Goal: Task Accomplishment & Management: Manage account settings

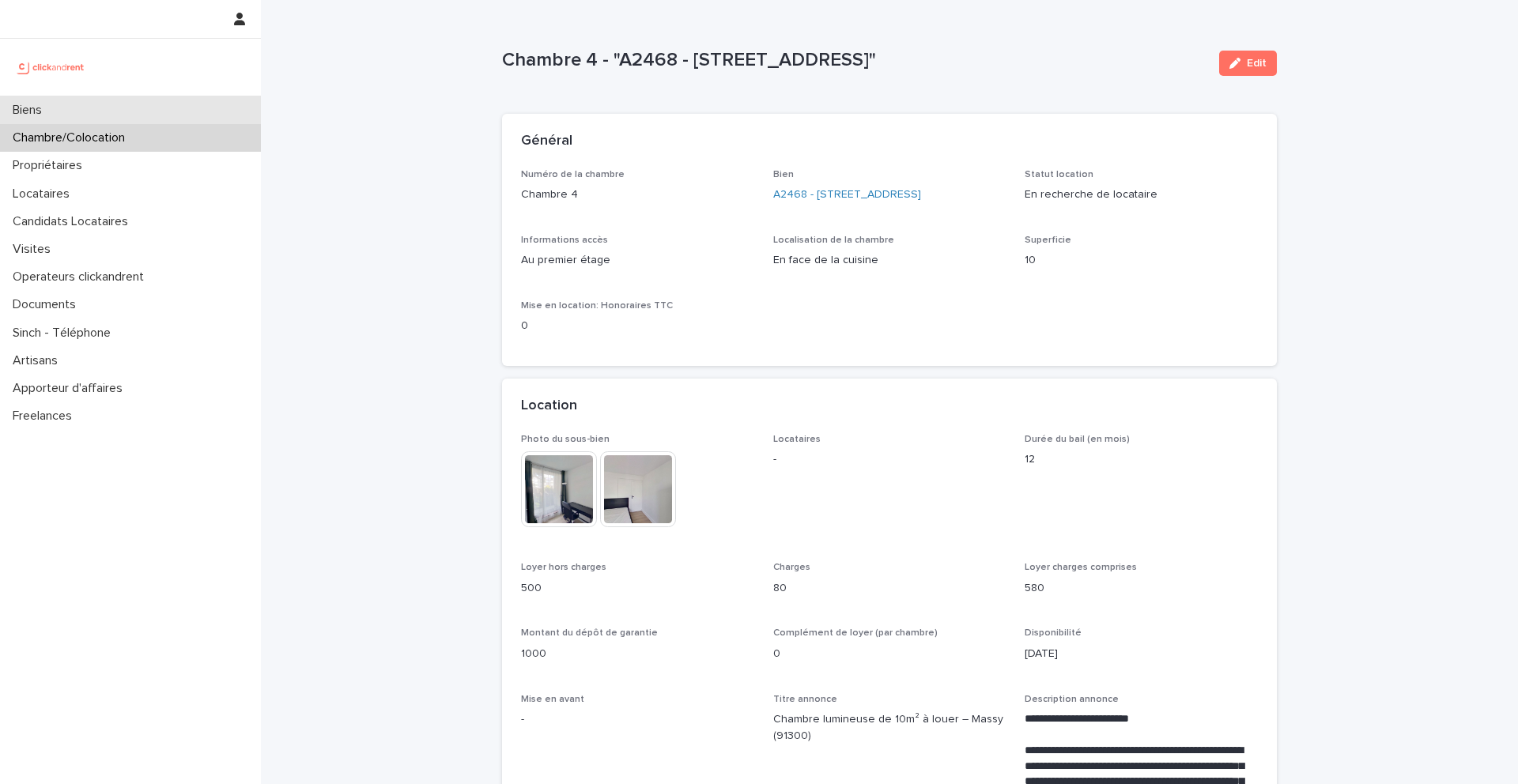
click at [109, 113] on div "Biens" at bounding box center [130, 110] width 261 height 27
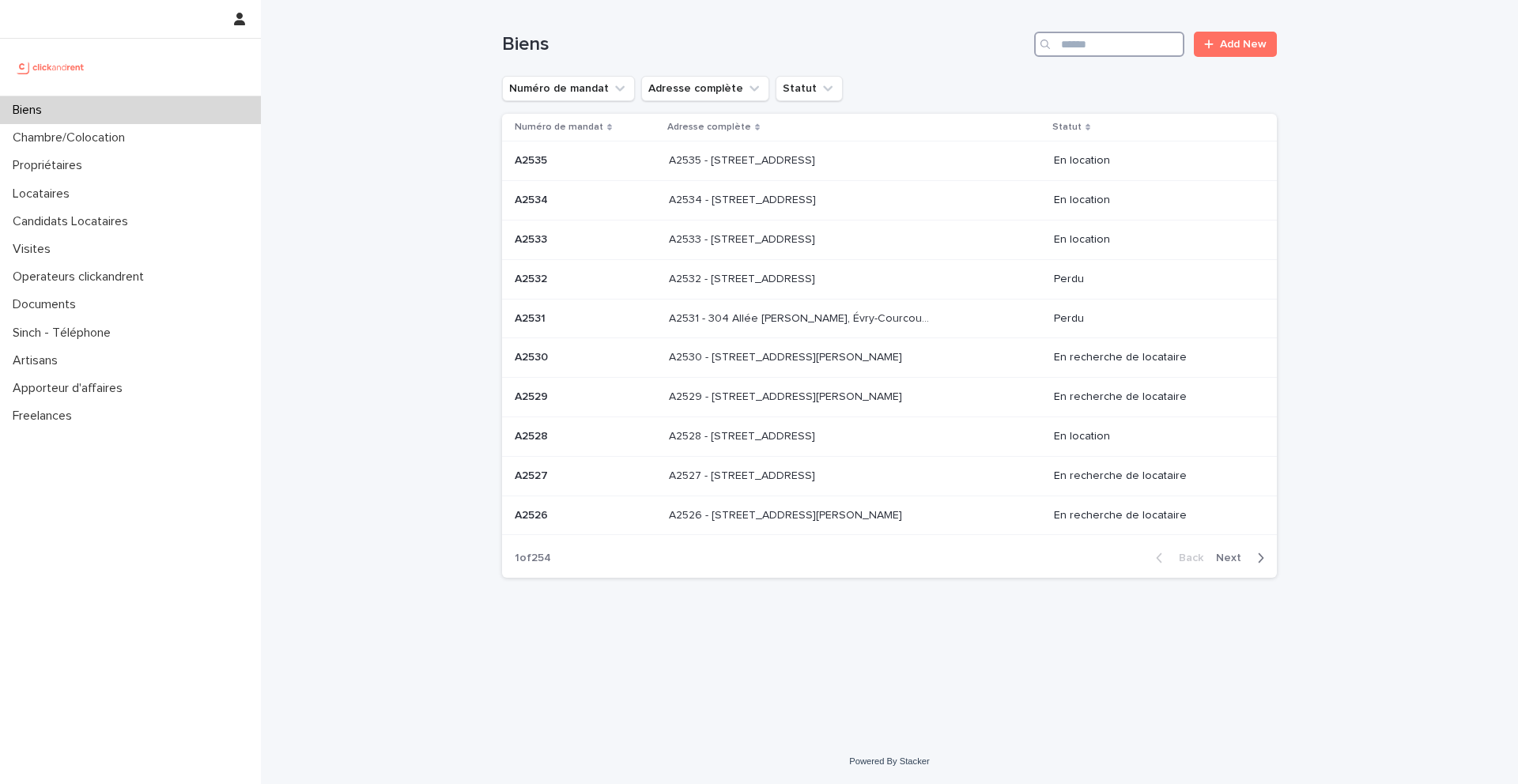
click at [1108, 48] on input "Search" at bounding box center [1109, 44] width 150 height 25
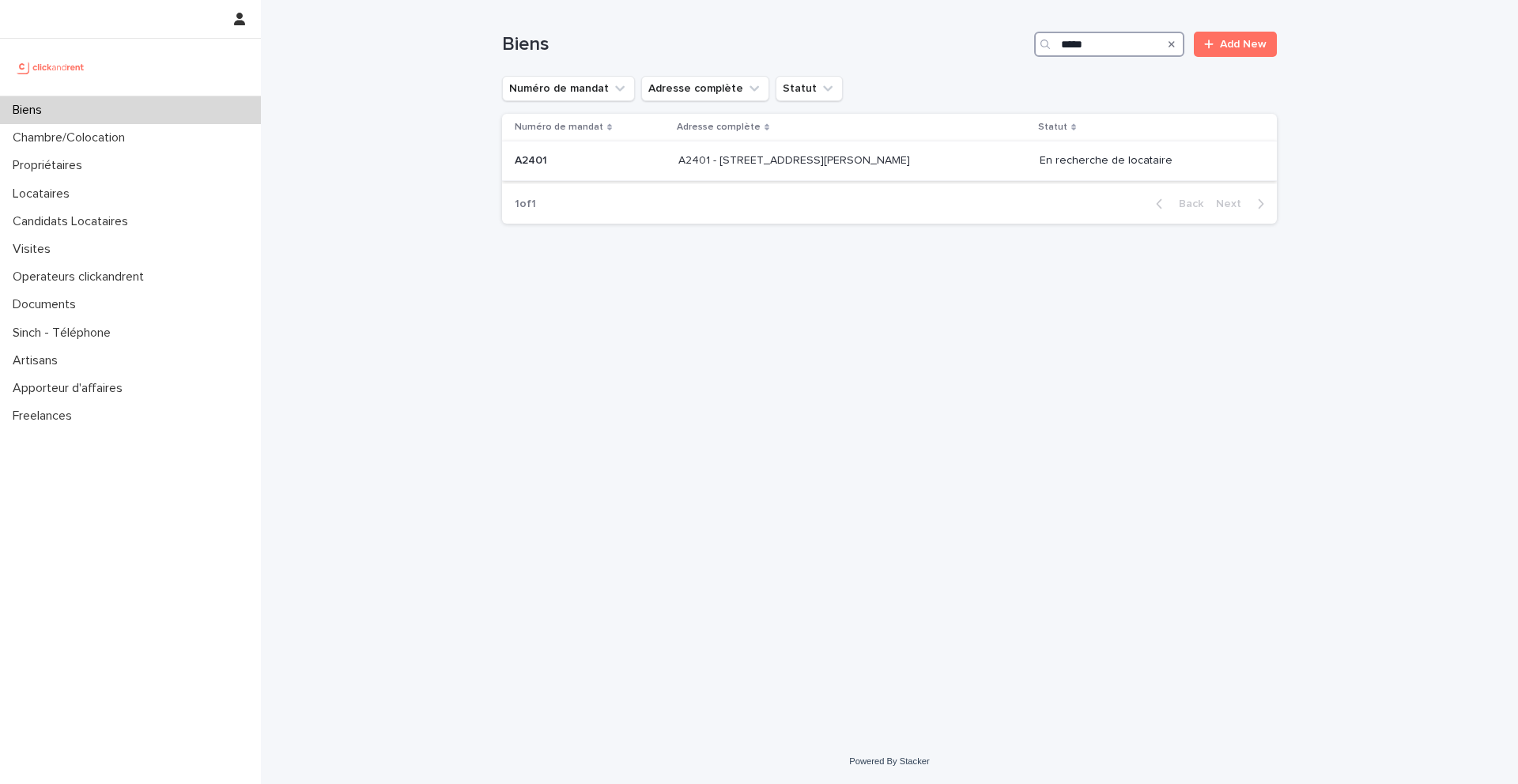
type input "*****"
click at [571, 154] on p at bounding box center [590, 161] width 151 height 14
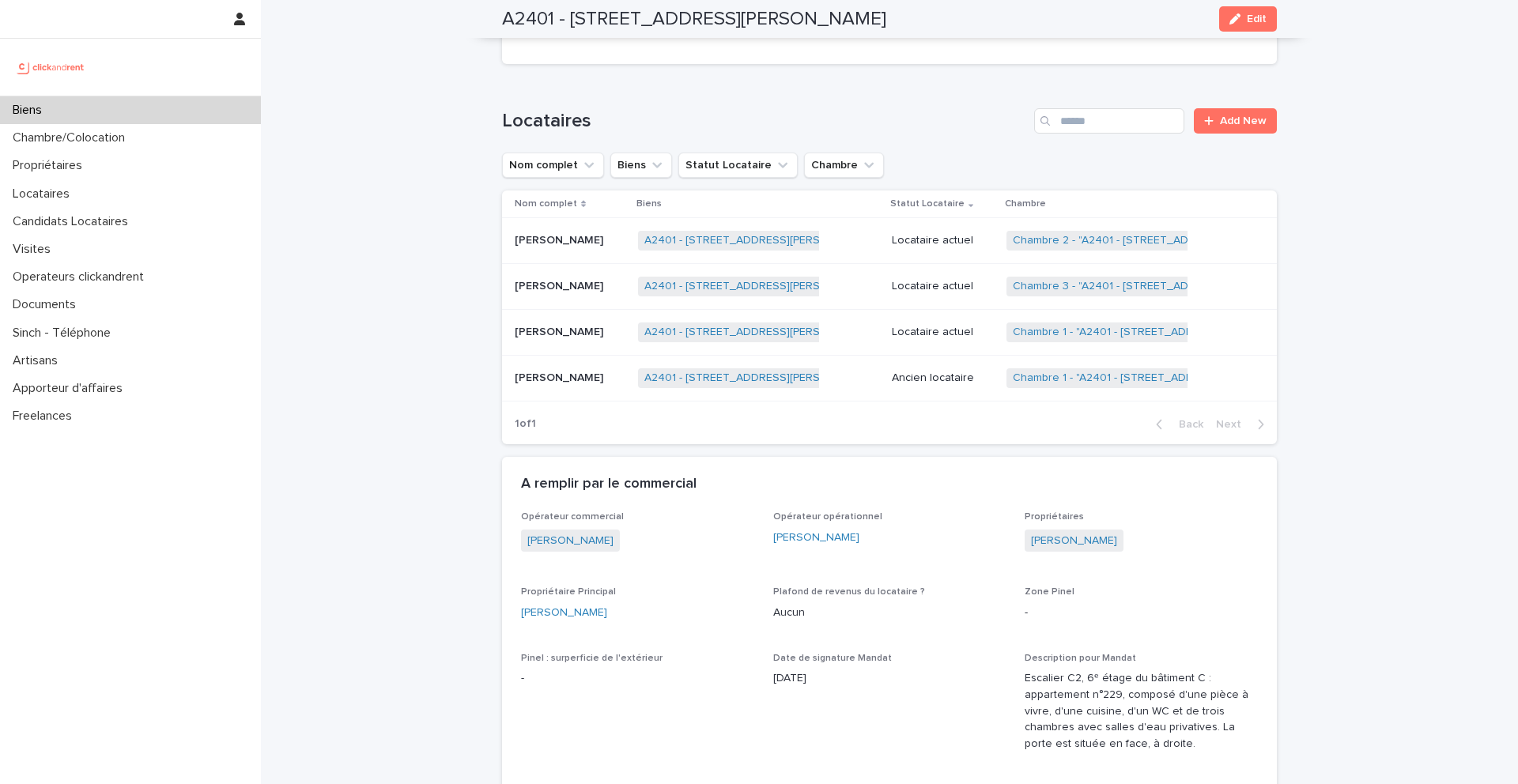
scroll to position [841, 0]
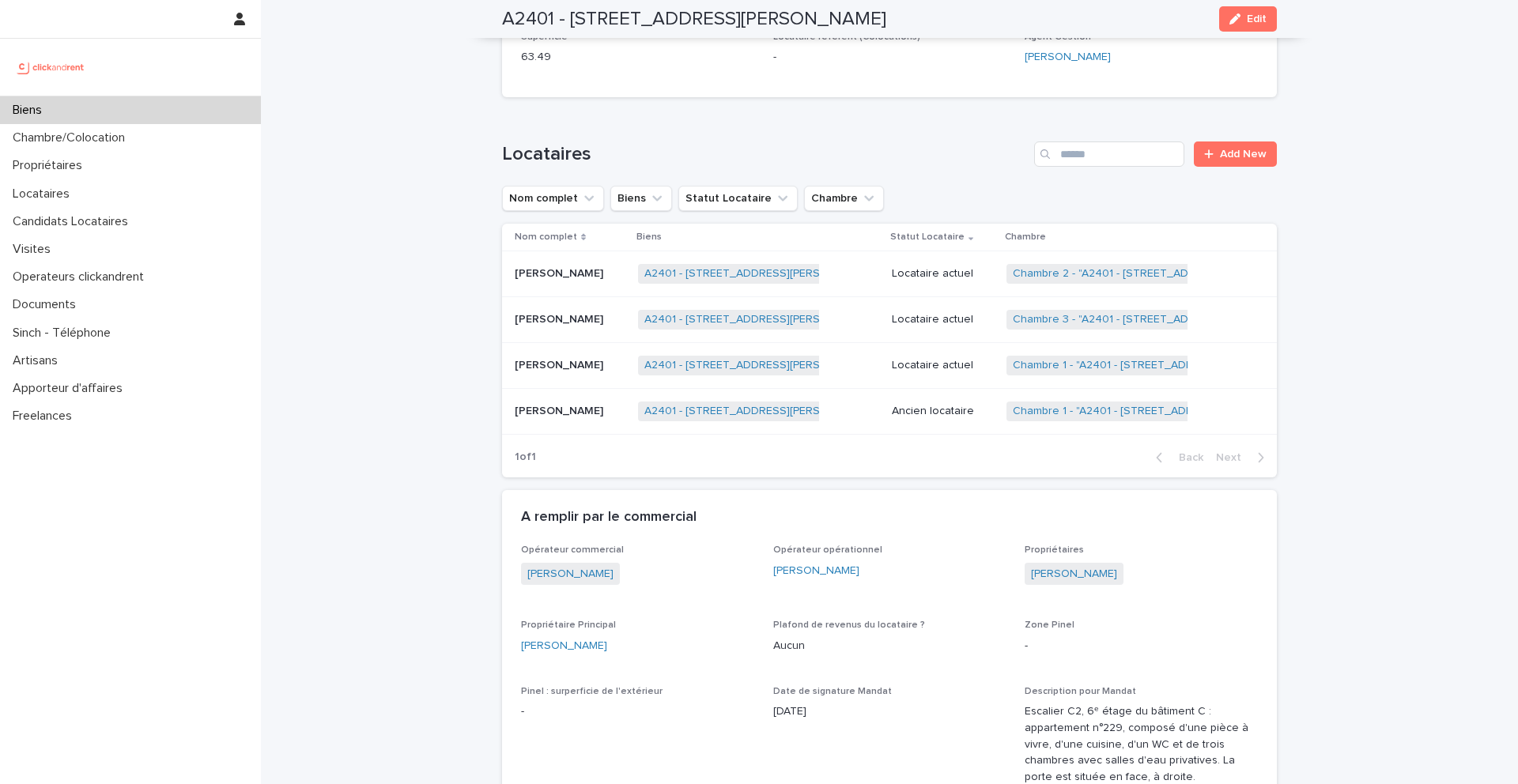
click at [548, 326] on p "Charbel Chalfoun" at bounding box center [560, 318] width 91 height 17
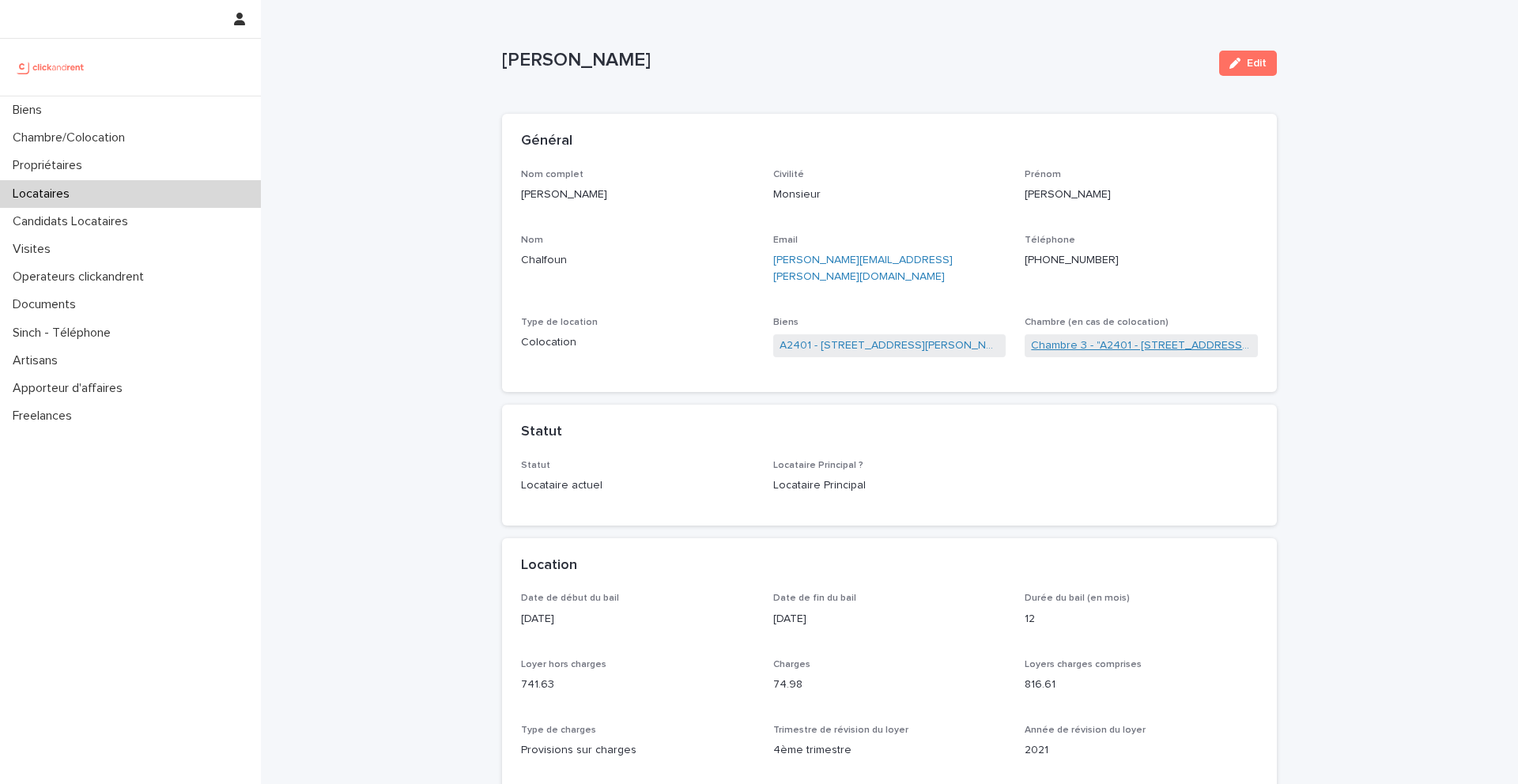
click at [1099, 338] on link "Chambre 3 - "A2401 - 1 Avenue du Général Leclerc, Ivry-sur-Seine 94200"" at bounding box center [1141, 346] width 221 height 17
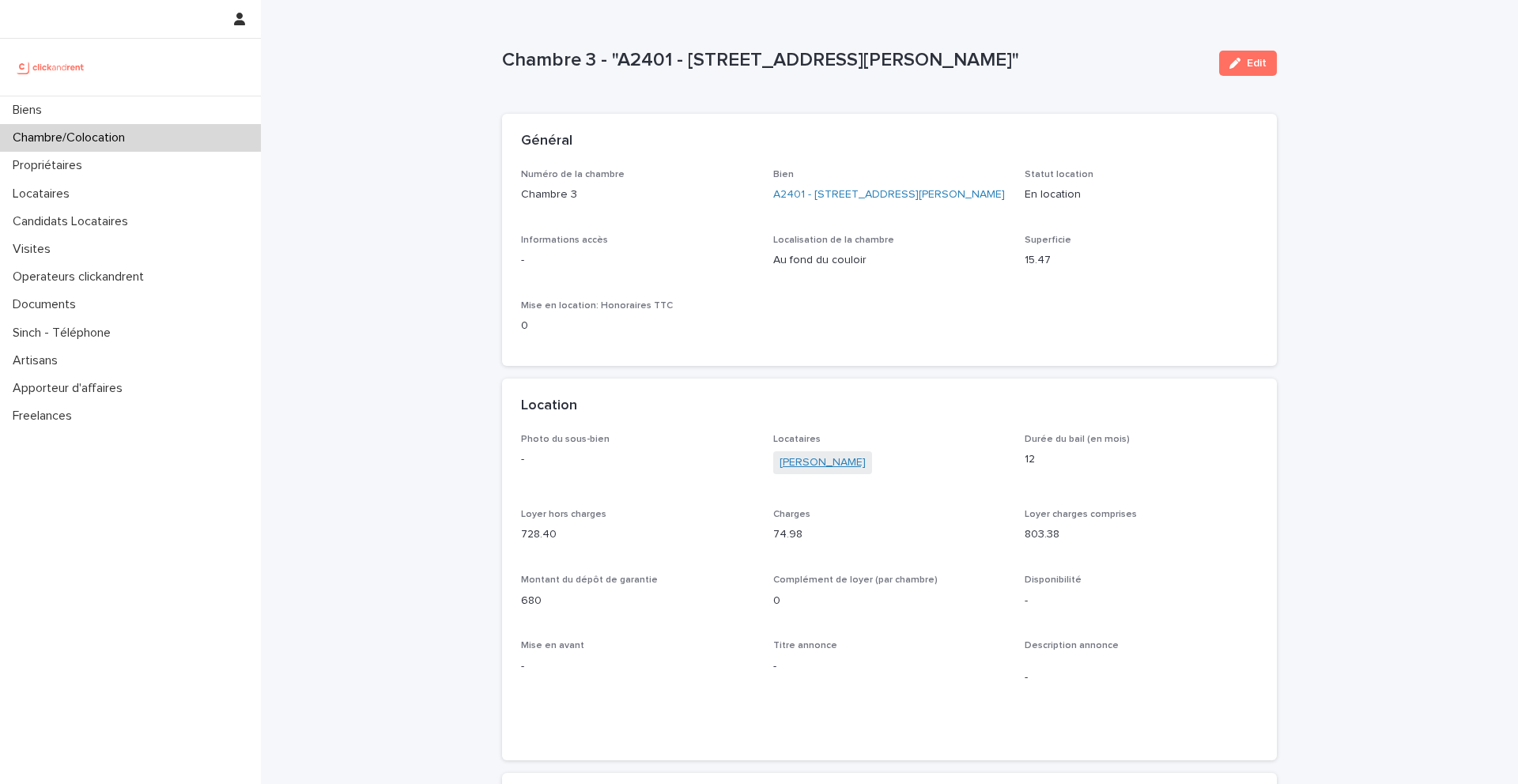
click at [809, 471] on link "Charbel Chalfoun" at bounding box center [822, 462] width 86 height 17
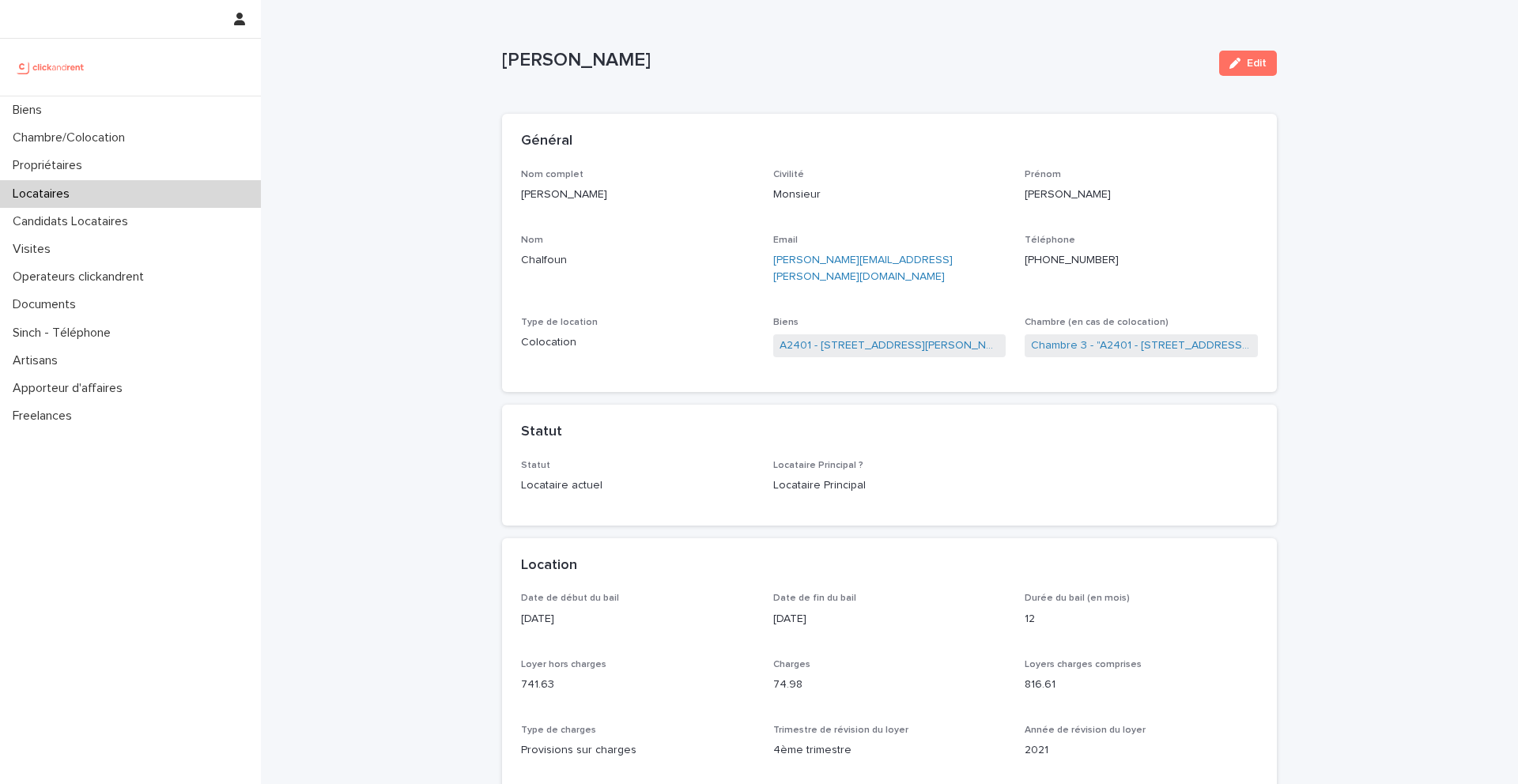
click at [1048, 259] on ringoverc2c-number-84e06f14122c "+33610917545" at bounding box center [1072, 260] width 94 height 11
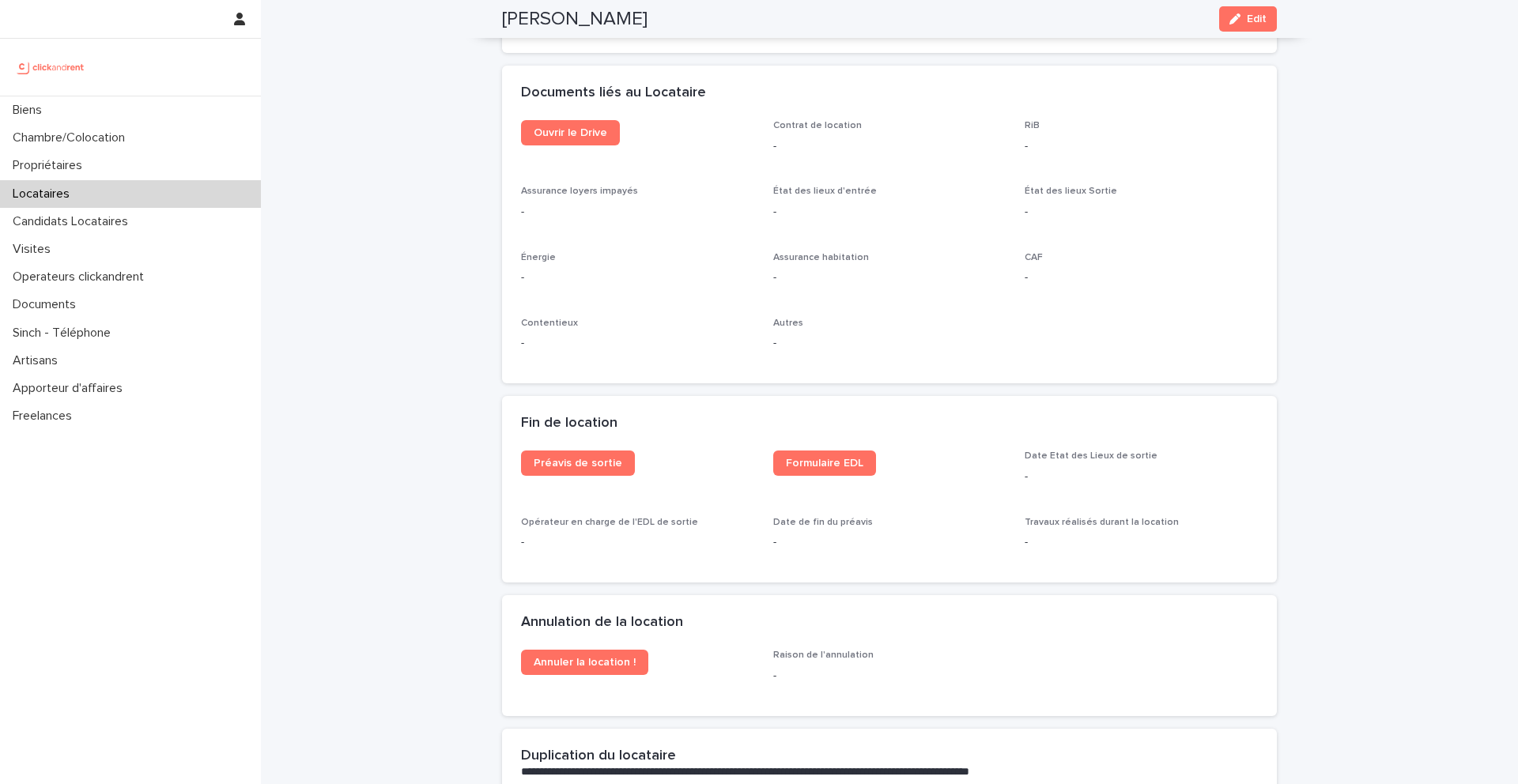
scroll to position [1716, 0]
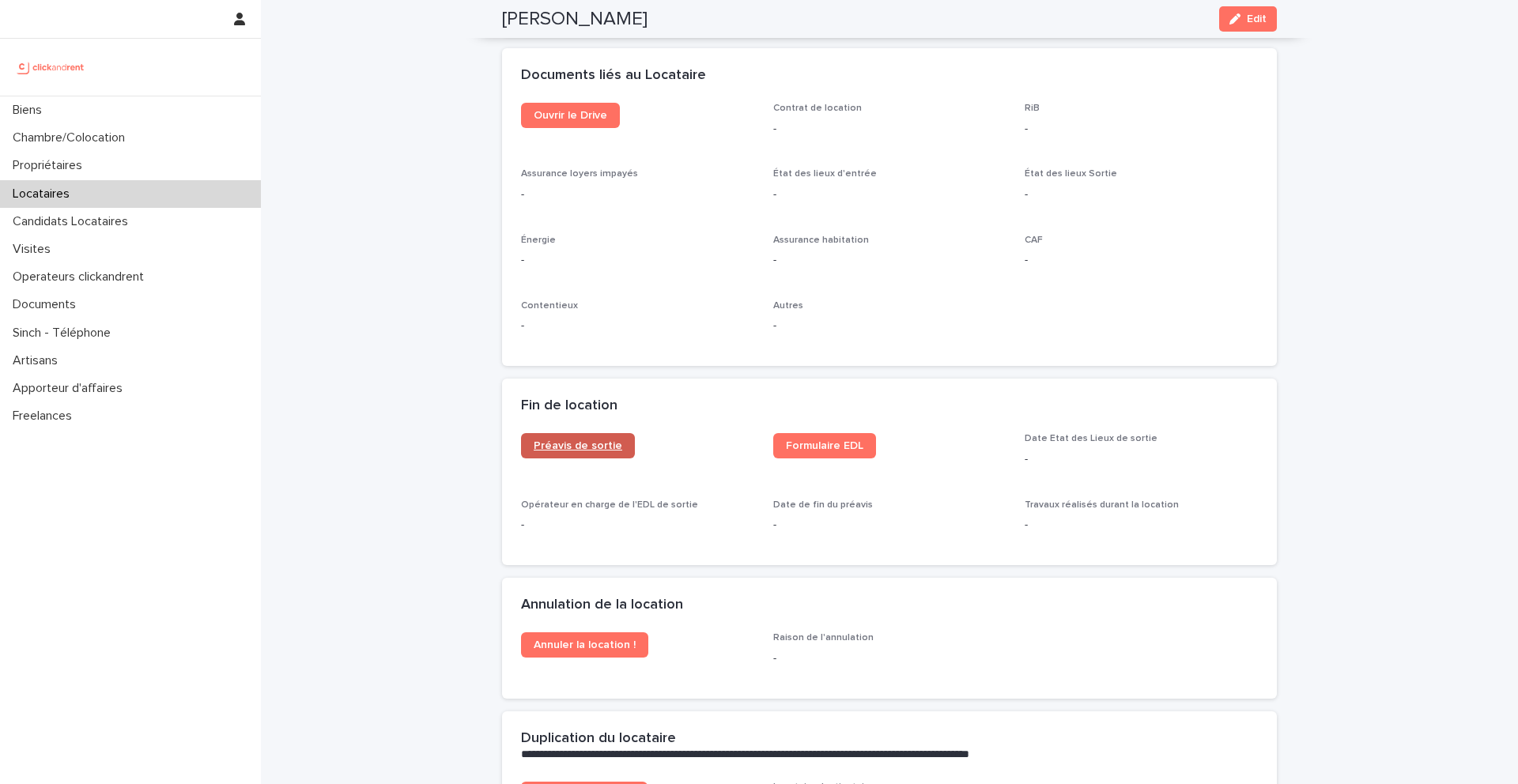
click at [610, 433] on link "Préavis de sortie" at bounding box center [578, 445] width 114 height 25
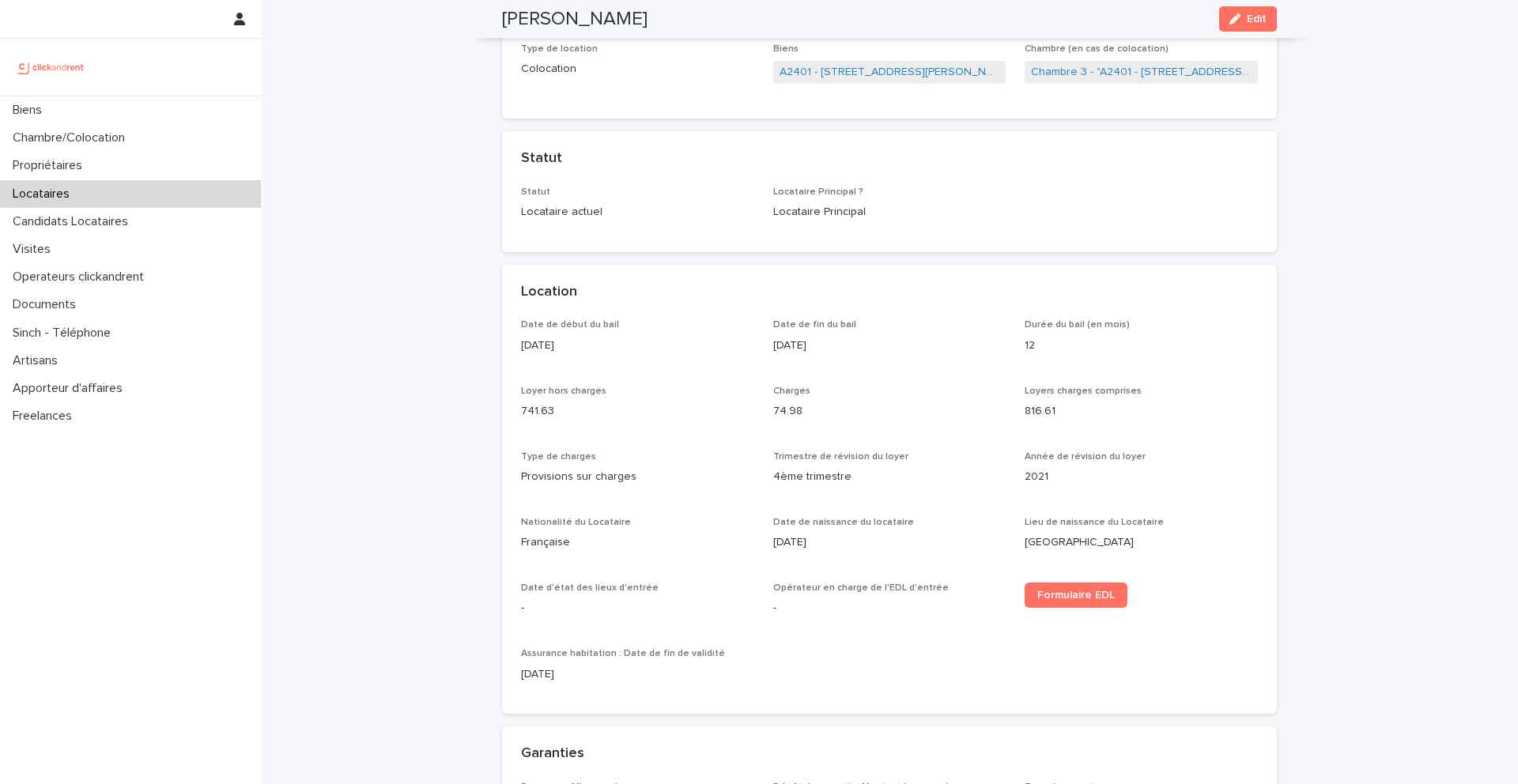
scroll to position [0, 0]
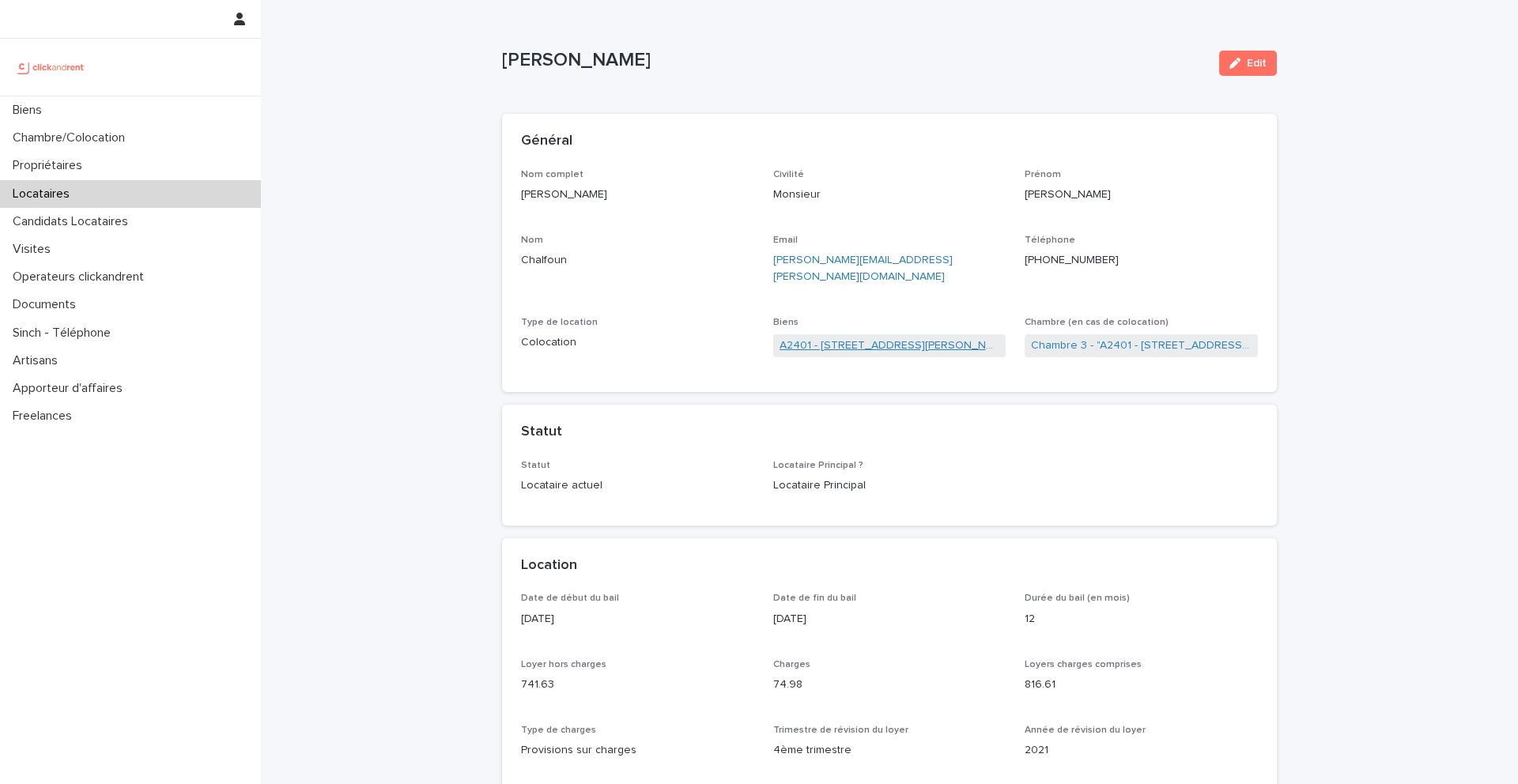
click at [845, 338] on link "A2401 - 1 Avenue du Général Leclerc, Ivry-sur-Seine 94200" at bounding box center [889, 346] width 221 height 17
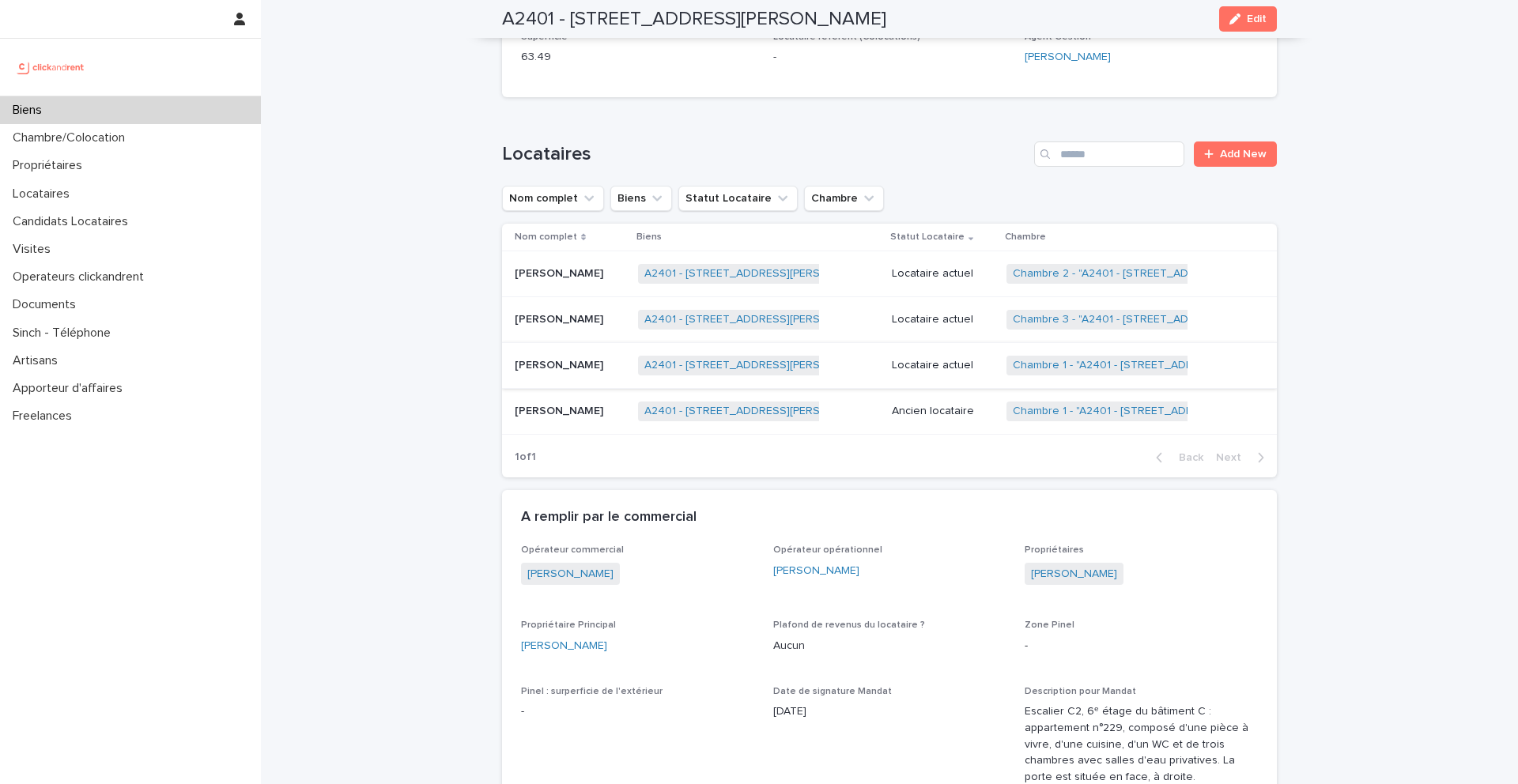
scroll to position [840, 0]
click at [549, 314] on p "Charbel Chalfoun" at bounding box center [560, 319] width 91 height 17
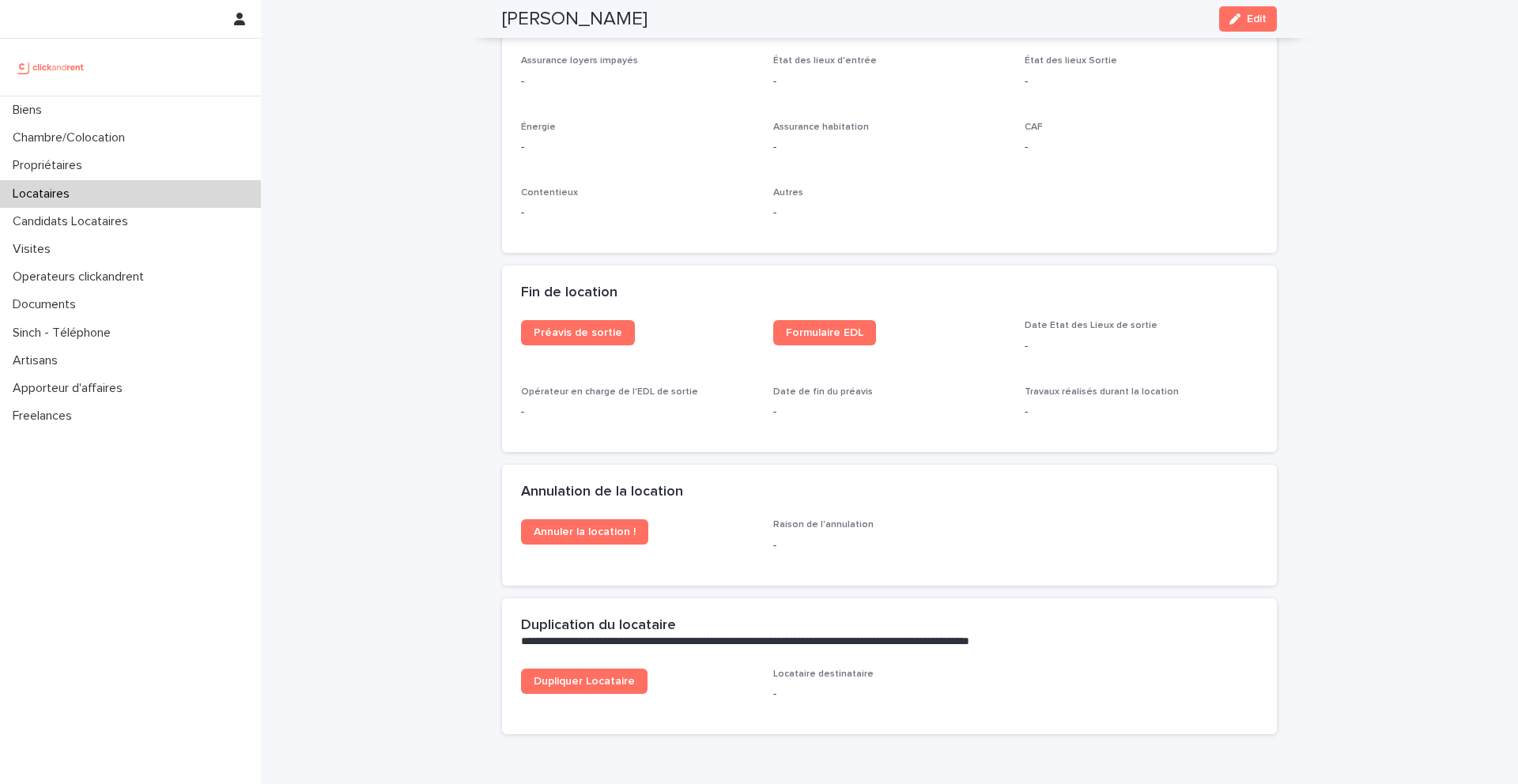
scroll to position [1858, 0]
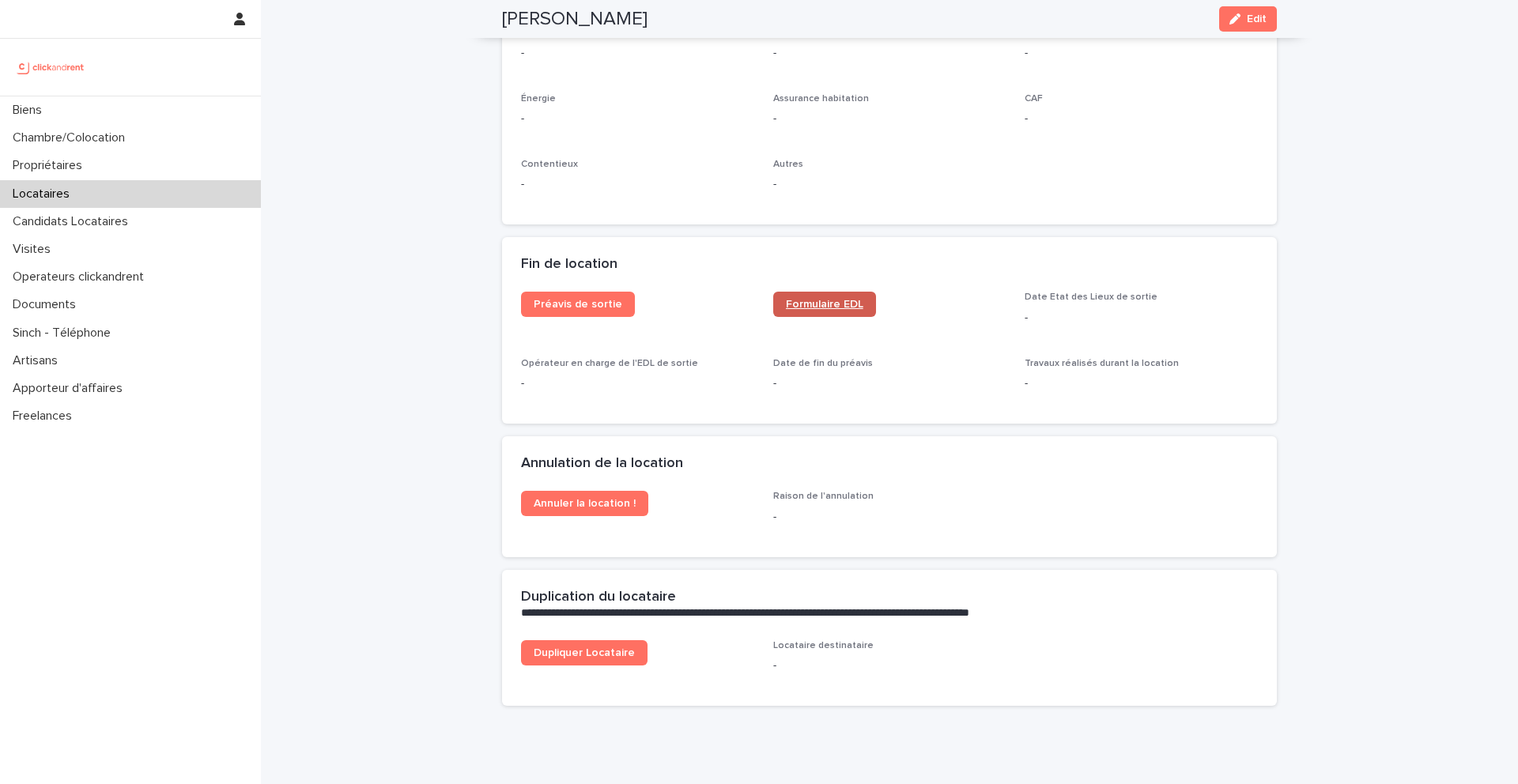
click at [815, 299] on span "Formulaire EDL" at bounding box center [824, 305] width 78 height 11
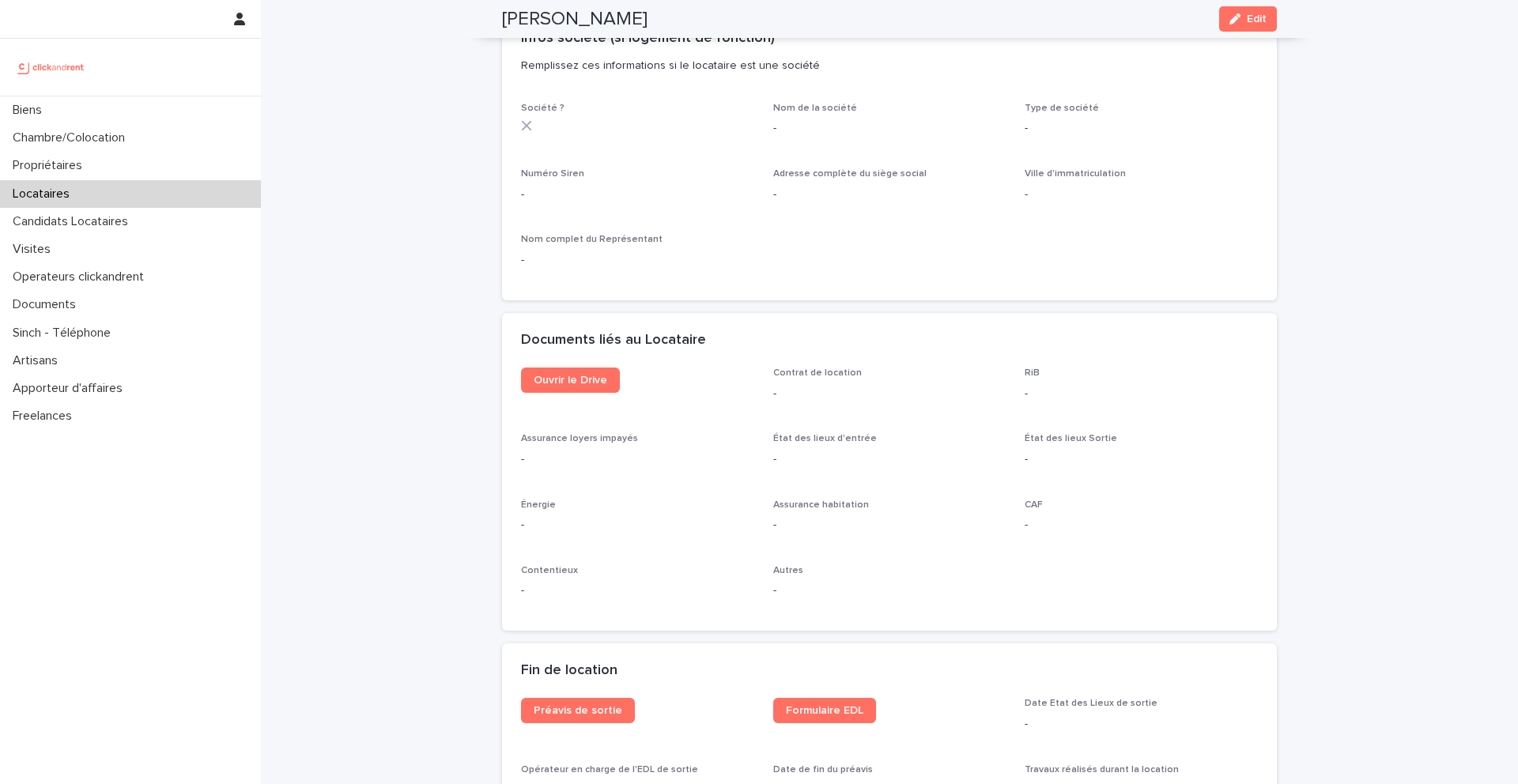
scroll to position [1455, 0]
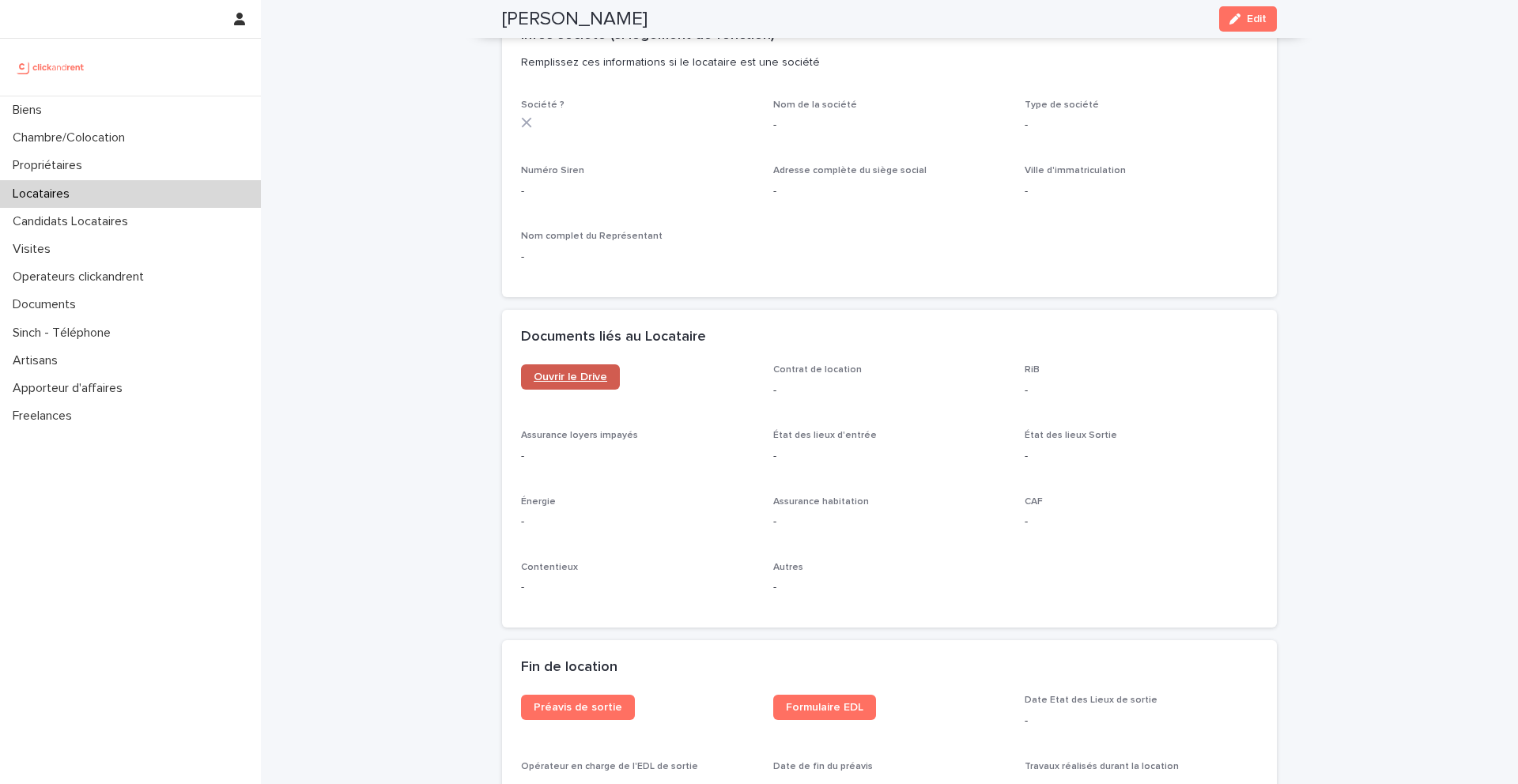
click at [577, 372] on span "Ouvrir le Drive" at bounding box center [570, 377] width 74 height 11
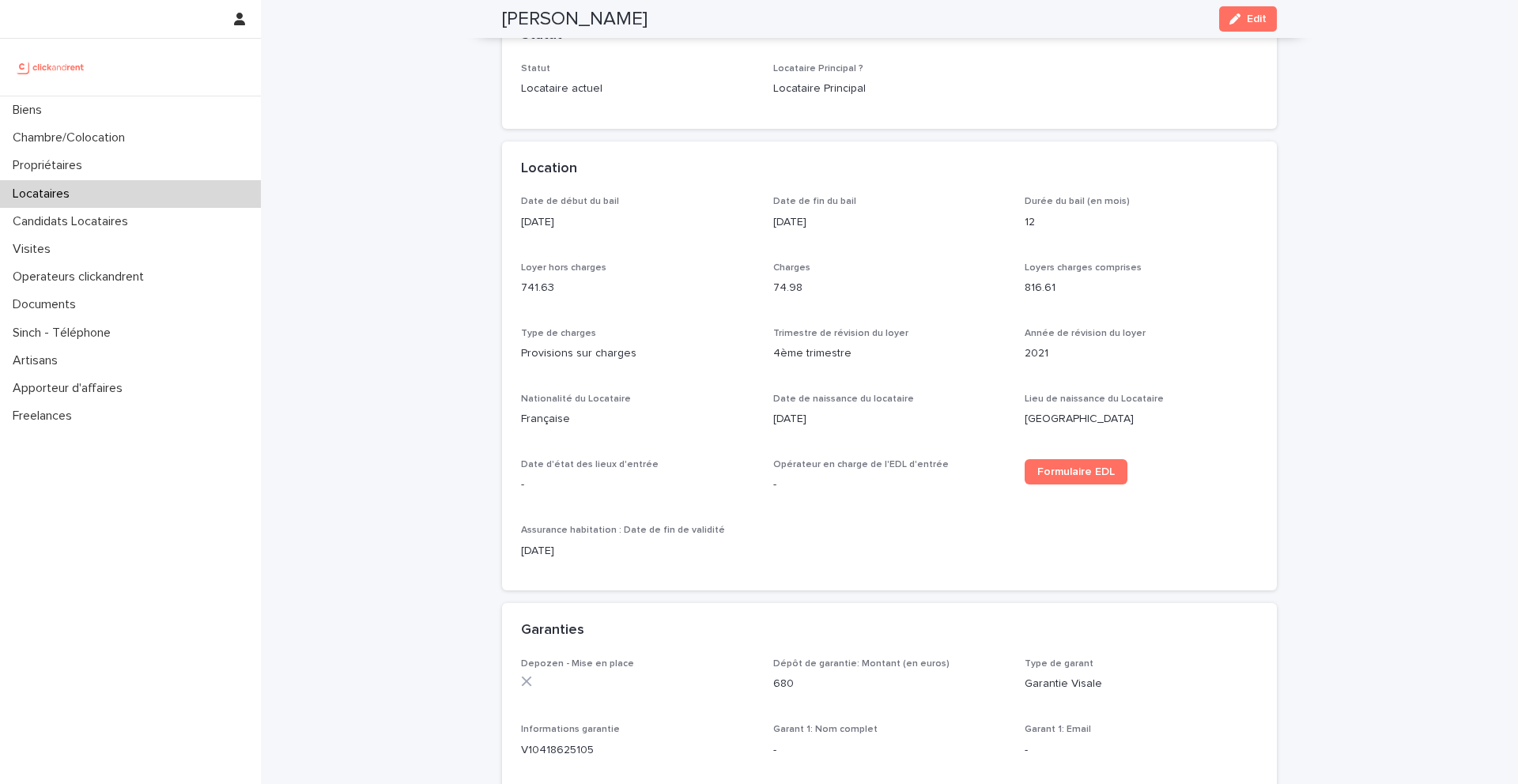
scroll to position [0, 0]
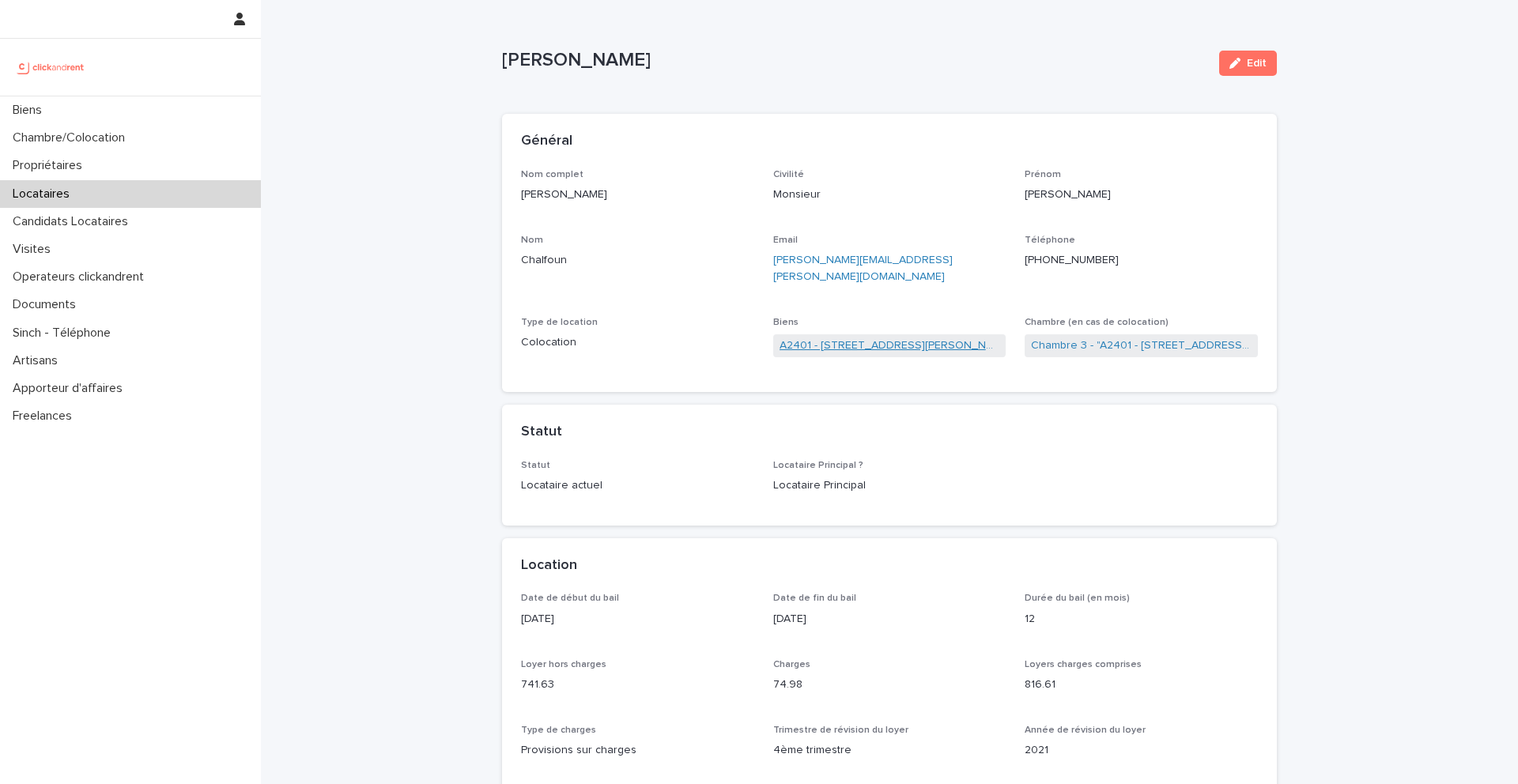
click at [901, 338] on link "A2401 - 1 Avenue du Général Leclerc, Ivry-sur-Seine 94200" at bounding box center [889, 346] width 221 height 17
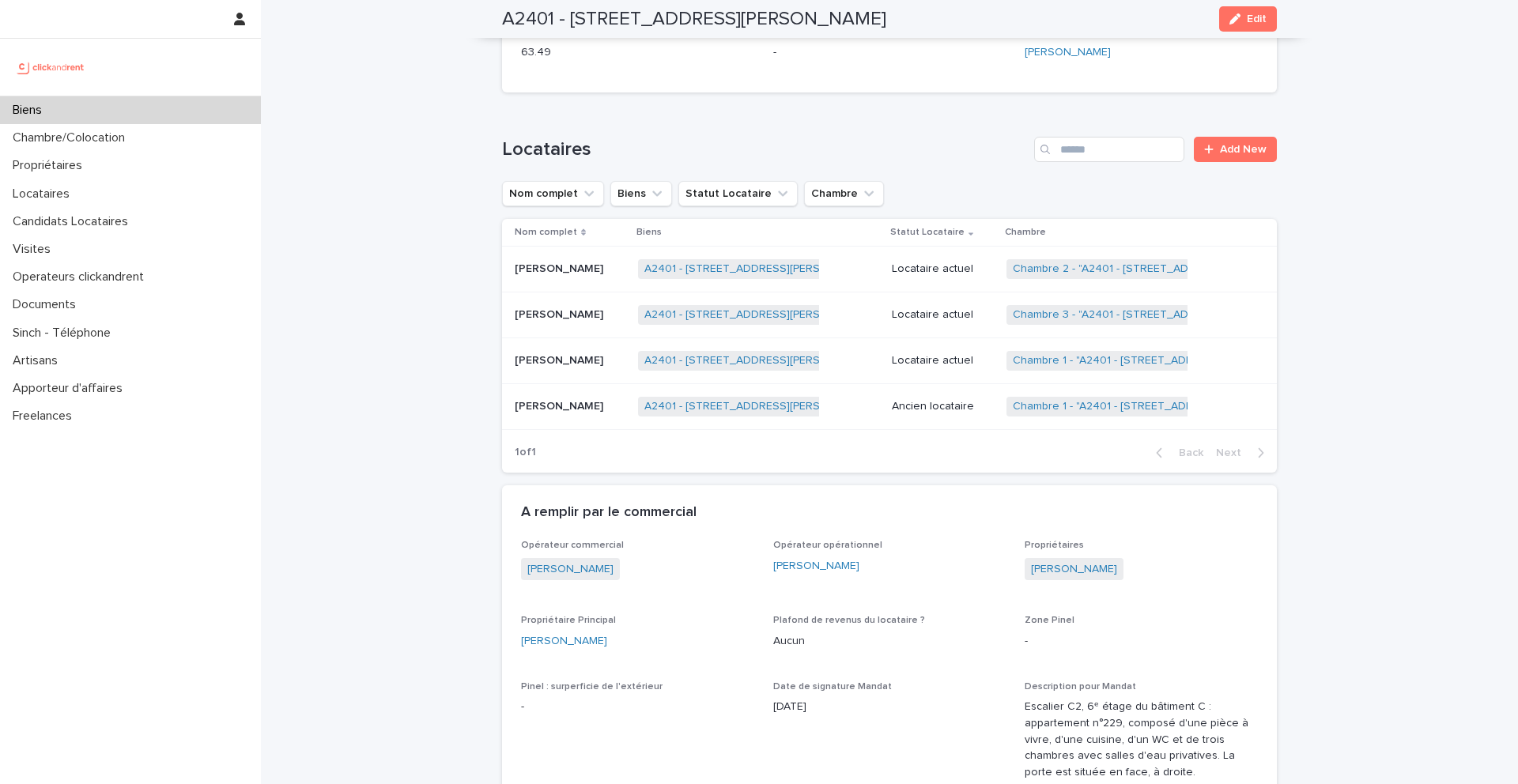
scroll to position [851, 0]
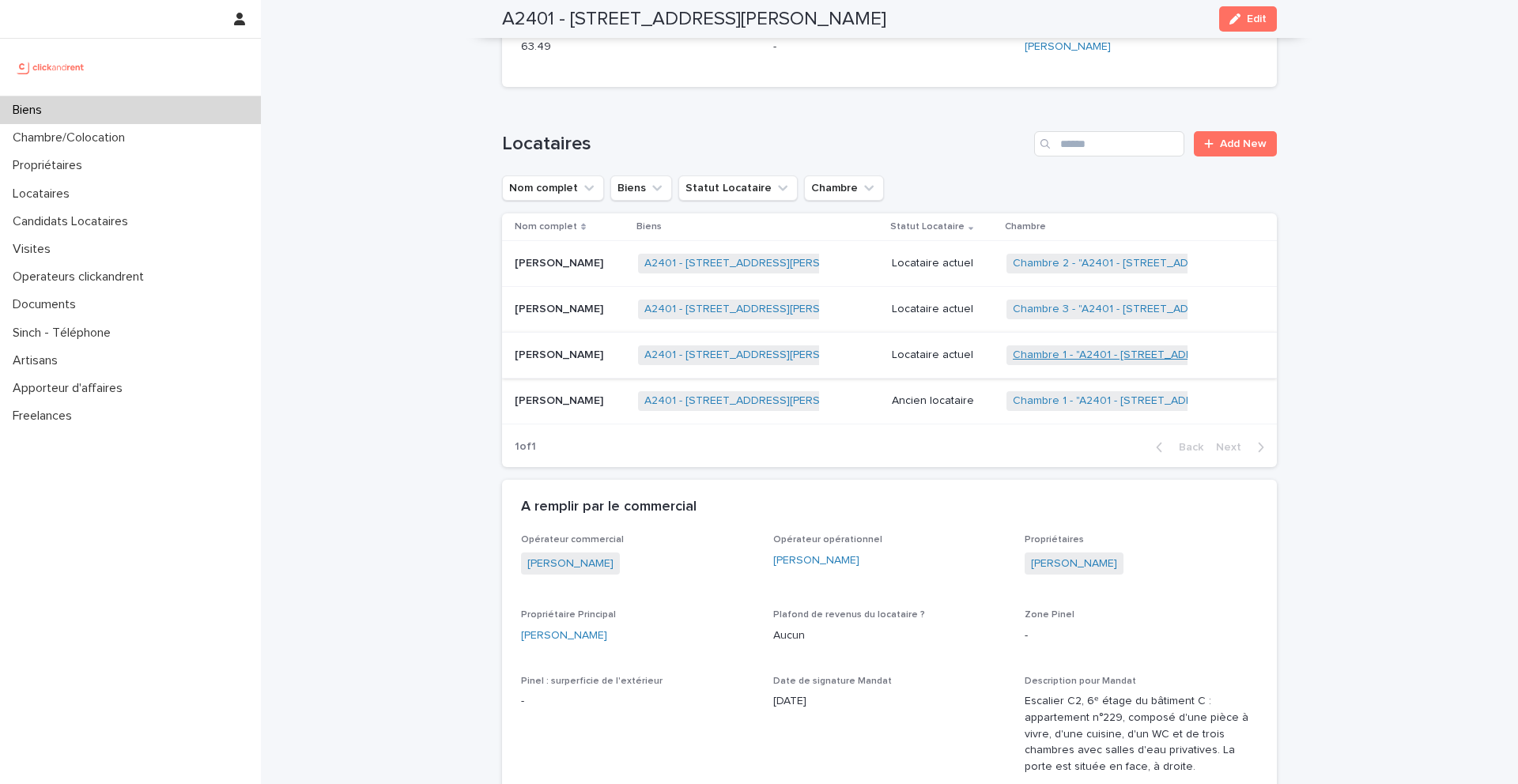
click at [1056, 352] on link "Chambre 1 - "A2401 - 1 Avenue du Général Leclerc, Ivry-sur-Seine 94200"" at bounding box center [1164, 355] width 302 height 14
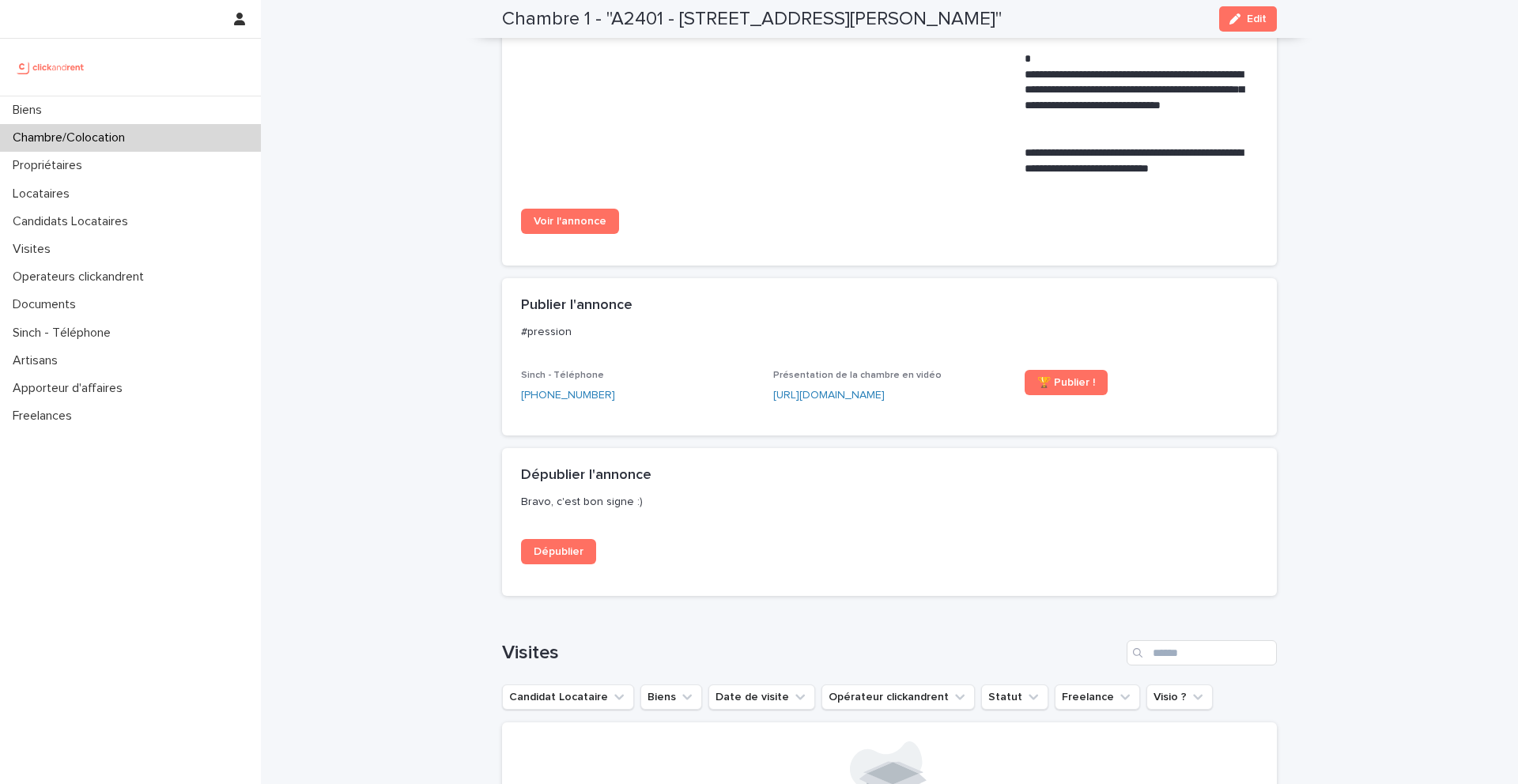
scroll to position [1433, 0]
click at [592, 226] on link "Voir l'annonce" at bounding box center [570, 218] width 98 height 25
click at [141, 91] on div at bounding box center [130, 67] width 261 height 57
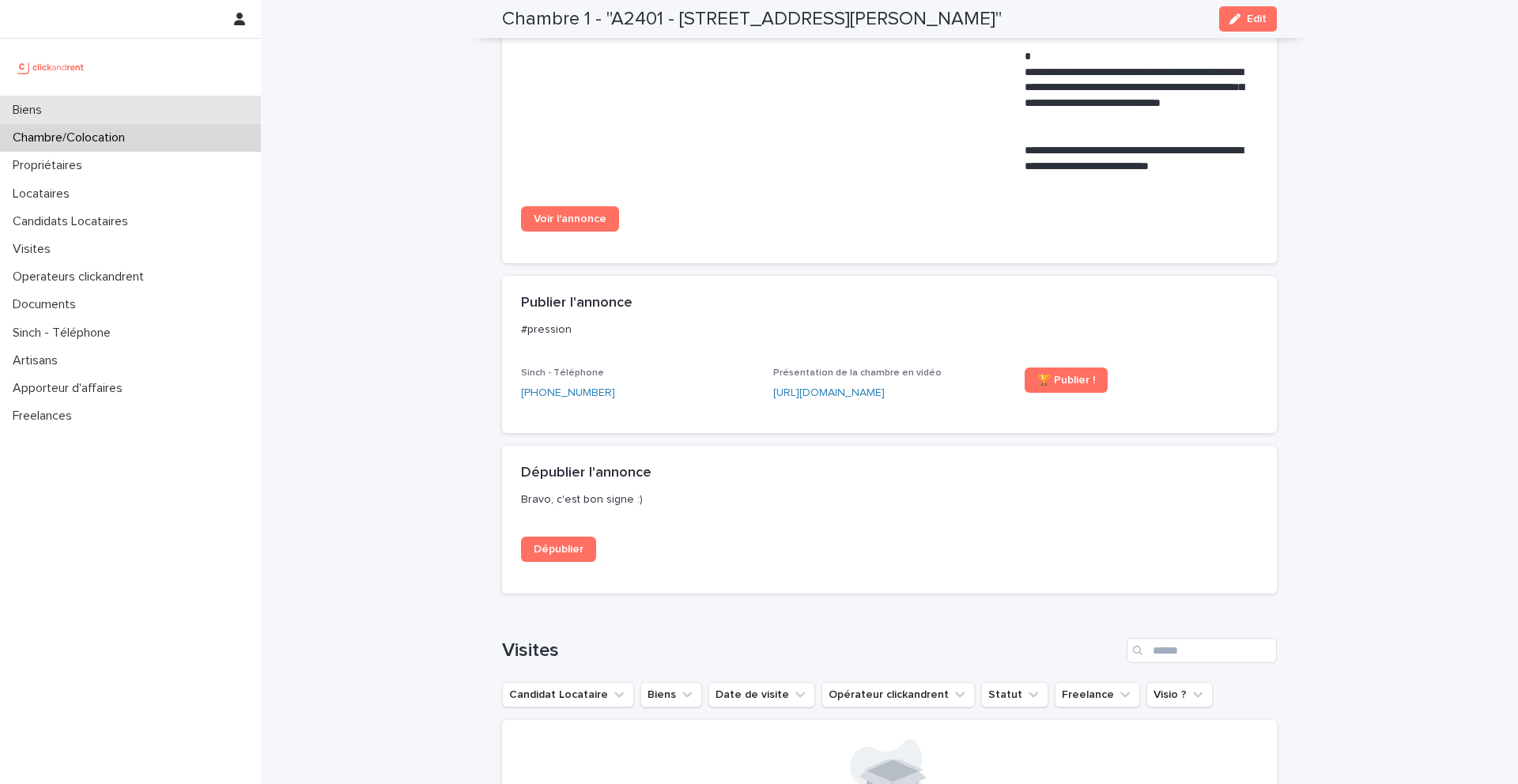
click at [141, 100] on div "Biens" at bounding box center [130, 110] width 261 height 27
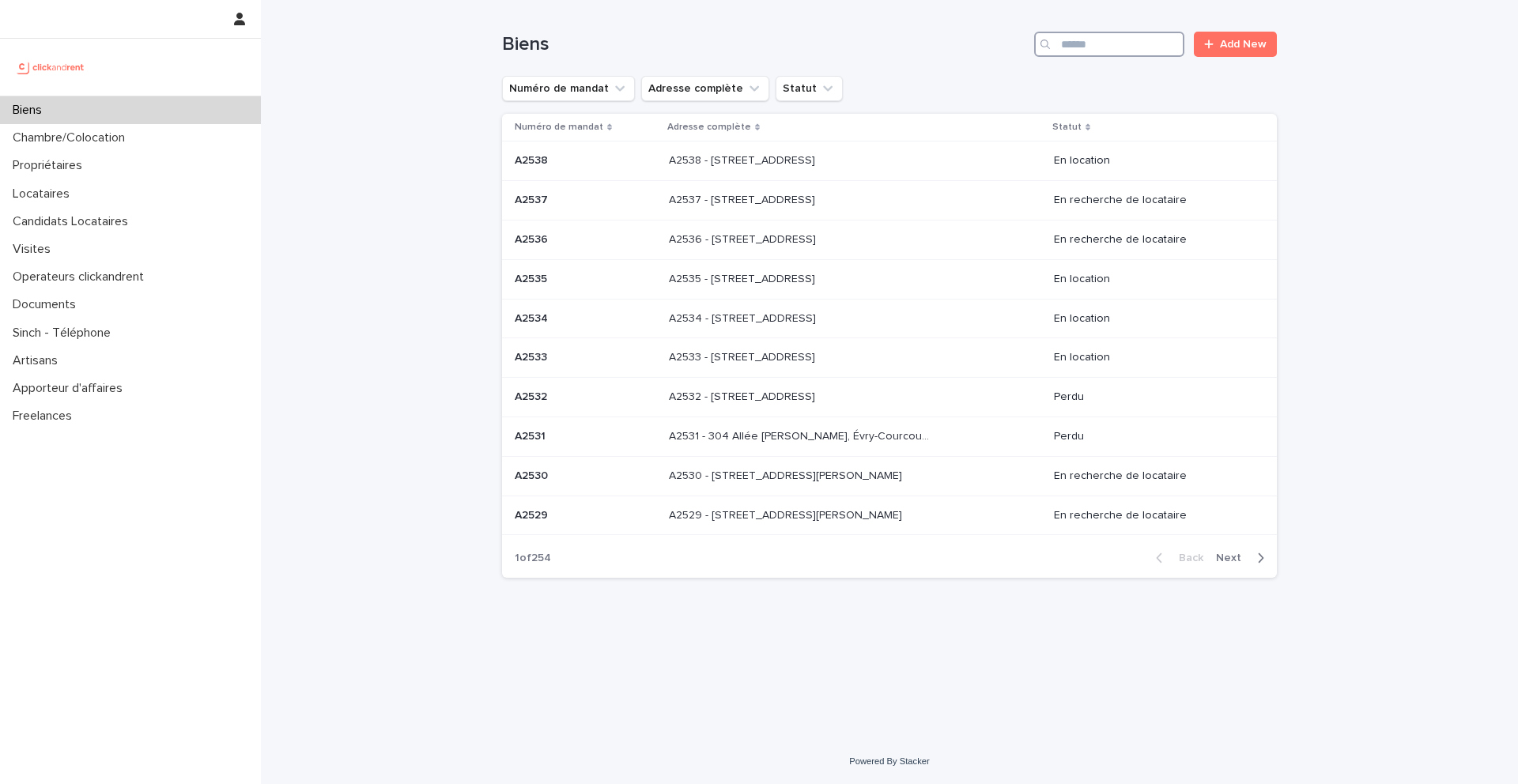
click at [1111, 40] on input "Search" at bounding box center [1109, 44] width 150 height 25
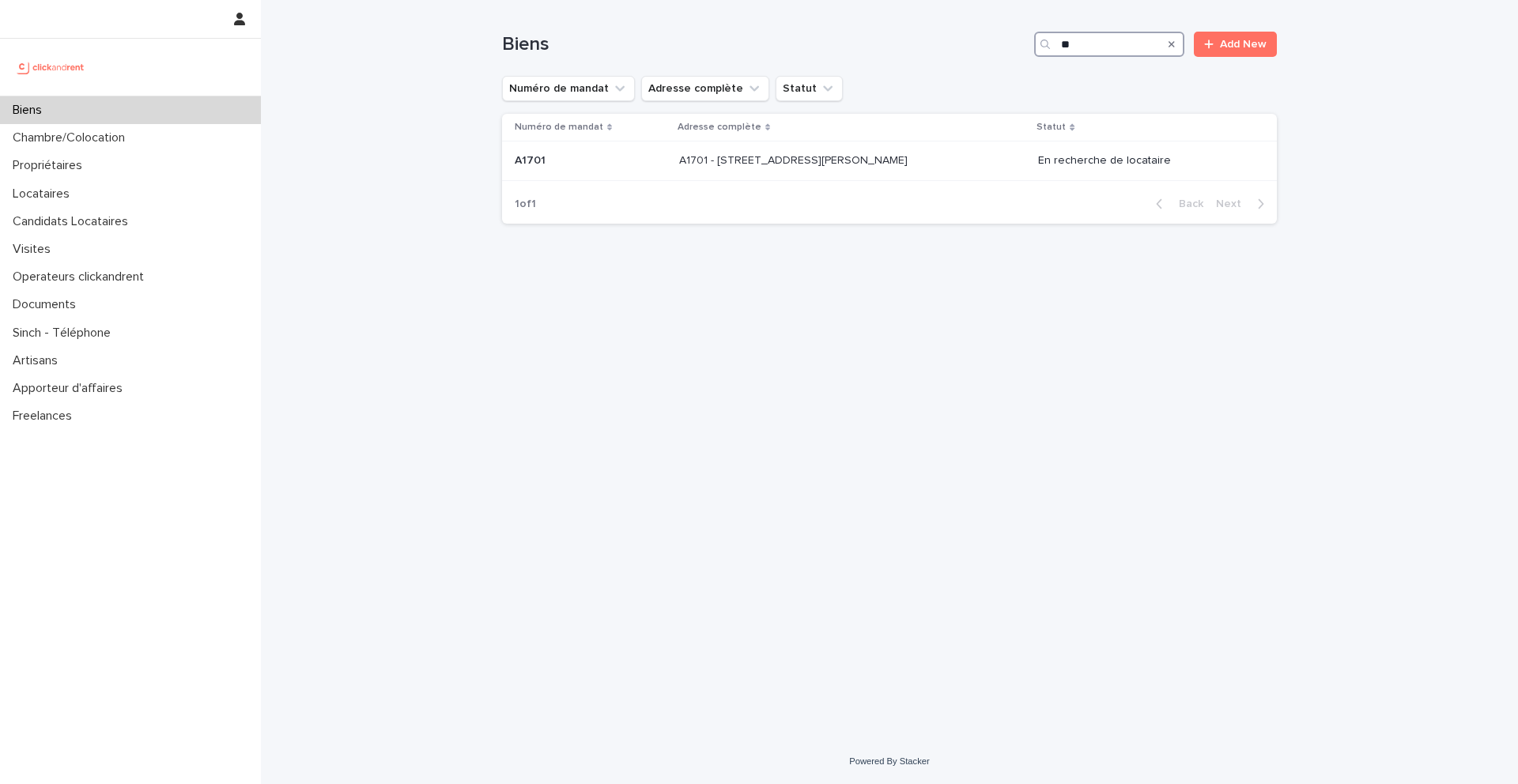
type input "*"
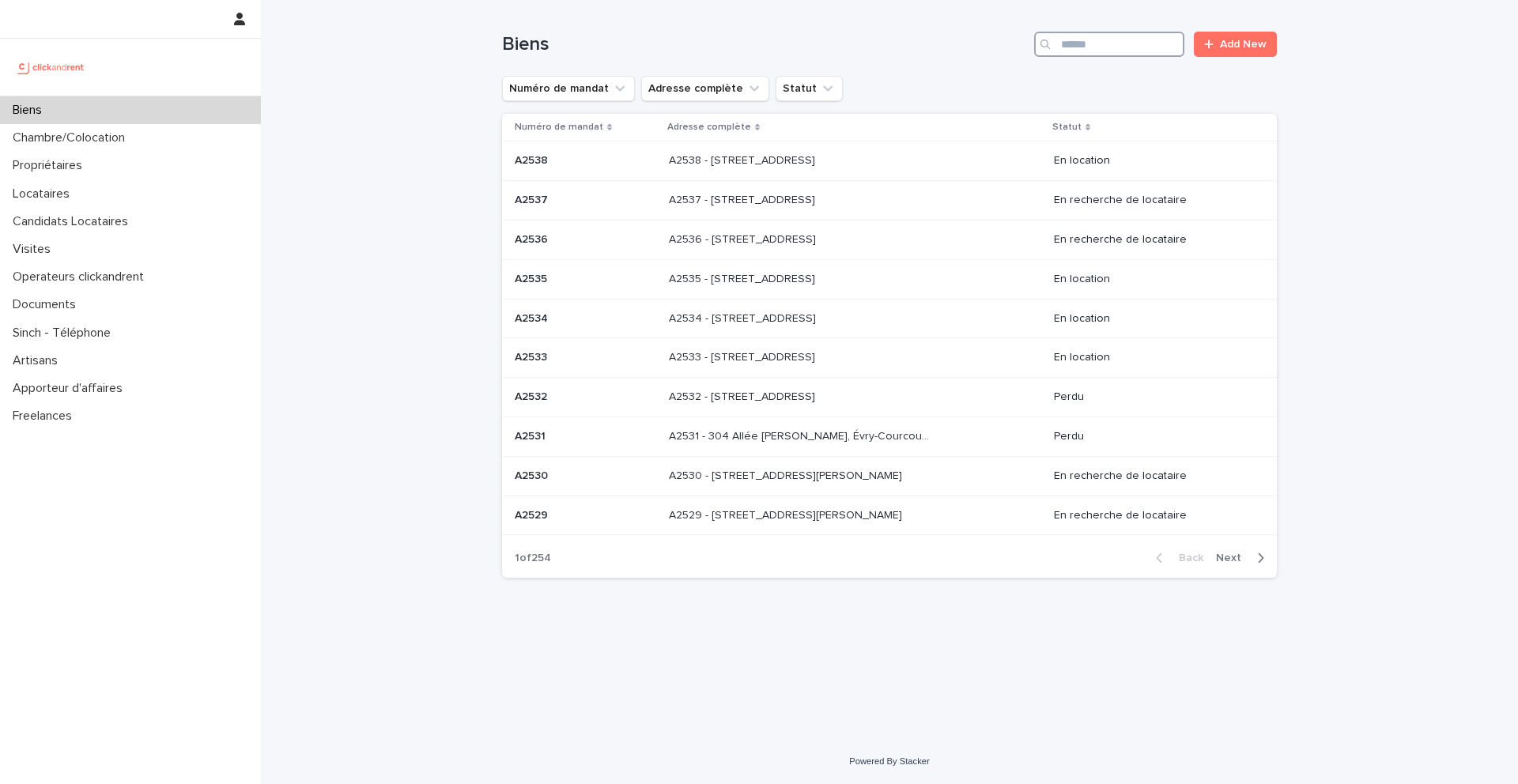
type input "*"
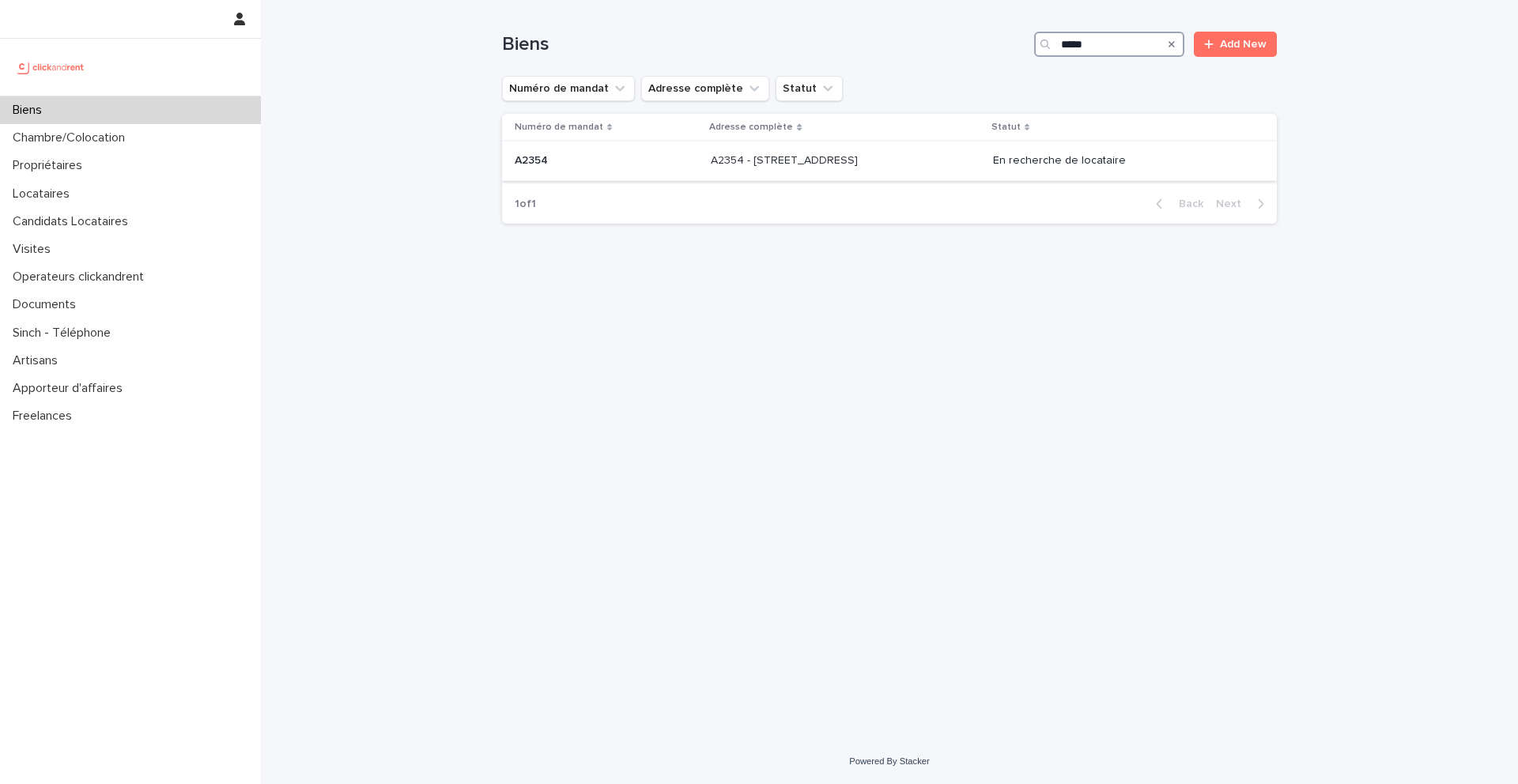
type input "*****"
click at [531, 162] on p "A2354" at bounding box center [533, 159] width 36 height 17
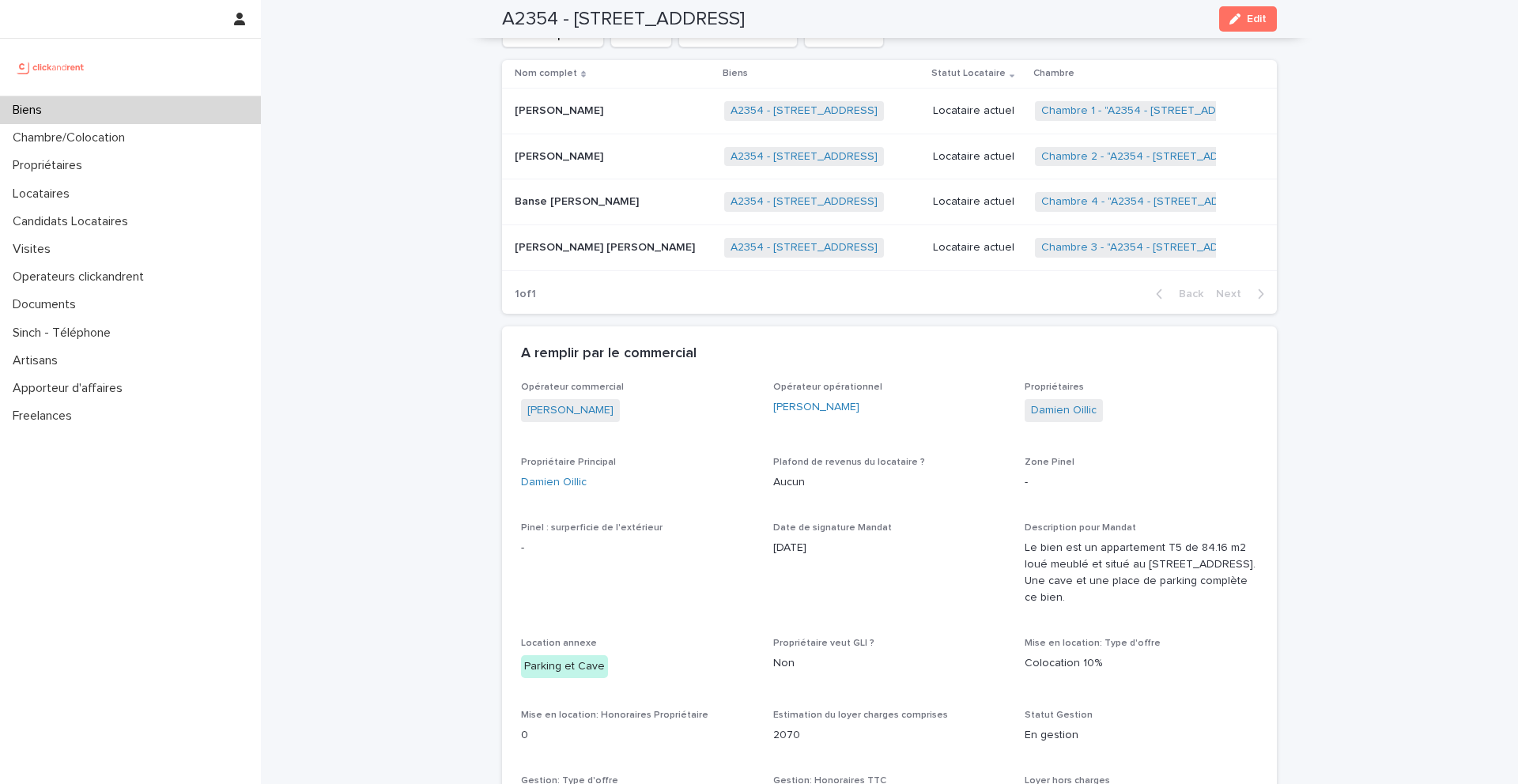
scroll to position [956, 0]
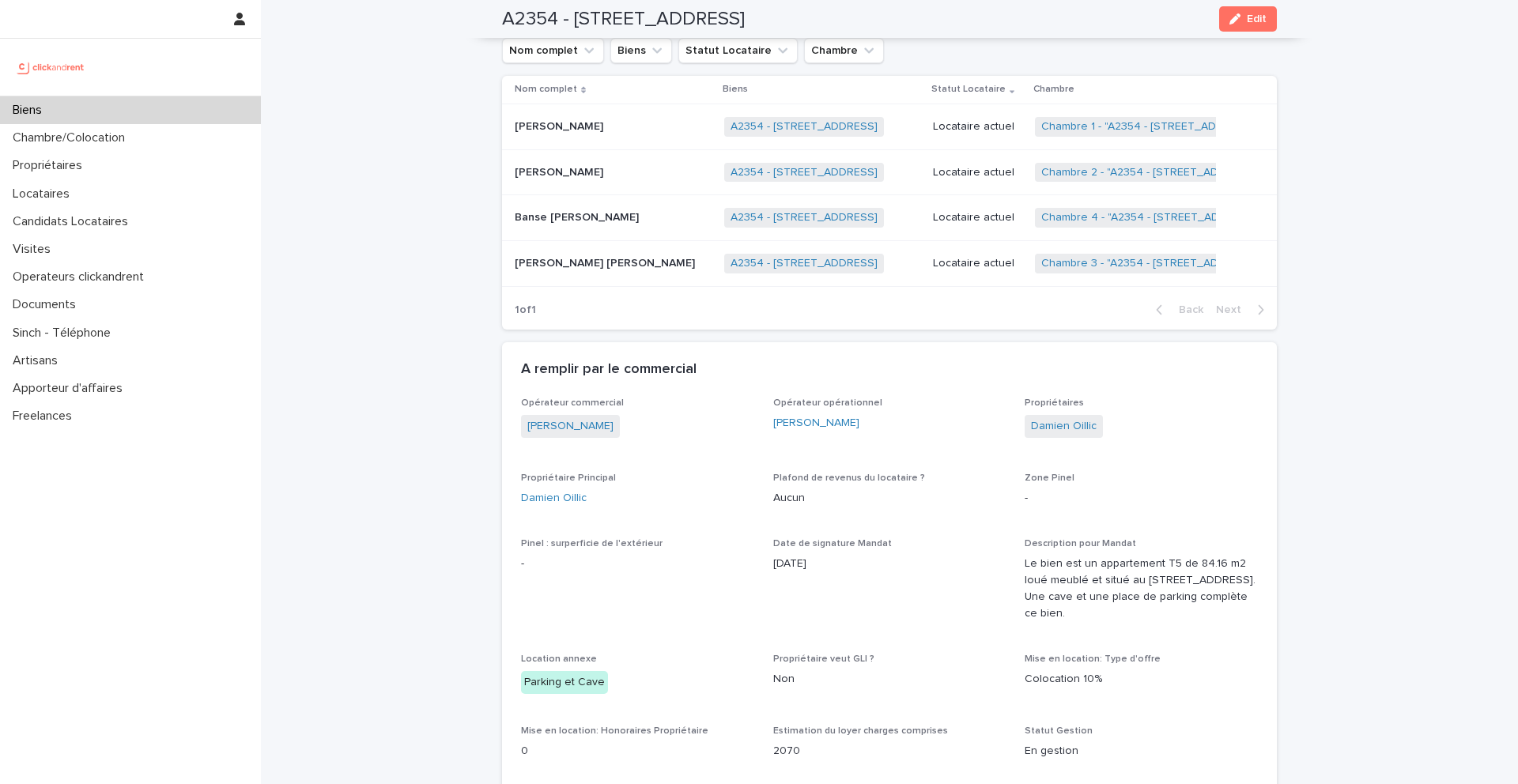
click at [576, 215] on p "Banse Audrey Mariette Keita" at bounding box center [578, 216] width 127 height 17
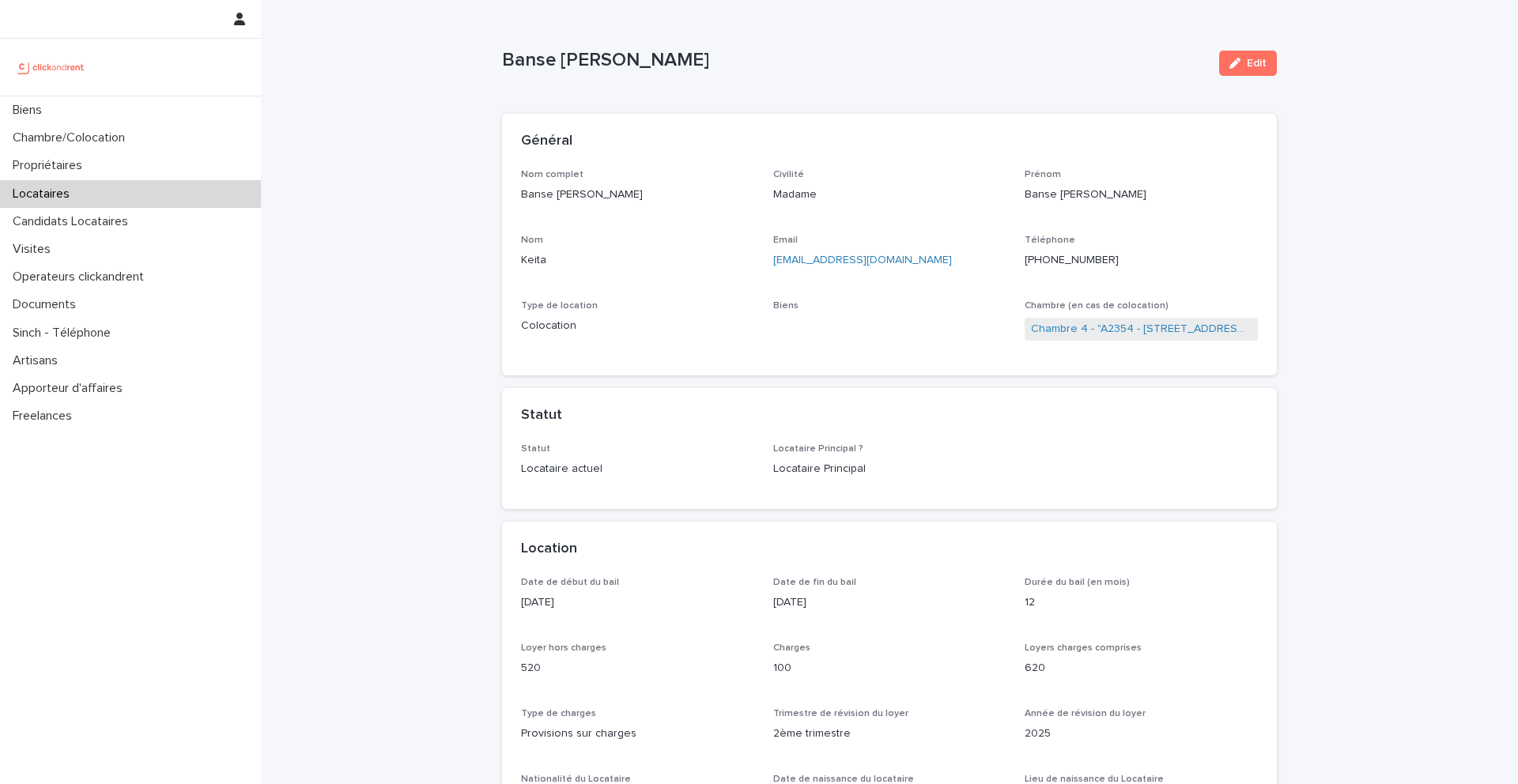
click at [1077, 262] on ringoverc2c-number-84e06f14122c "+33745687543" at bounding box center [1072, 260] width 94 height 11
click at [866, 332] on link "A2354 - [STREET_ADDRESS]" at bounding box center [853, 329] width 147 height 17
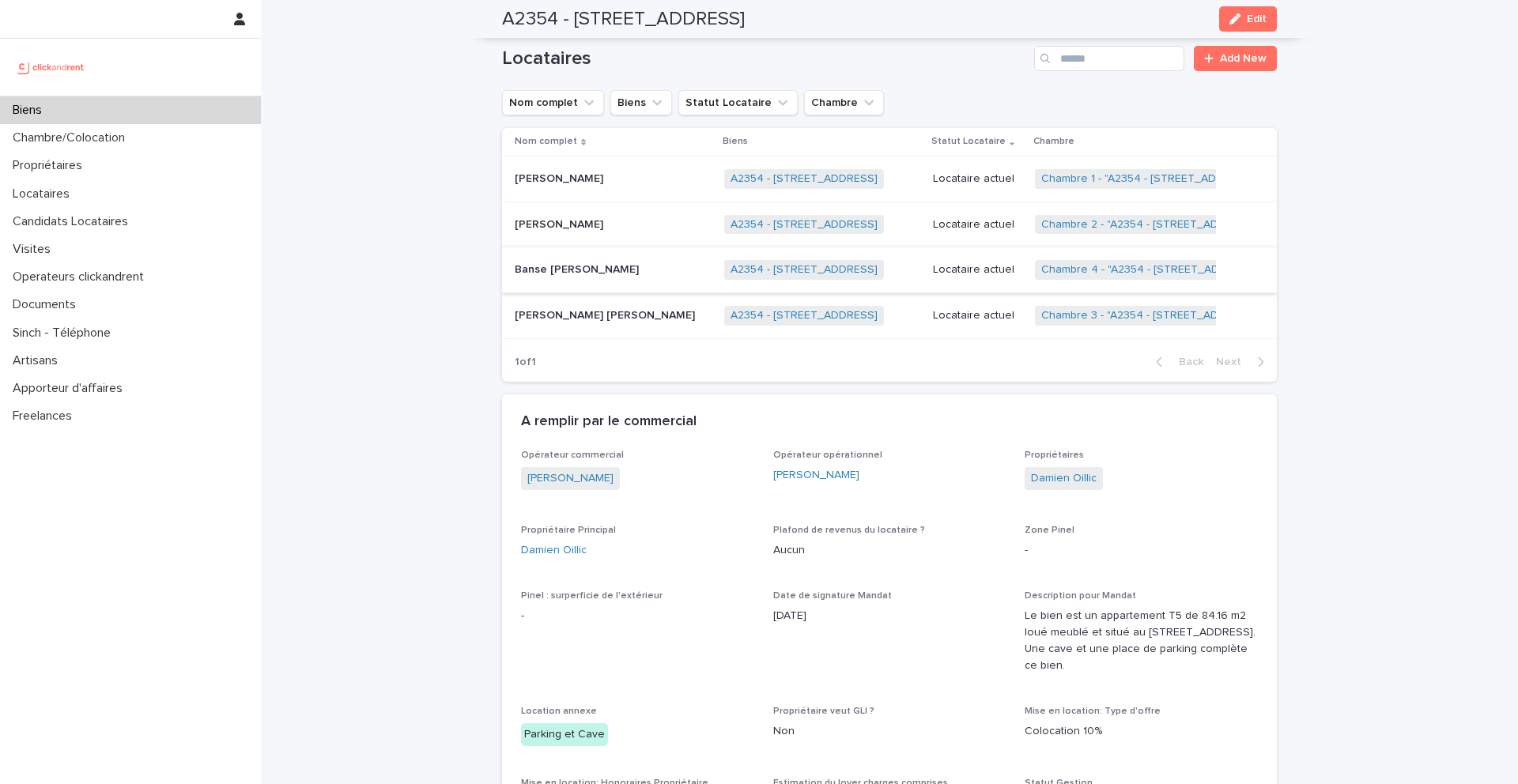
scroll to position [832, 0]
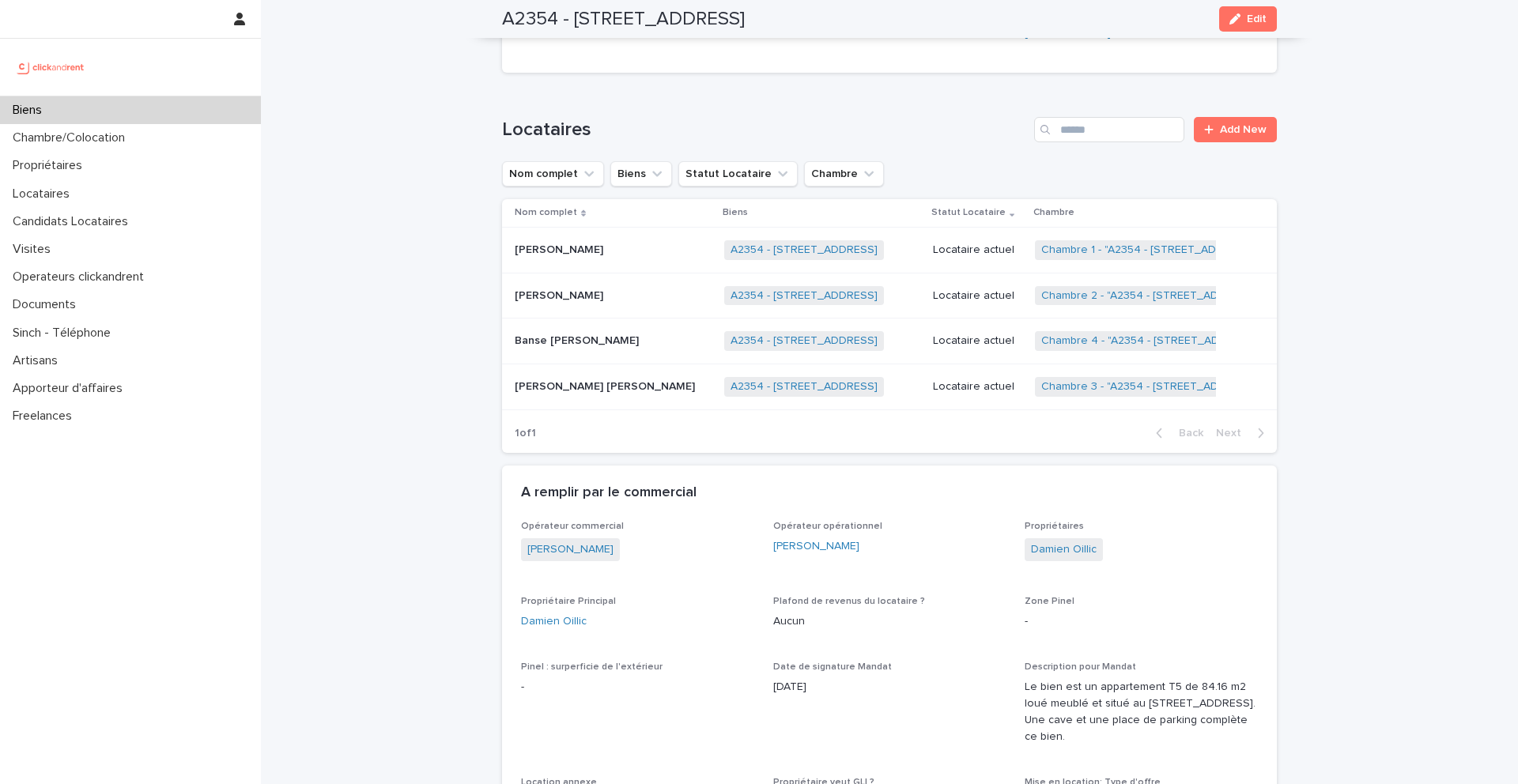
click at [589, 304] on div "Onitiana Andriamanjato Onitiana Andriamanjato" at bounding box center [614, 296] width 197 height 26
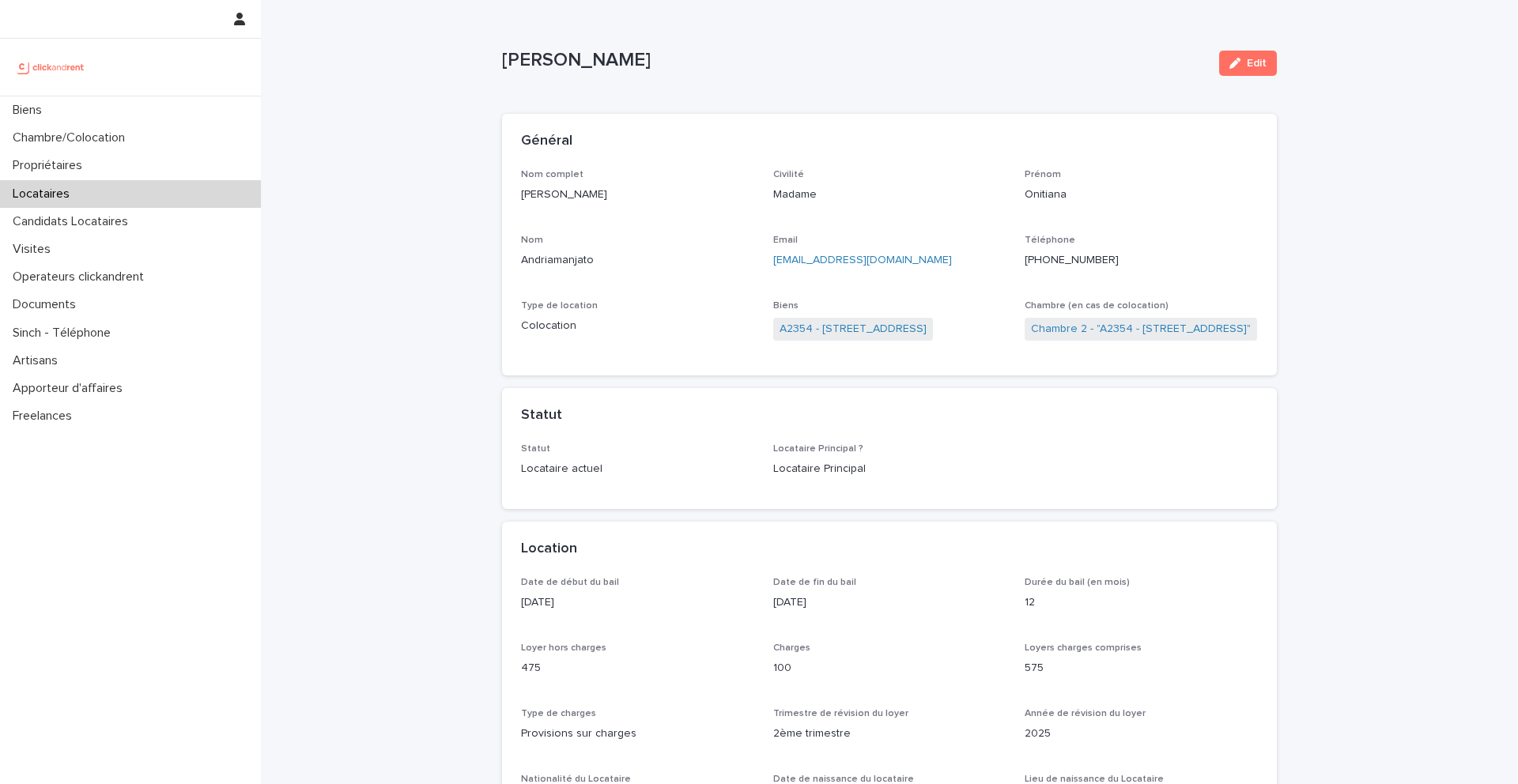
click at [1058, 259] on ringoverc2c-number-84e06f14122c "+33680778161" at bounding box center [1072, 260] width 94 height 11
click at [837, 324] on link "A2354 - [STREET_ADDRESS]" at bounding box center [853, 329] width 147 height 17
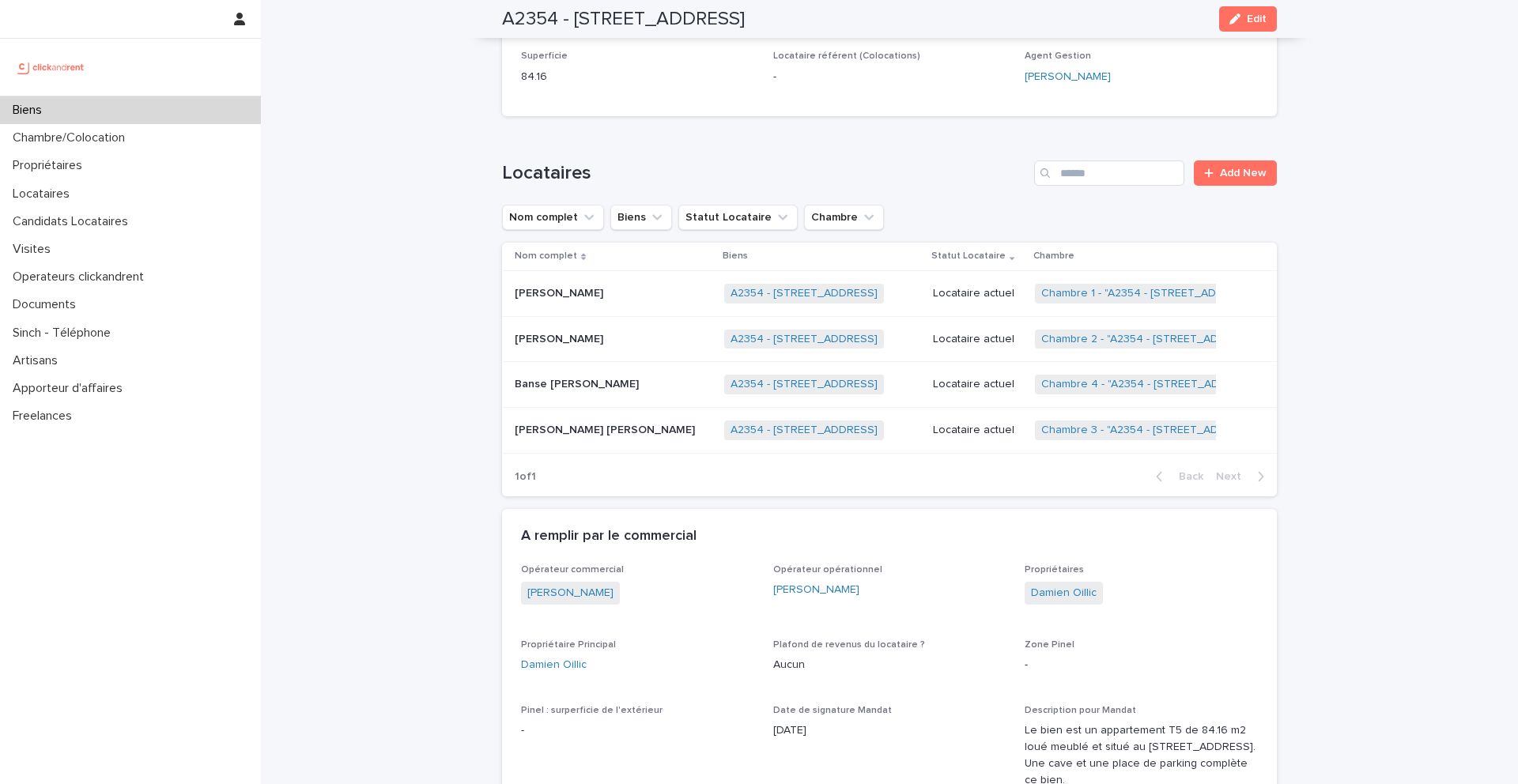
scroll to position [841, 0]
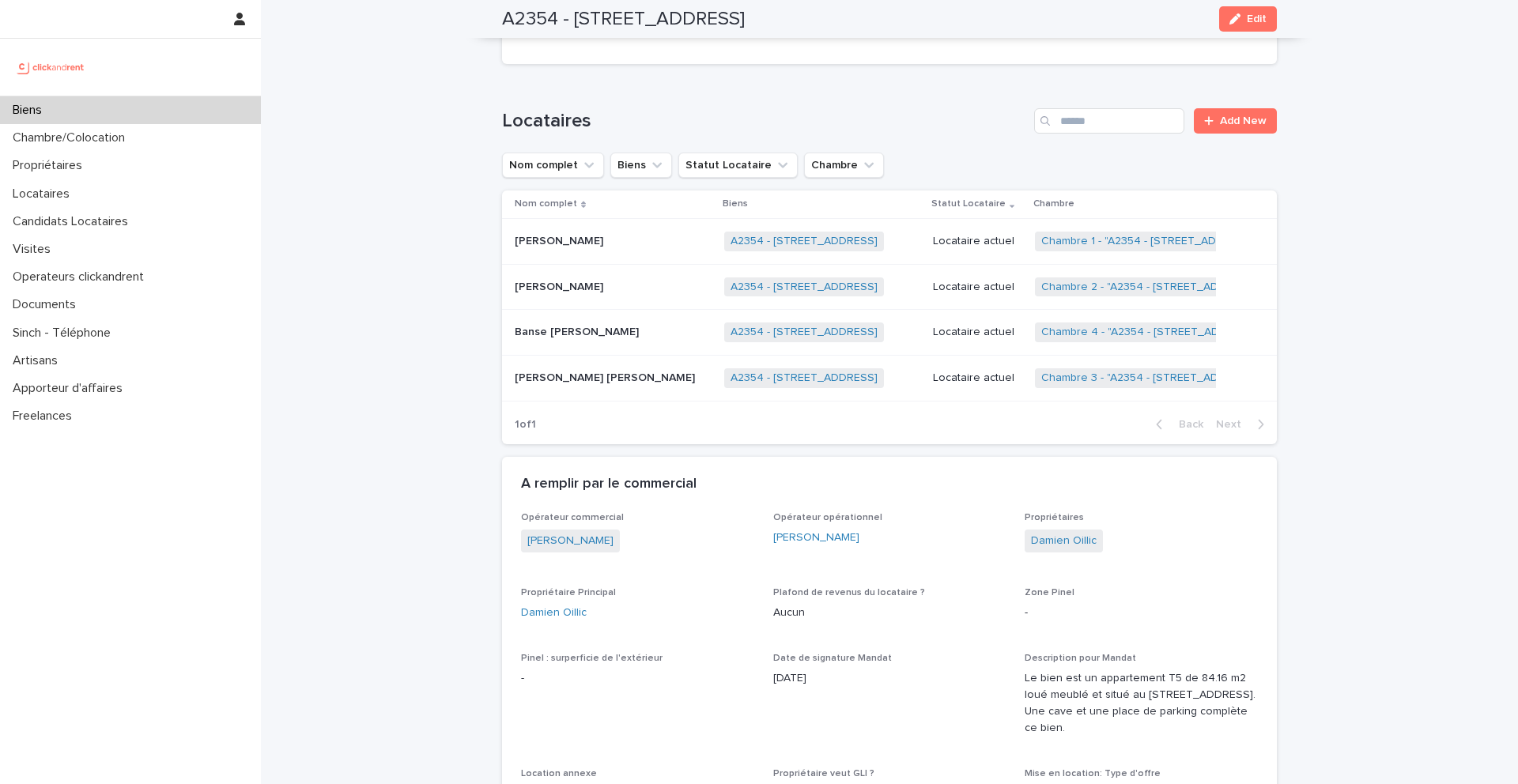
click at [70, 101] on div "Biens" at bounding box center [130, 110] width 261 height 27
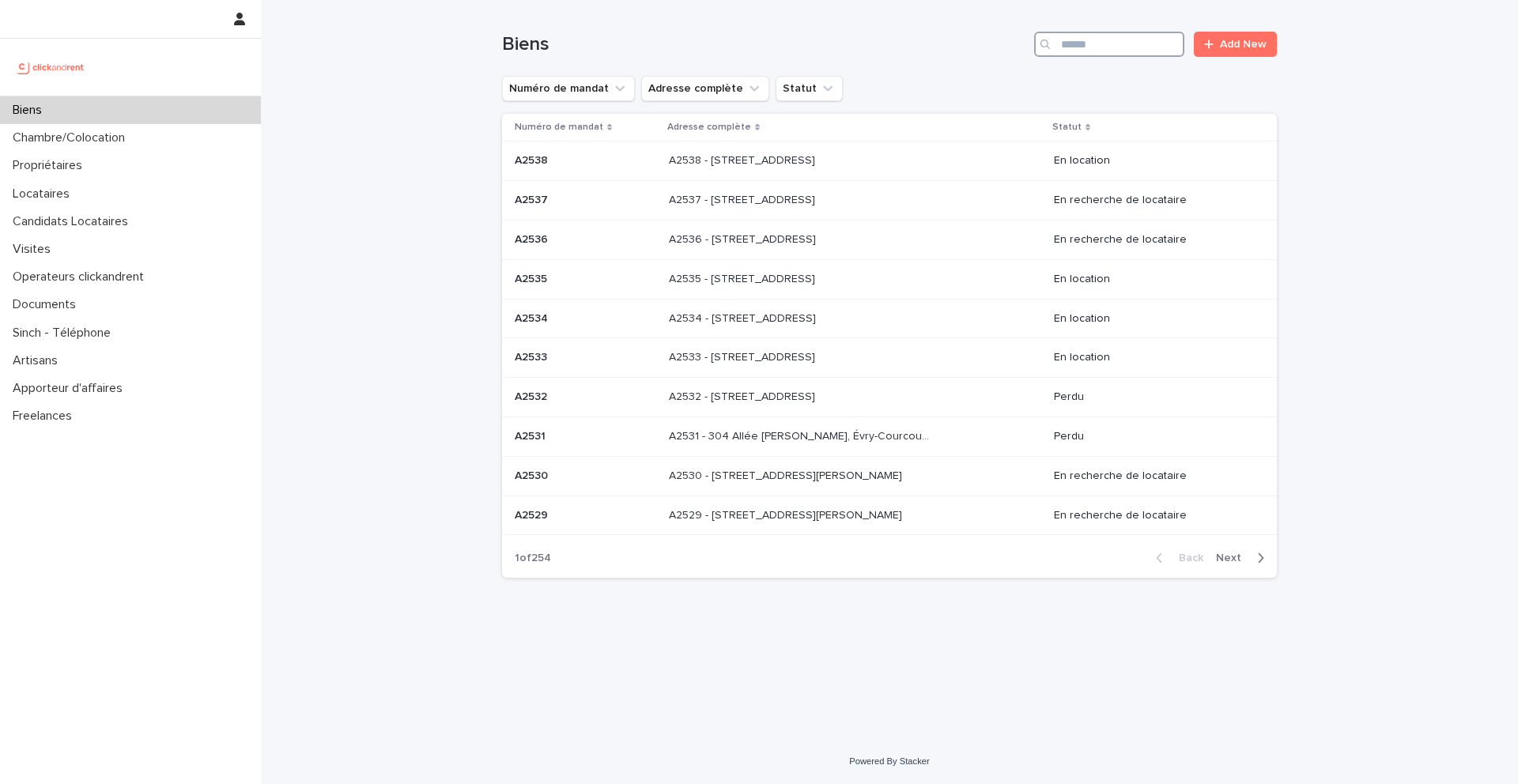
click at [1128, 38] on input "Search" at bounding box center [1109, 44] width 150 height 25
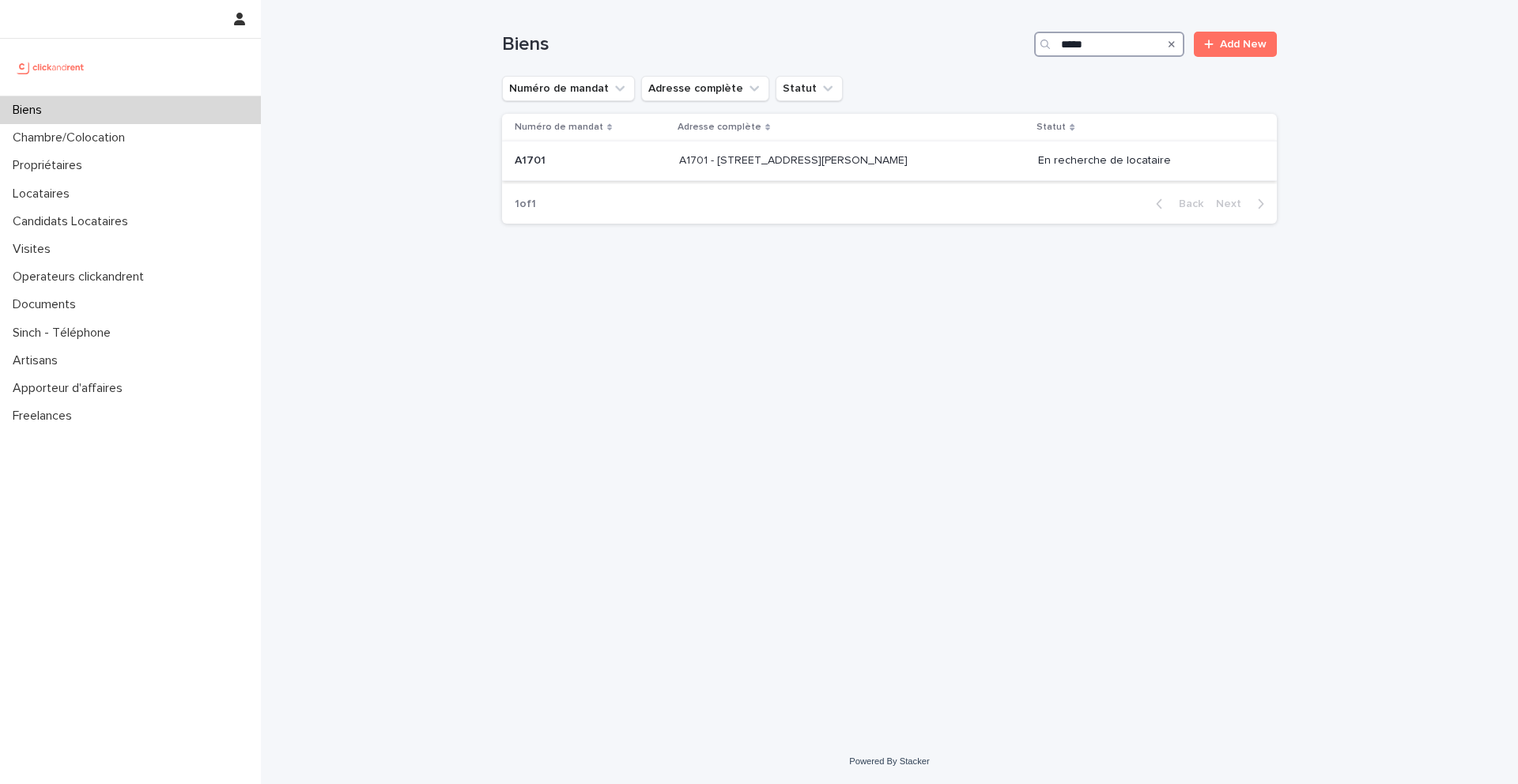
type input "*****"
click at [574, 164] on p at bounding box center [591, 161] width 152 height 14
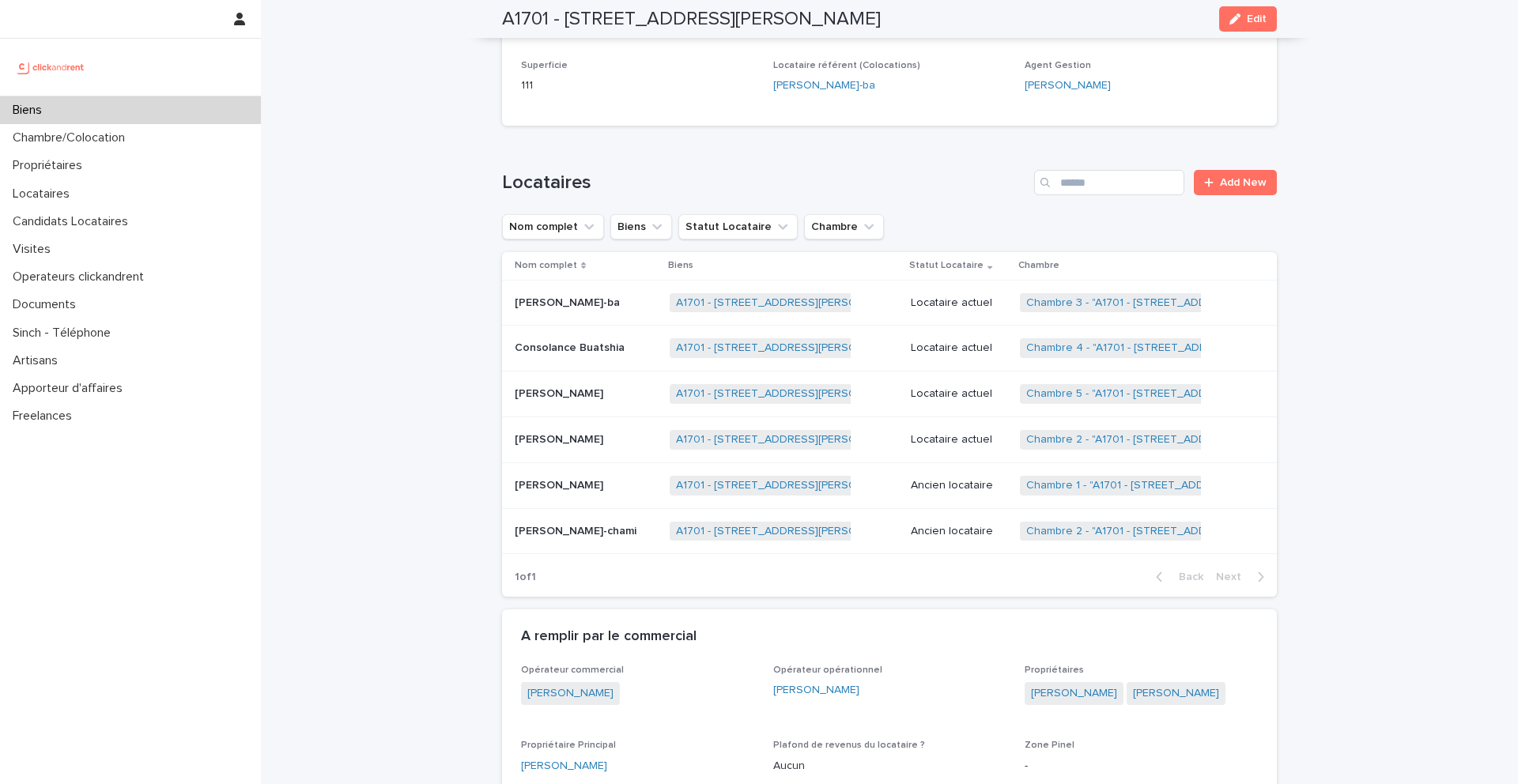
scroll to position [724, 0]
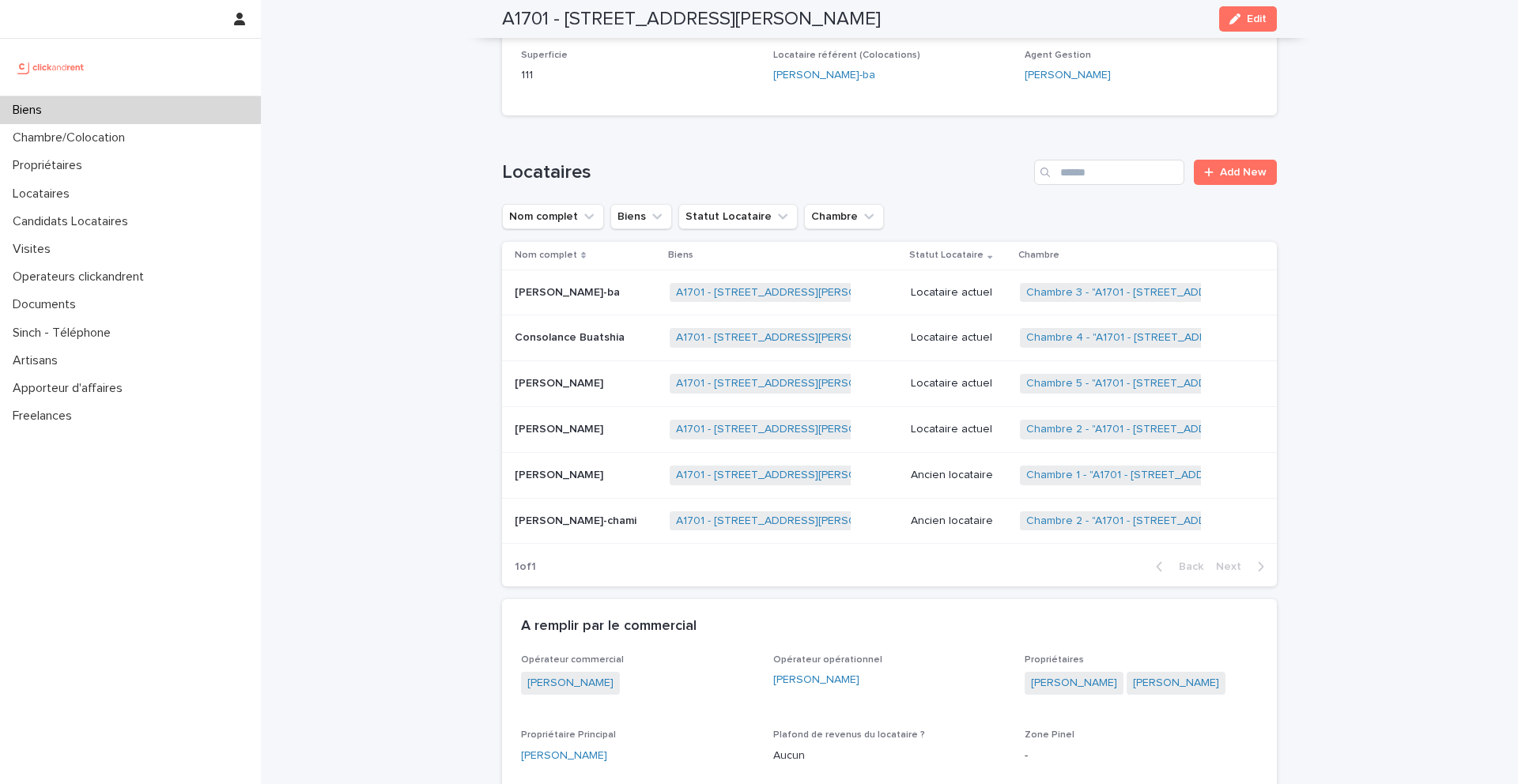
click at [570, 297] on p "Joël Nanhi-ba" at bounding box center [569, 291] width 108 height 17
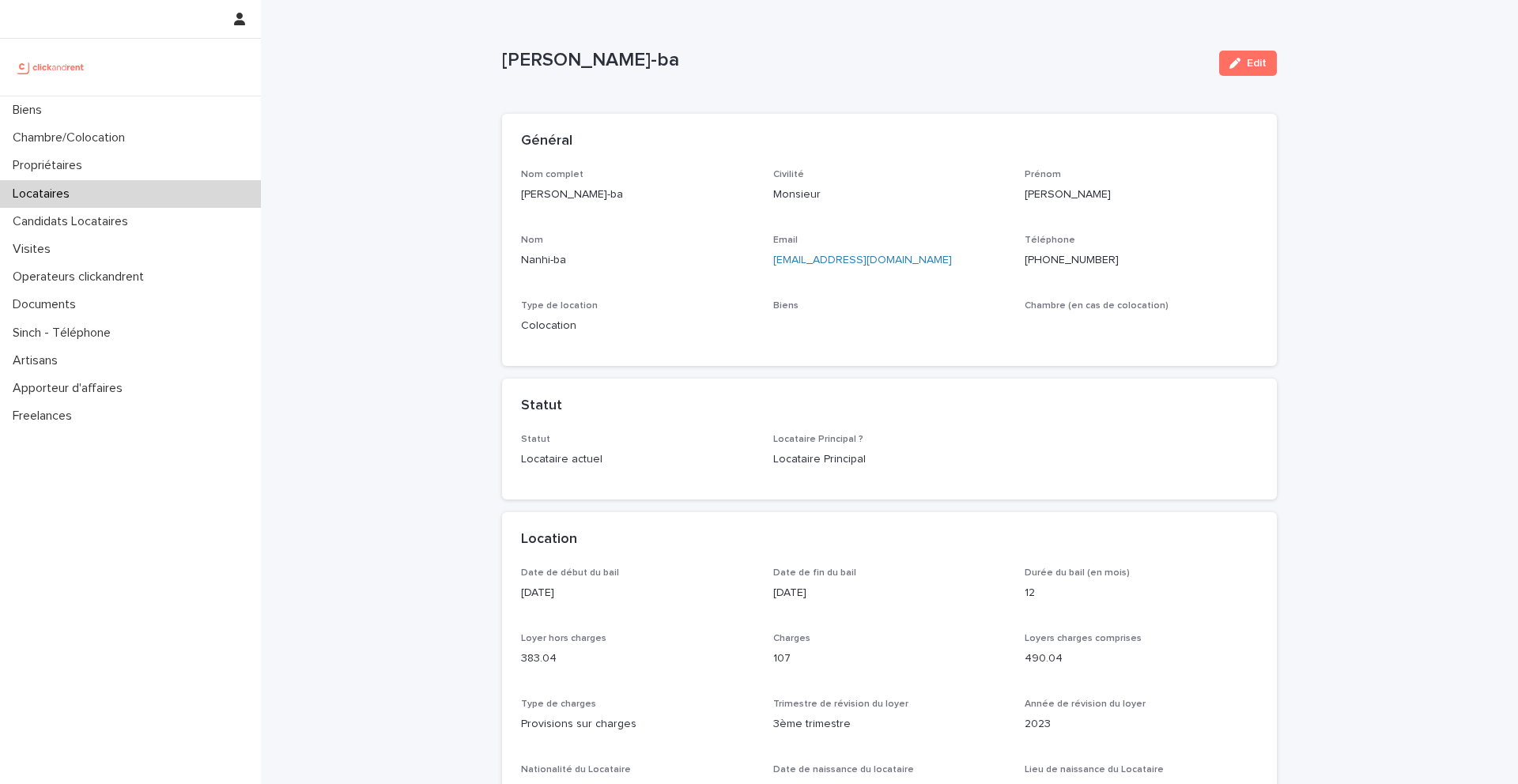
click at [1065, 260] on ringoverc2c-number-84e06f14122c "+33667936965" at bounding box center [1072, 260] width 94 height 11
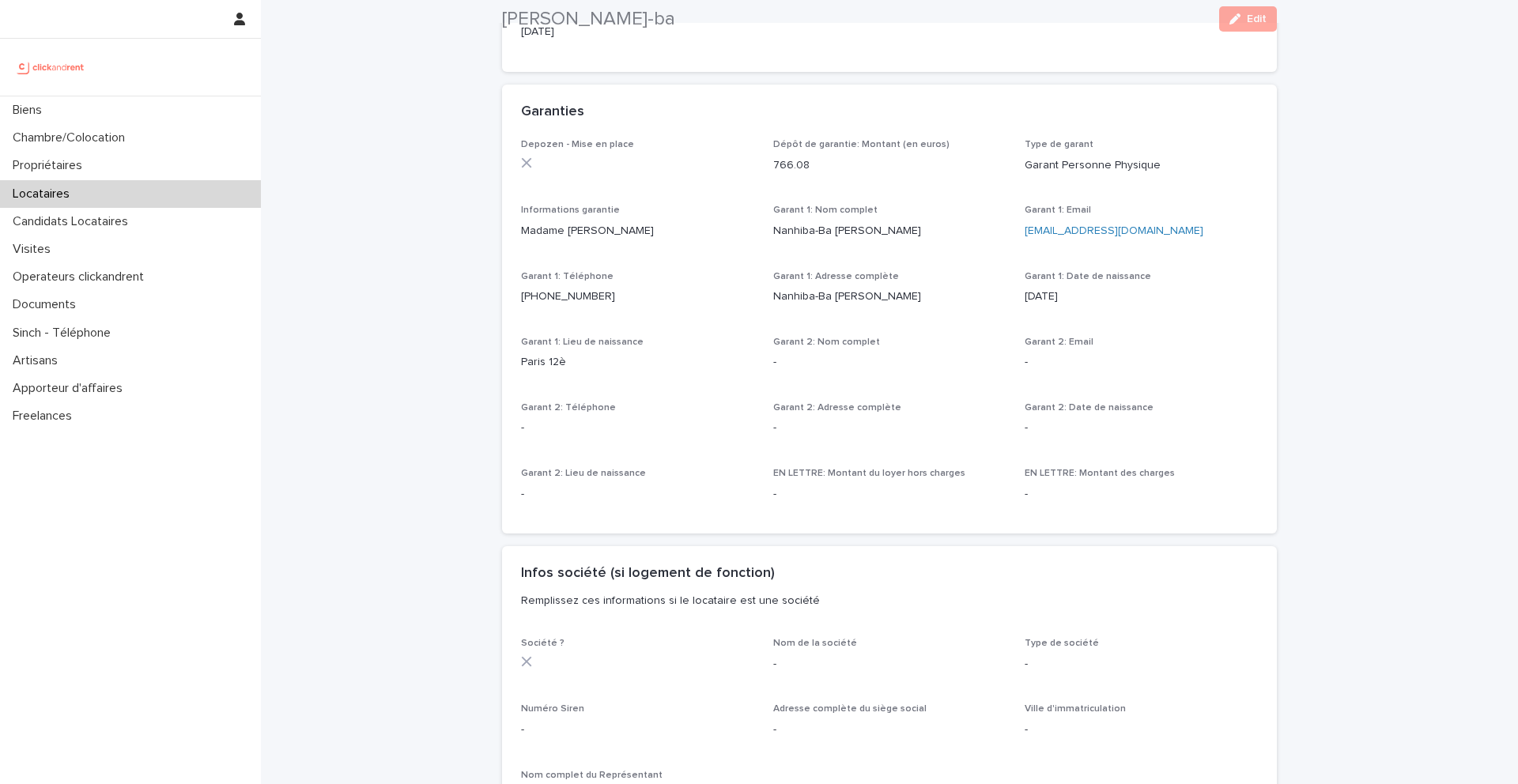
scroll to position [1234, 0]
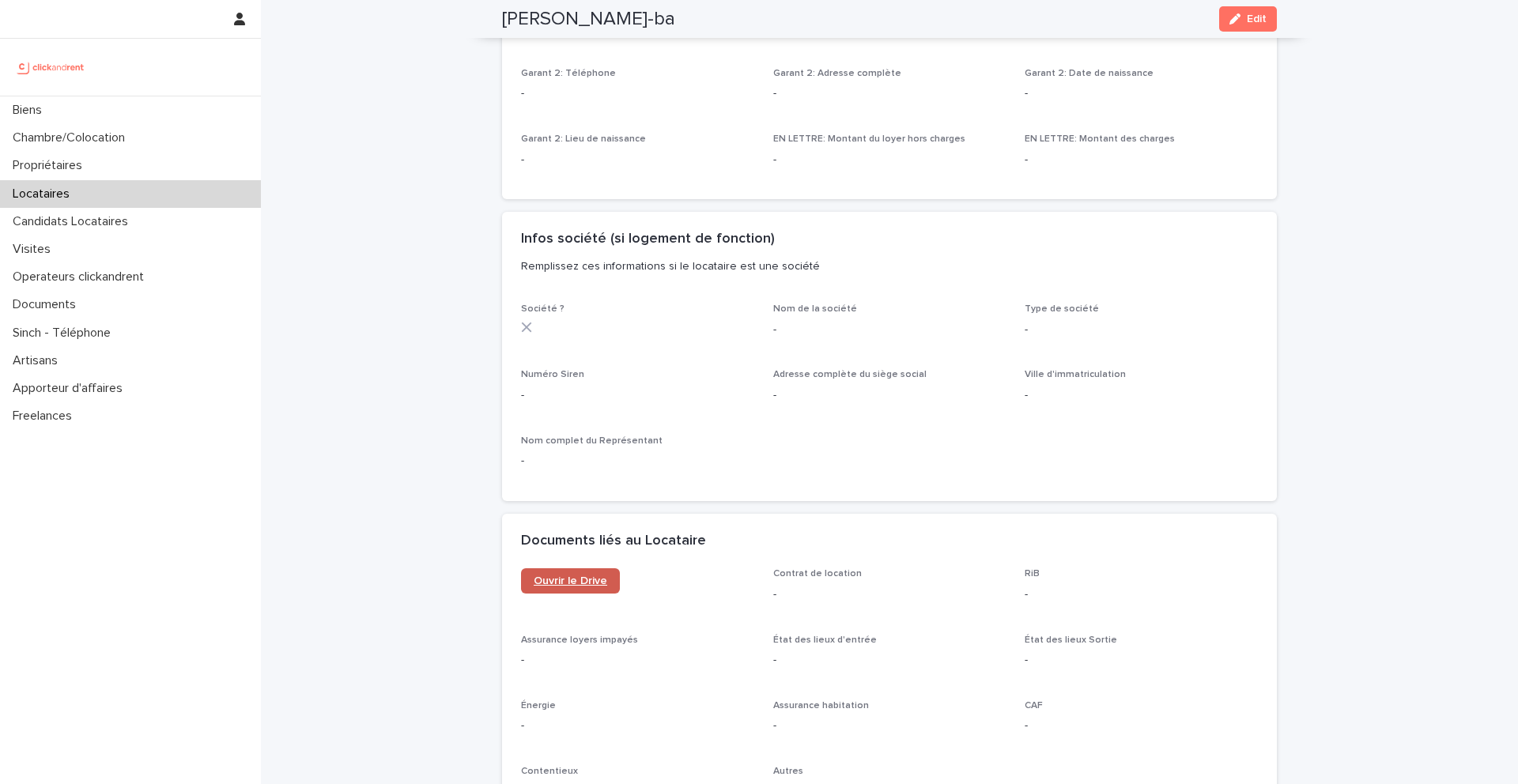
click at [578, 579] on span "Ouvrir le Drive" at bounding box center [570, 581] width 74 height 11
click at [134, 116] on div "Biens" at bounding box center [130, 110] width 261 height 27
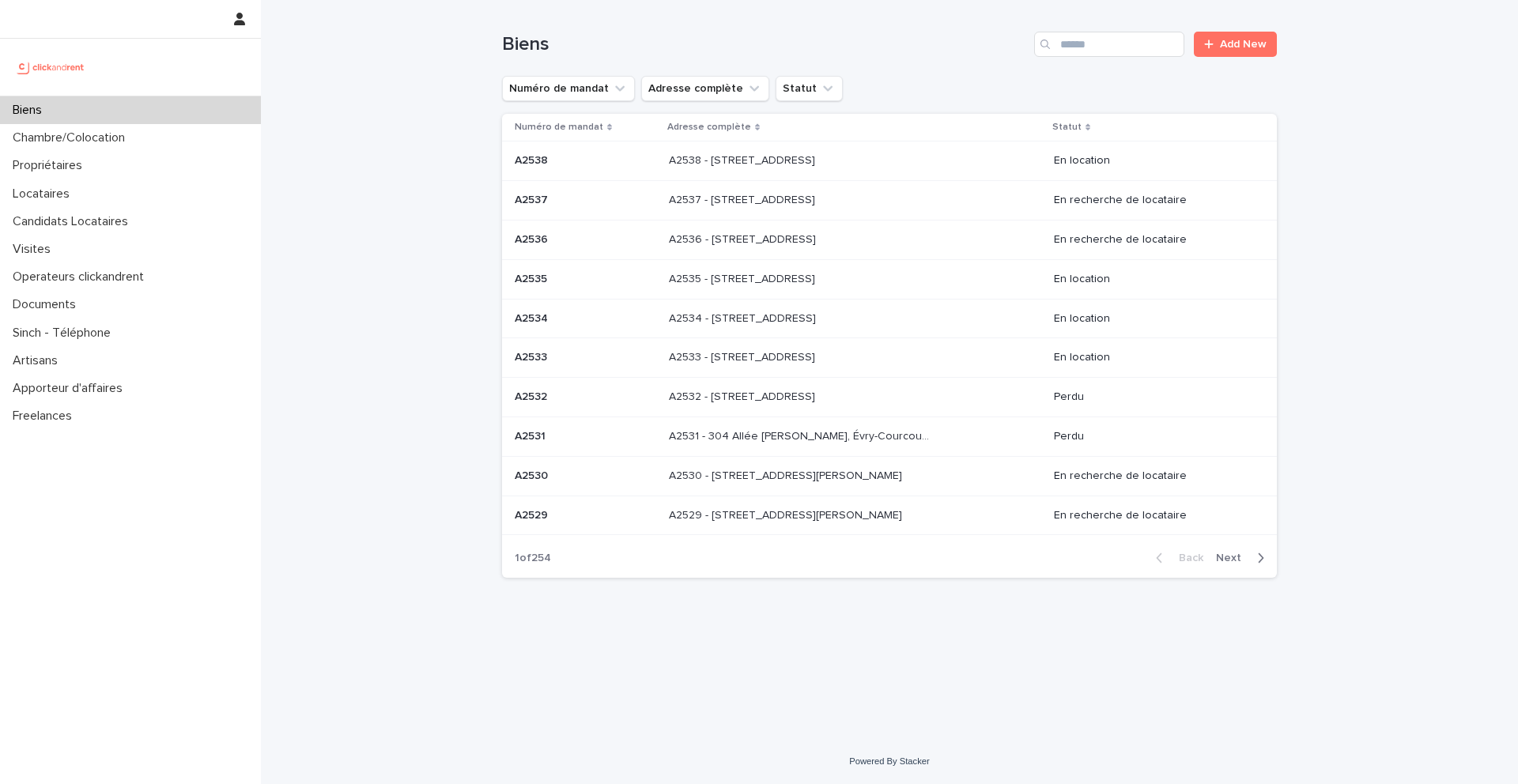
click at [1124, 22] on div "Biens Add New" at bounding box center [889, 38] width 775 height 76
click at [1117, 41] on input "Search" at bounding box center [1109, 44] width 150 height 25
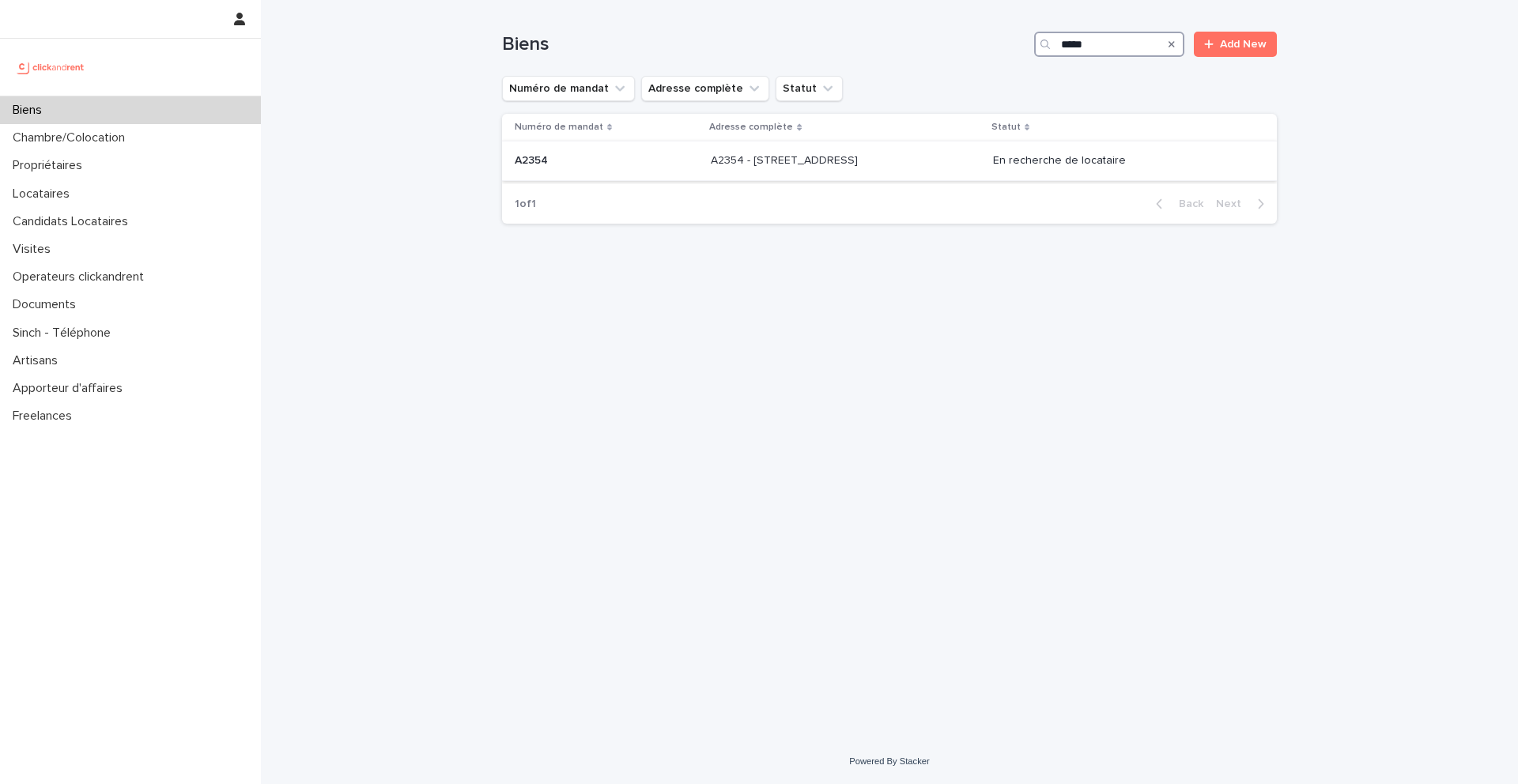
type input "*****"
click at [525, 162] on p "A2354" at bounding box center [533, 159] width 36 height 17
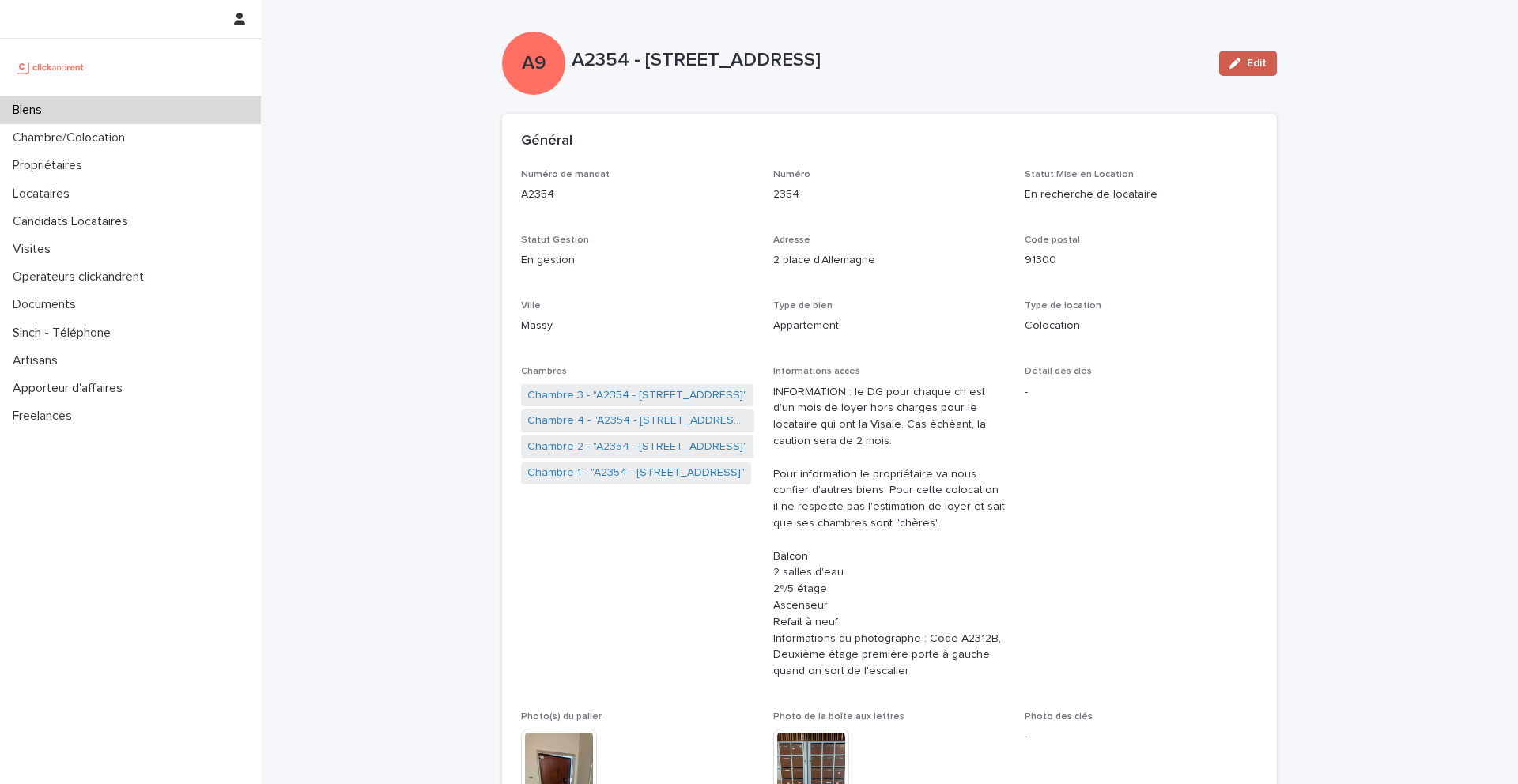
click at [1268, 69] on button "Edit" at bounding box center [1247, 63] width 57 height 25
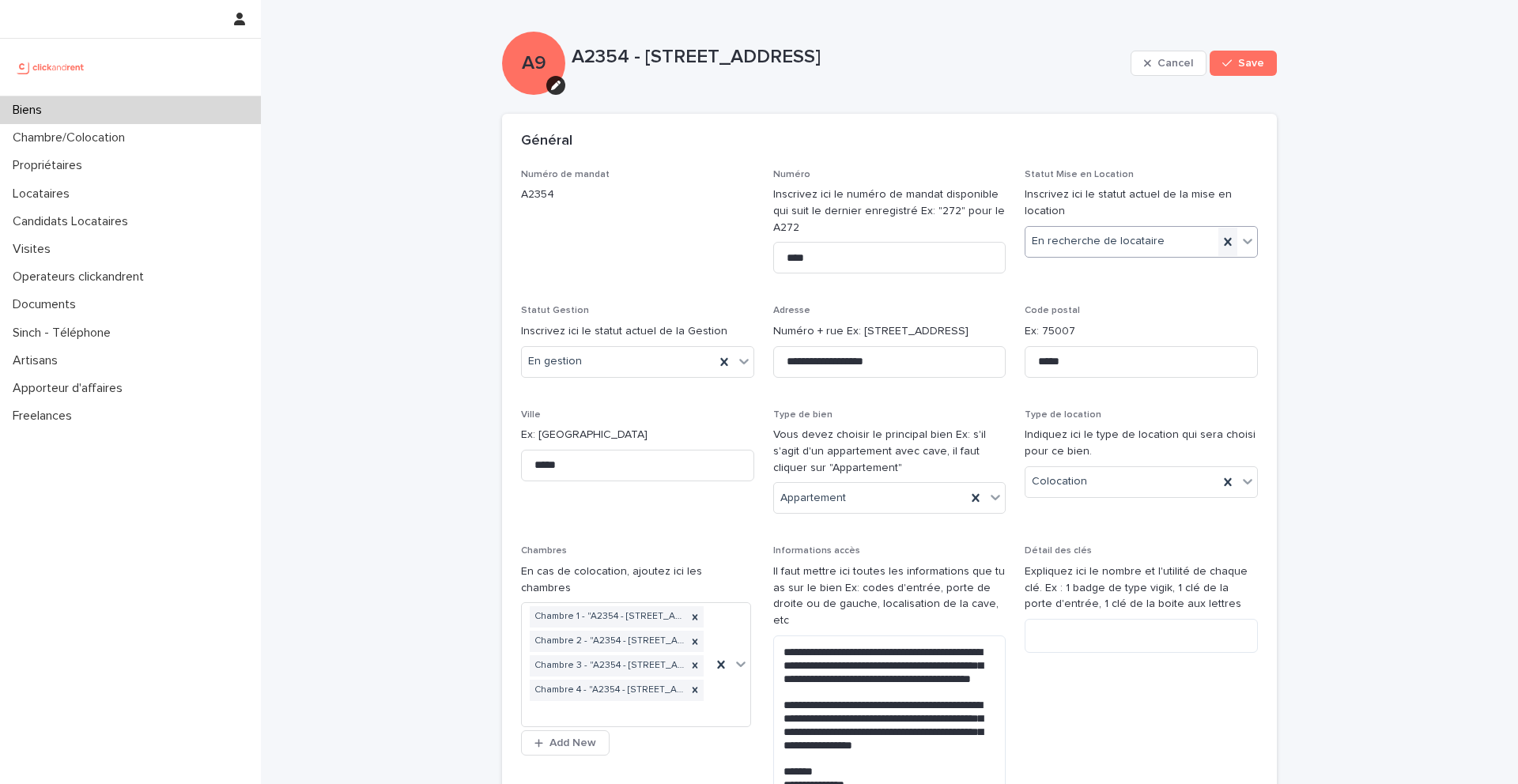
click at [1226, 242] on icon at bounding box center [1227, 241] width 7 height 8
click at [1166, 242] on div "Select..." at bounding box center [1132, 242] width 212 height 26
click at [1104, 276] on div "En location" at bounding box center [1141, 272] width 232 height 27
click at [1256, 56] on button "Save" at bounding box center [1242, 63] width 67 height 25
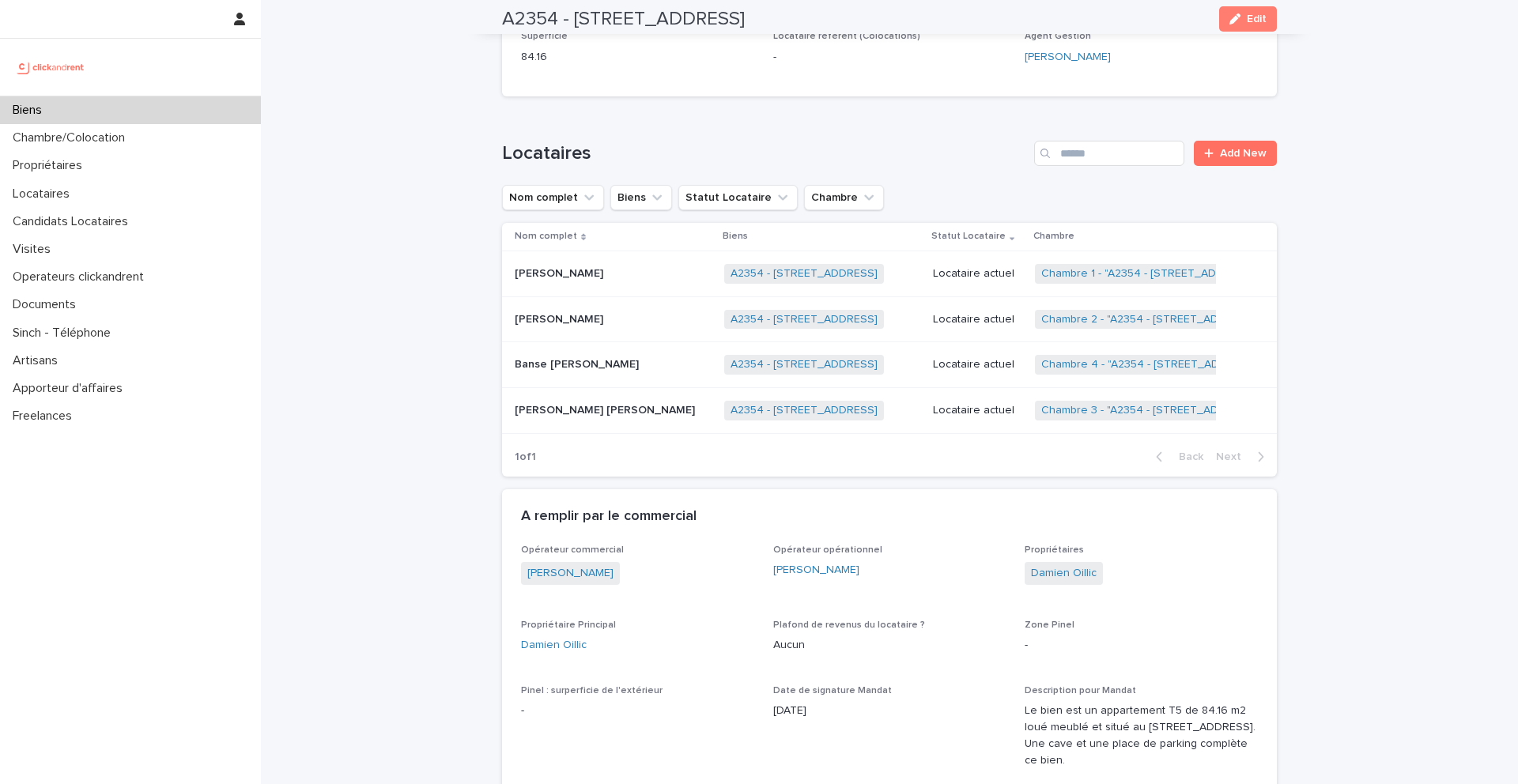
scroll to position [849, 0]
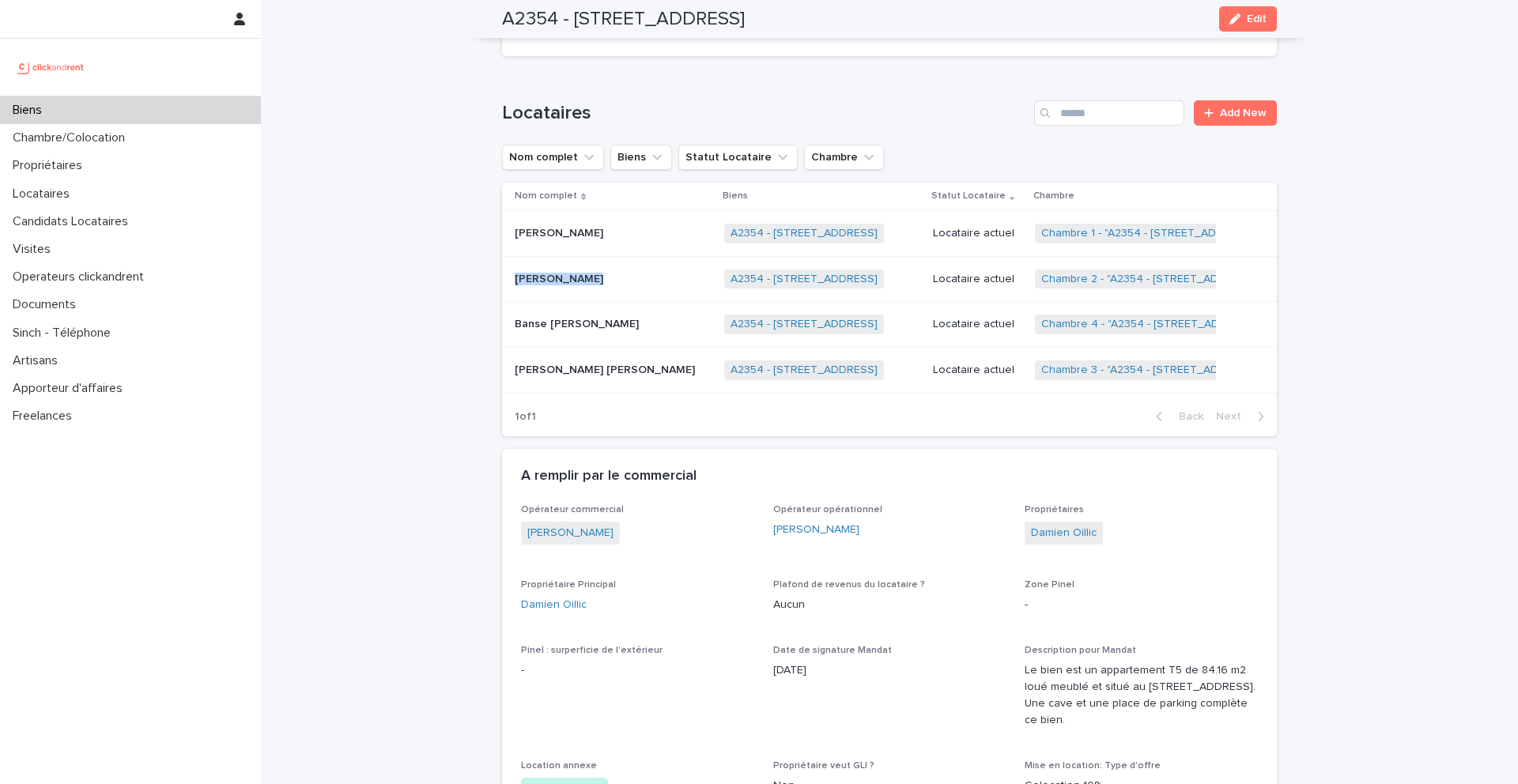
copy div "Onitiana Andriamanjato Onitiana Andriamanjato"
drag, startPoint x: 645, startPoint y: 281, endPoint x: 517, endPoint y: 279, distance: 128.0
click at [517, 279] on div "Onitiana Andriamanjato Onitiana Andriamanjato" at bounding box center [614, 279] width 197 height 14
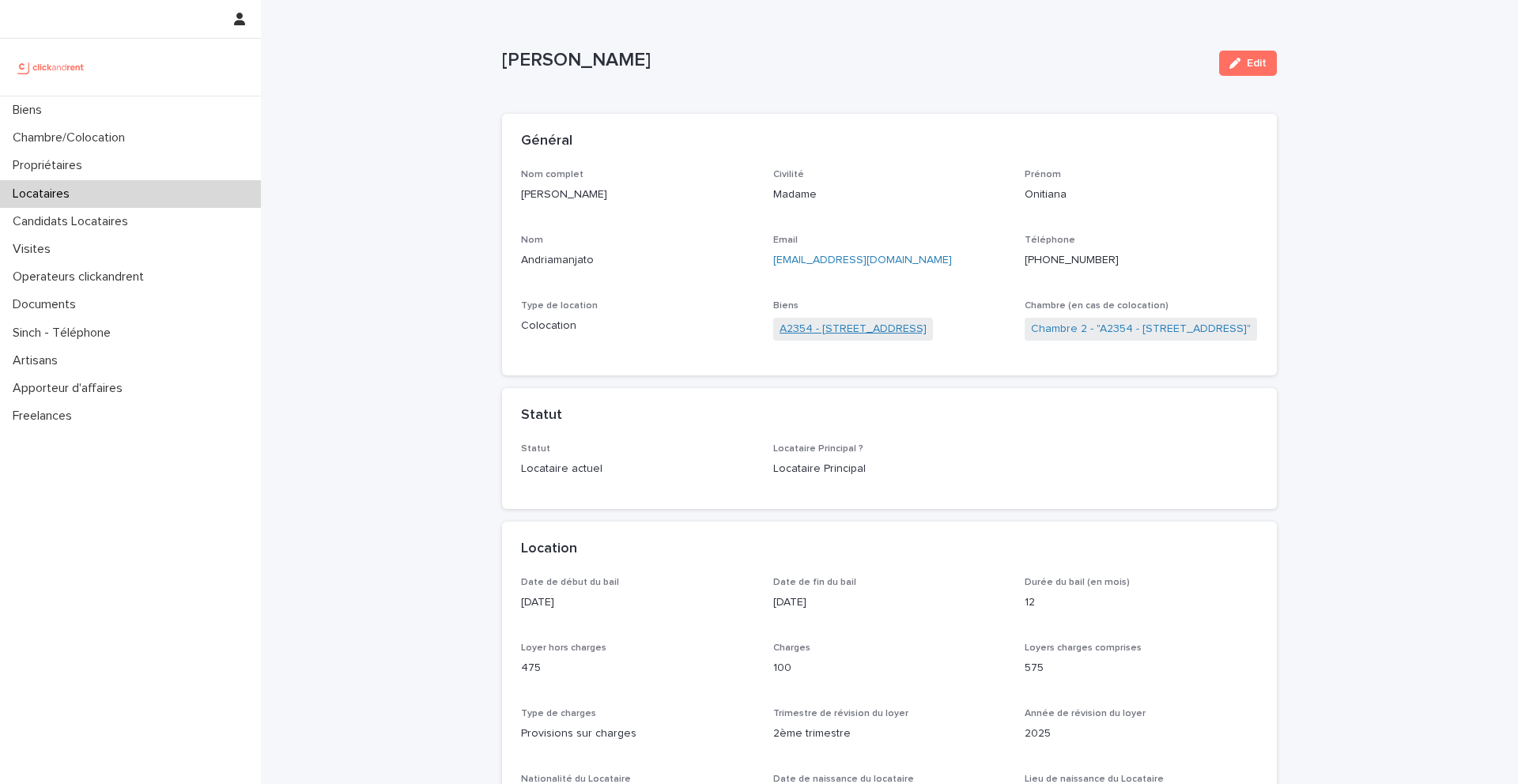
click at [845, 323] on link "A2354 - [STREET_ADDRESS]" at bounding box center [853, 329] width 147 height 17
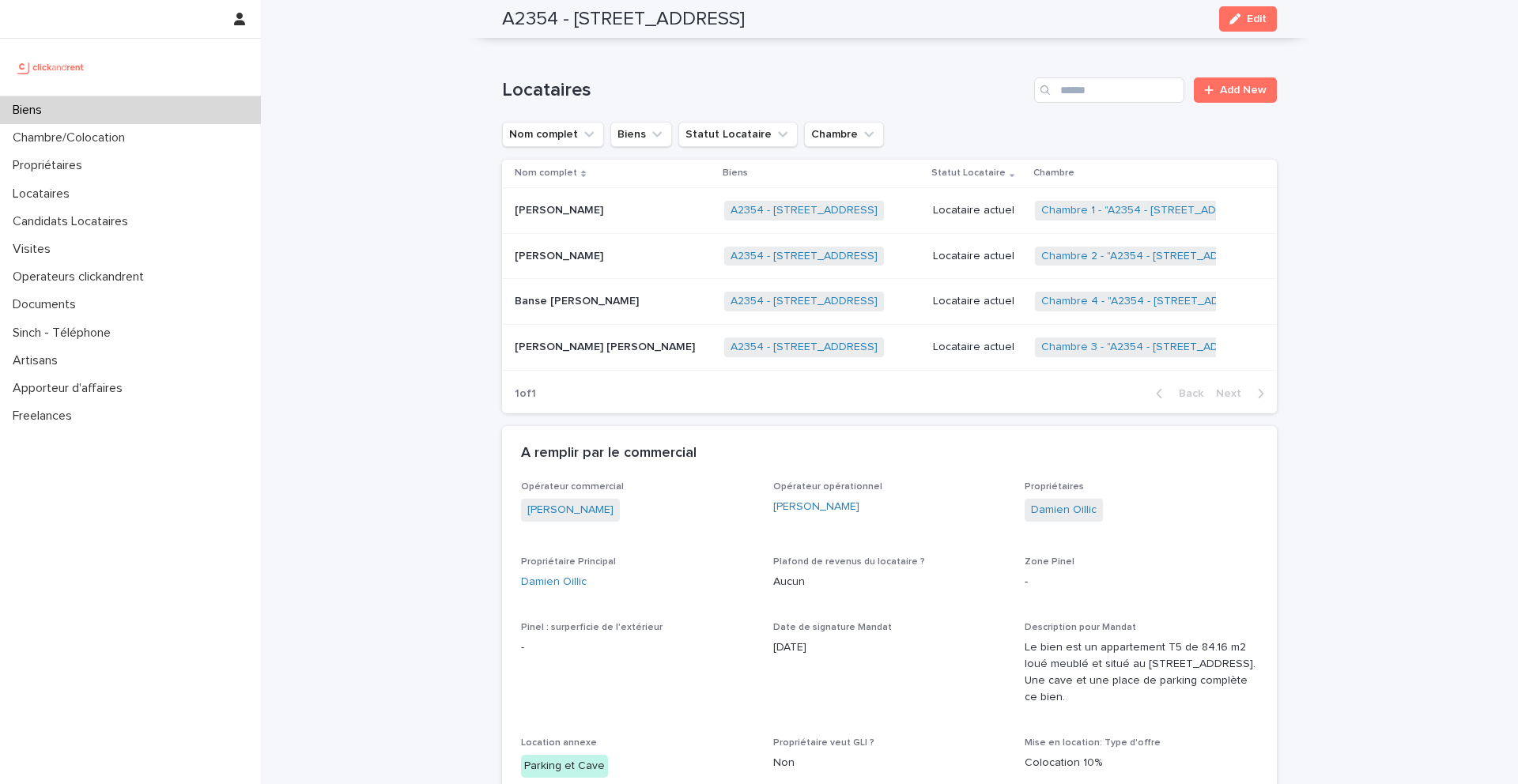
scroll to position [917, 0]
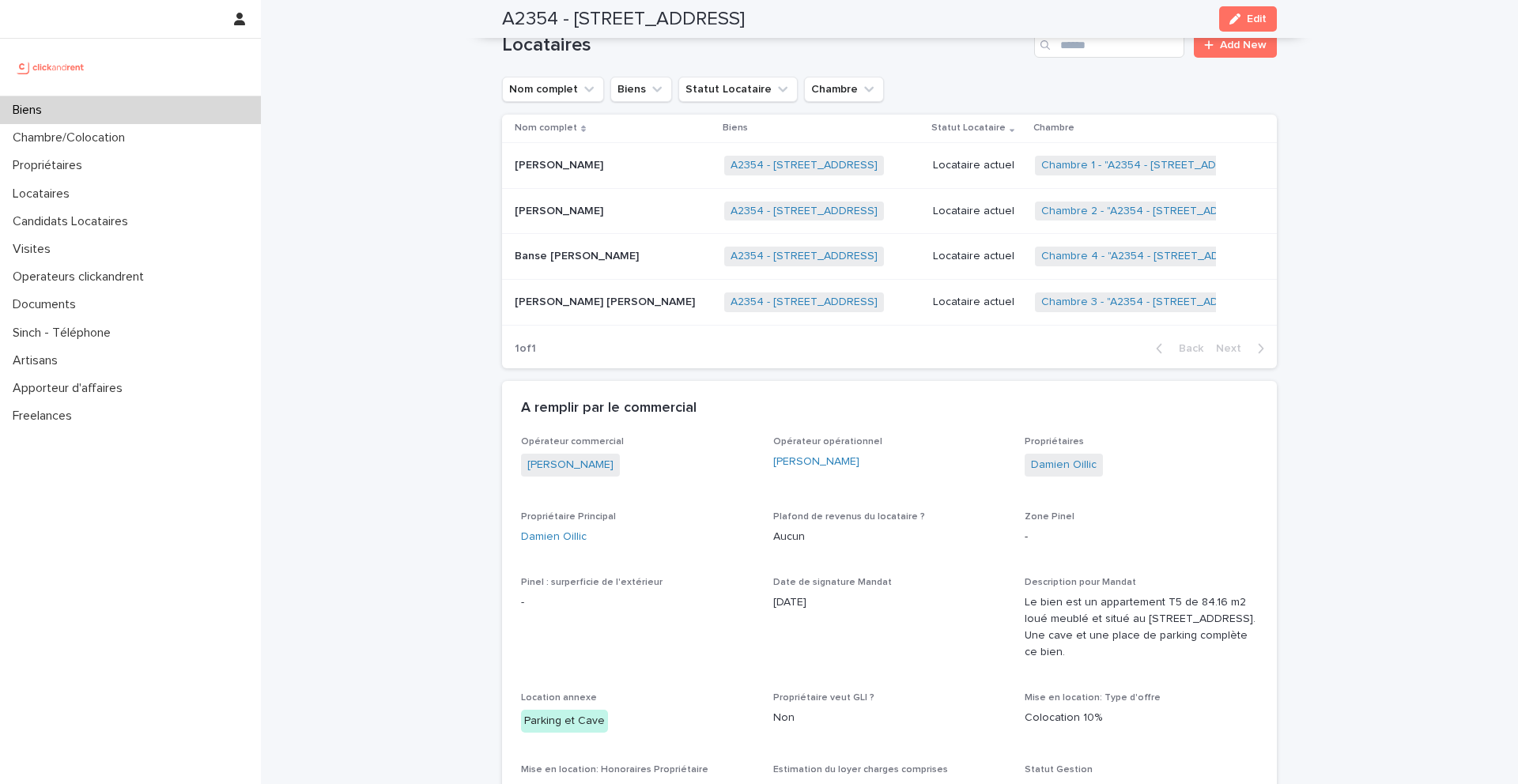
click at [605, 261] on p "Banse Audrey Mariette Keita" at bounding box center [578, 255] width 127 height 17
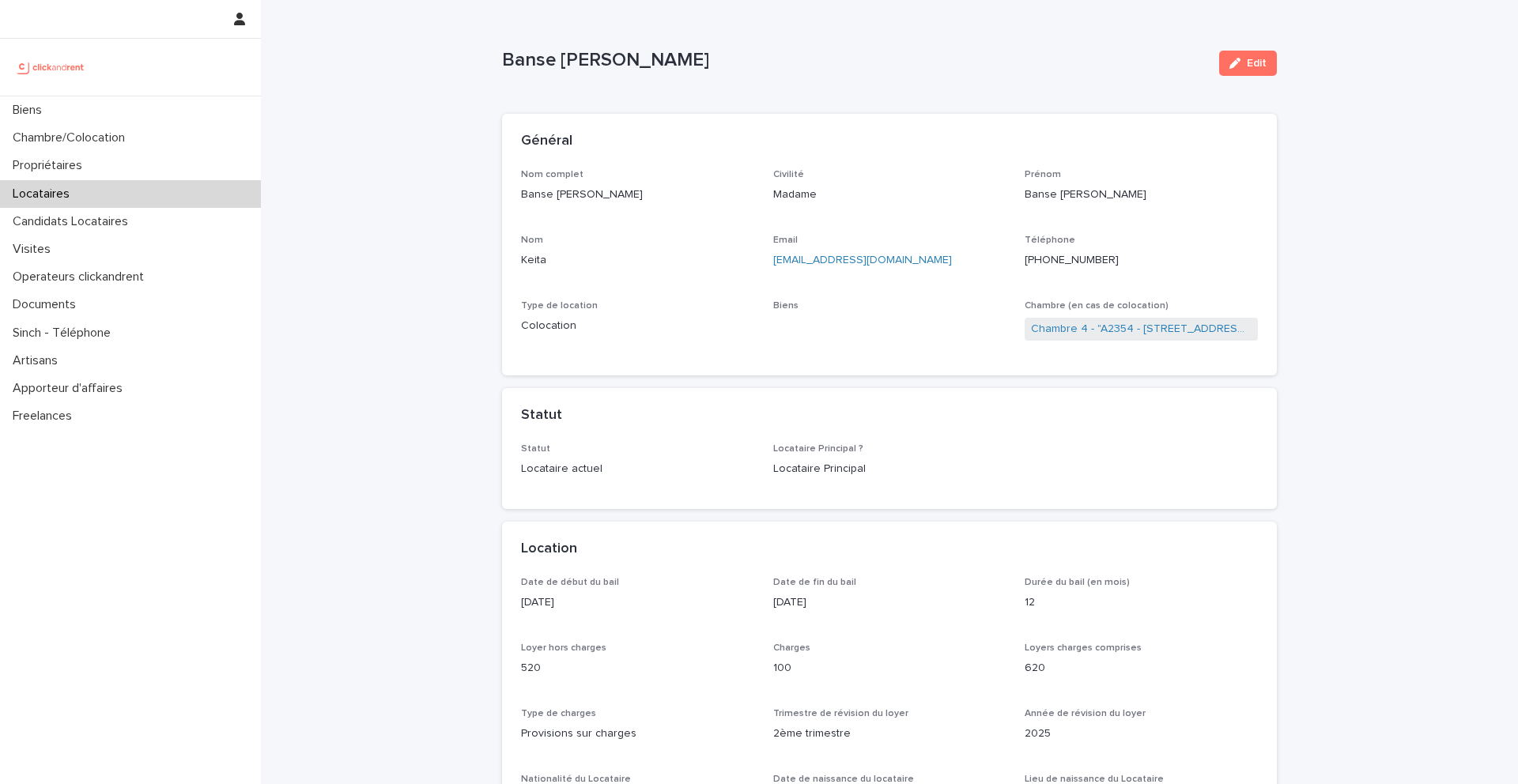
drag, startPoint x: 758, startPoint y: 63, endPoint x: 508, endPoint y: 61, distance: 250.0
click at [507, 61] on p "Banse Audrey Mariette Keita" at bounding box center [854, 61] width 704 height 23
copy p "Banse Audrey Mariette Keita"
click at [822, 334] on link "A2354 - [STREET_ADDRESS]" at bounding box center [853, 329] width 147 height 17
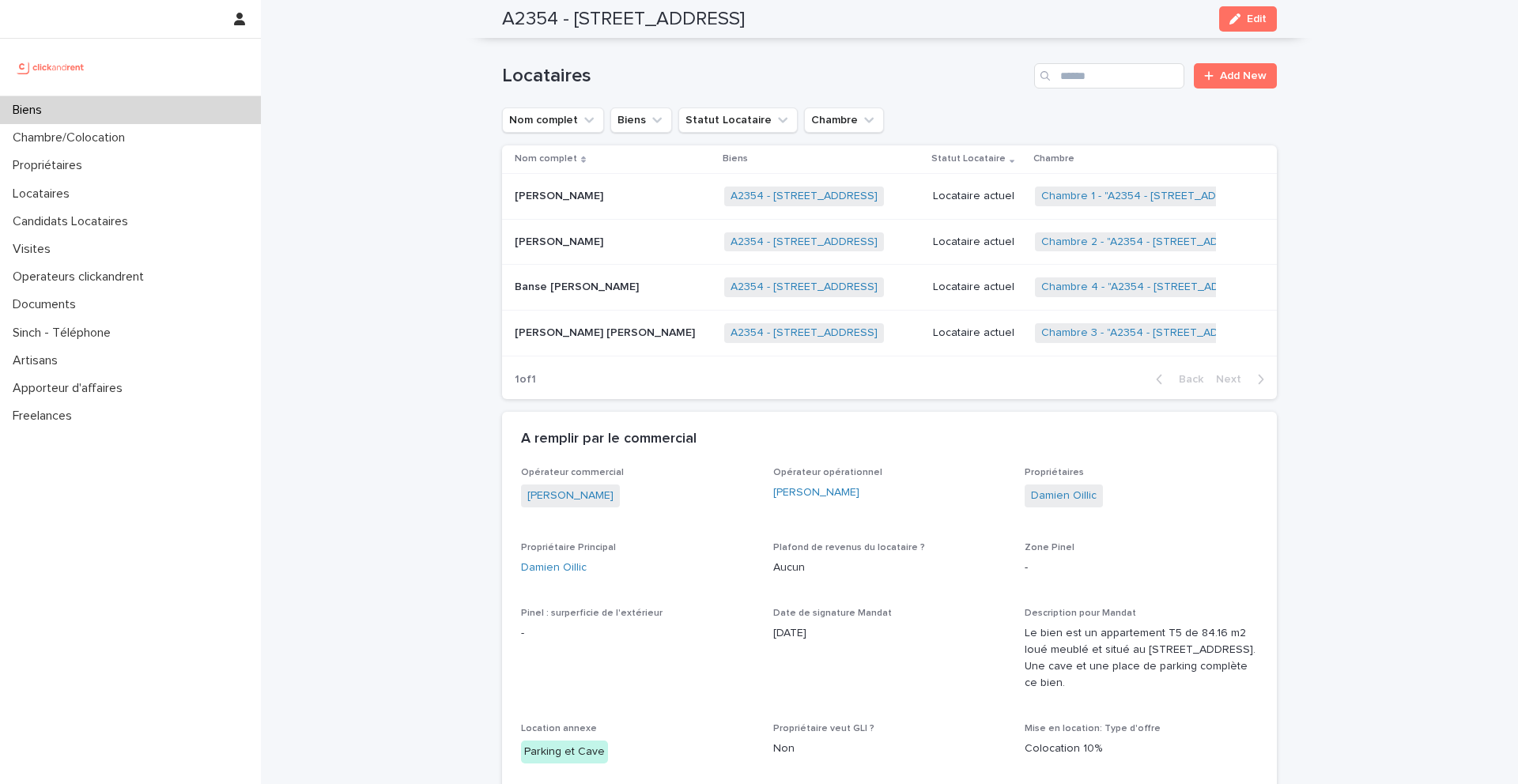
scroll to position [894, 0]
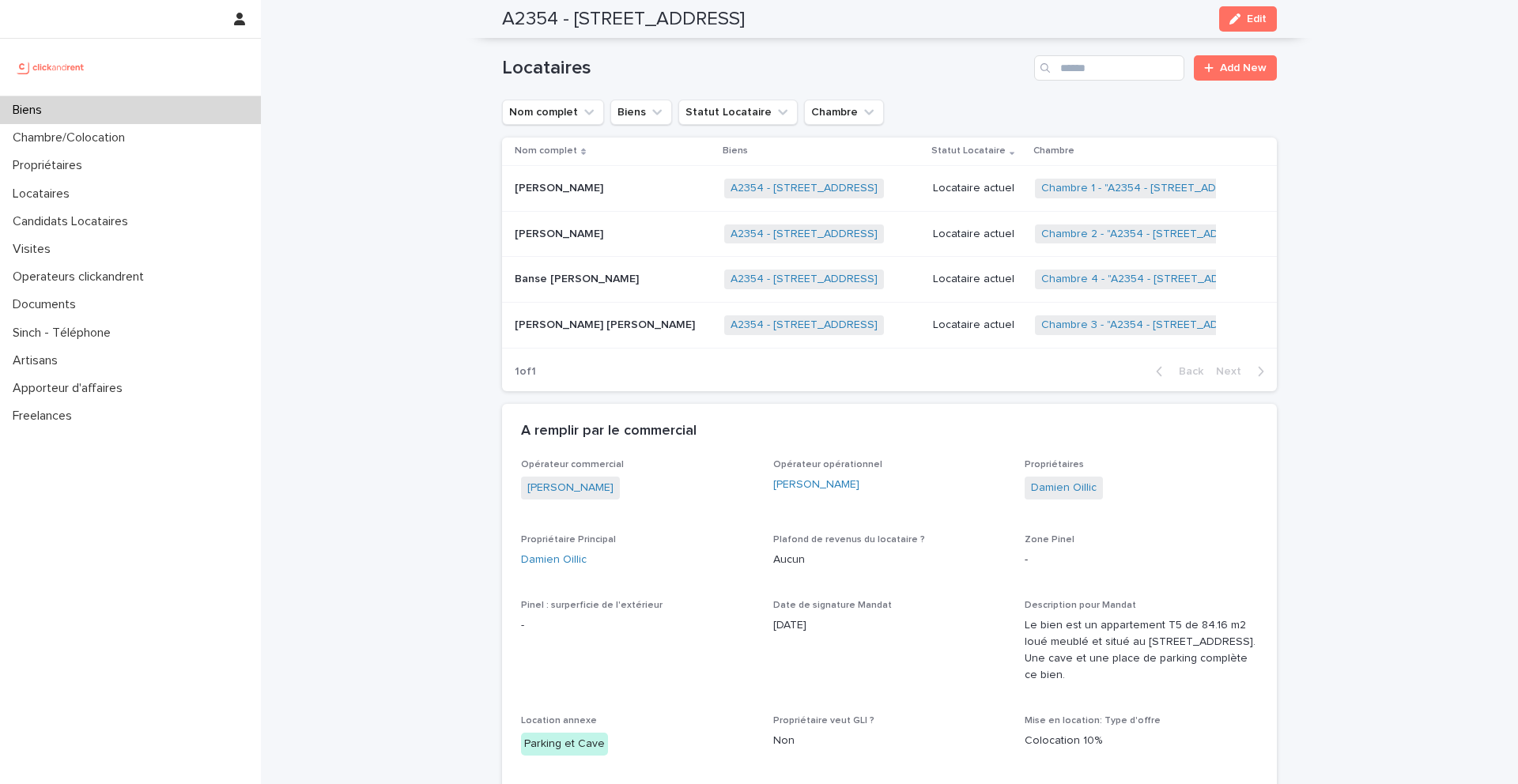
click at [588, 327] on p "Rémy Julien Raymond Roland Dominique" at bounding box center [606, 323] width 183 height 17
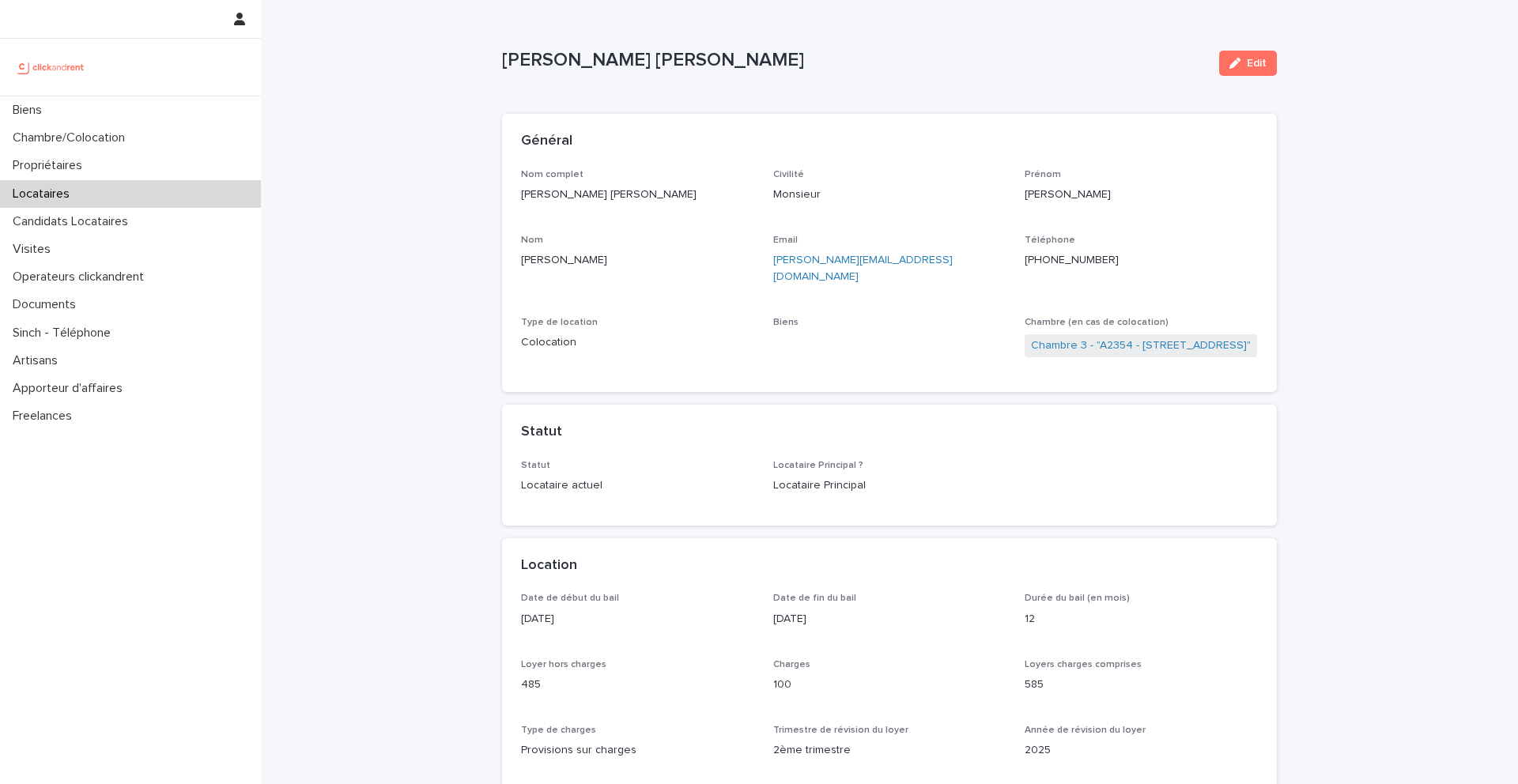
drag, startPoint x: 862, startPoint y: 62, endPoint x: 503, endPoint y: 61, distance: 359.0
click at [502, 61] on p "Rémy Julien Raymond Roland Dominique" at bounding box center [854, 61] width 704 height 23
copy p "Rémy Julien Raymond Roland Dominique"
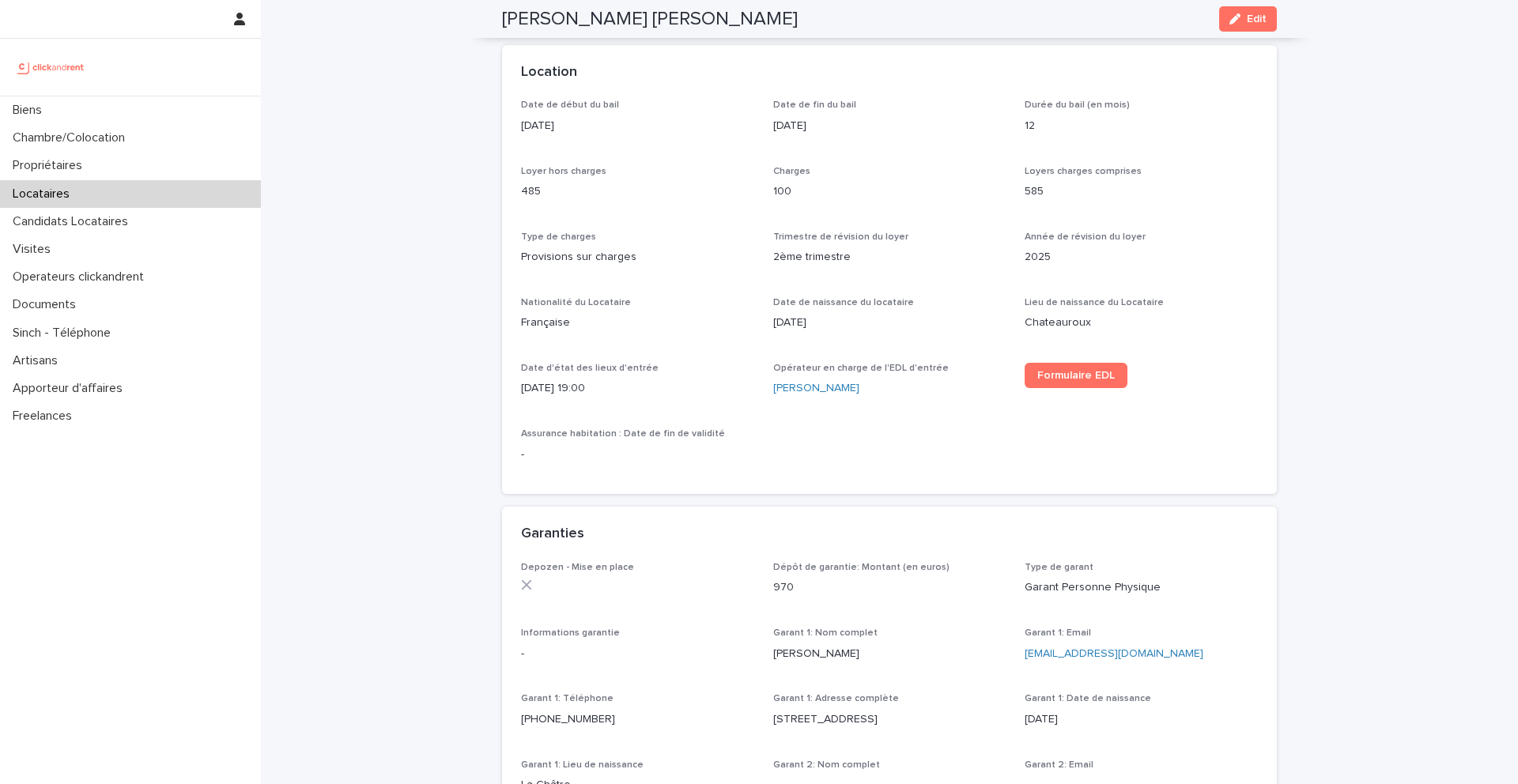
scroll to position [483, 0]
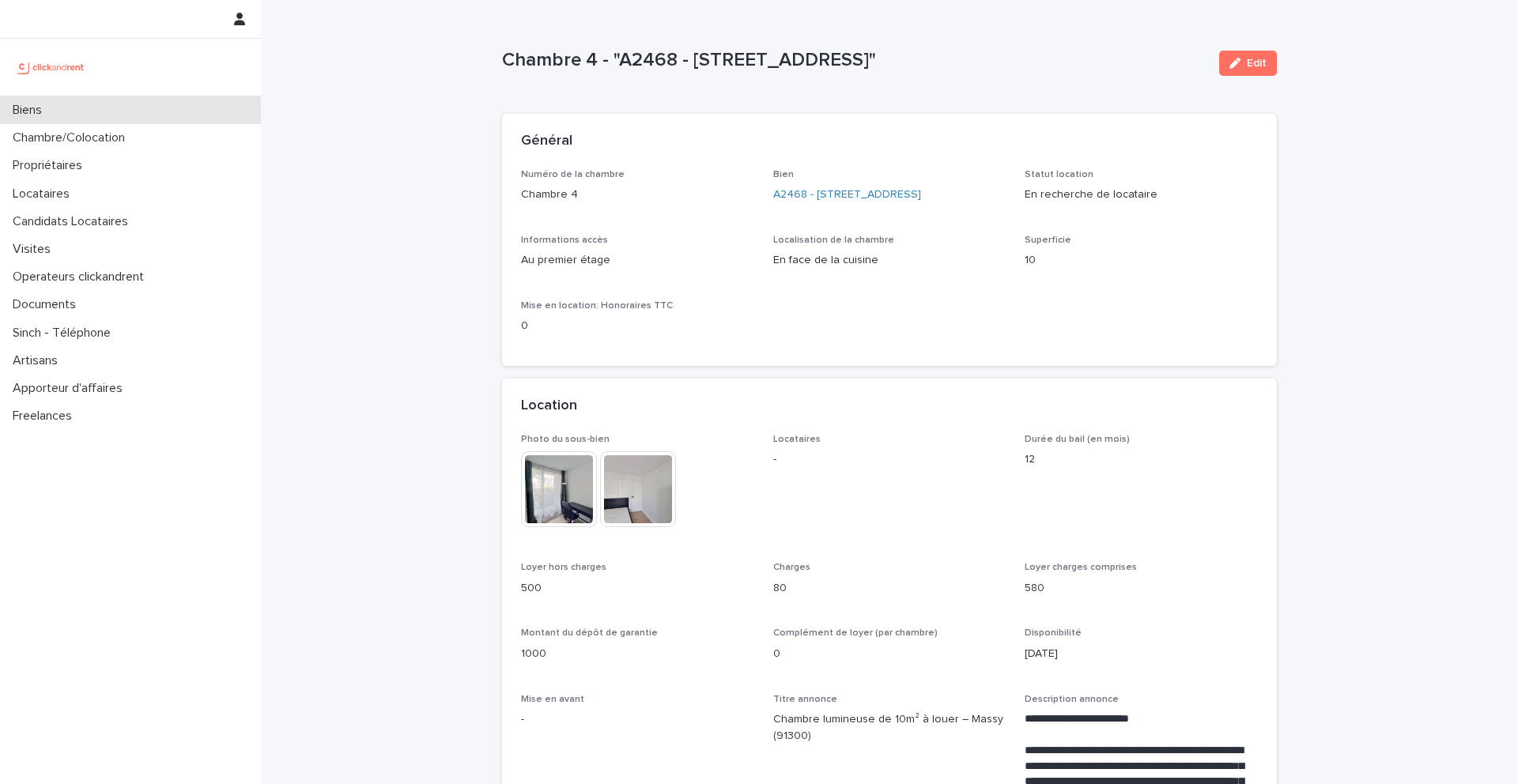
click at [86, 112] on div "Biens" at bounding box center [130, 110] width 261 height 27
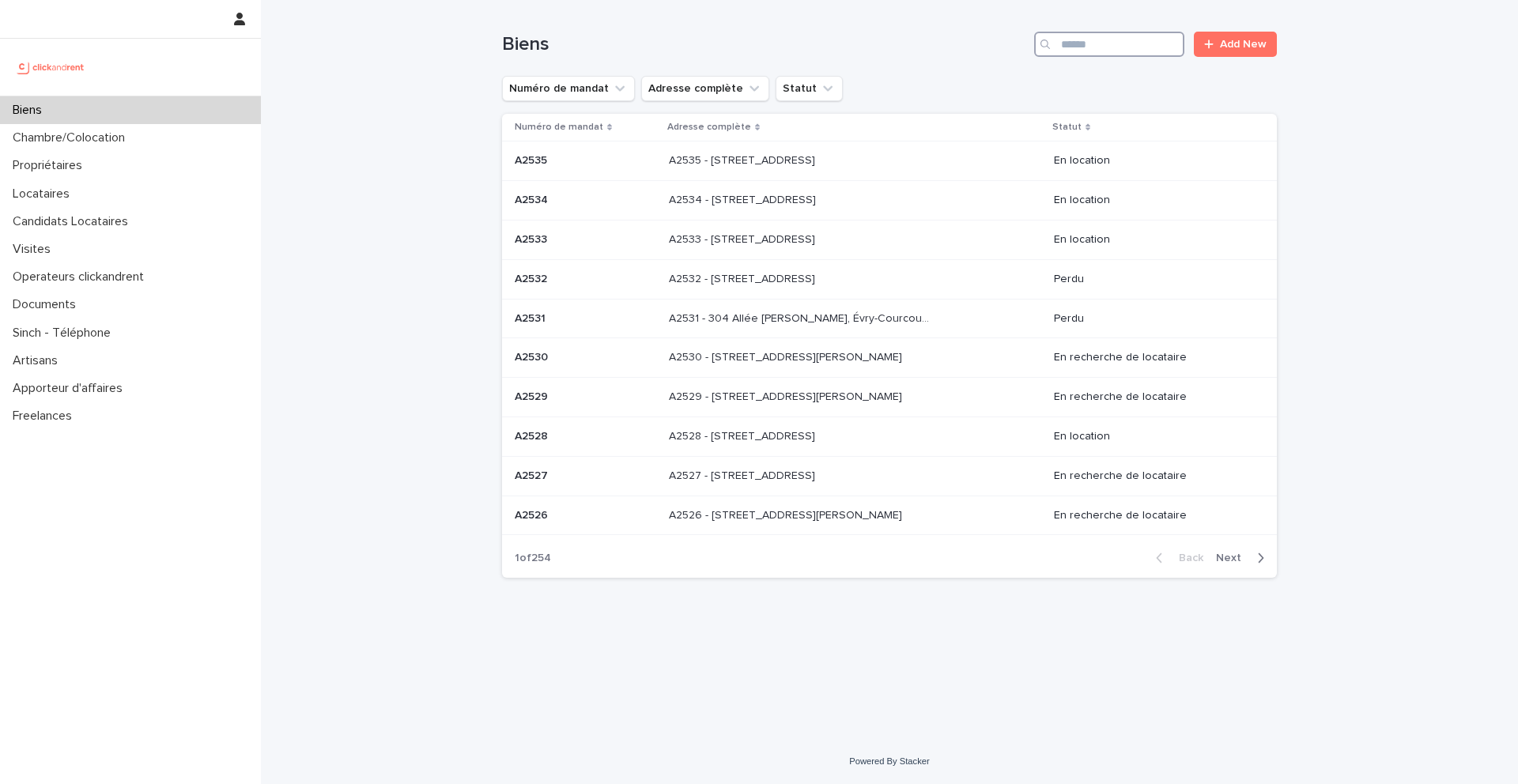
click at [1146, 42] on input "Search" at bounding box center [1109, 44] width 150 height 25
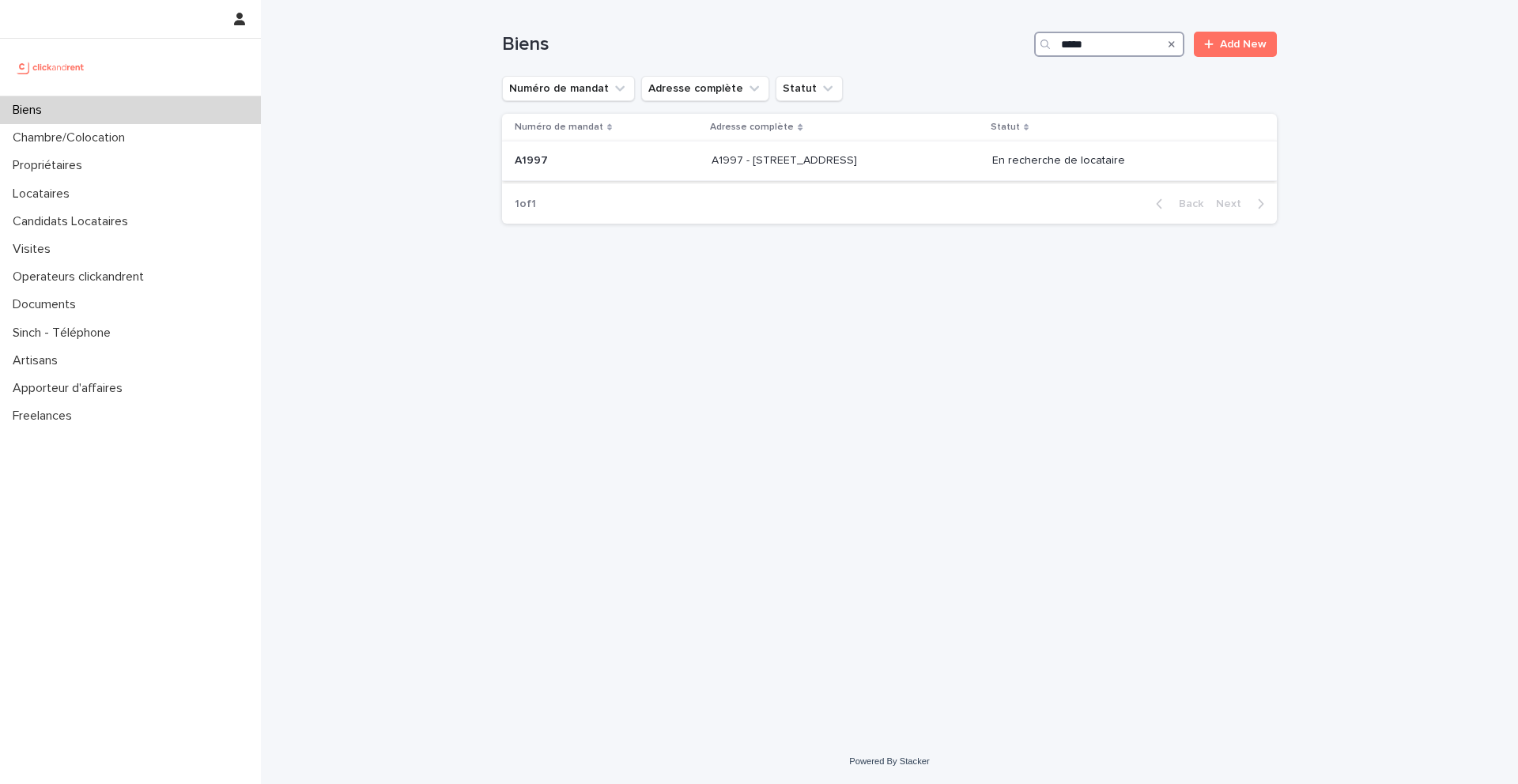
type input "*****"
click at [584, 162] on p at bounding box center [607, 161] width 184 height 14
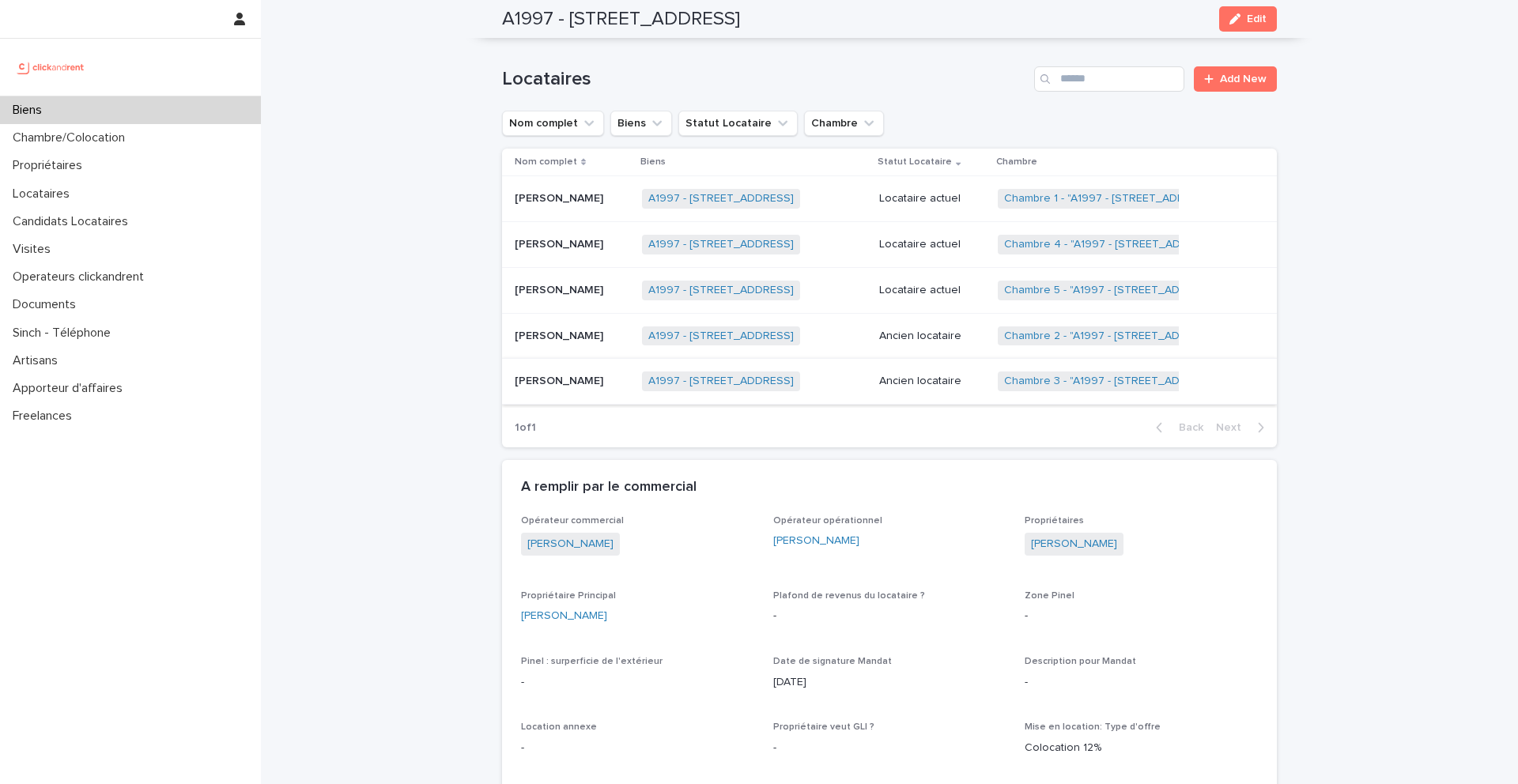
scroll to position [652, 0]
click at [106, 116] on div "Biens" at bounding box center [130, 110] width 261 height 27
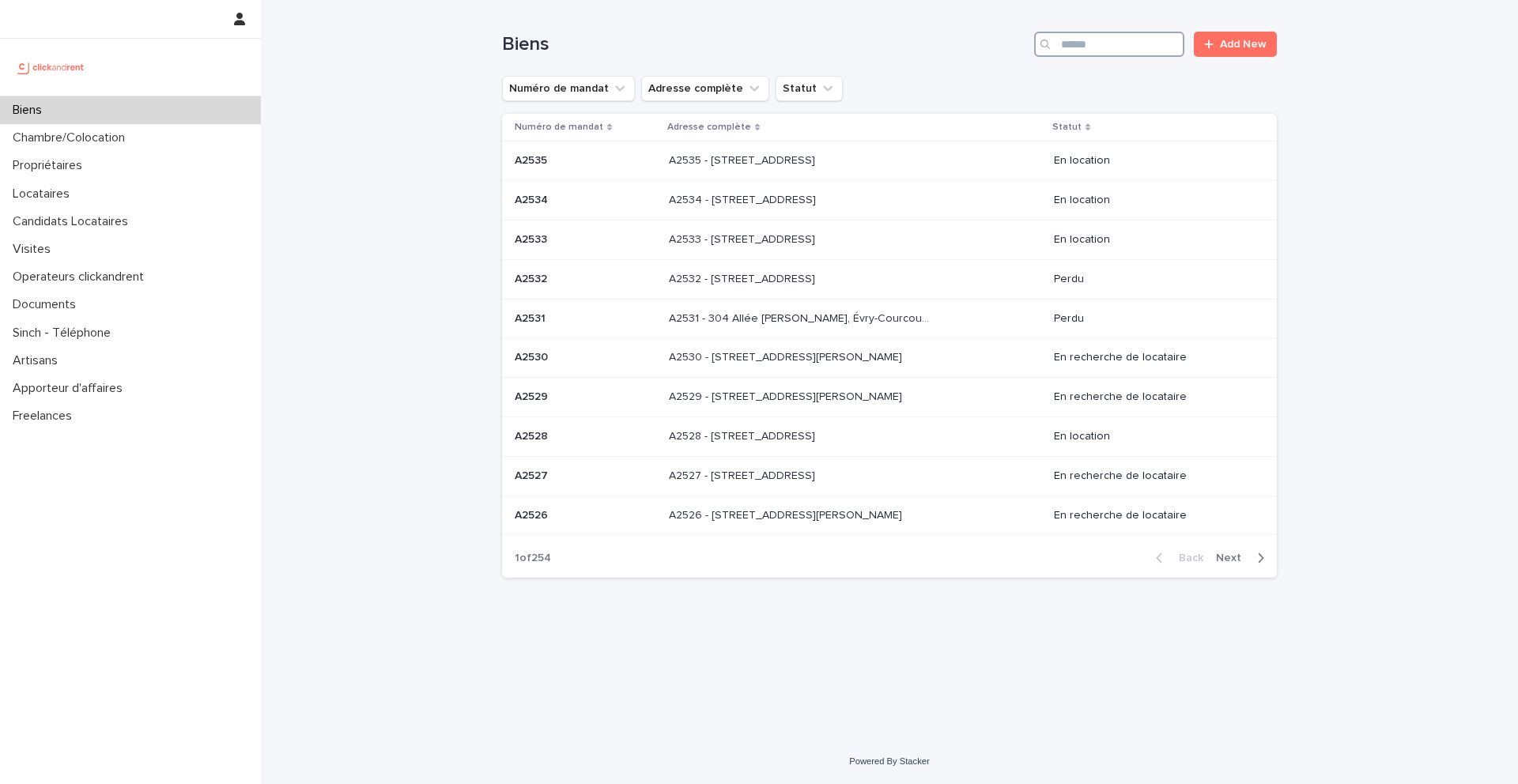
click at [1124, 40] on input "Search" at bounding box center [1109, 44] width 150 height 25
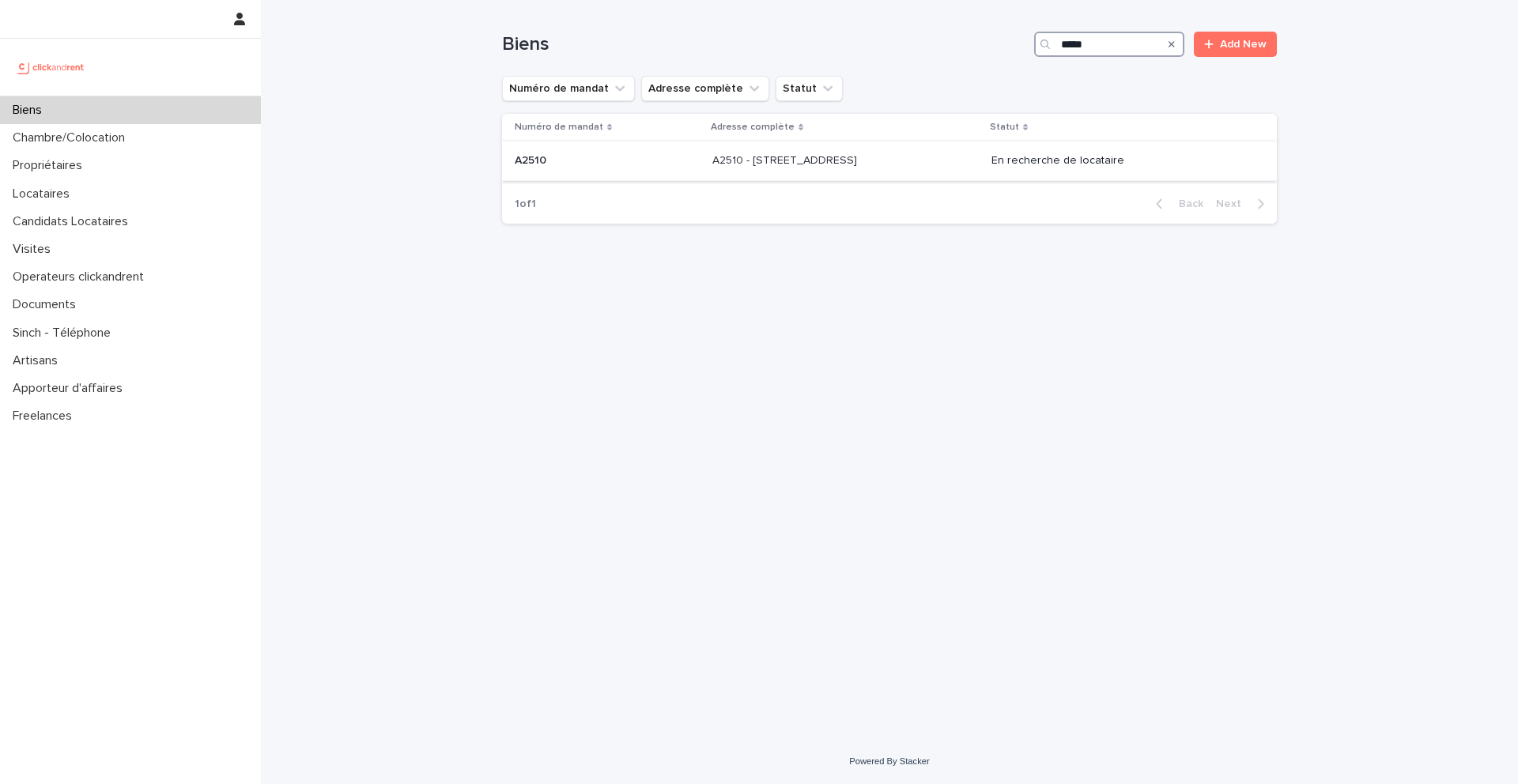
type input "*****"
click at [534, 161] on p "A2510" at bounding box center [532, 159] width 35 height 17
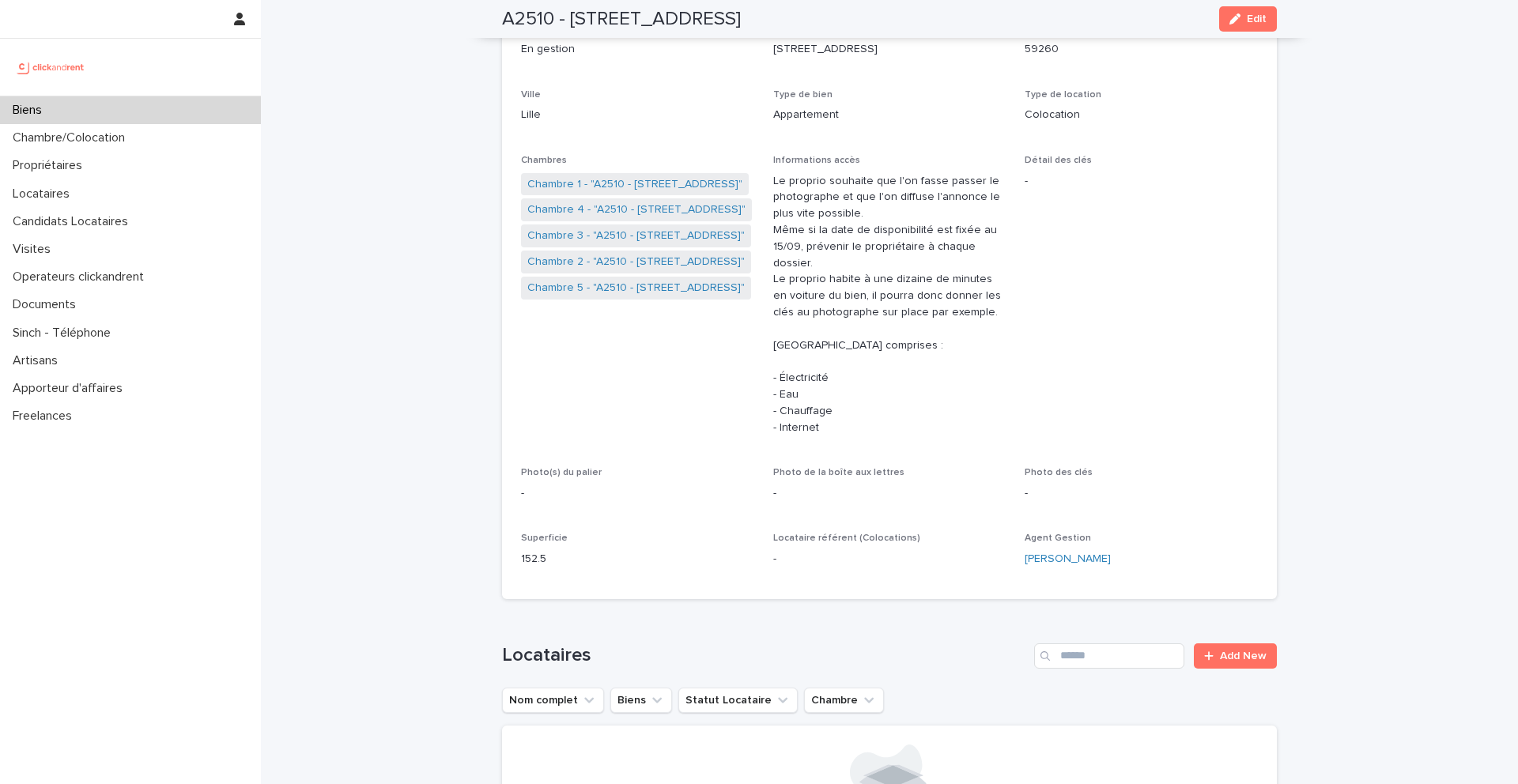
scroll to position [203, 0]
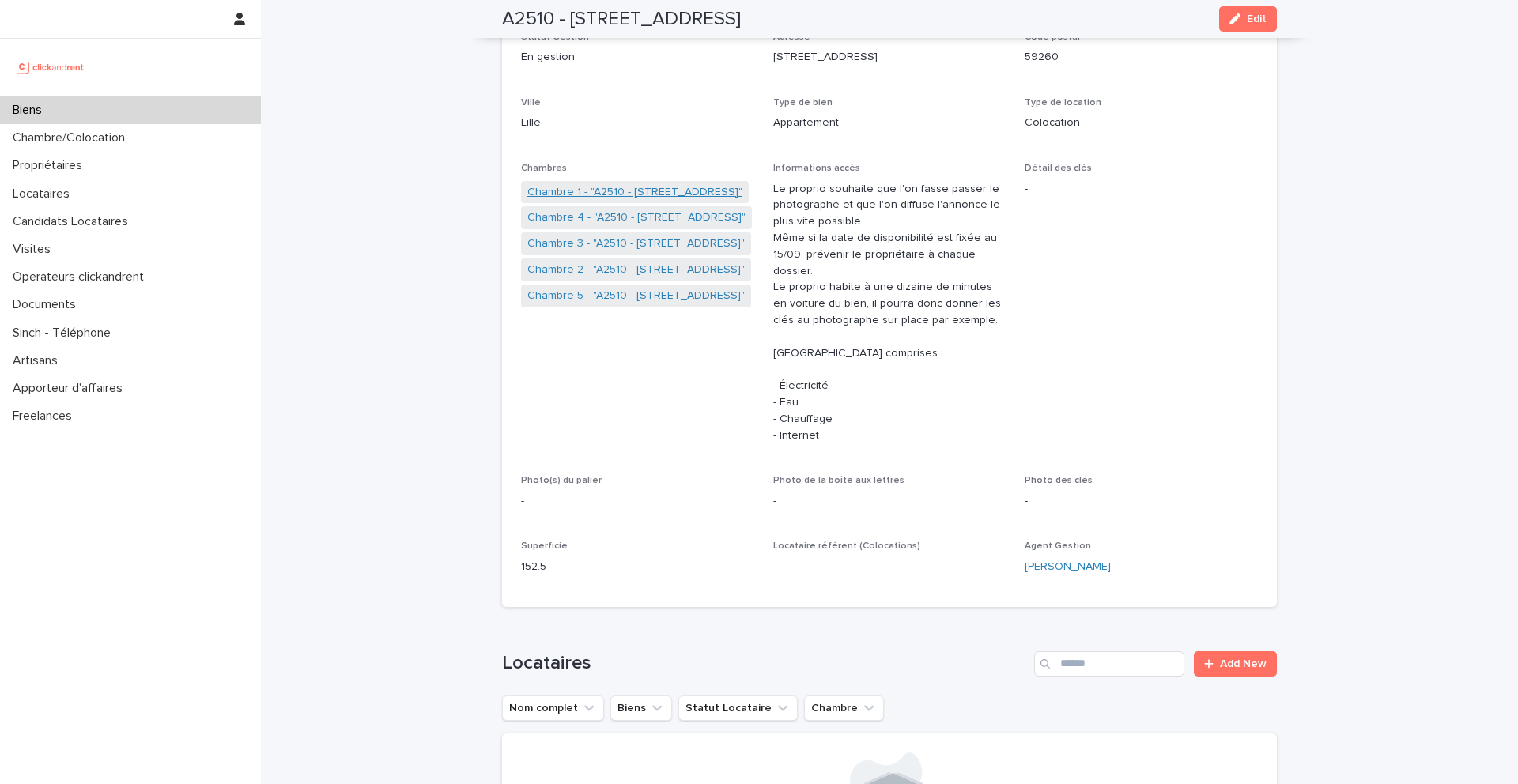
click at [596, 189] on link "Chambre 1 - "A2510 - 51 rue Jacquard, Lille 59260"" at bounding box center [635, 192] width 215 height 17
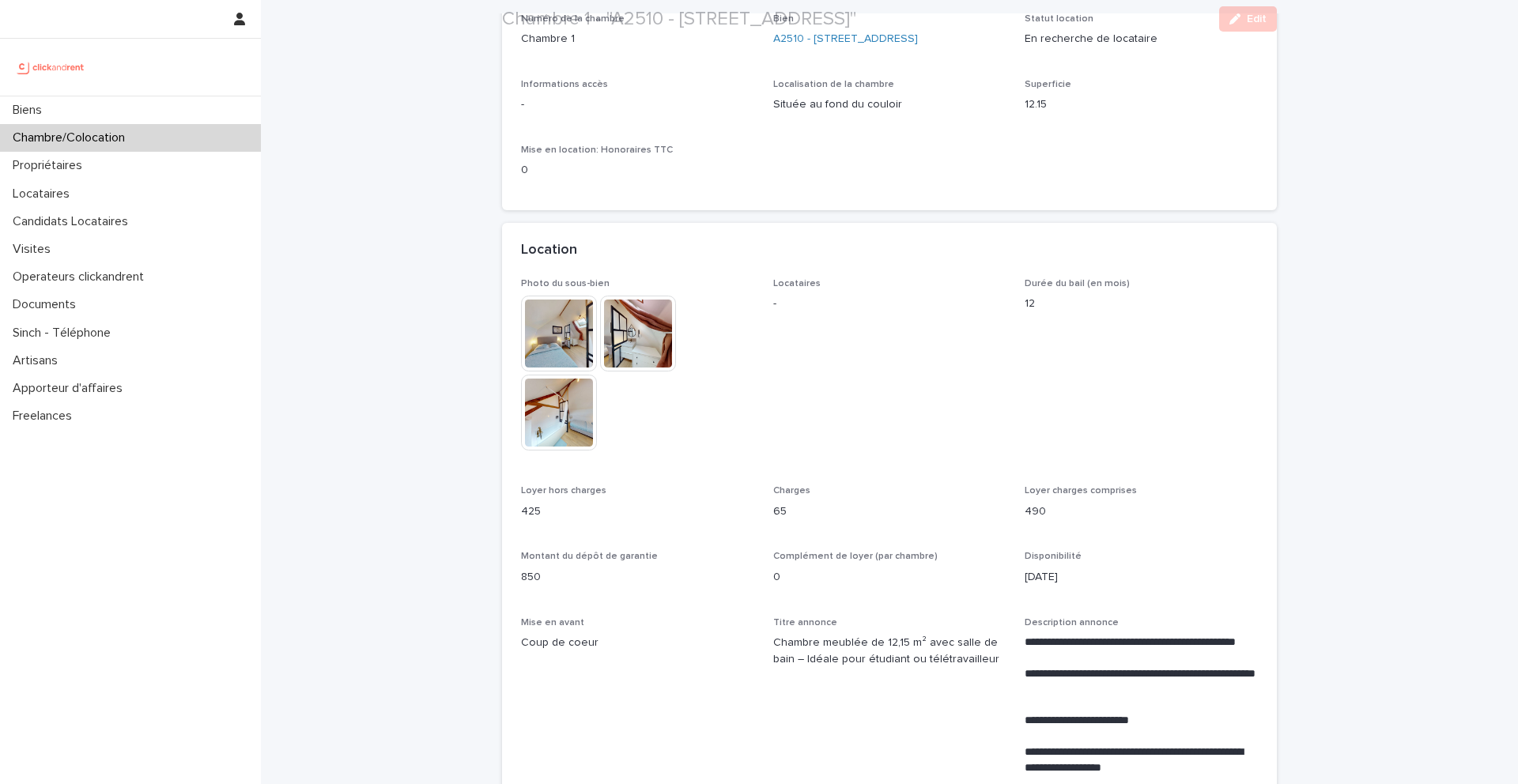
scroll to position [166, 0]
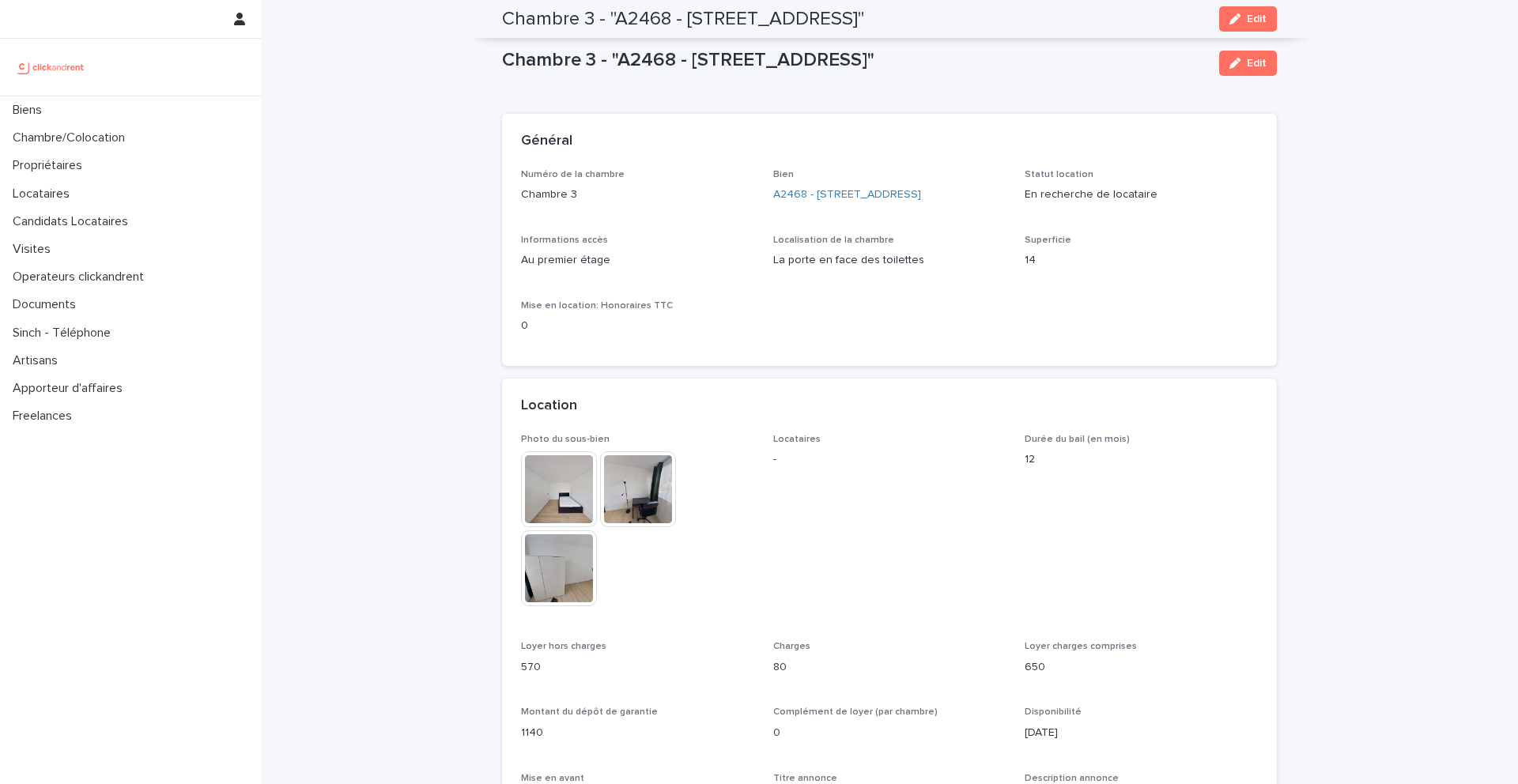
scroll to position [1061, 0]
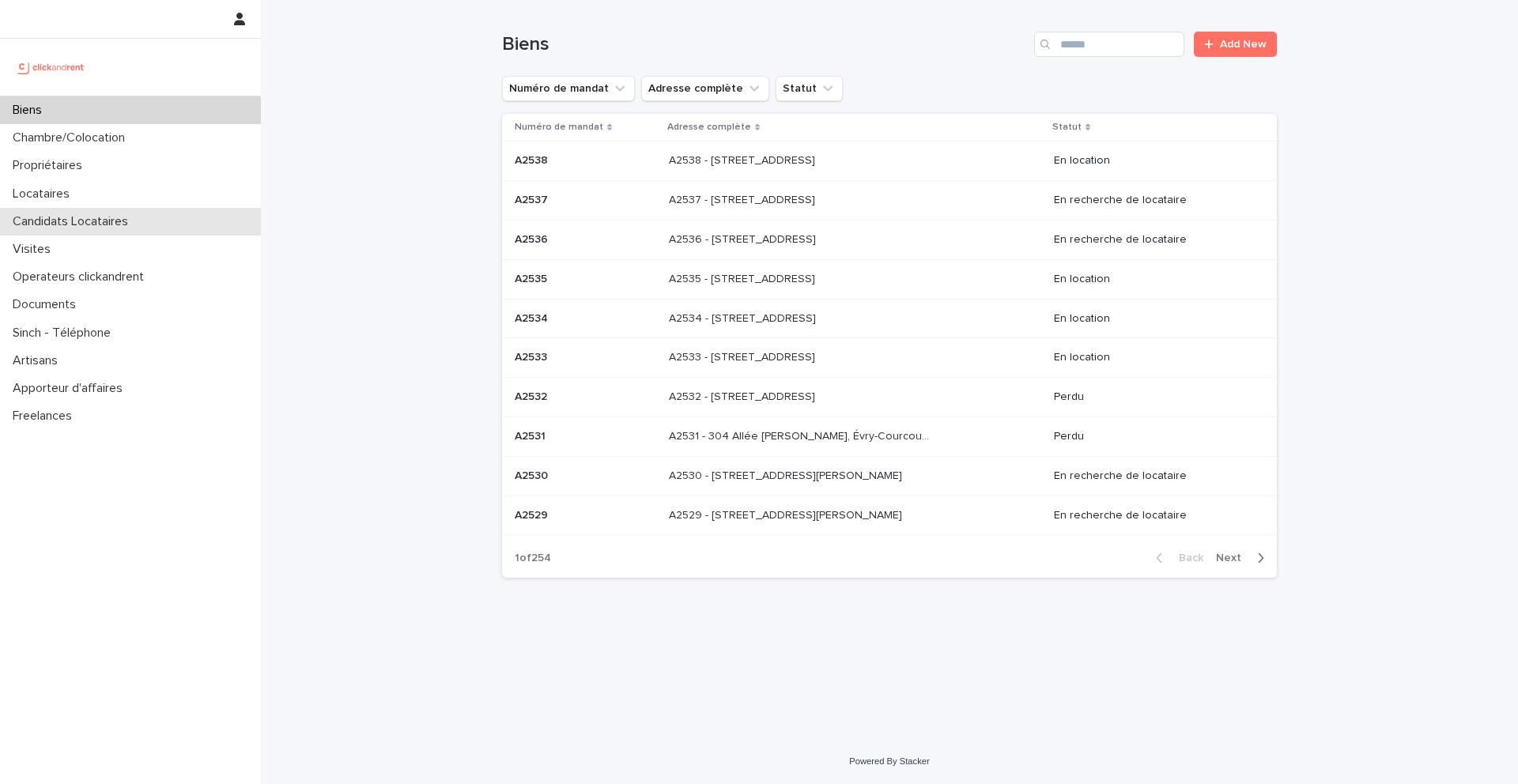
click at [104, 221] on p "Candidats Locataires" at bounding box center [74, 221] width 134 height 15
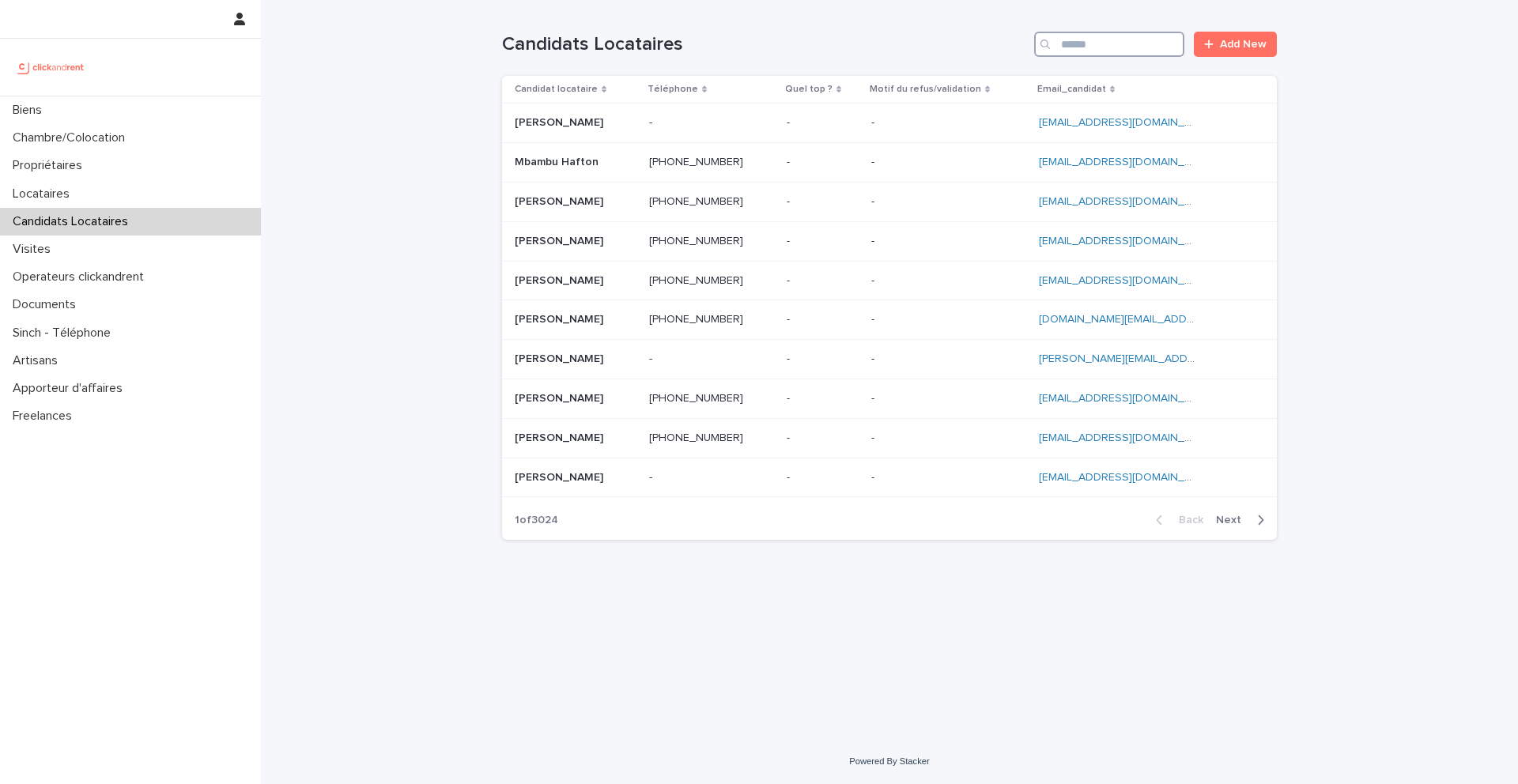
click at [1126, 39] on input "Search" at bounding box center [1109, 44] width 150 height 25
paste input "*********"
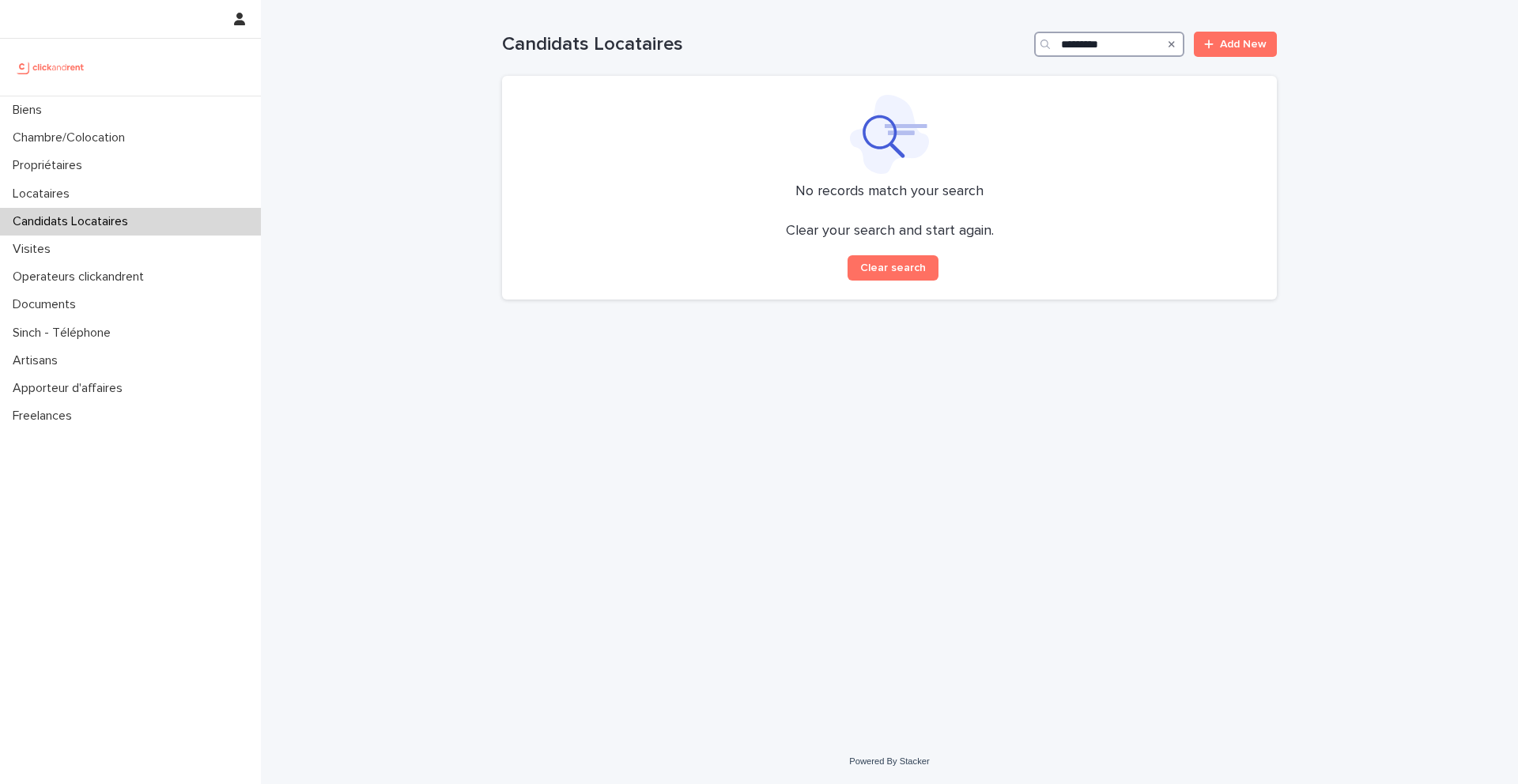
type input "*********"
click at [111, 116] on div "Biens" at bounding box center [130, 110] width 261 height 27
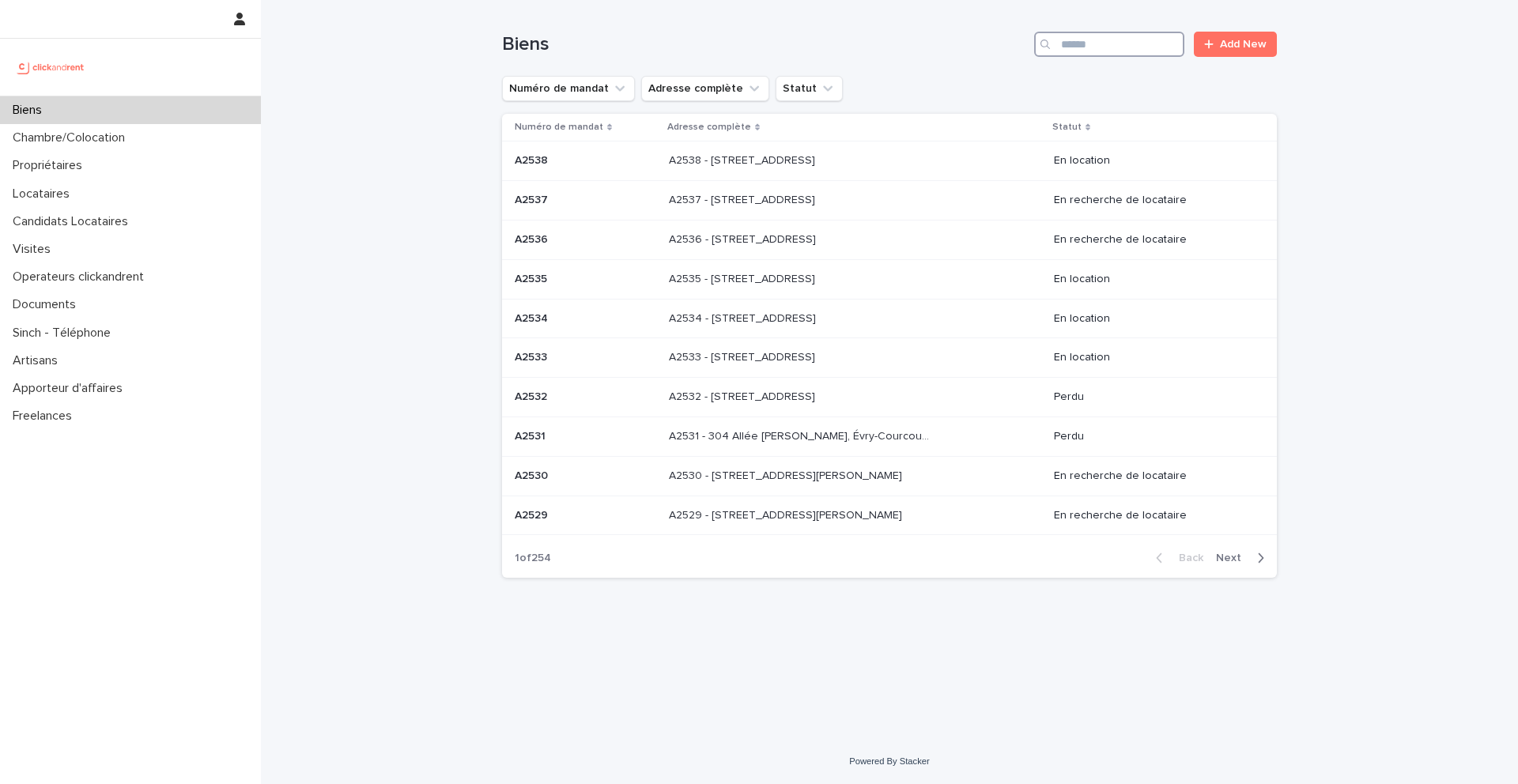
click at [1115, 54] on input "Search" at bounding box center [1109, 44] width 150 height 25
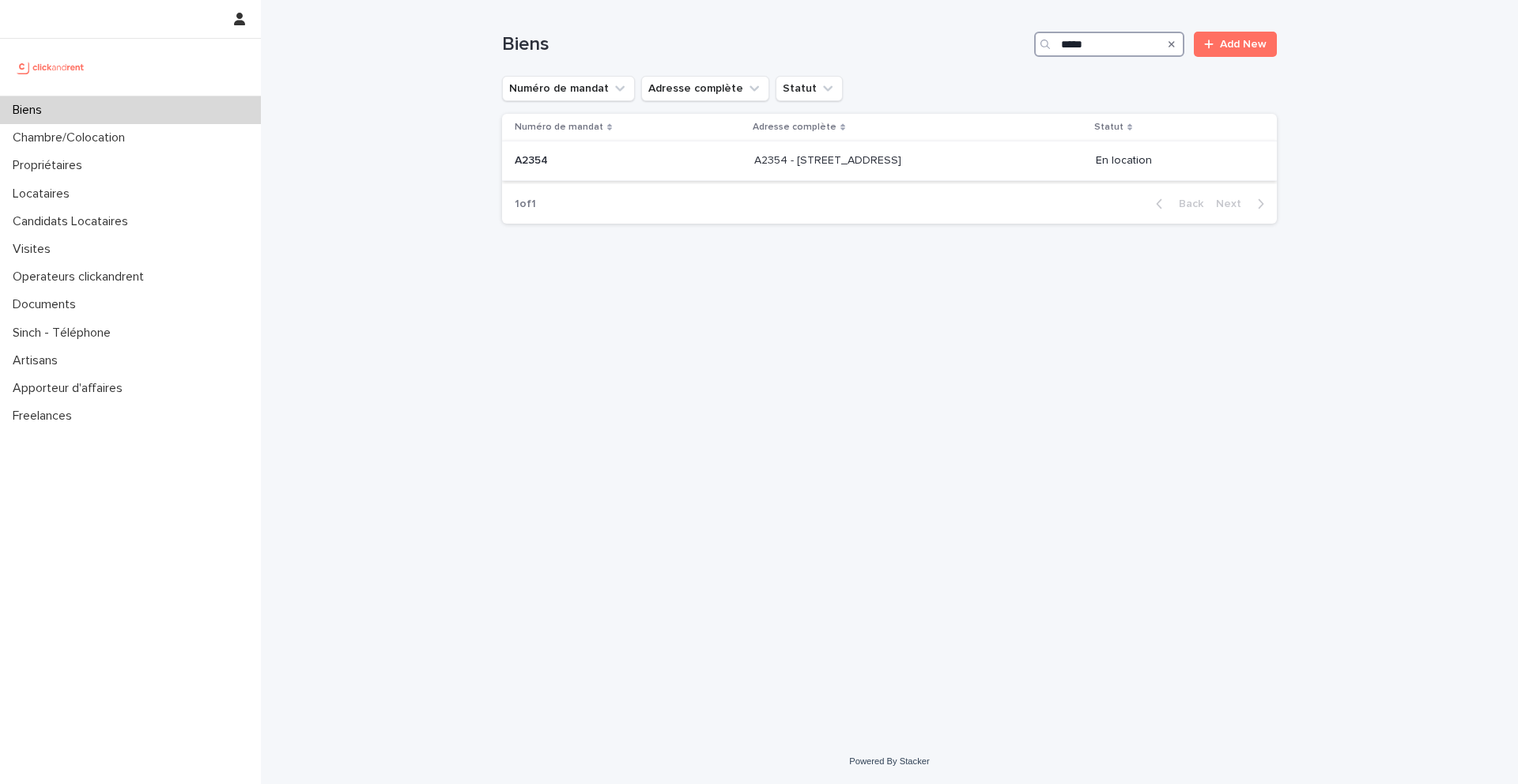
type input "*****"
click at [536, 158] on p "A2354" at bounding box center [533, 159] width 36 height 17
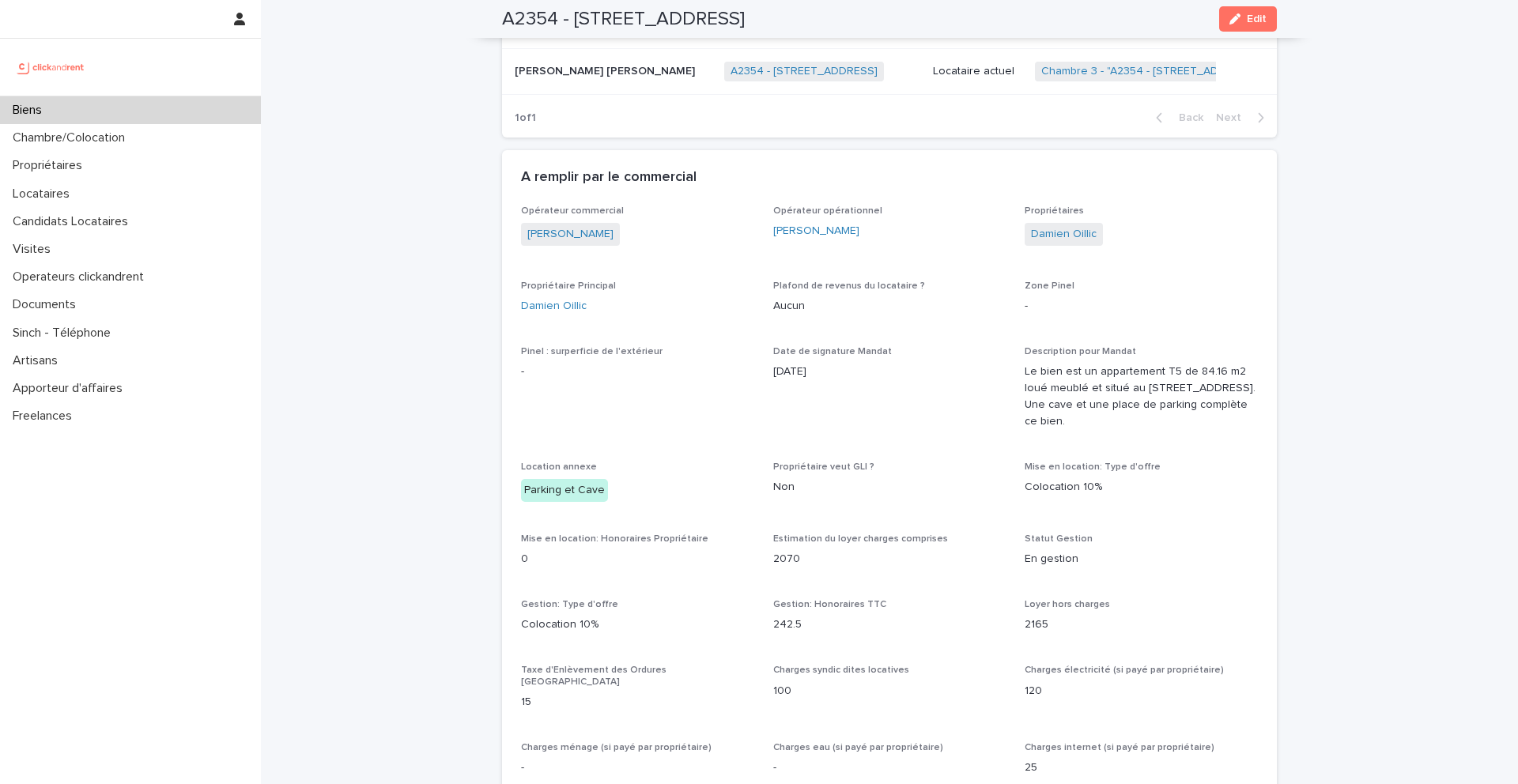
scroll to position [1098, 0]
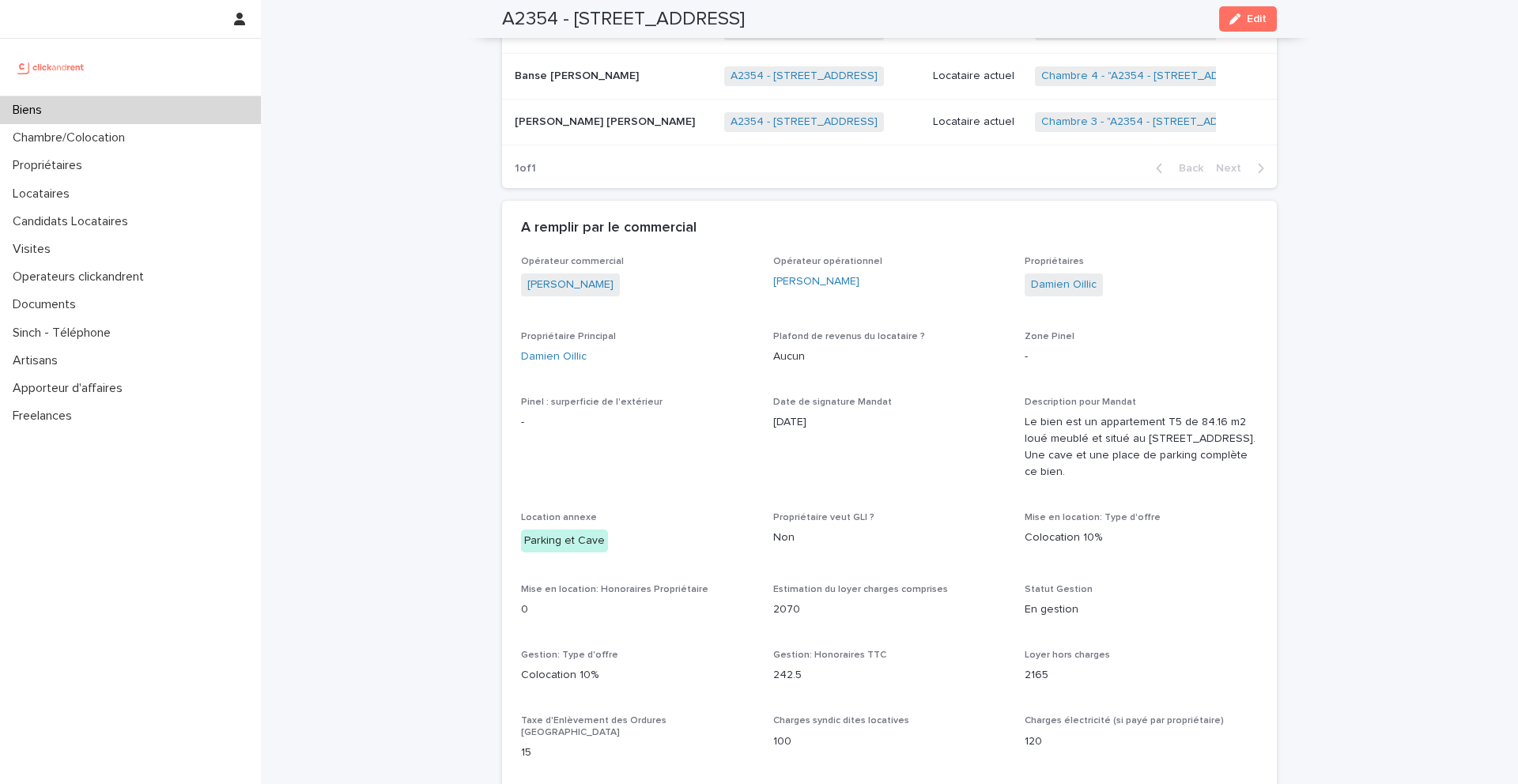
drag, startPoint x: 872, startPoint y: 21, endPoint x: 576, endPoint y: 23, distance: 296.0
click at [576, 23] on div "A2354 - 2 place d'Allemagne, Massy 91300 Edit" at bounding box center [889, 19] width 775 height 38
copy h2 "2 place d'Allemagne, Massy 91300"
click at [813, 197] on div "Loading... Saving… Locataires Add New Nom complet Biens Statut Locataire Chambr…" at bounding box center [889, 11] width 775 height 380
click at [807, 182] on div "1 of 1 Back Next" at bounding box center [889, 168] width 775 height 40
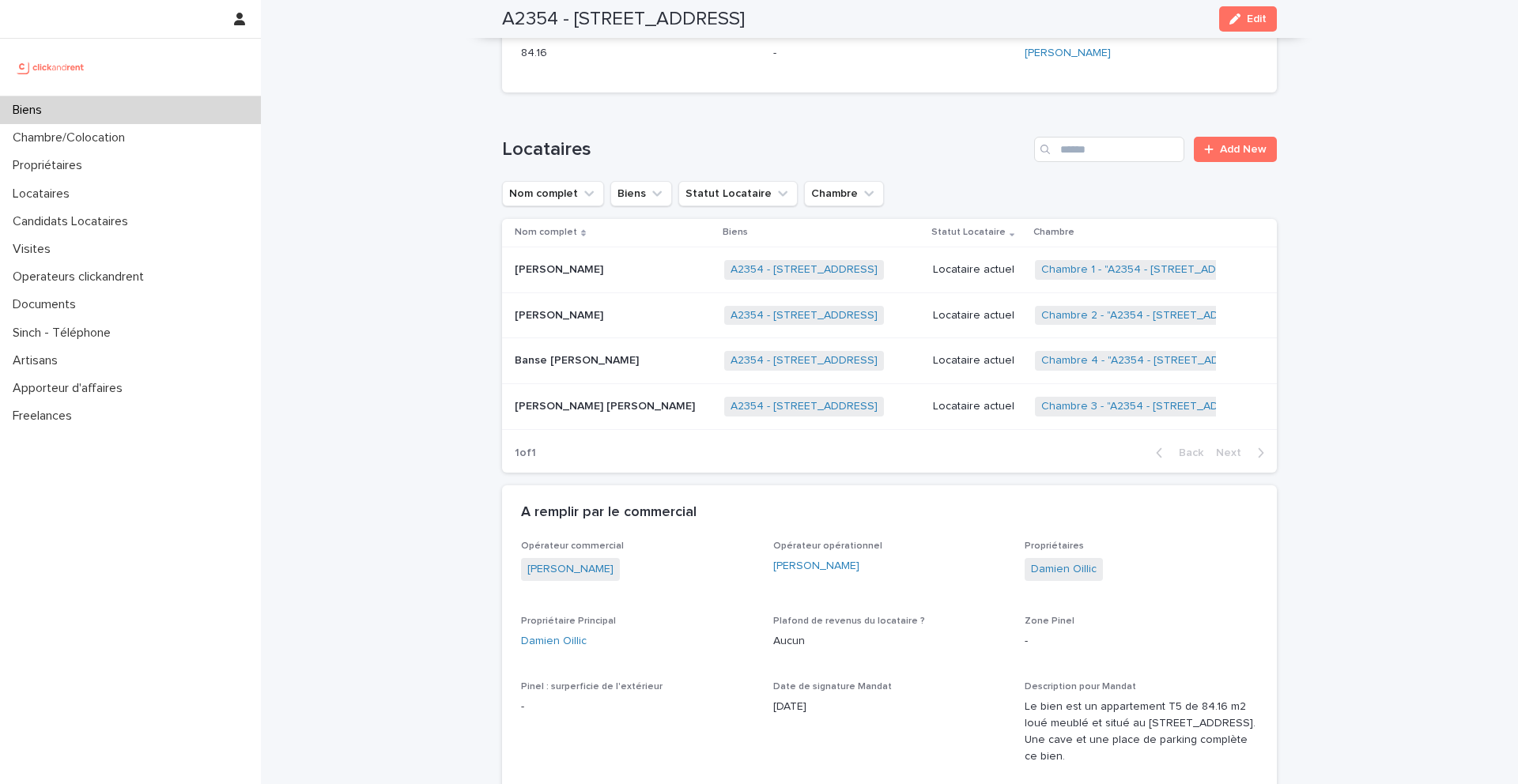
scroll to position [823, 0]
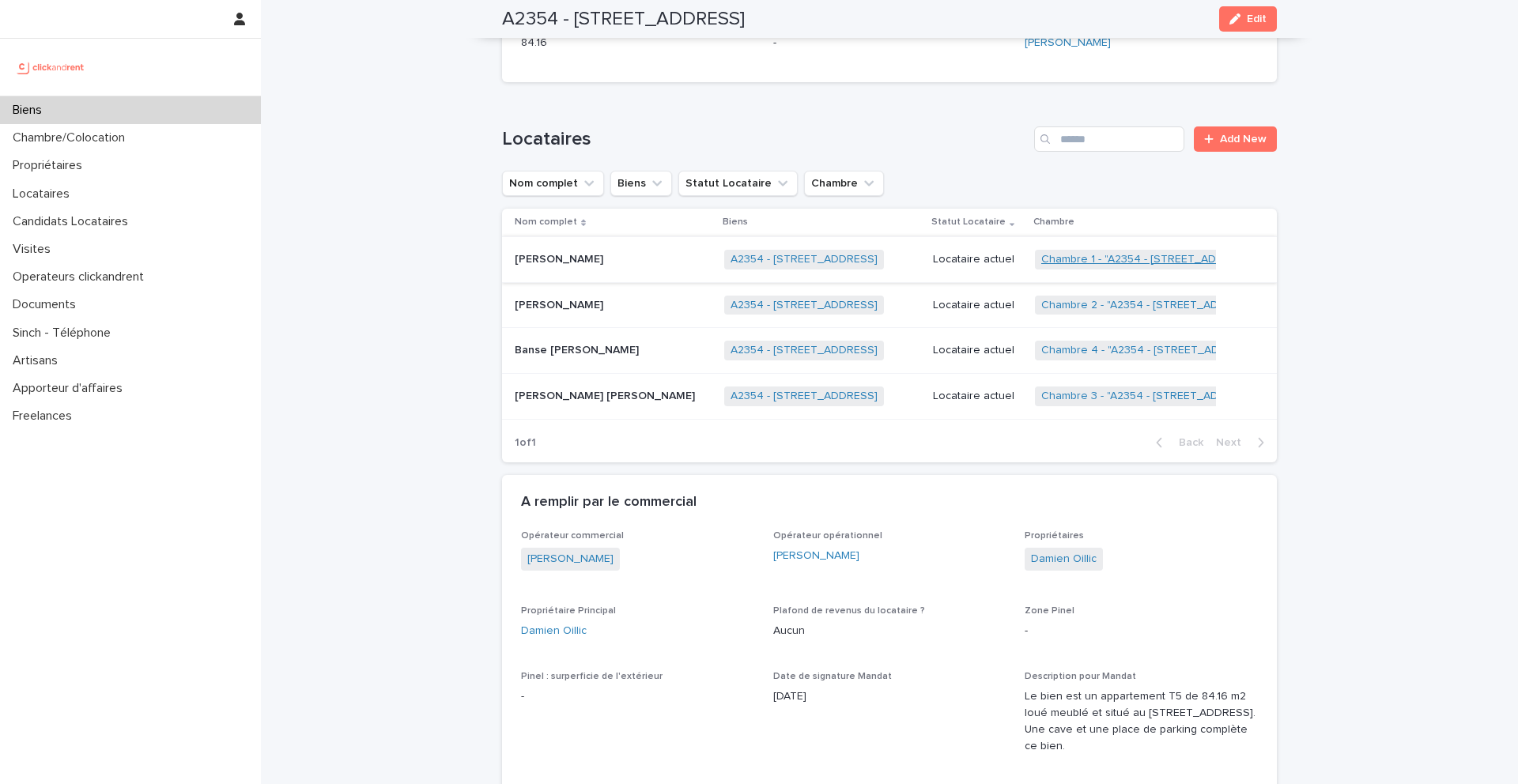
click at [1121, 258] on link "Chambre 1 - "A2354 - 2 place d'Allemagne, Massy 91300"" at bounding box center [1149, 259] width 217 height 14
click at [1114, 302] on link "Chambre 2 - "A2354 - 2 place d'Allemagne, Massy 91300"" at bounding box center [1151, 306] width 220 height 14
click at [1111, 345] on link "Chambre 4 - "A2354 - 2 place d'Allemagne, Massy 91300"" at bounding box center [1151, 350] width 221 height 14
click at [1106, 394] on link "Chambre 3 - "A2354 - 2 place d'Allemagne, Massy 91300"" at bounding box center [1151, 396] width 220 height 14
click at [79, 192] on p "Locataires" at bounding box center [44, 194] width 76 height 15
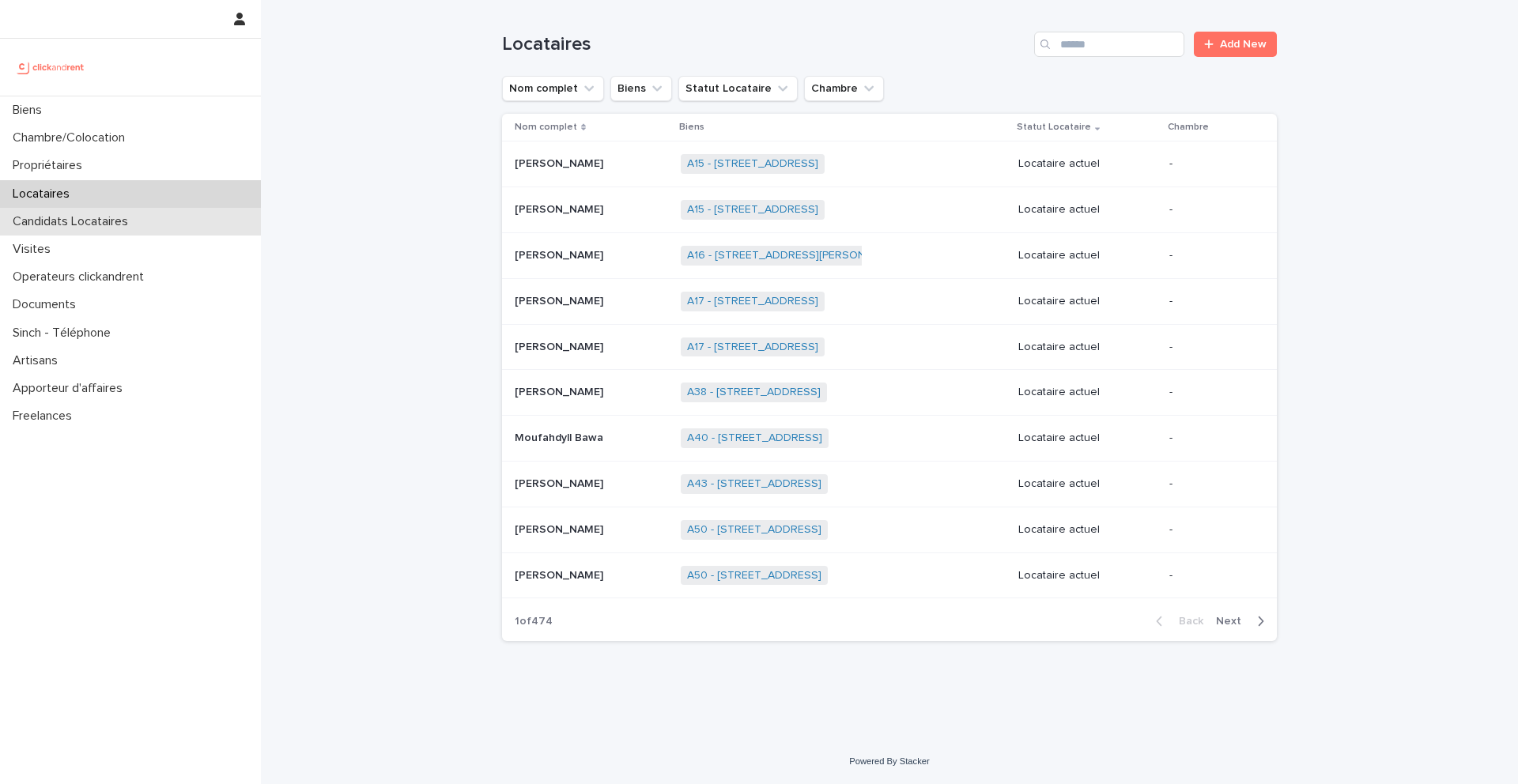
click at [128, 226] on p "Candidats Locataires" at bounding box center [74, 221] width 134 height 15
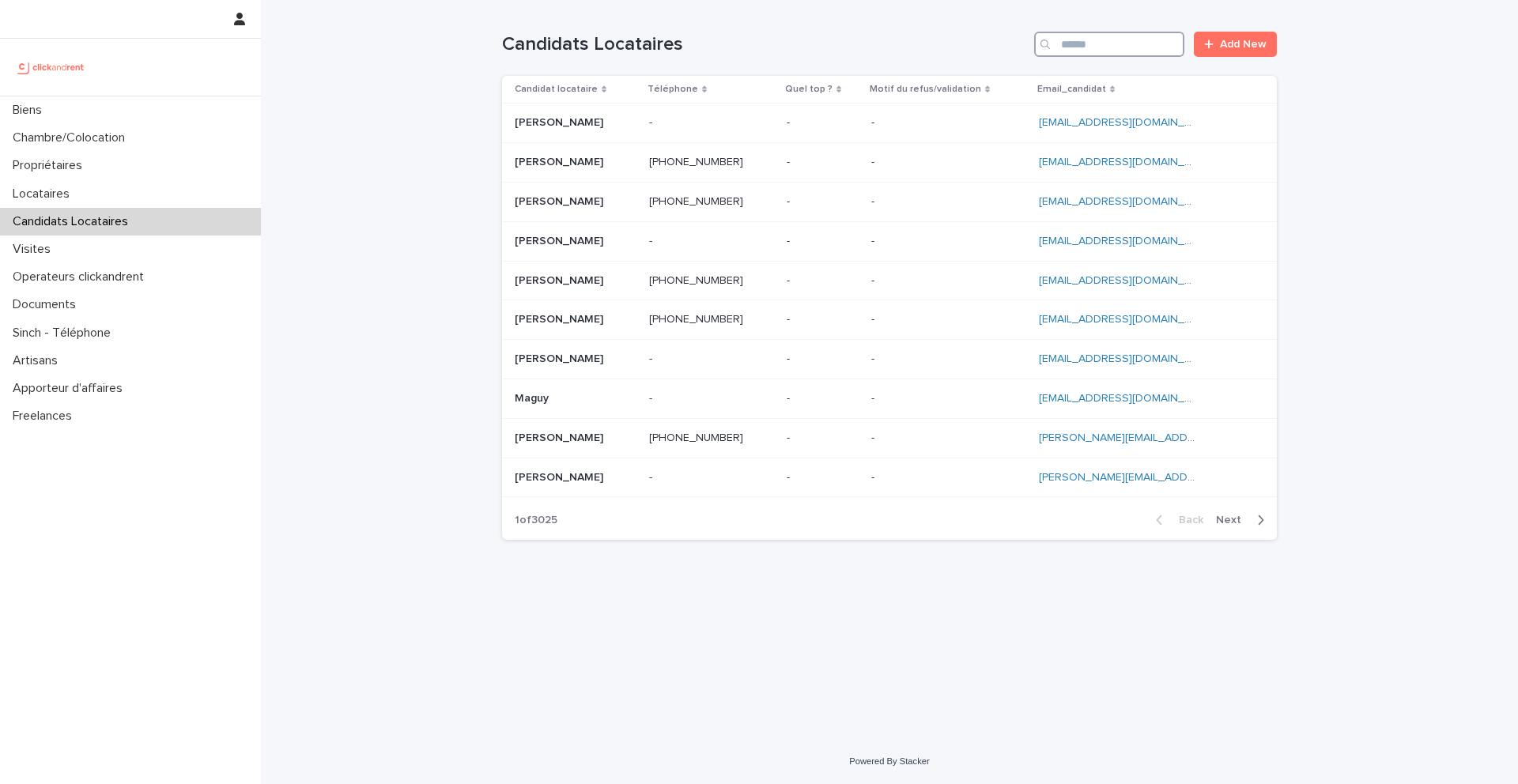
click at [1105, 32] on input "Search" at bounding box center [1109, 44] width 150 height 25
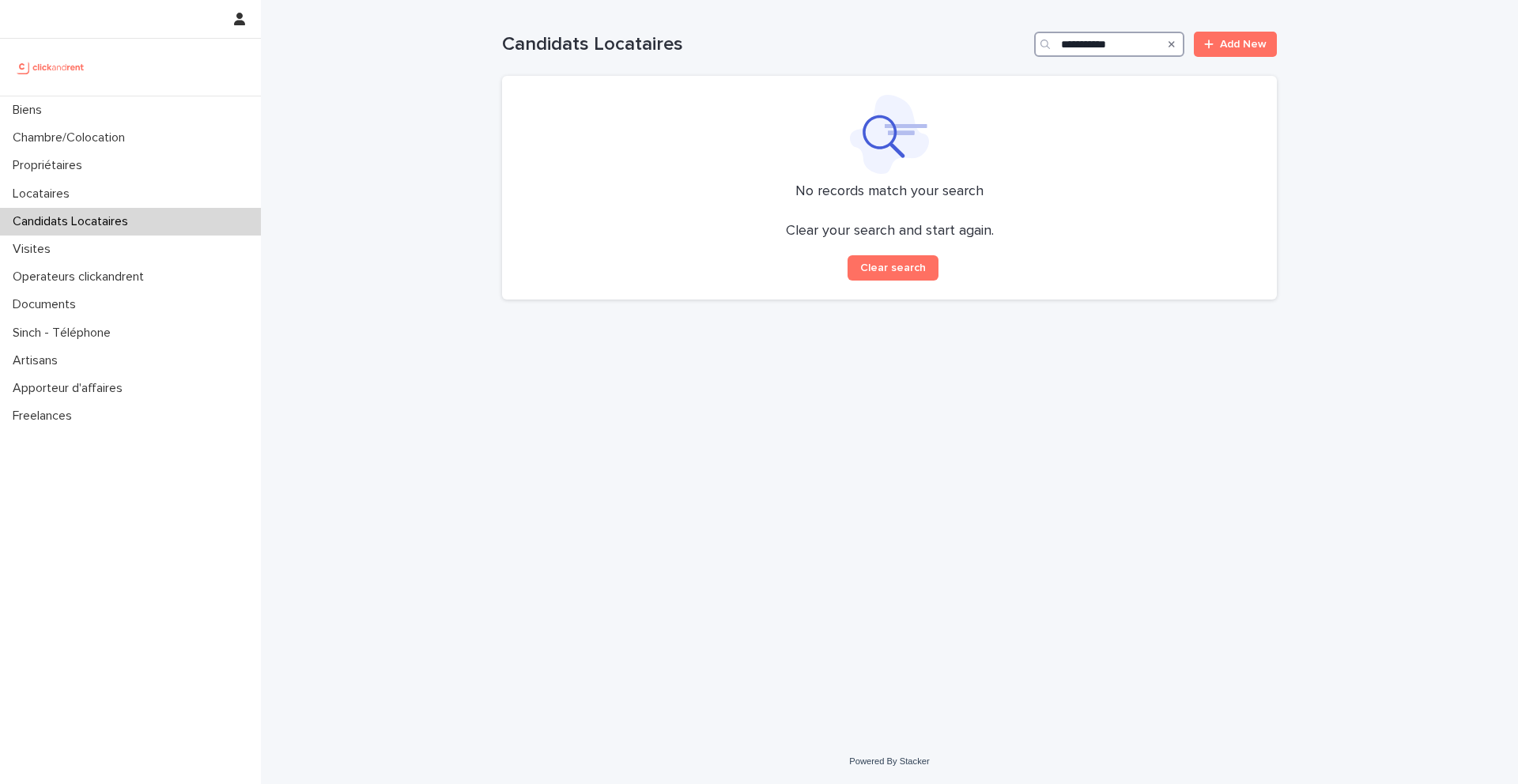
drag, startPoint x: 1124, startPoint y: 48, endPoint x: 1021, endPoint y: 48, distance: 103.0
click at [1021, 48] on div "**********" at bounding box center [889, 44] width 775 height 25
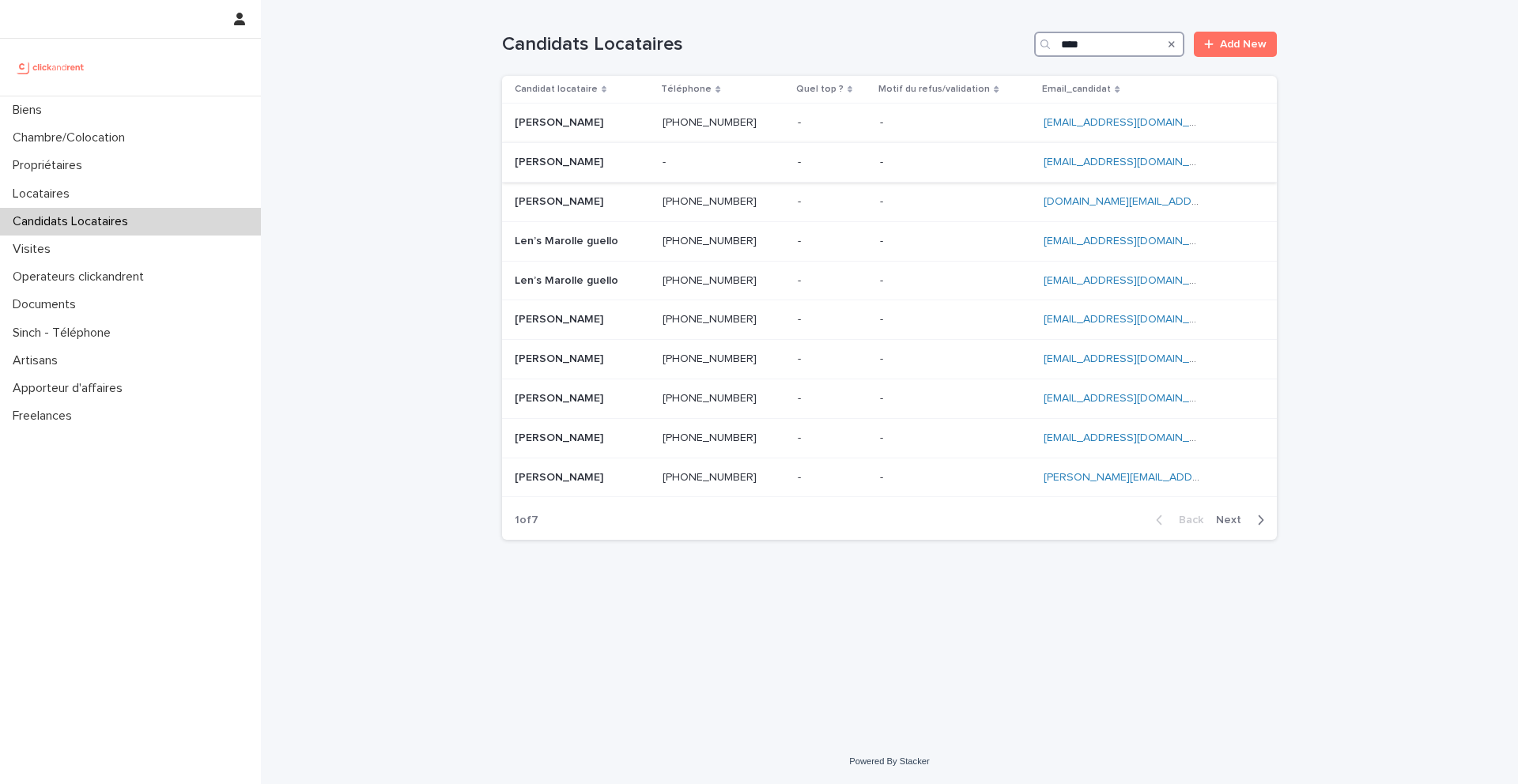
type input "****"
click at [580, 163] on p "Antoine Olleon" at bounding box center [560, 161] width 91 height 17
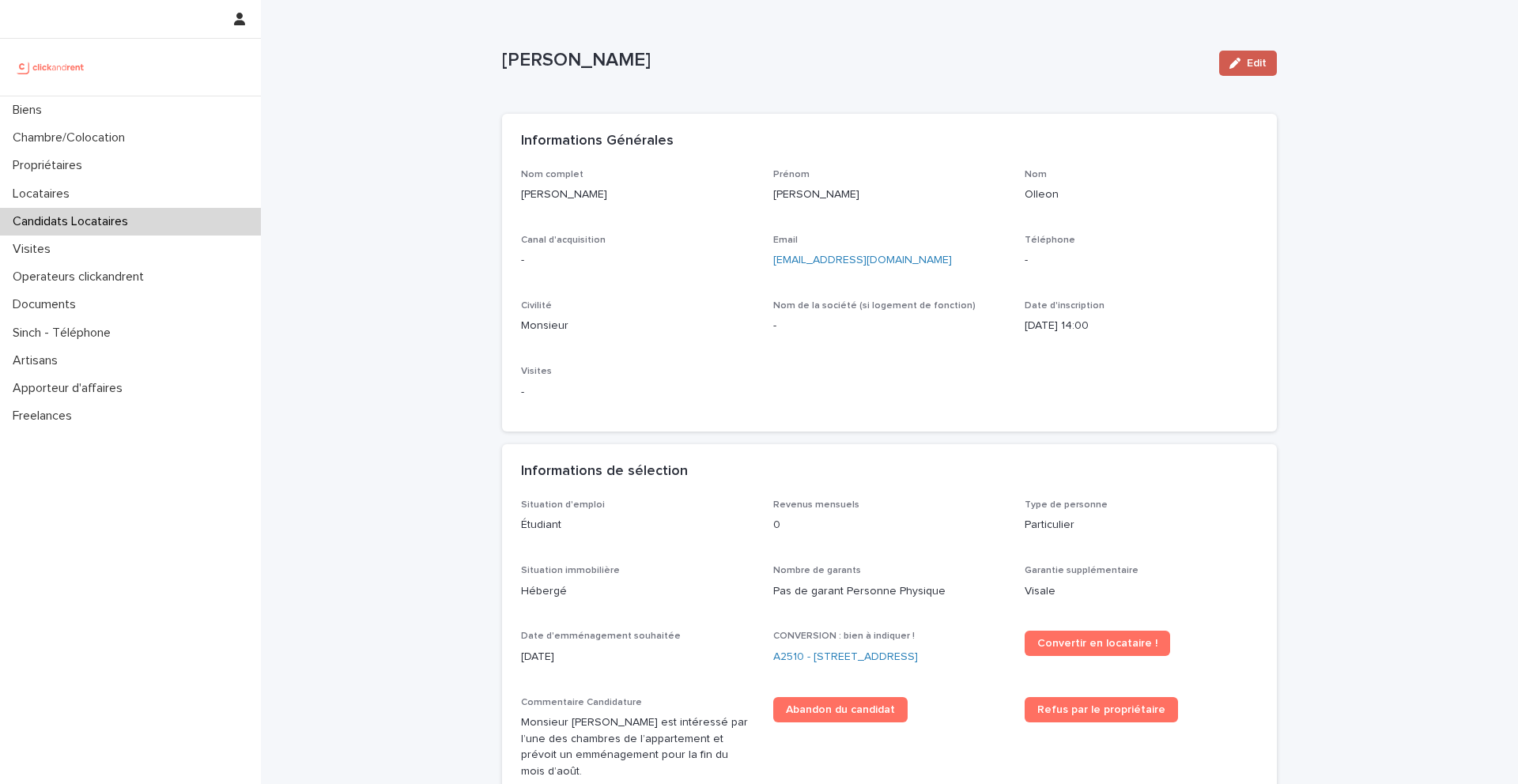
click at [1265, 58] on span "Edit" at bounding box center [1256, 63] width 19 height 11
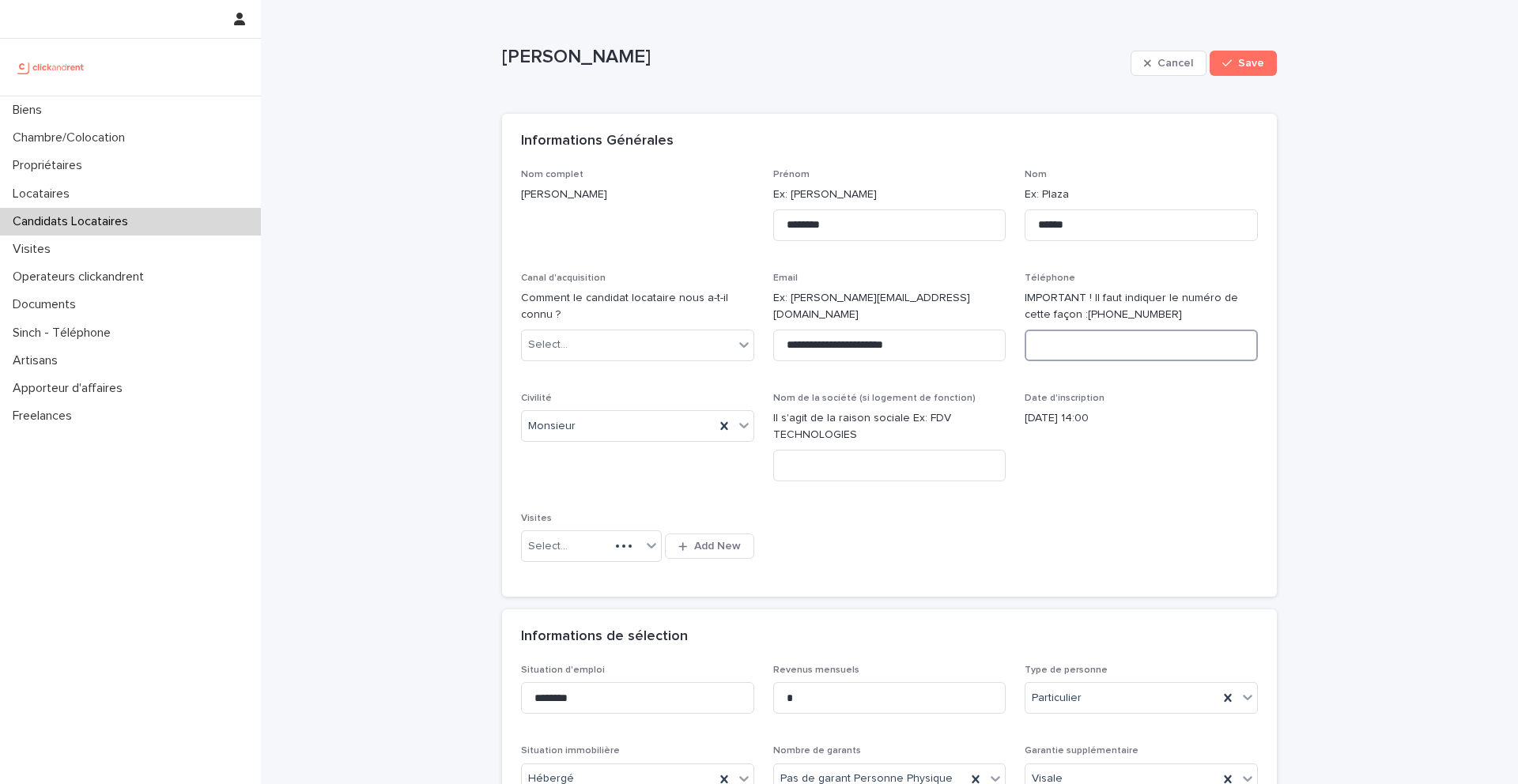
click at [1062, 336] on input at bounding box center [1141, 345] width 234 height 32
paste input "**********"
click at [1042, 346] on input "**********" at bounding box center [1141, 345] width 234 height 32
click at [1047, 341] on input "**********" at bounding box center [1141, 345] width 234 height 32
type input "**********"
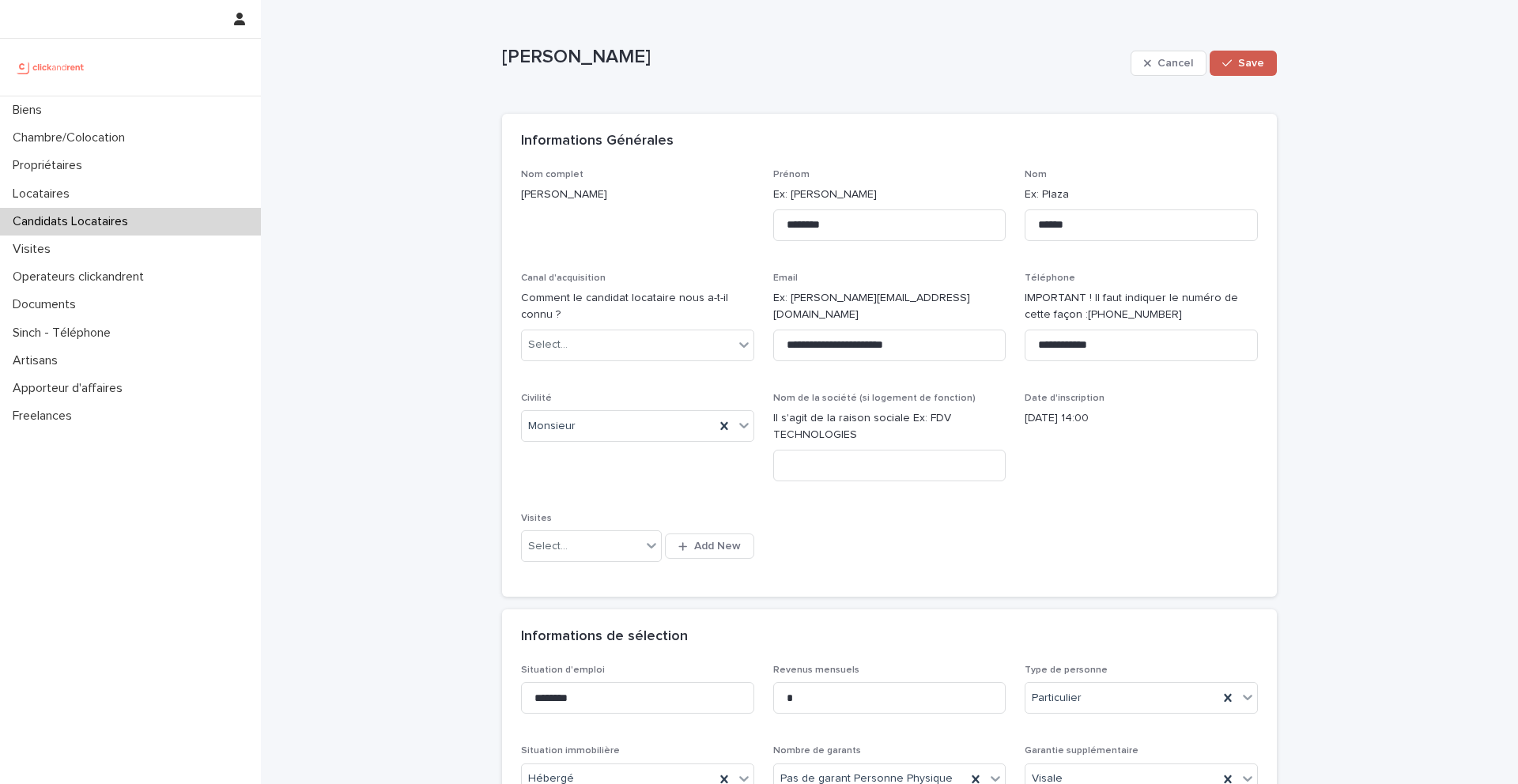
click at [1245, 61] on span "Save" at bounding box center [1251, 63] width 26 height 11
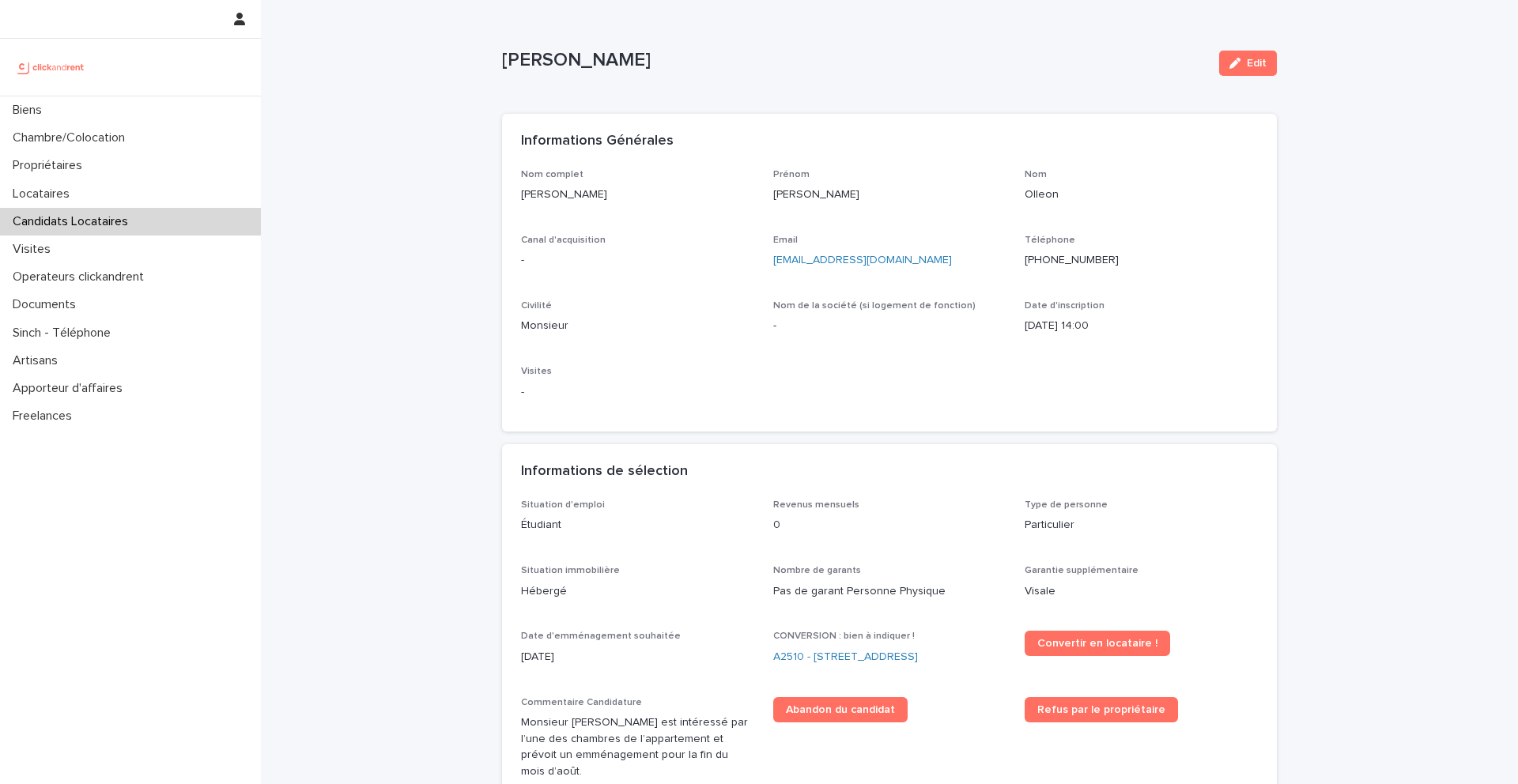
click at [111, 223] on p "Candidats Locataires" at bounding box center [74, 221] width 134 height 15
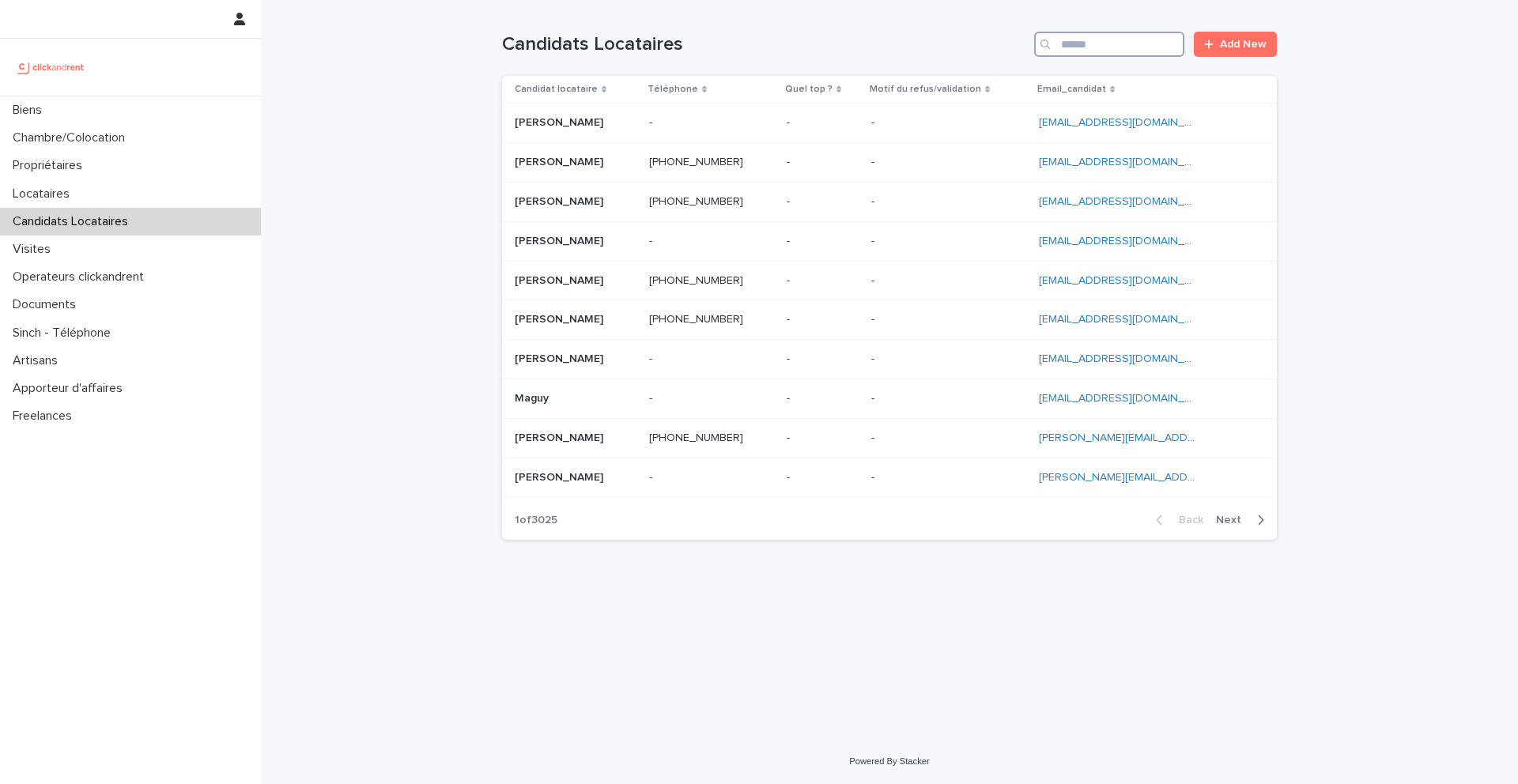
click at [1099, 36] on input "Search" at bounding box center [1109, 44] width 150 height 25
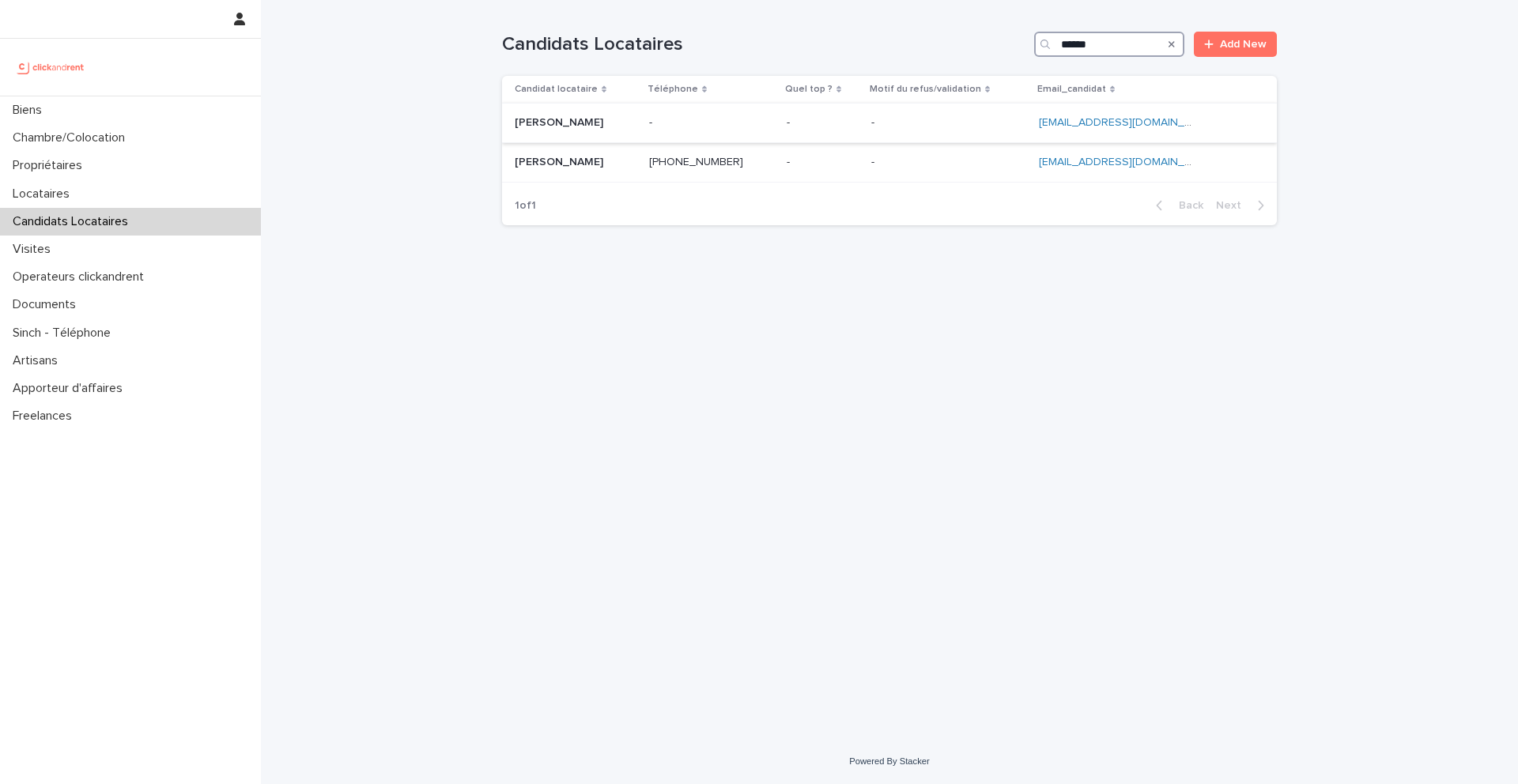
type input "******"
click at [559, 121] on p "Thibaud Chaize" at bounding box center [560, 121] width 91 height 17
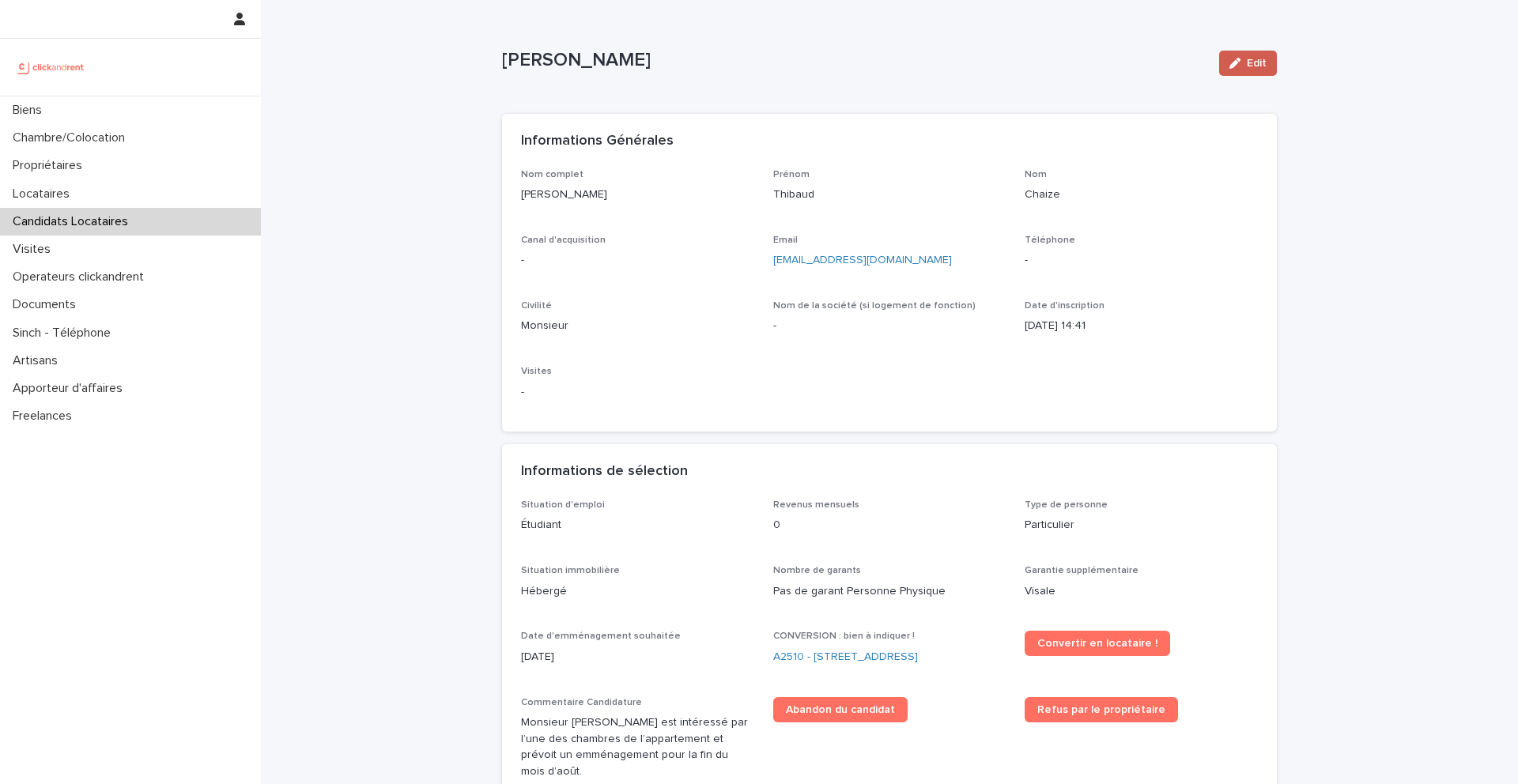
click at [1234, 64] on icon "button" at bounding box center [1235, 63] width 11 height 11
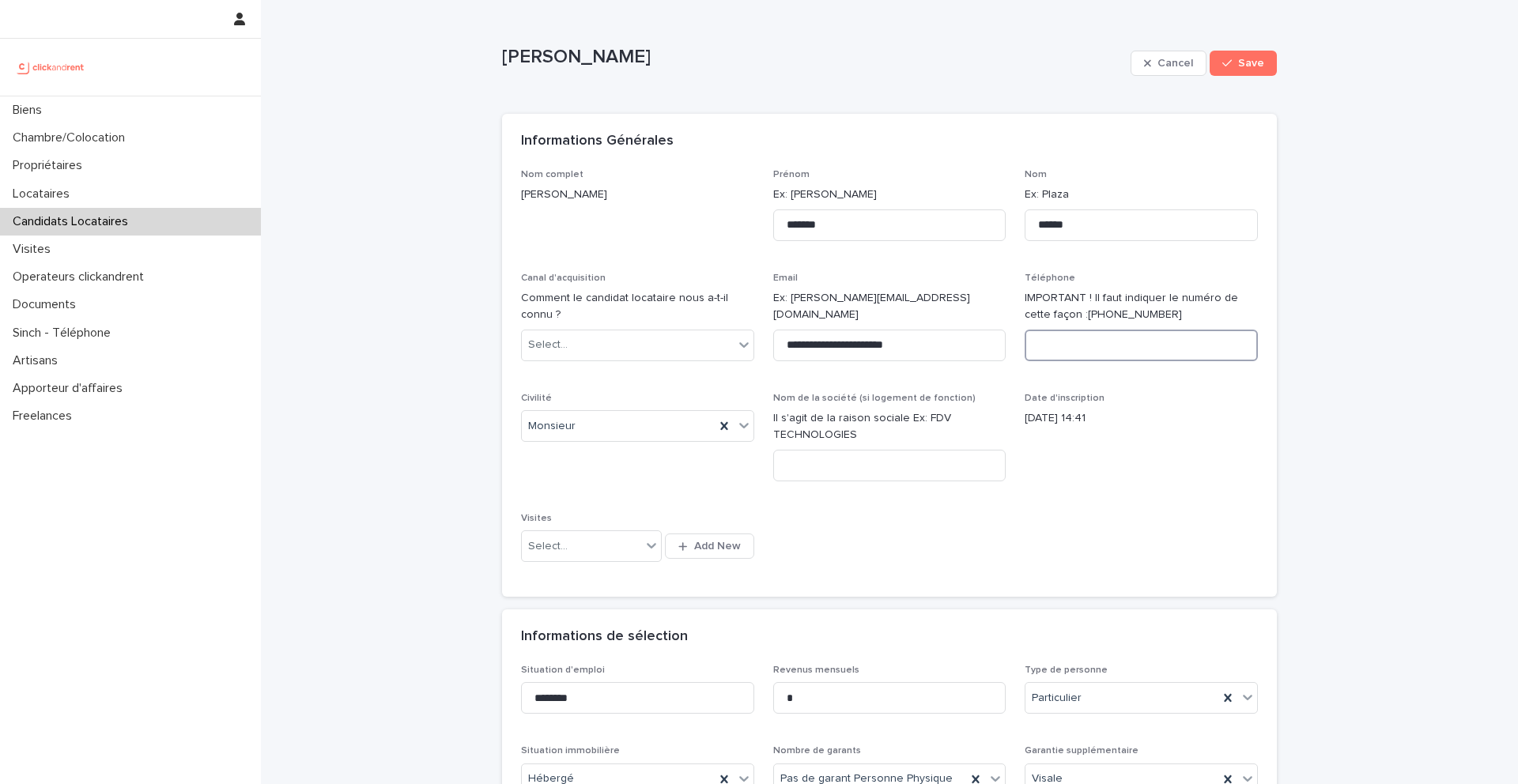
click at [1098, 335] on input at bounding box center [1141, 345] width 234 height 32
paste input "**********"
click at [1045, 346] on input "**********" at bounding box center [1141, 345] width 234 height 32
type input "**********"
click at [1251, 64] on span "Save" at bounding box center [1251, 63] width 26 height 11
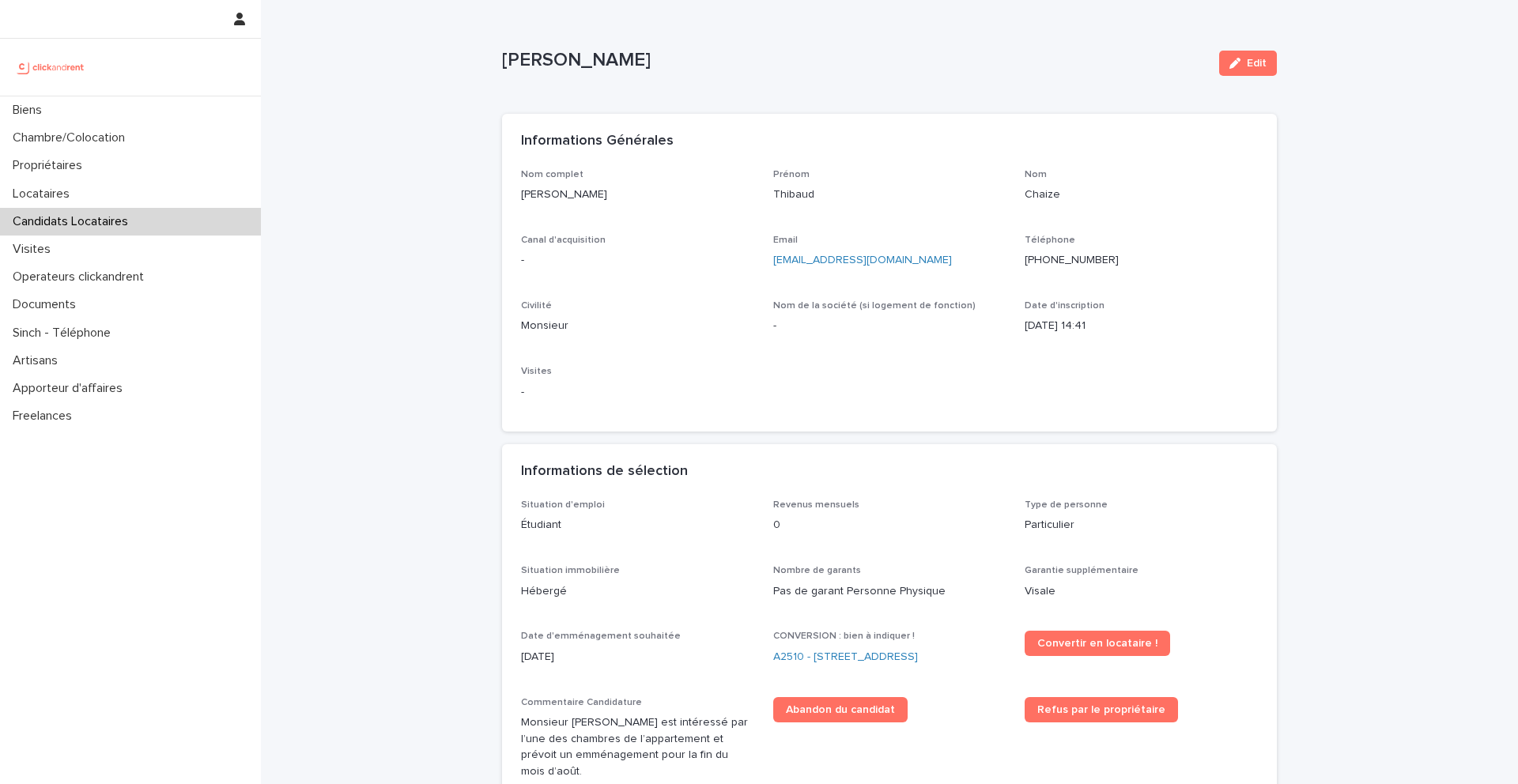
click at [108, 224] on p "Candidats Locataires" at bounding box center [74, 221] width 134 height 15
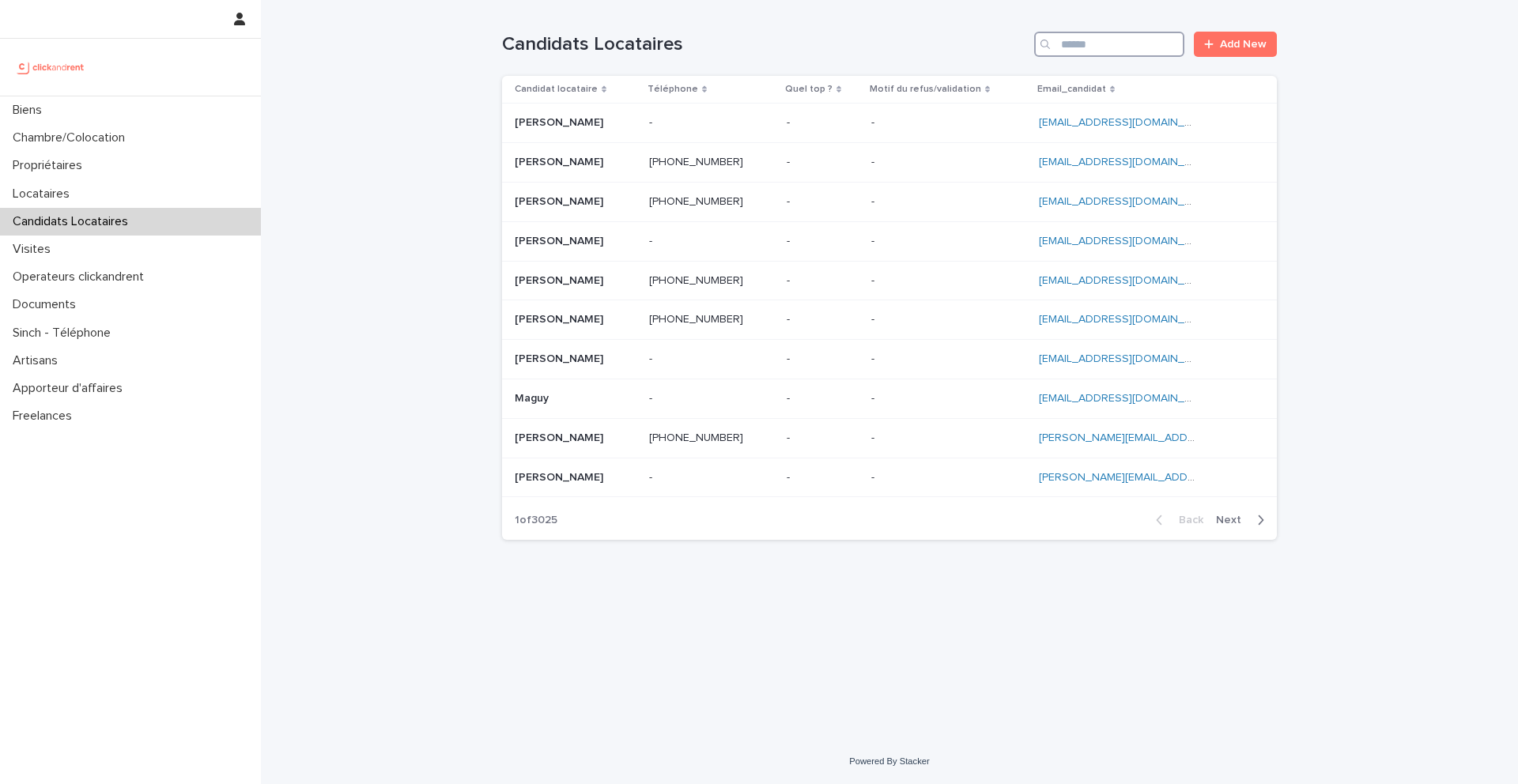
click at [1087, 47] on input "Search" at bounding box center [1109, 44] width 150 height 25
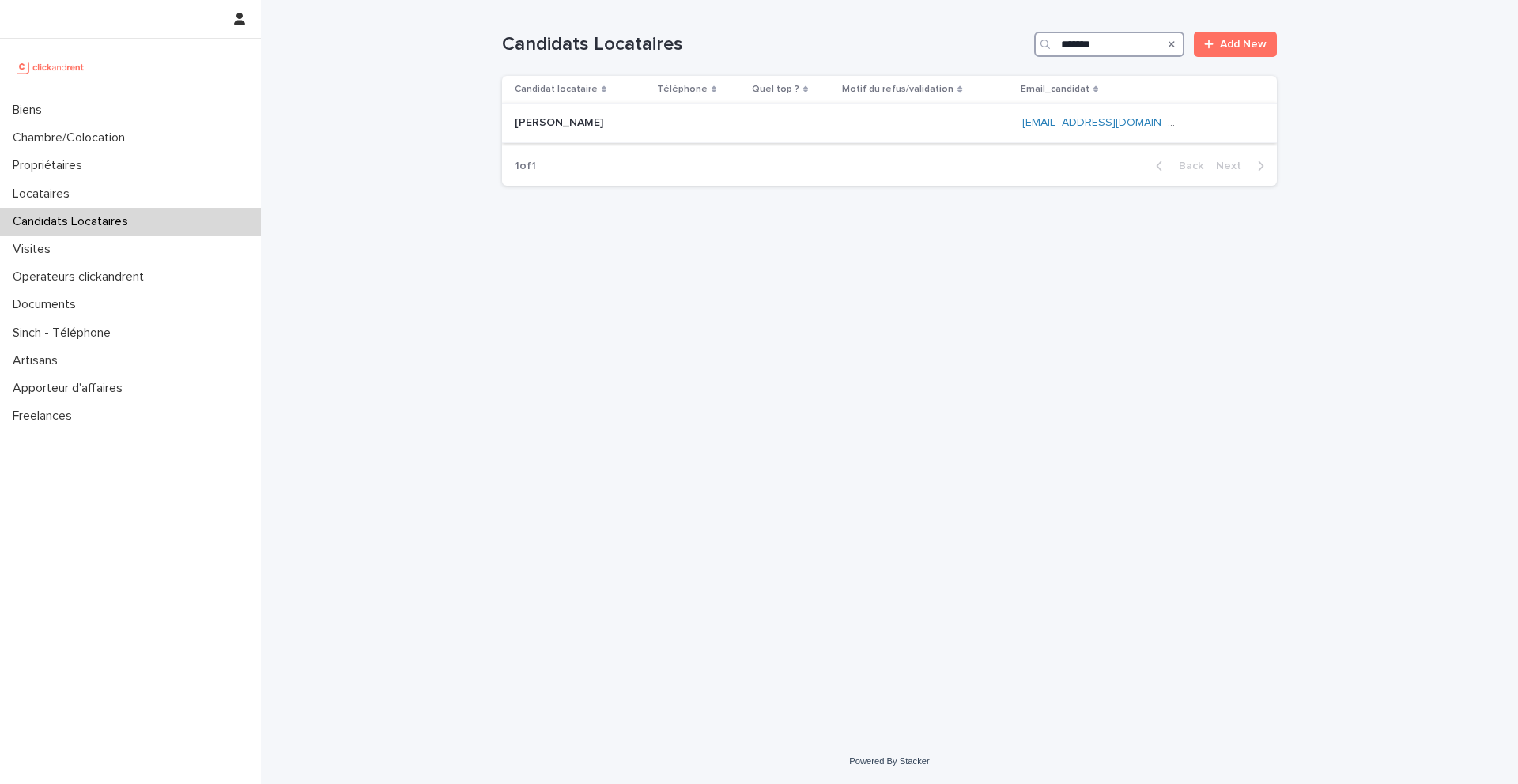
type input "*******"
click at [571, 127] on p "Timothée Maudens" at bounding box center [560, 121] width 91 height 17
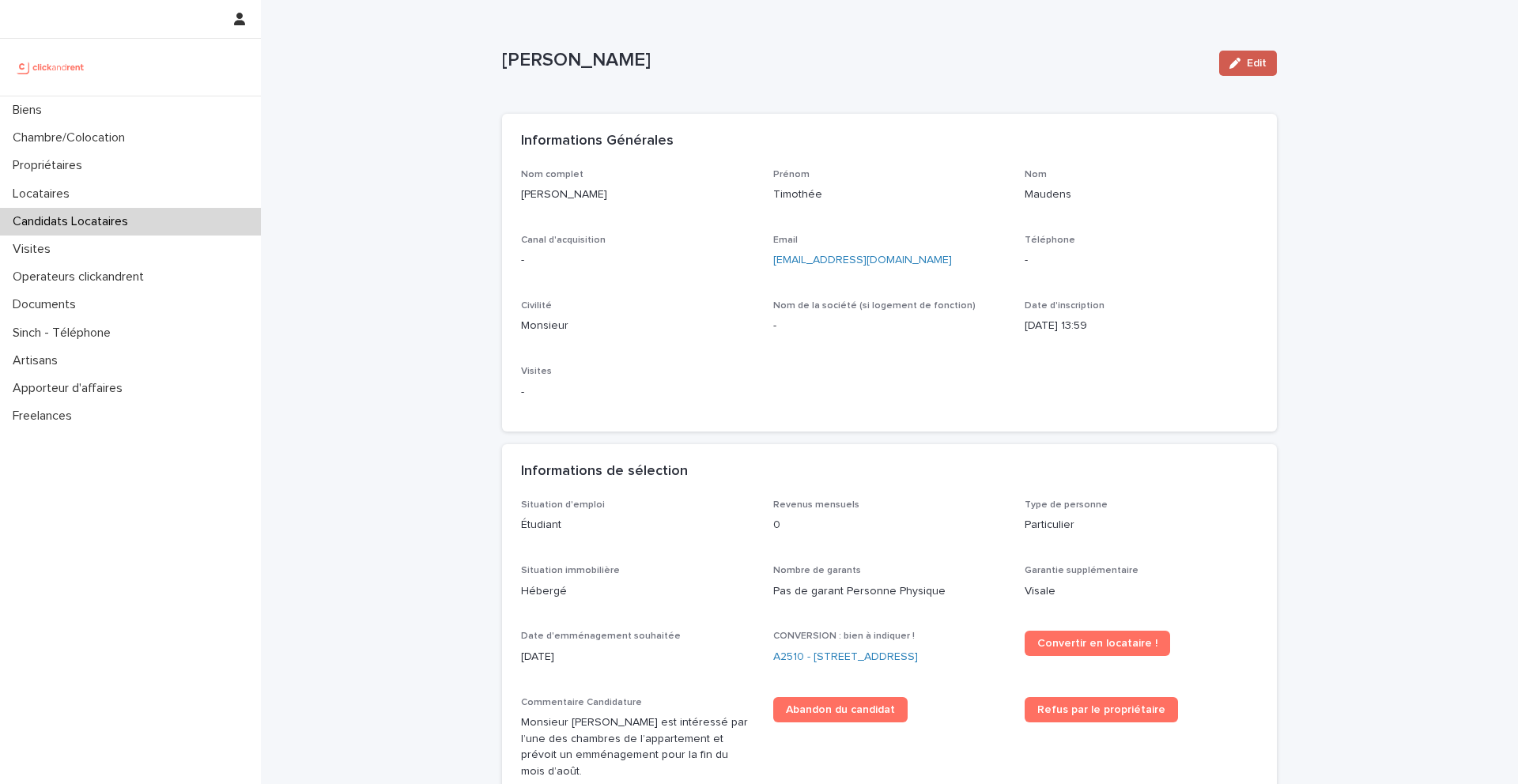
click at [1252, 64] on span "Edit" at bounding box center [1256, 63] width 19 height 11
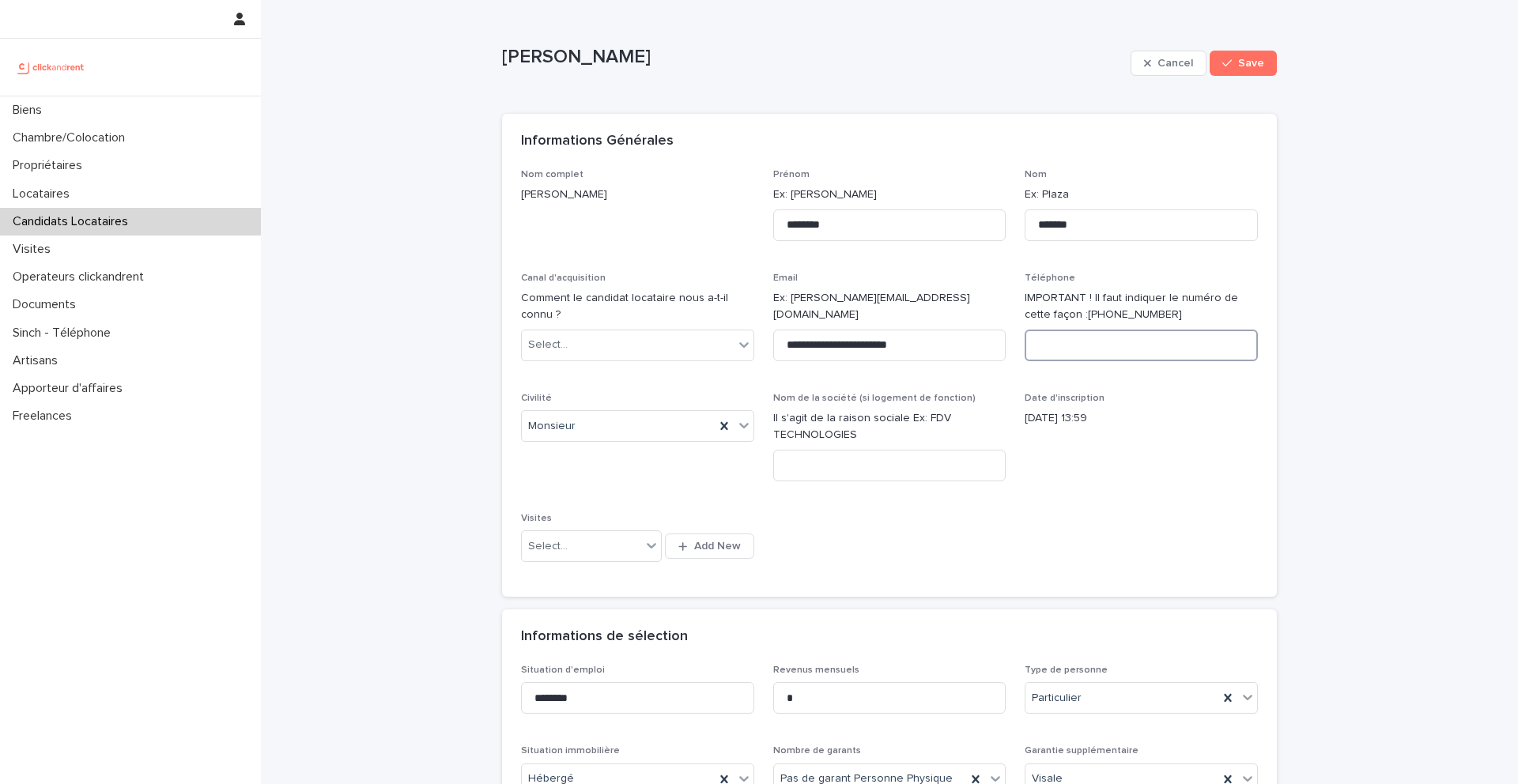
click at [1053, 346] on input at bounding box center [1141, 345] width 234 height 32
paste input "**********"
click at [1043, 347] on input "**********" at bounding box center [1141, 345] width 234 height 32
type input "**********"
click at [1257, 63] on span "Save" at bounding box center [1251, 63] width 26 height 11
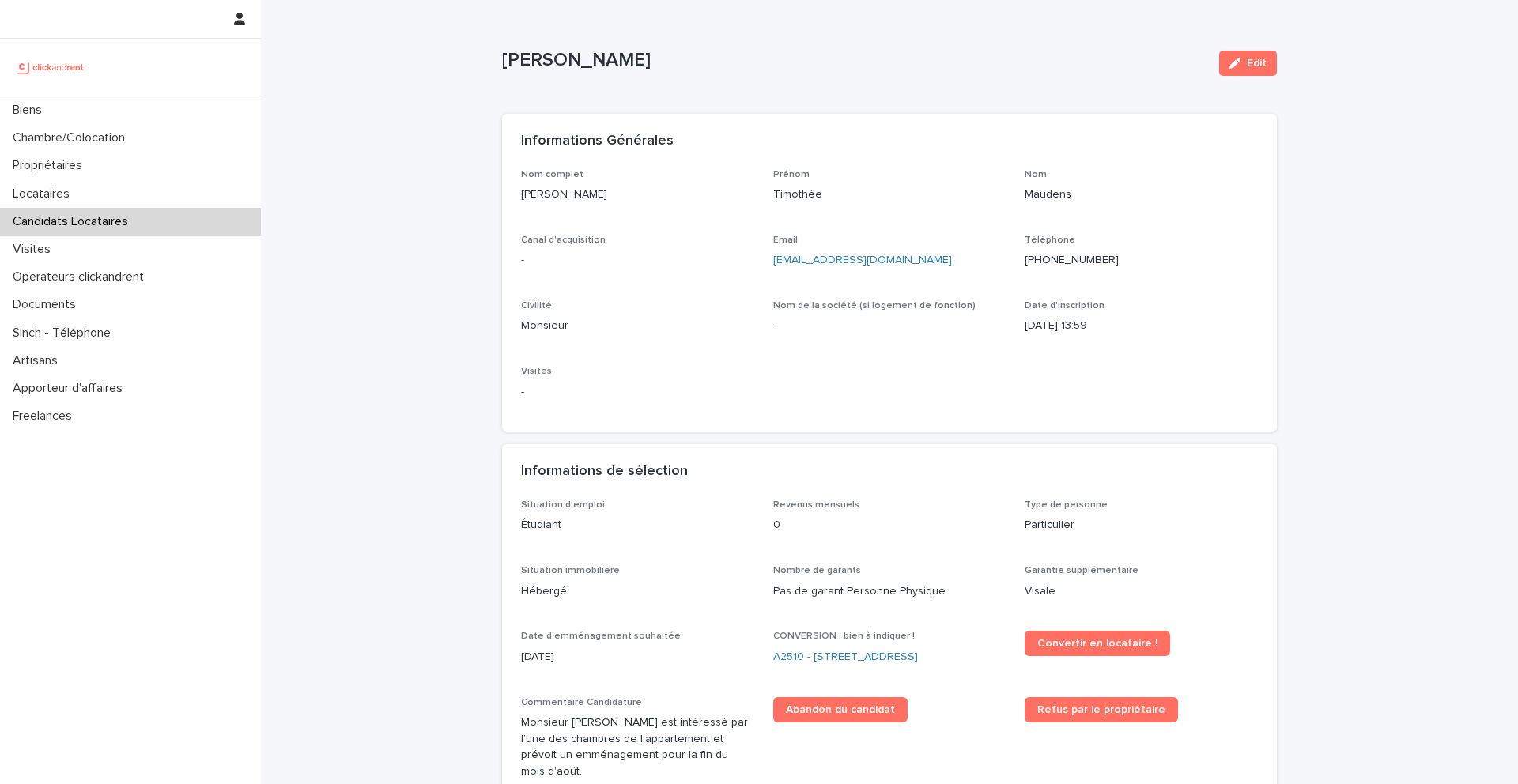
click at [95, 221] on p "Candidats Locataires" at bounding box center [74, 221] width 134 height 15
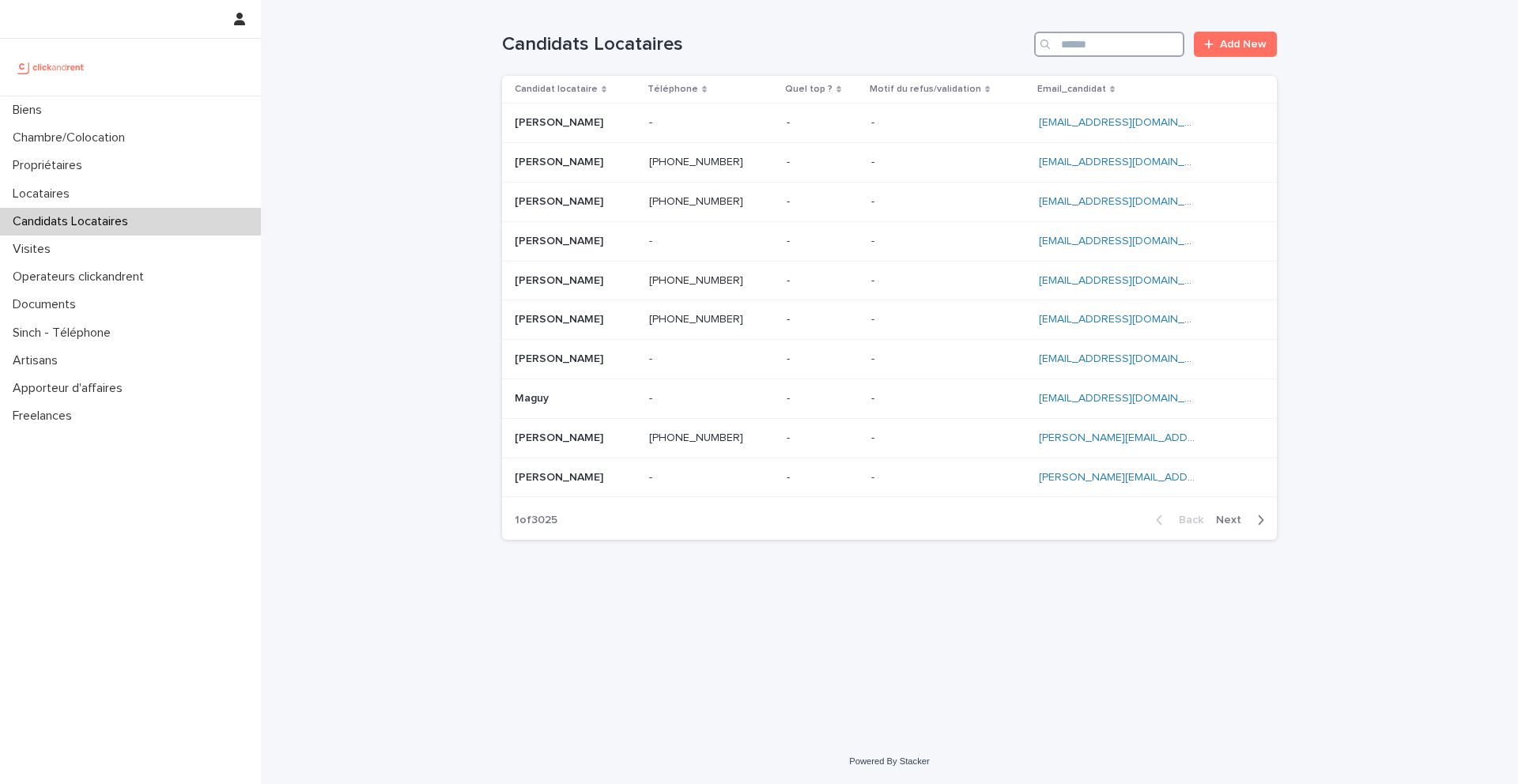
click at [1111, 44] on input "Search" at bounding box center [1109, 44] width 150 height 25
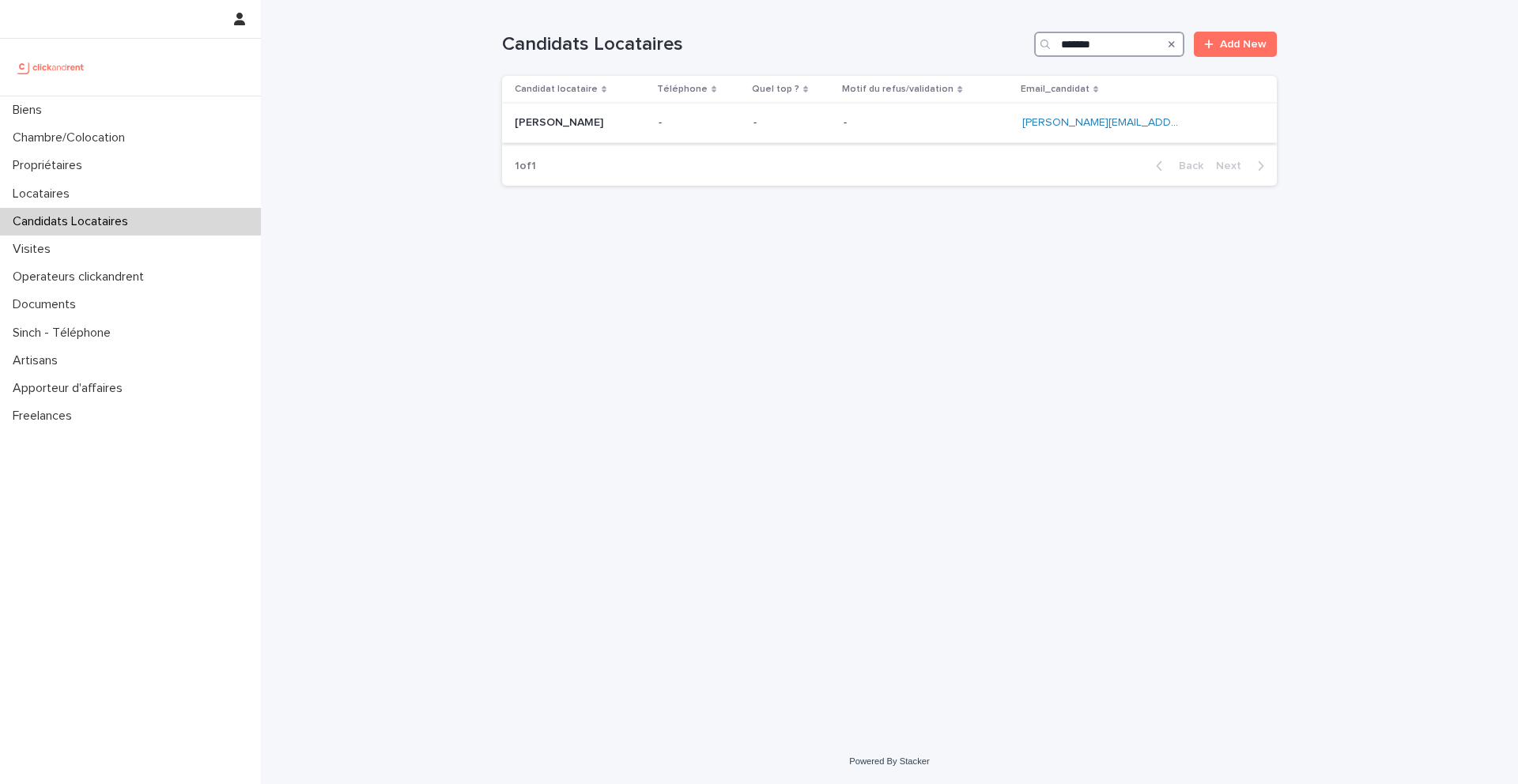
type input "*******"
click at [579, 126] on p "Gregory Trepier" at bounding box center [560, 121] width 91 height 17
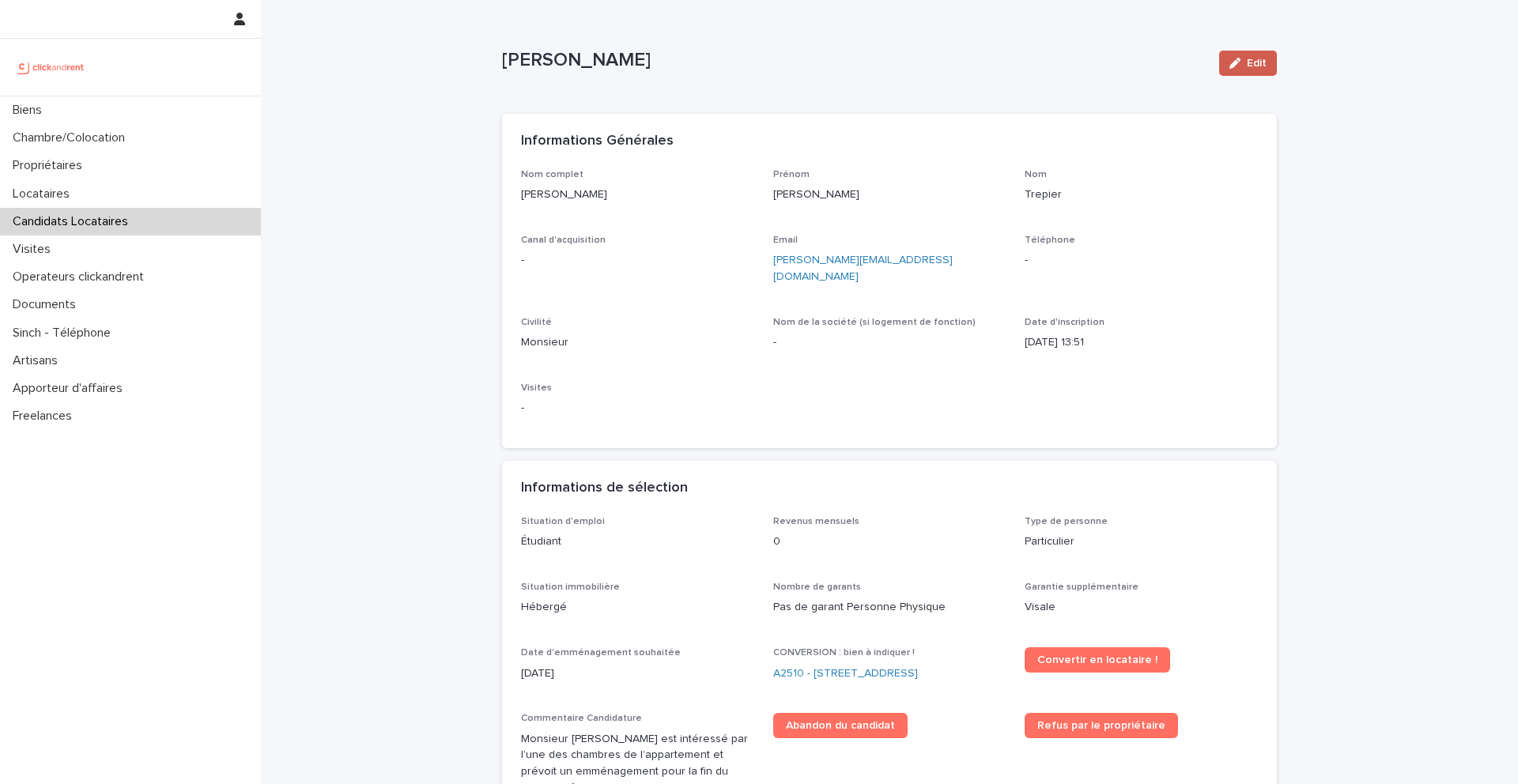
click at [1249, 64] on span "Edit" at bounding box center [1256, 63] width 19 height 11
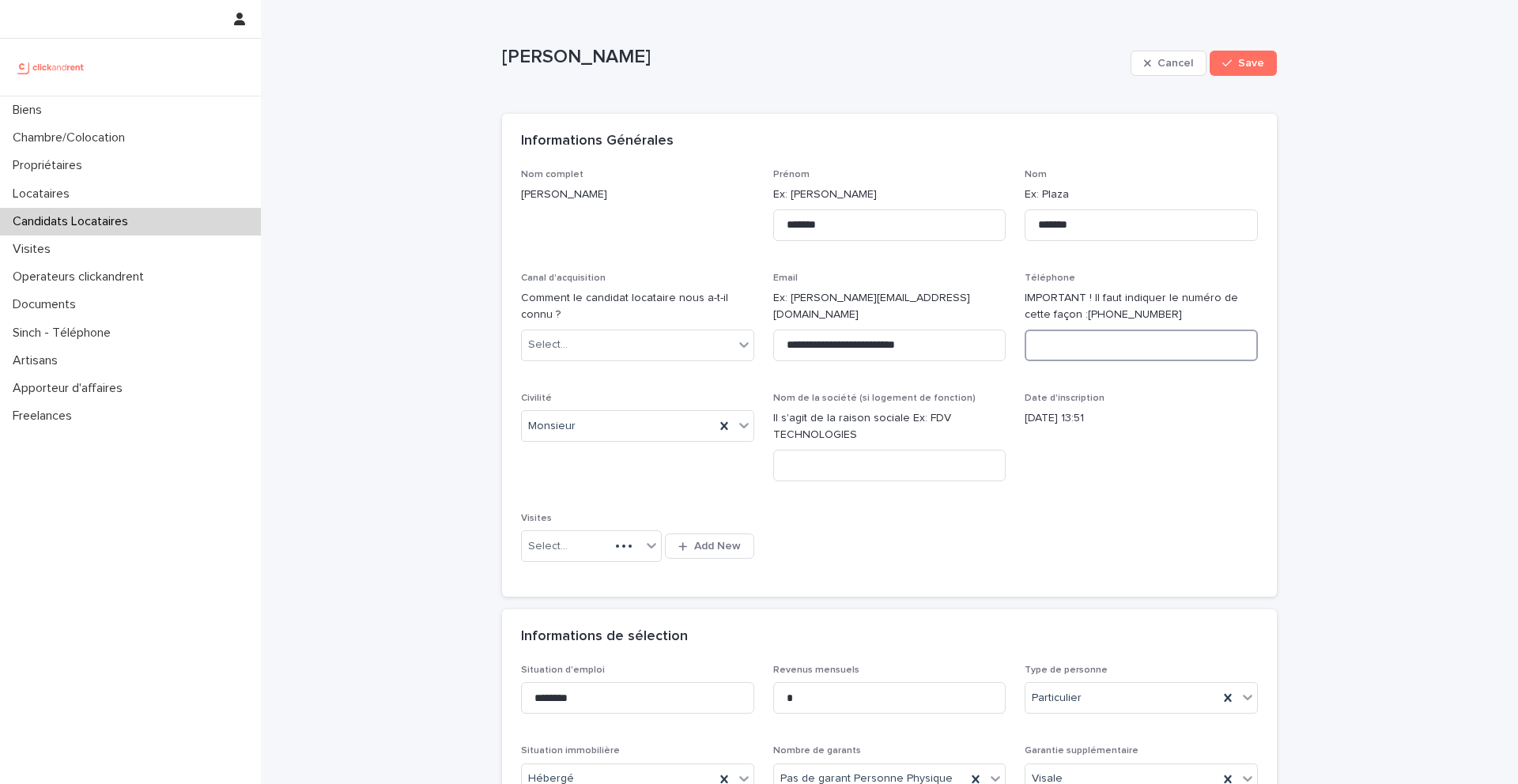
click at [1091, 350] on input at bounding box center [1141, 345] width 234 height 32
paste input "**********"
type input "**********"
click at [1245, 67] on span "Save" at bounding box center [1251, 63] width 26 height 11
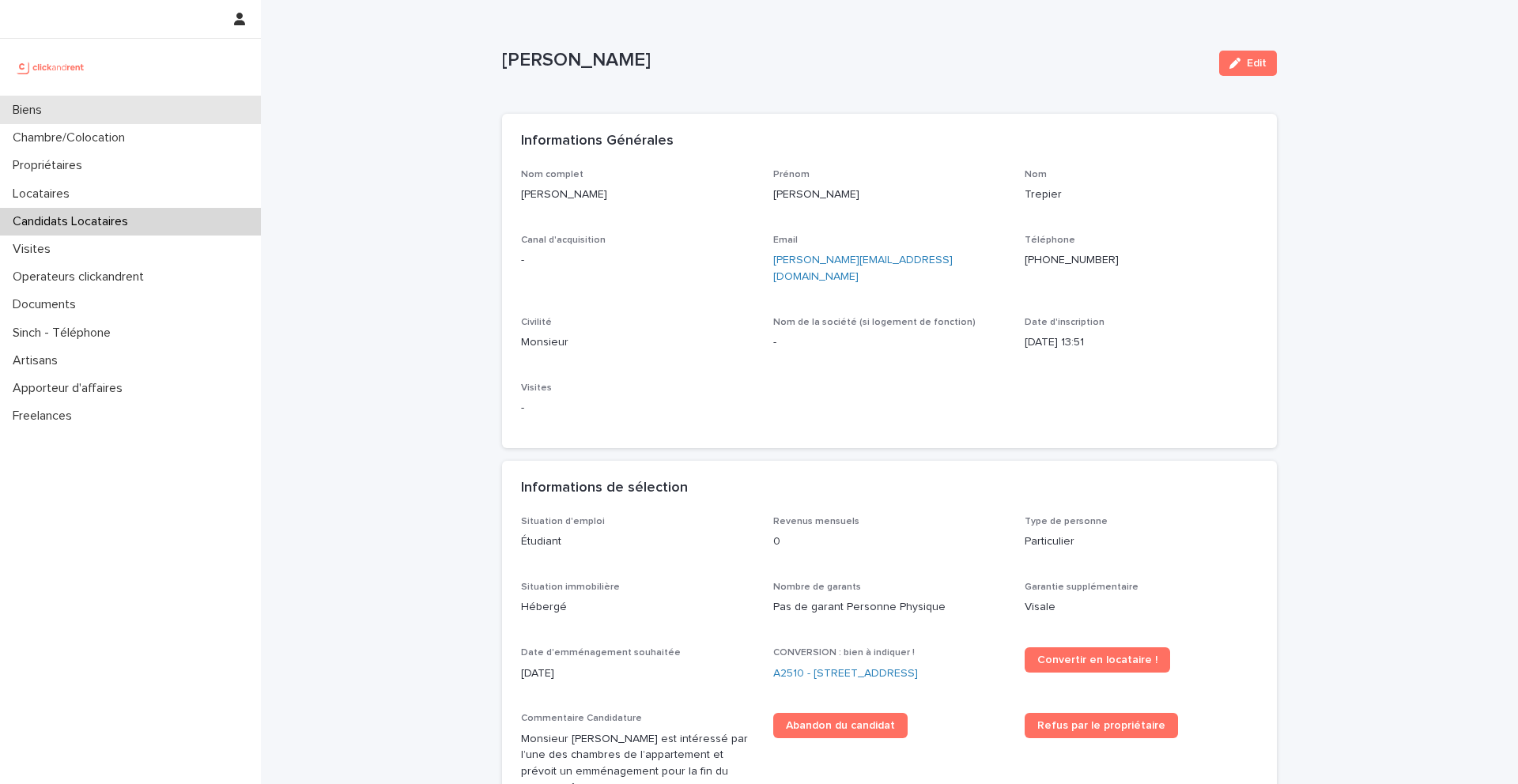
click at [78, 107] on div "Biens" at bounding box center [130, 110] width 261 height 27
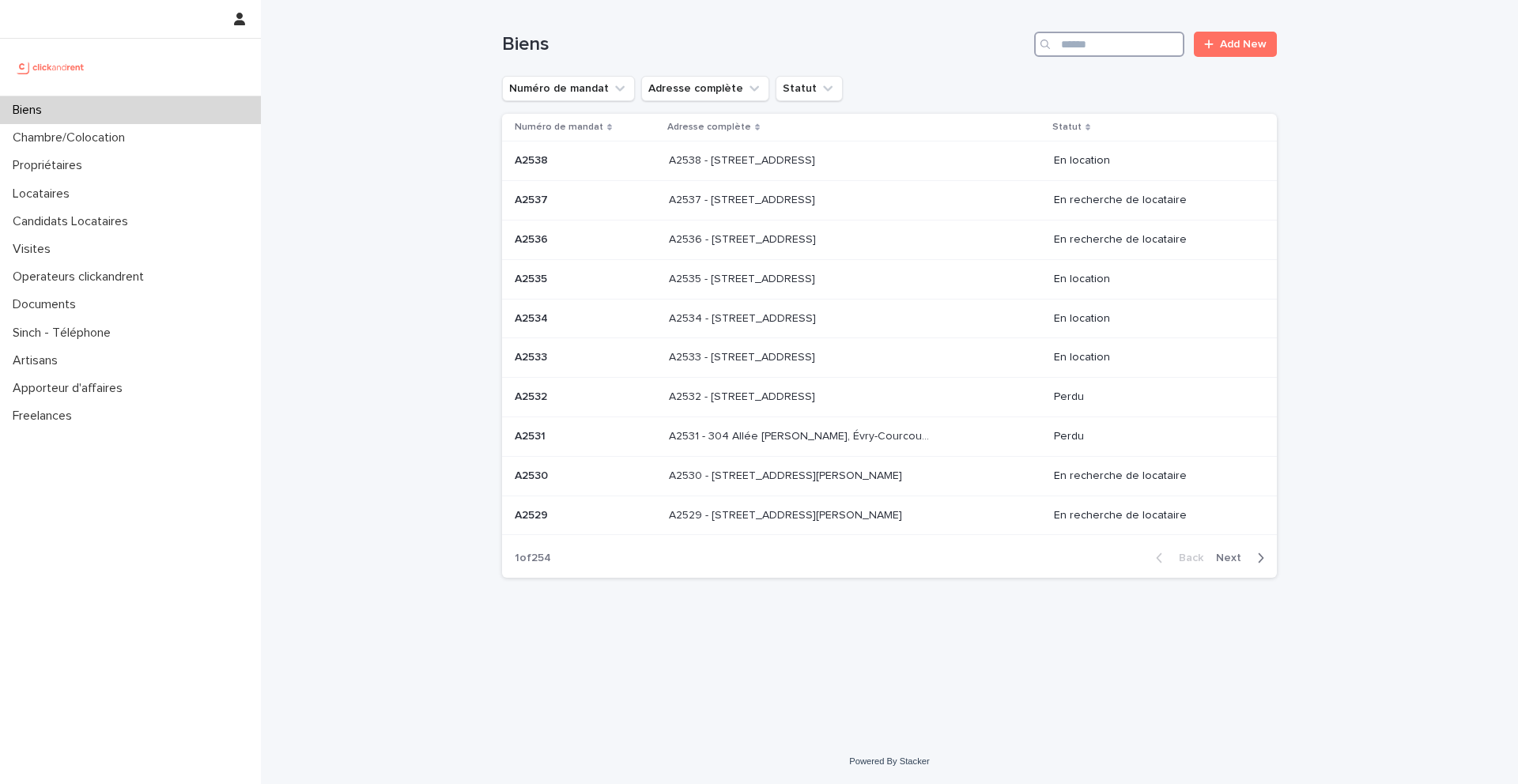
click at [1109, 52] on input "Search" at bounding box center [1109, 44] width 150 height 25
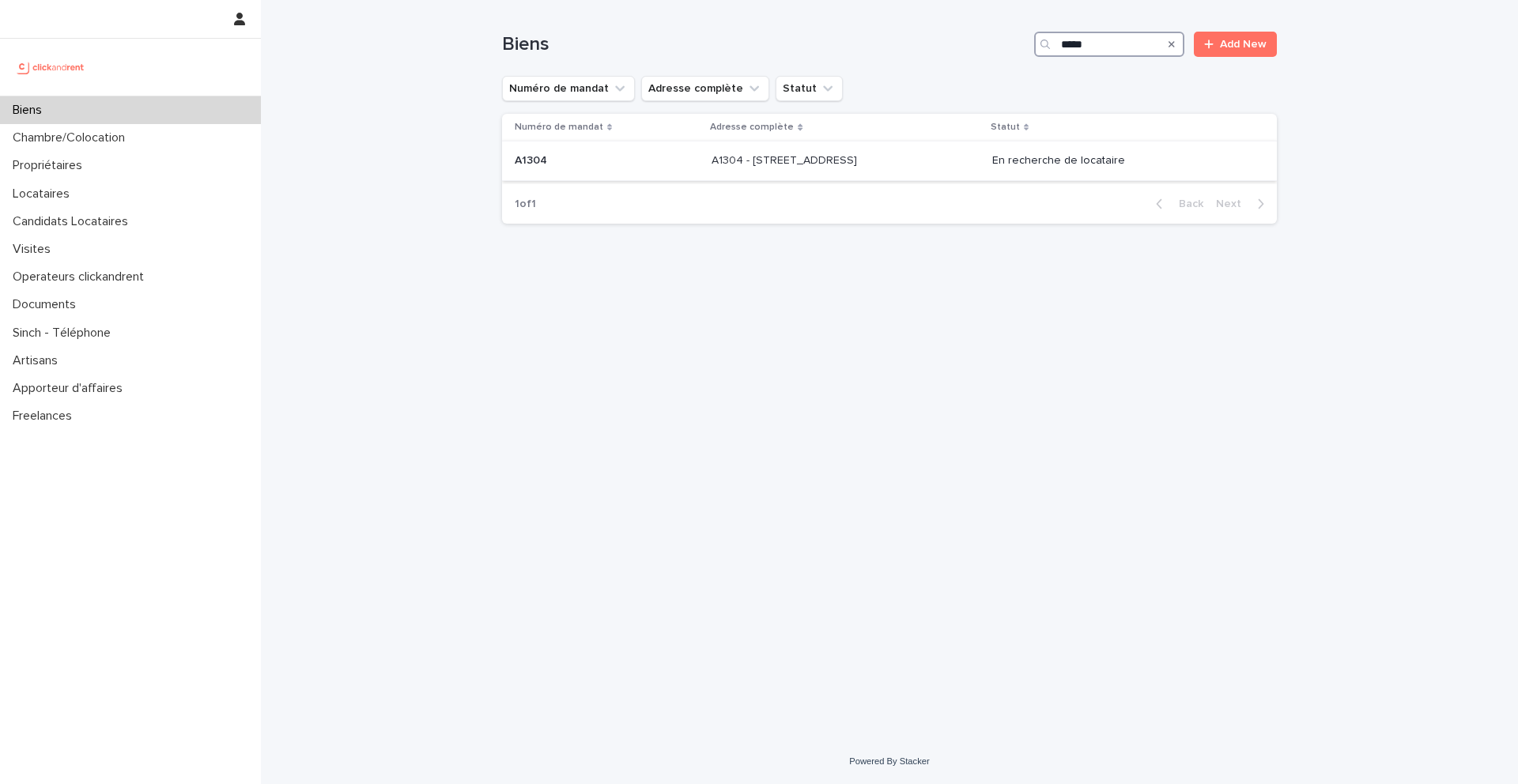
type input "*****"
click at [740, 164] on p "A1304 - 49bis Boulevard Bessières, Paris 75017" at bounding box center [786, 159] width 149 height 17
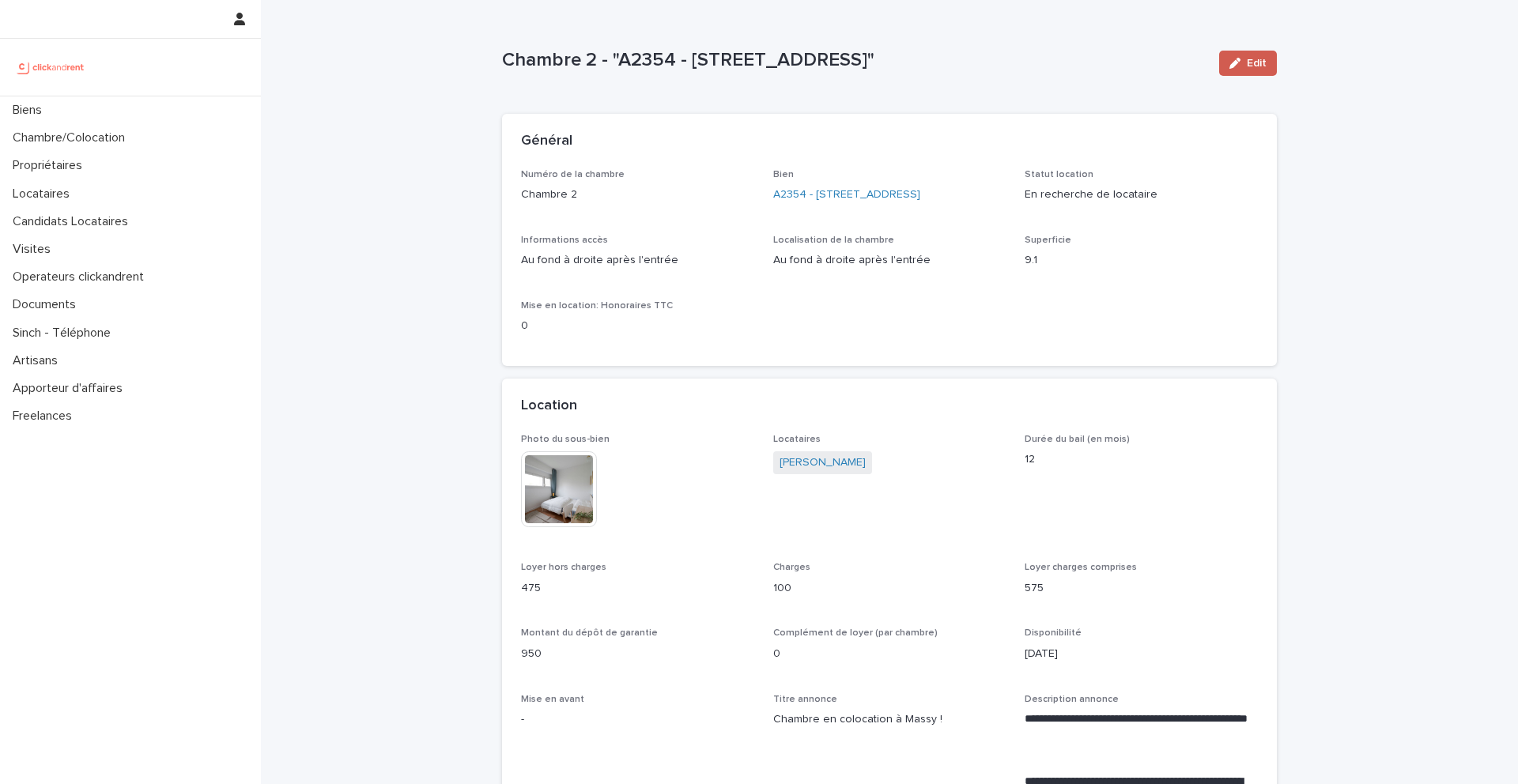
click at [1244, 60] on div "button" at bounding box center [1238, 63] width 18 height 11
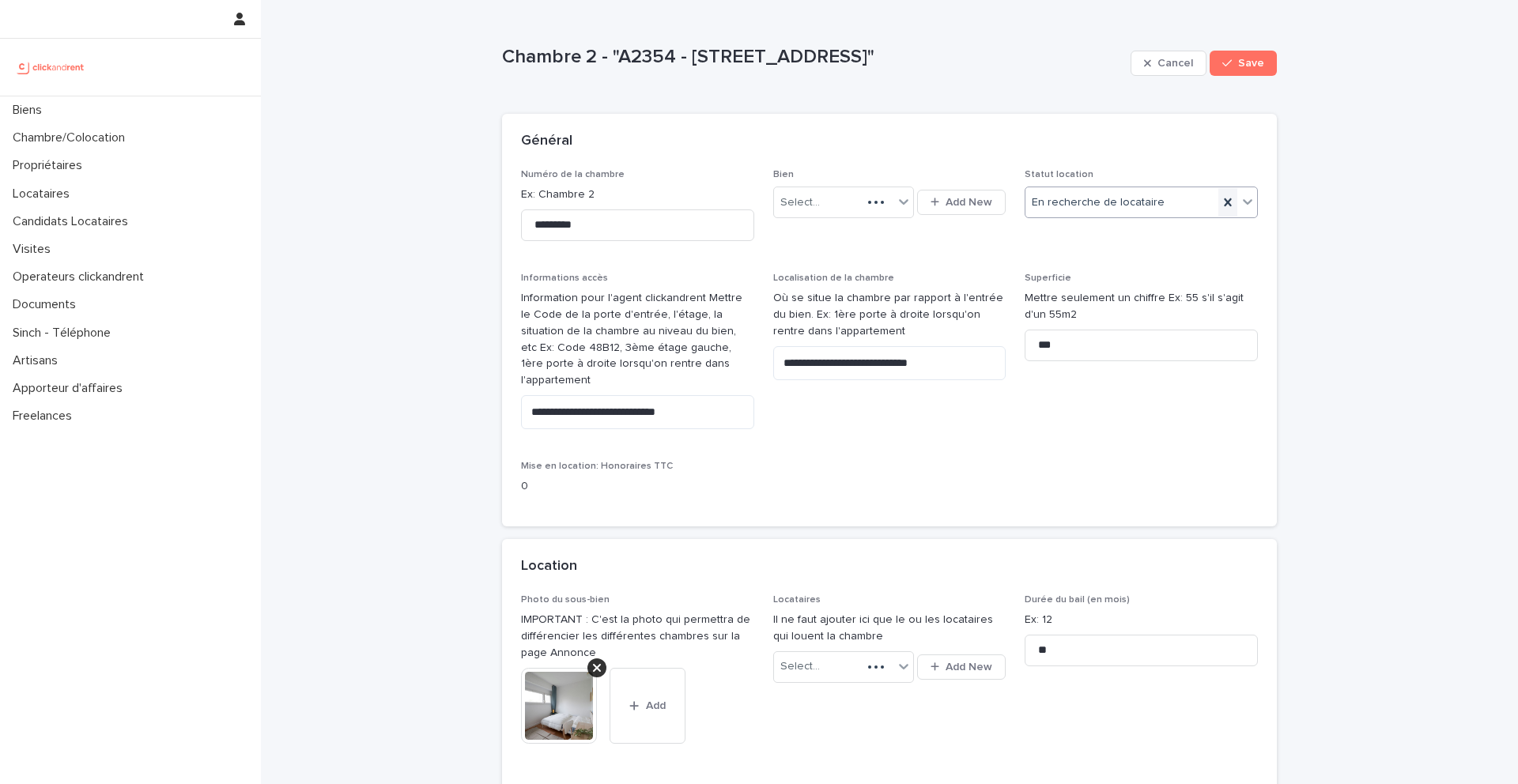
click at [1227, 203] on icon at bounding box center [1227, 202] width 7 height 8
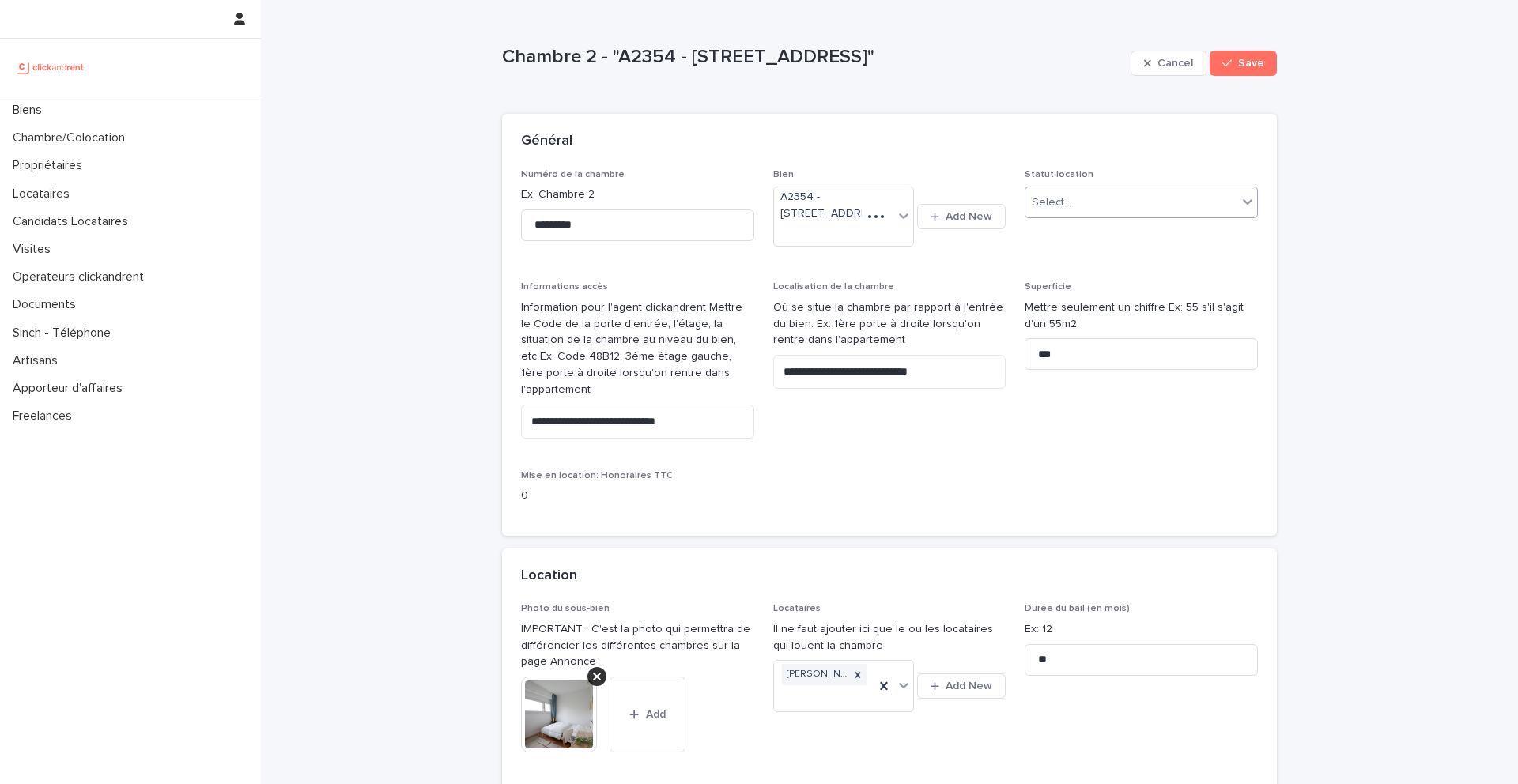
click at [1136, 203] on div "Select..." at bounding box center [1132, 203] width 212 height 26
click at [1111, 236] on div "En location" at bounding box center [1141, 233] width 232 height 27
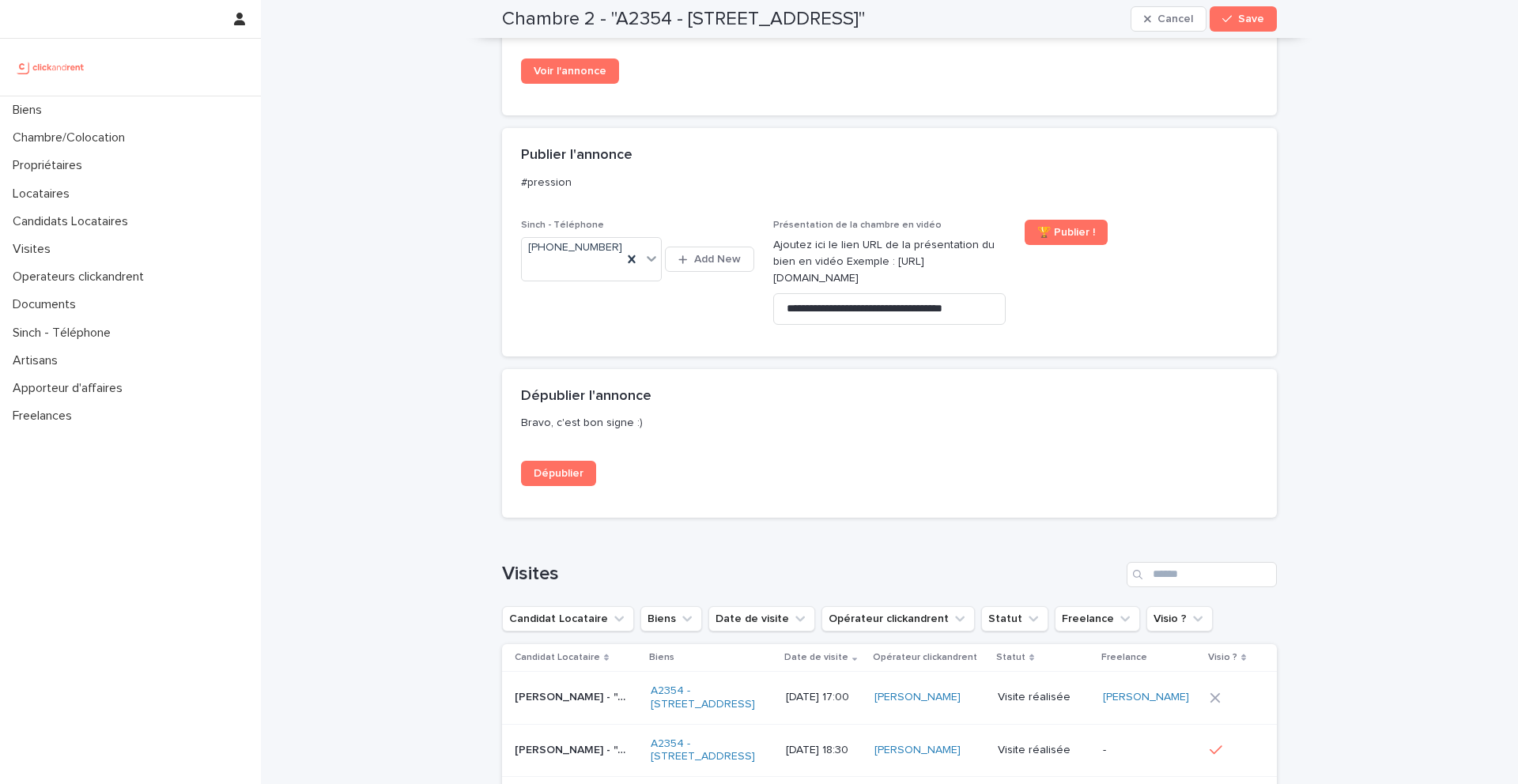
scroll to position [1600, 0]
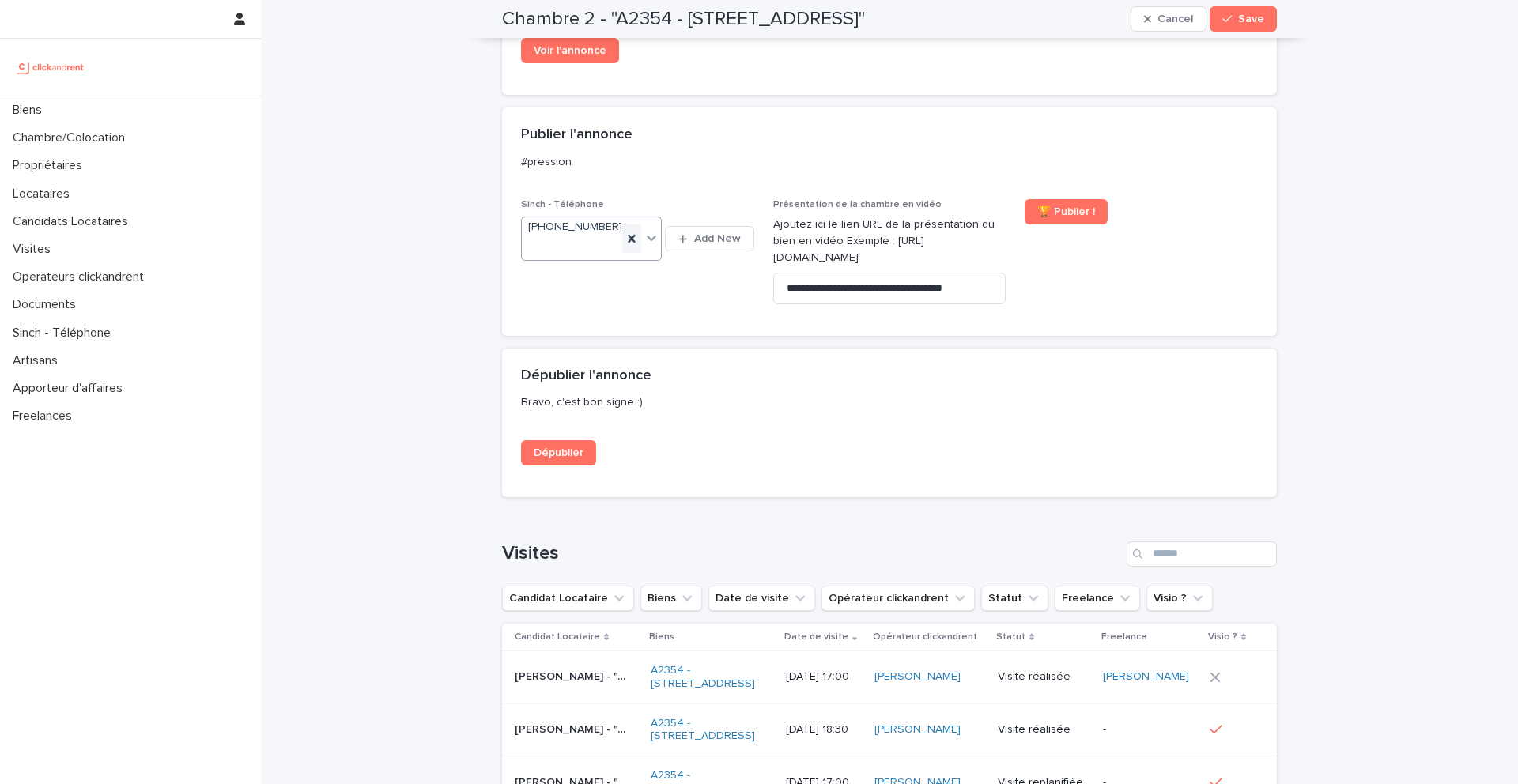
click at [635, 234] on icon at bounding box center [632, 238] width 7 height 8
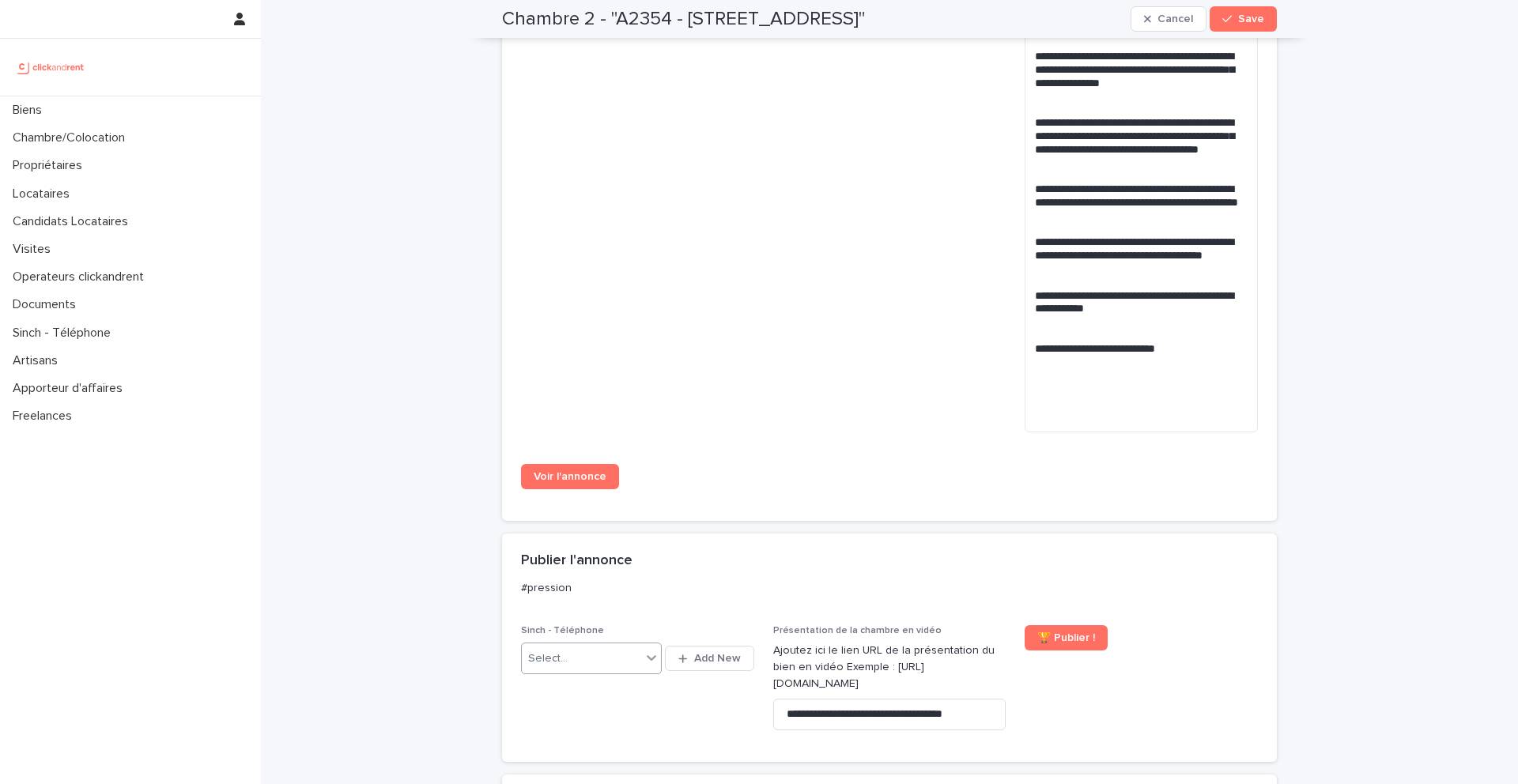
scroll to position [1203, 0]
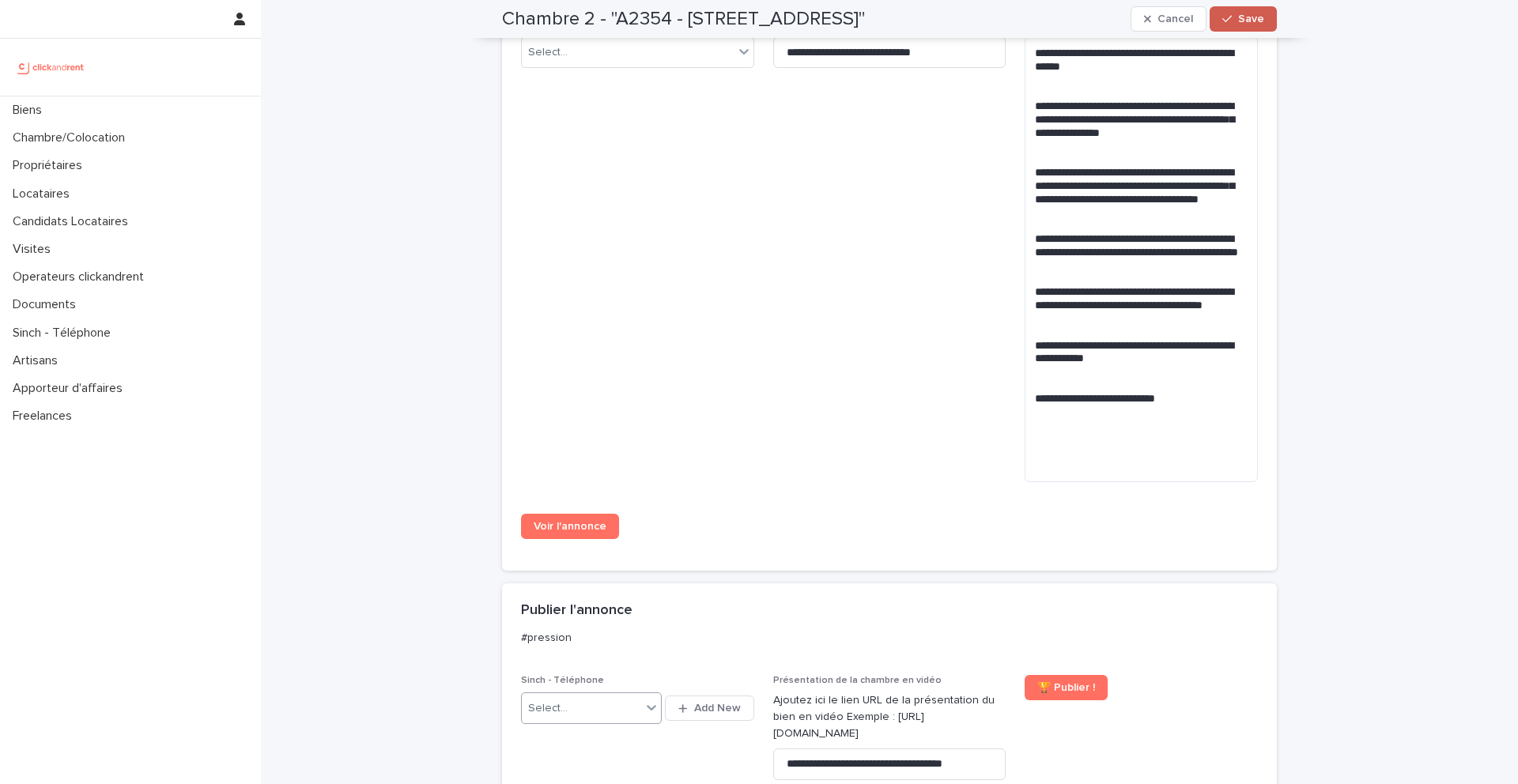
click at [1265, 24] on button "Save" at bounding box center [1242, 19] width 67 height 25
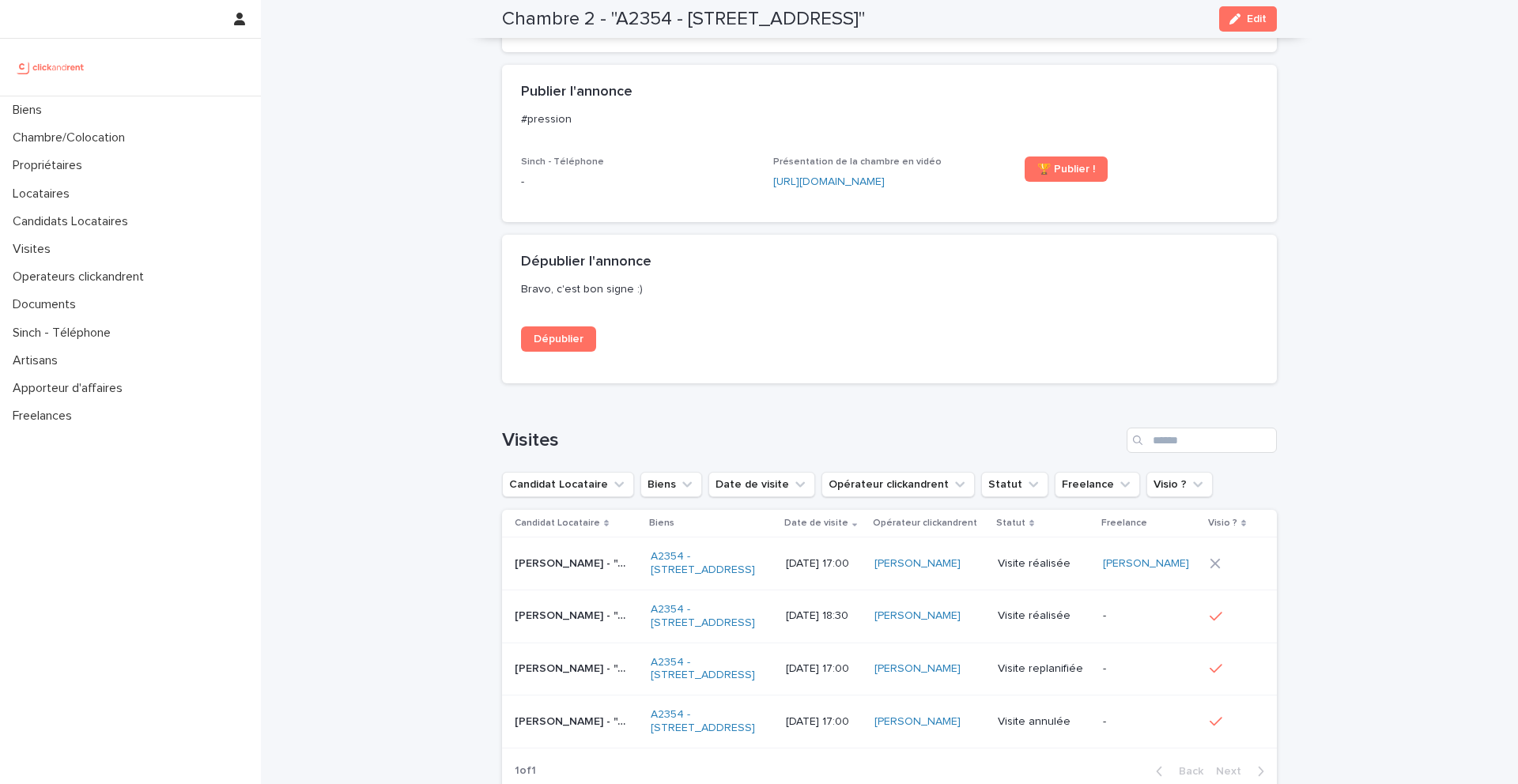
scroll to position [909, 0]
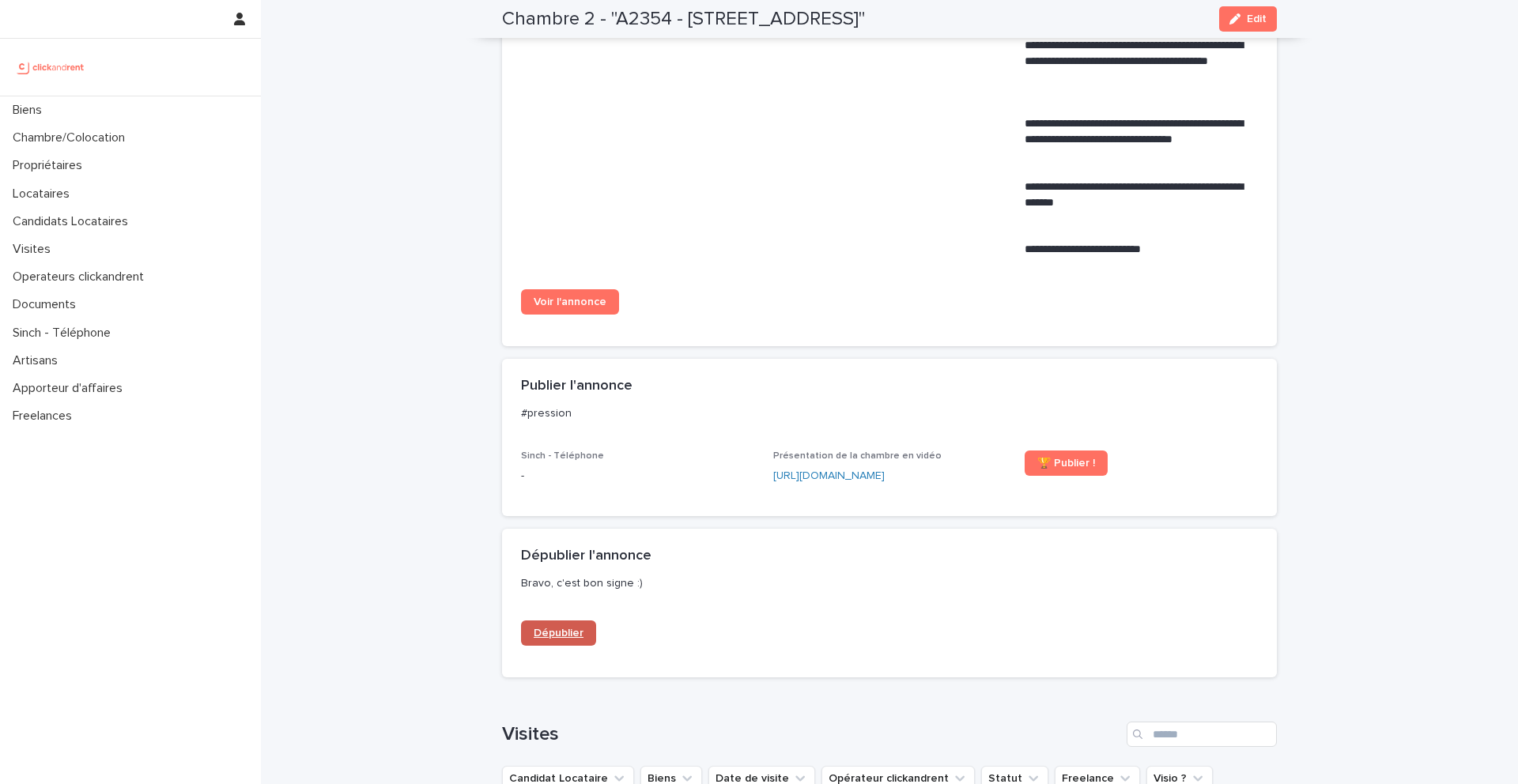
click at [576, 626] on link "Dépublier" at bounding box center [559, 633] width 75 height 25
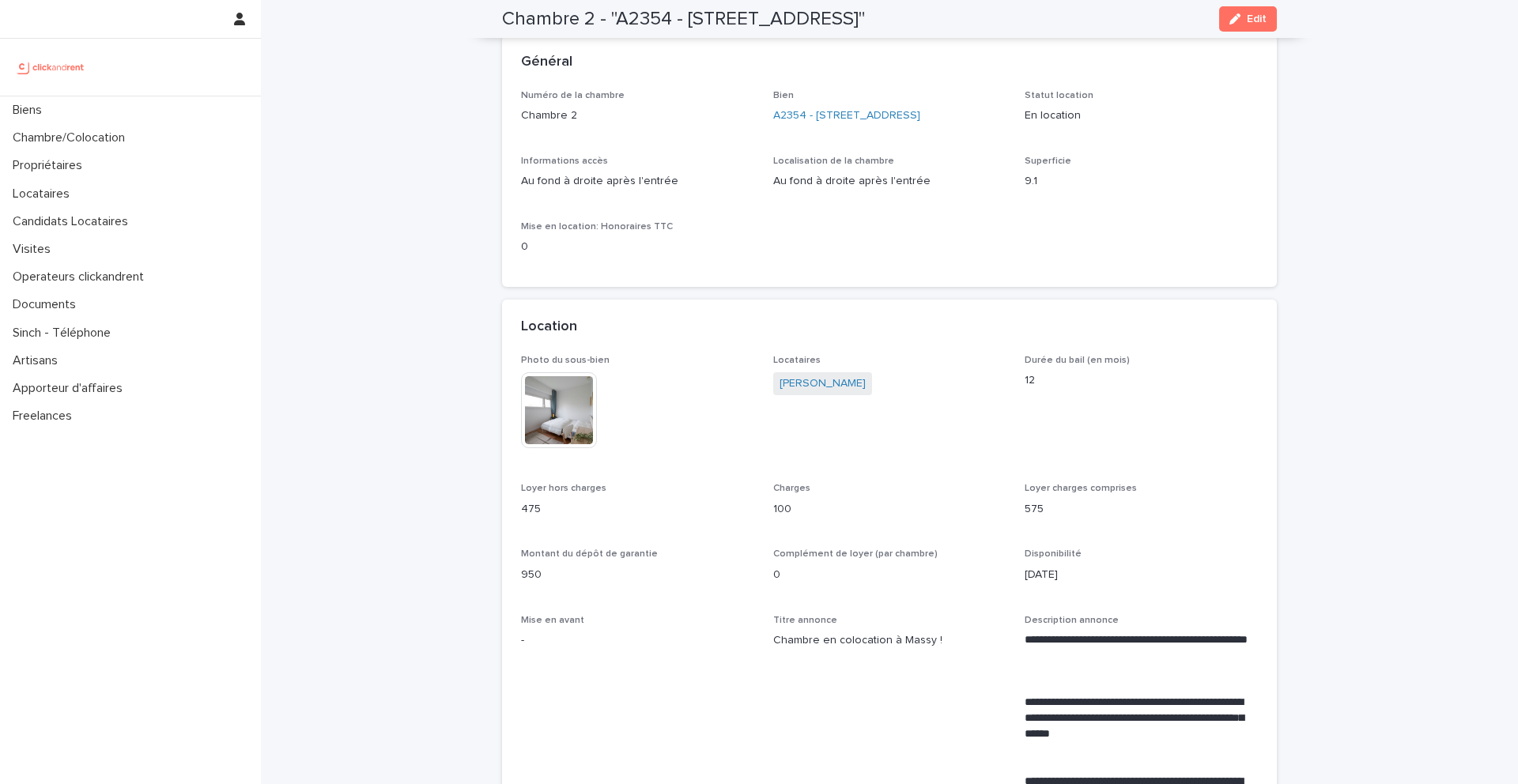
scroll to position [0, 0]
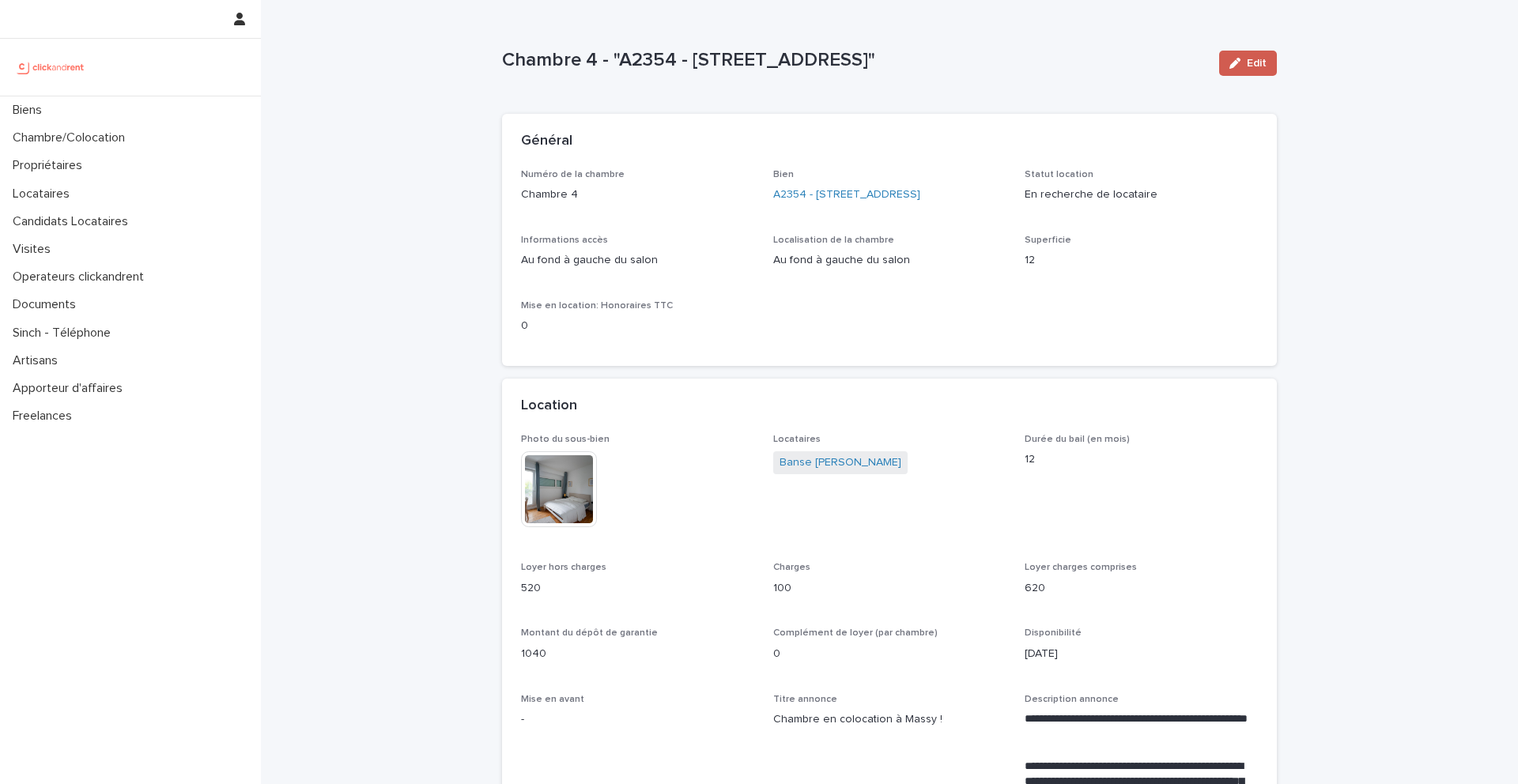
click at [1265, 65] on span "Edit" at bounding box center [1256, 63] width 19 height 11
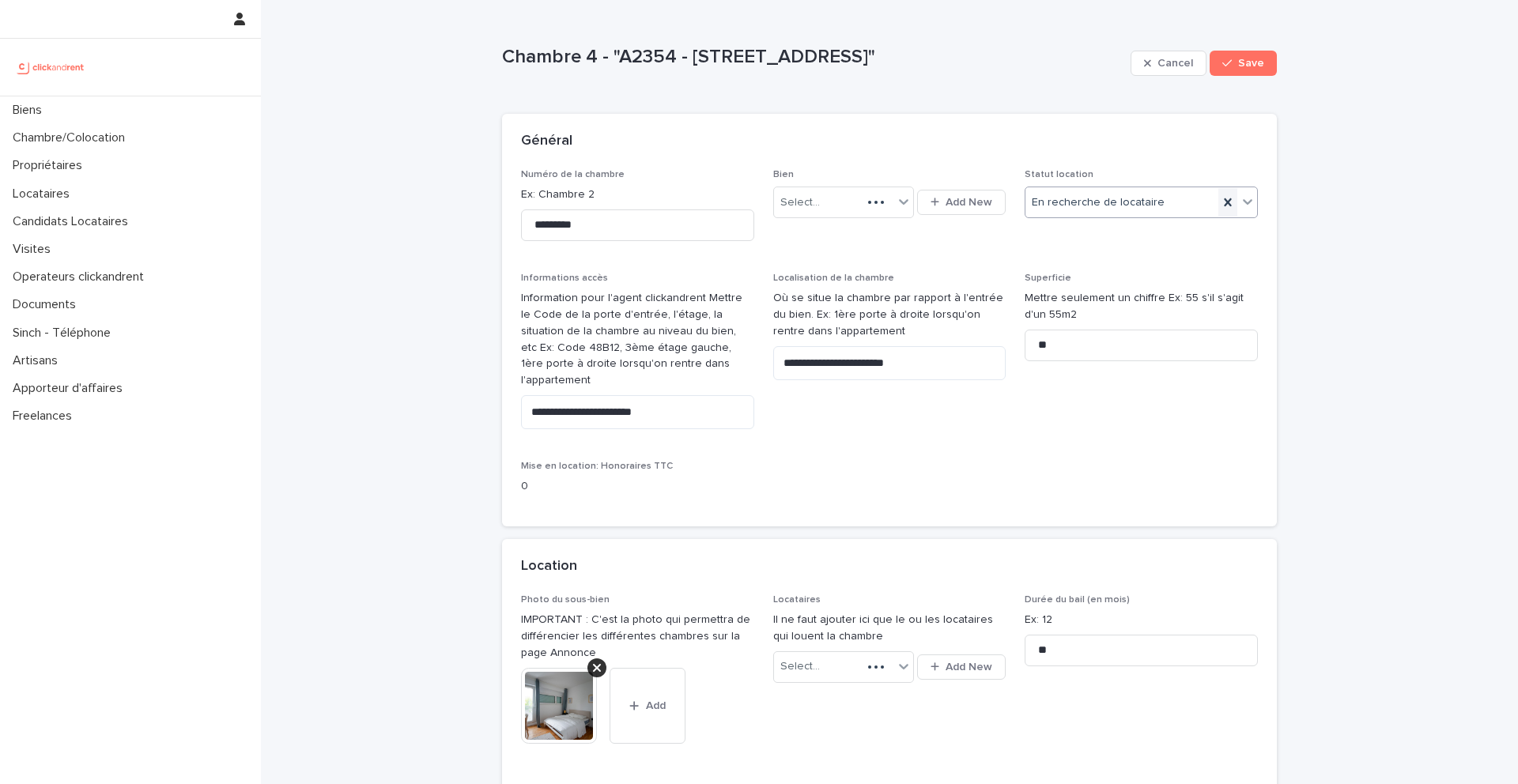
click at [1222, 210] on div at bounding box center [1227, 202] width 19 height 28
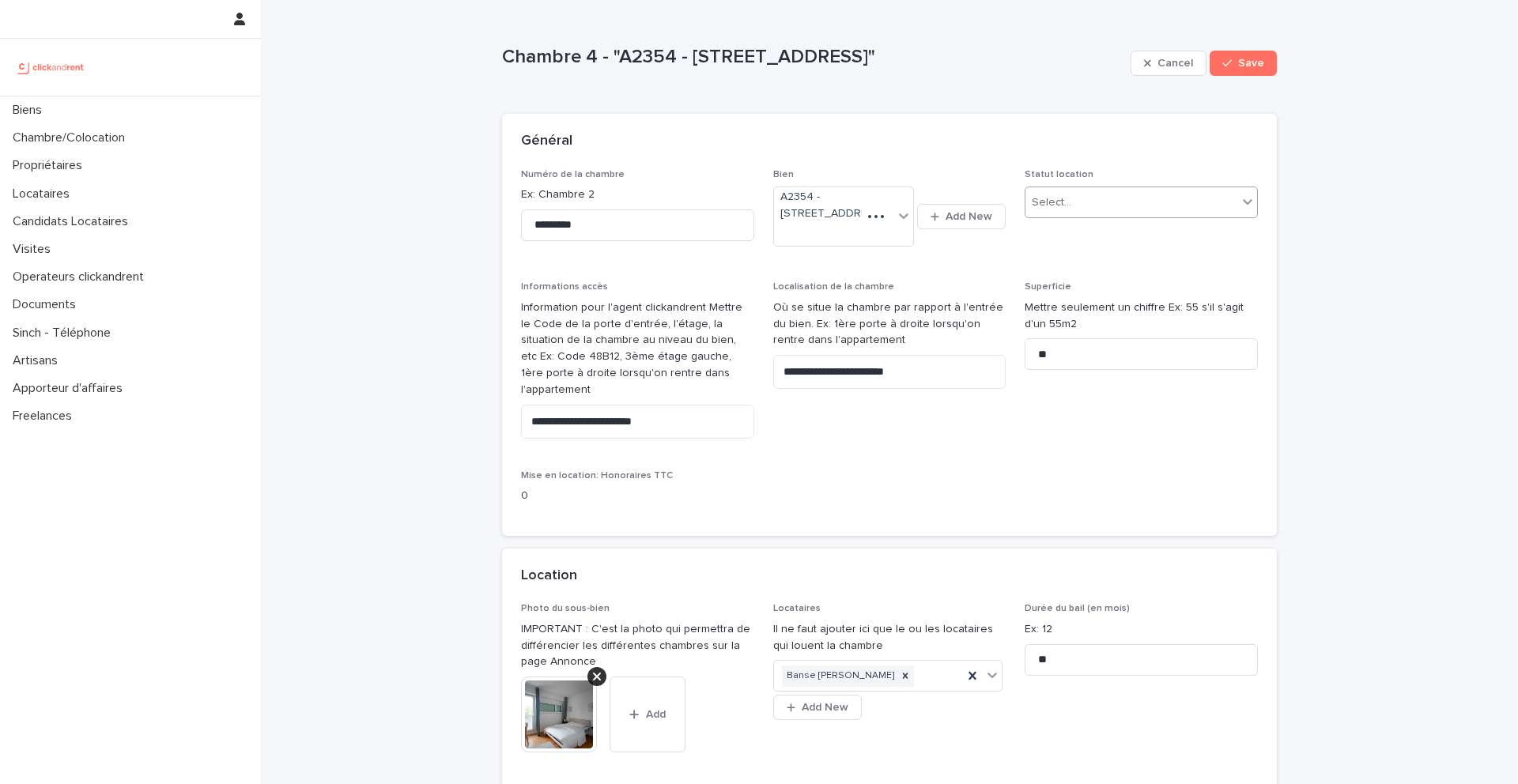
click at [1197, 204] on div "Select..." at bounding box center [1132, 203] width 212 height 26
click at [1079, 234] on div "En location" at bounding box center [1141, 233] width 232 height 27
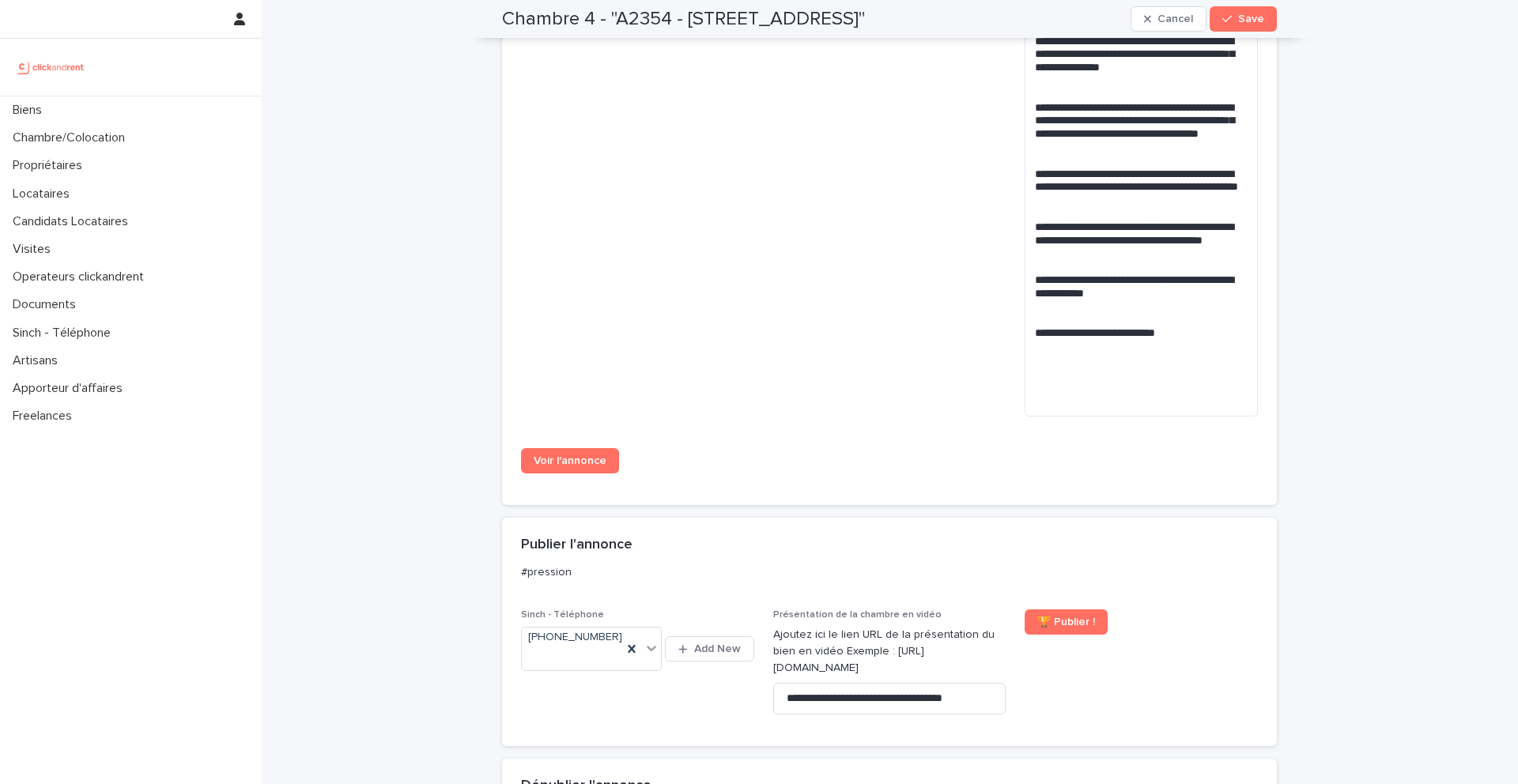
scroll to position [1251, 0]
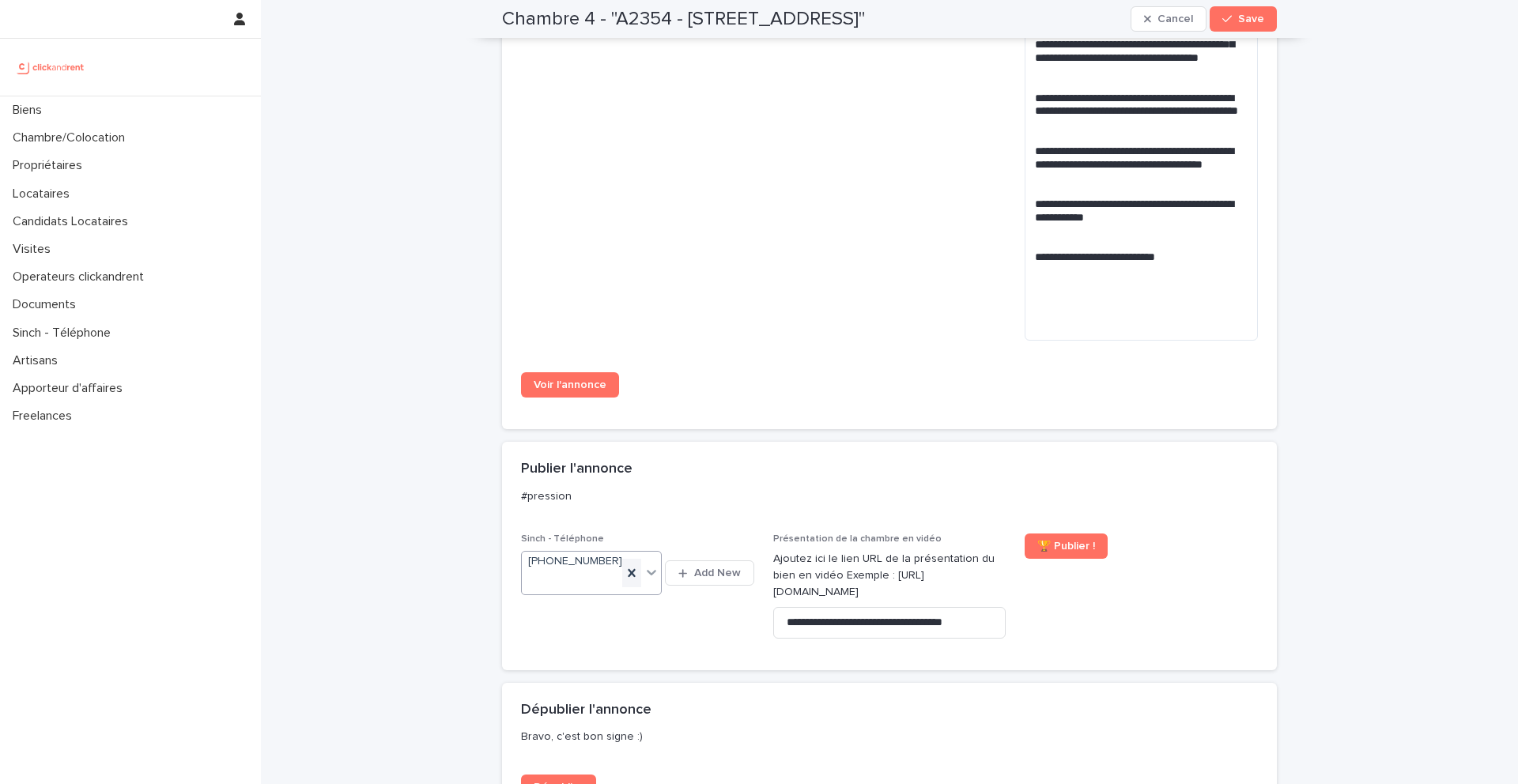
click at [635, 567] on icon at bounding box center [632, 573] width 16 height 16
click at [1247, 30] on button "Save" at bounding box center [1242, 19] width 67 height 25
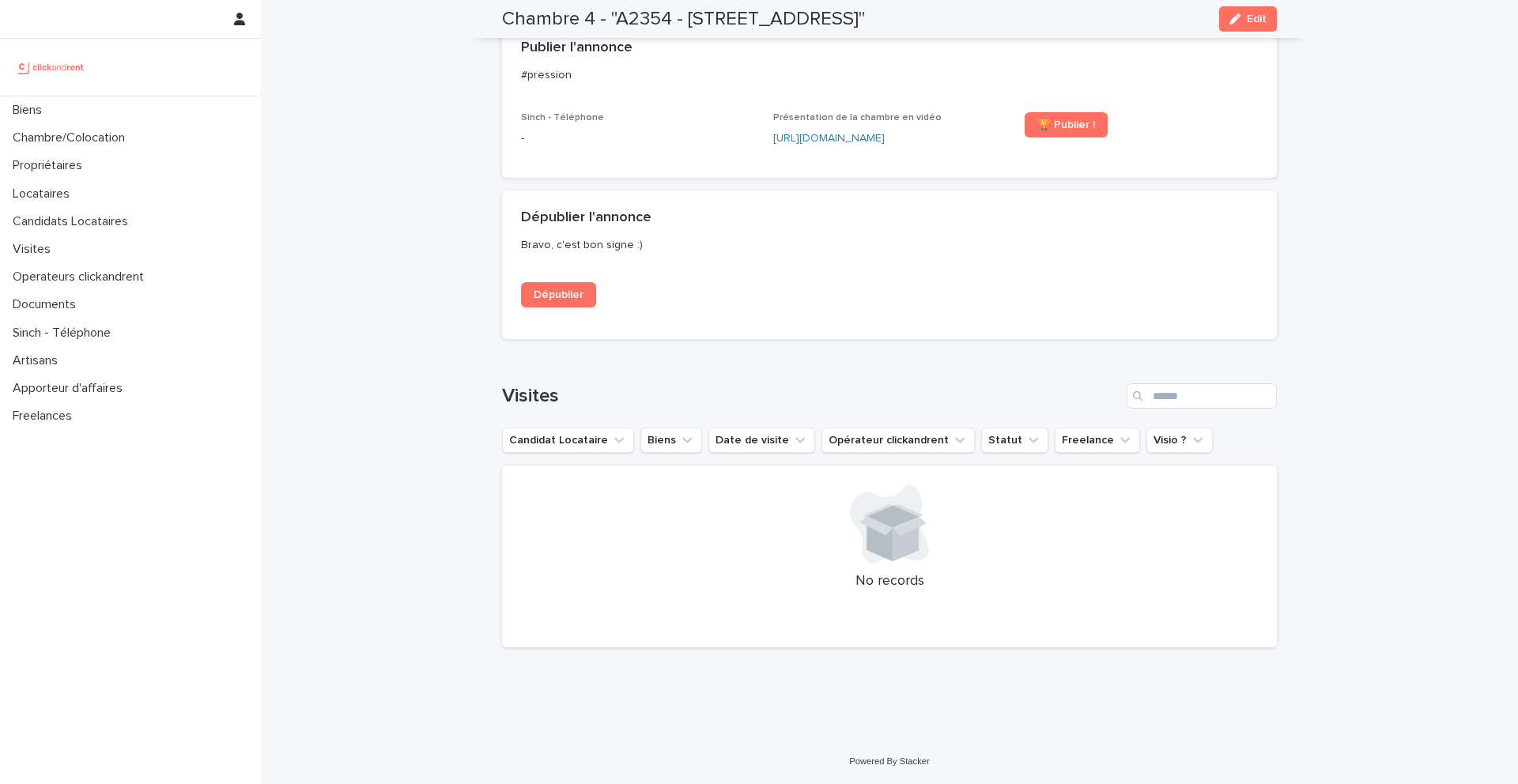
scroll to position [1232, 0]
click at [580, 302] on link "Dépublier" at bounding box center [559, 294] width 75 height 25
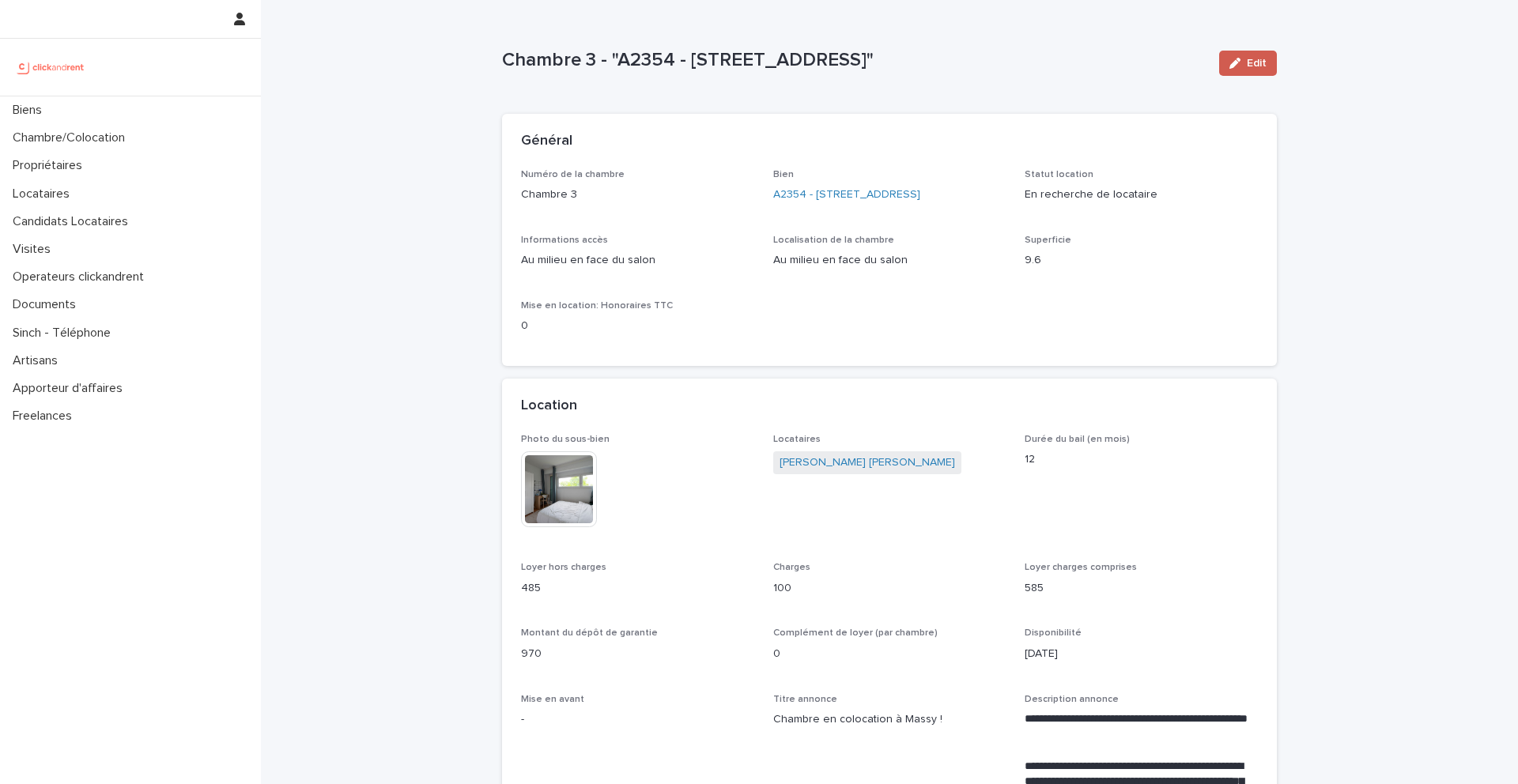
click at [1271, 64] on button "Edit" at bounding box center [1247, 63] width 57 height 25
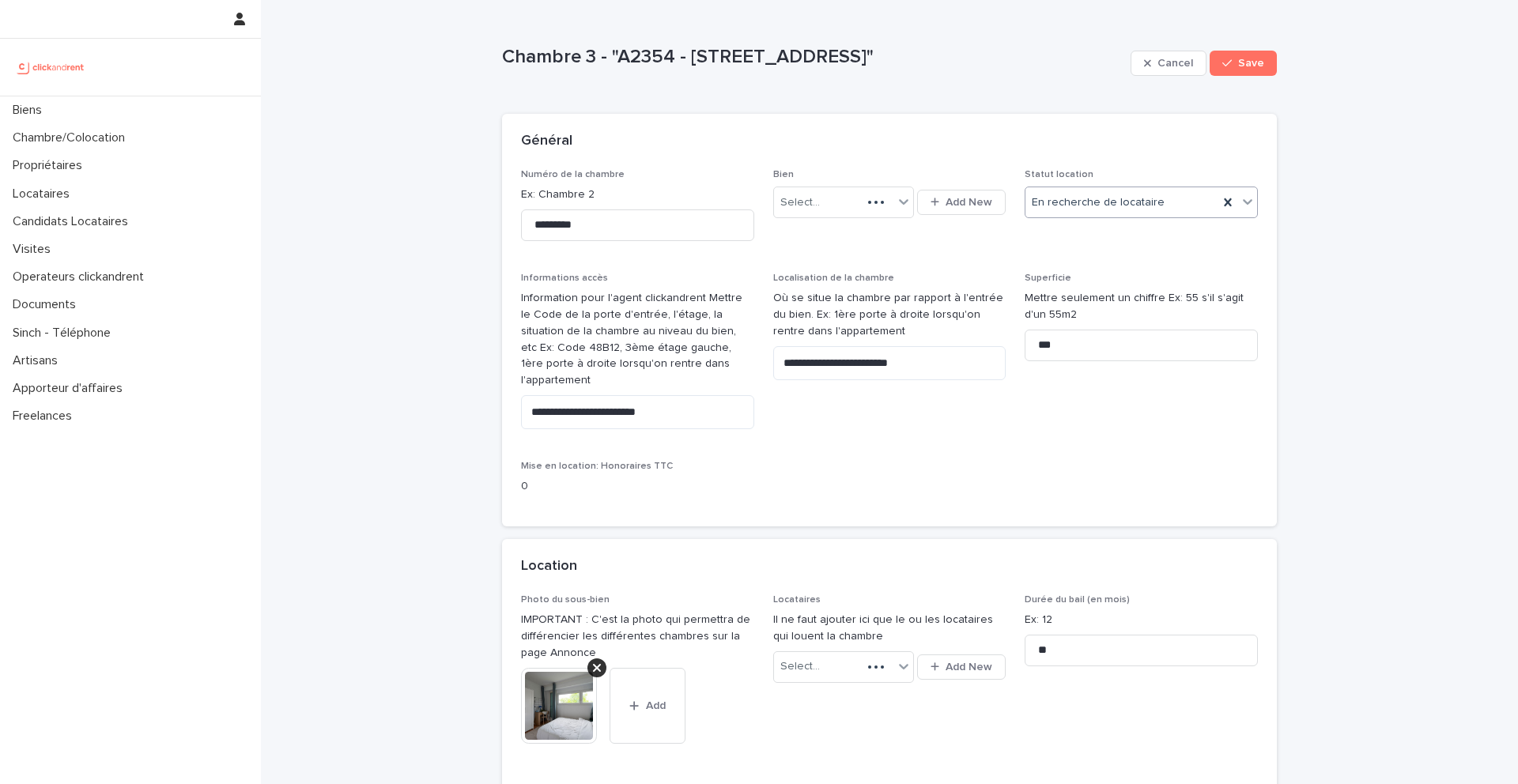
click at [1164, 206] on div "En recherche de locataire" at bounding box center [1122, 203] width 193 height 26
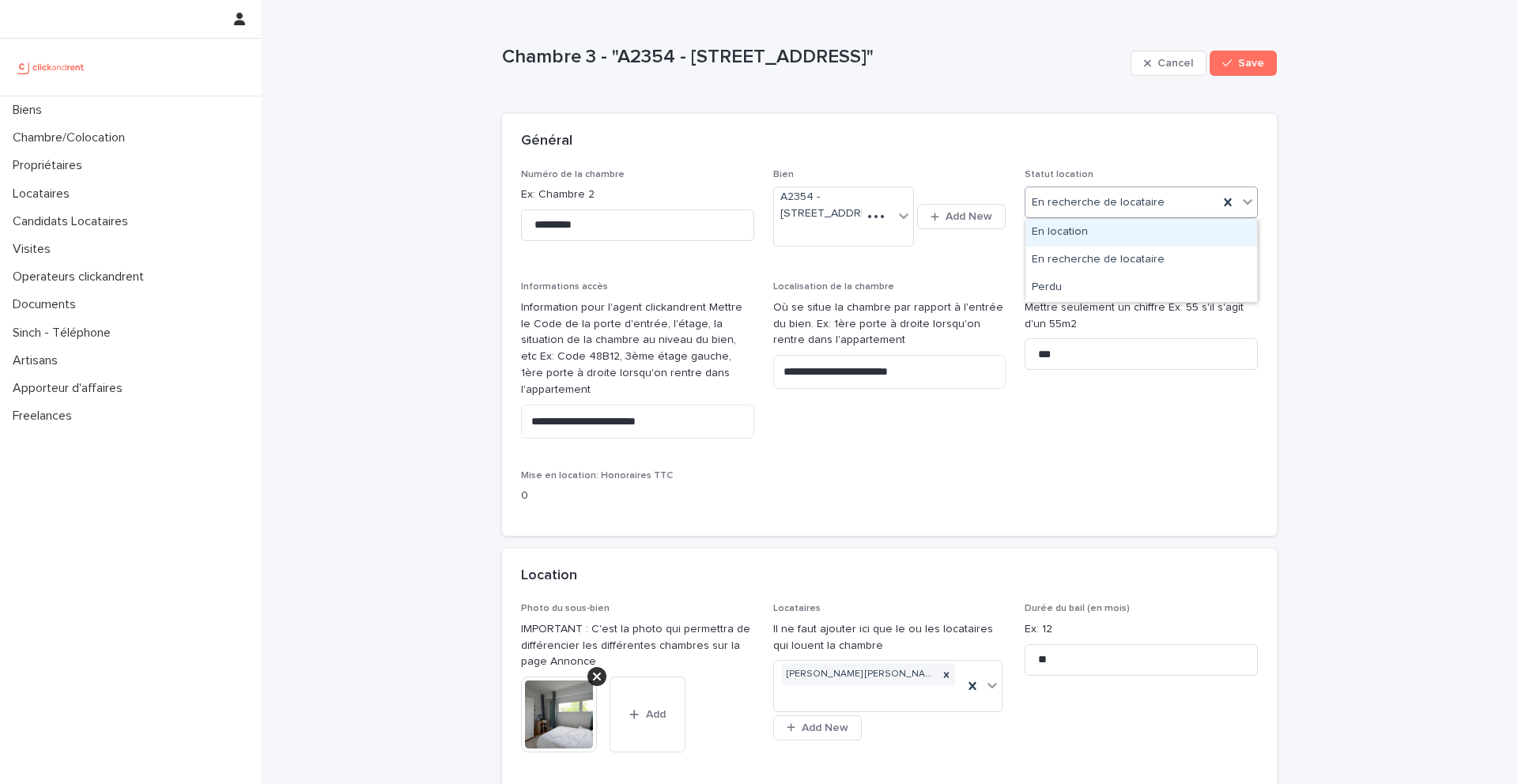
click at [1107, 234] on div "En location" at bounding box center [1141, 233] width 232 height 27
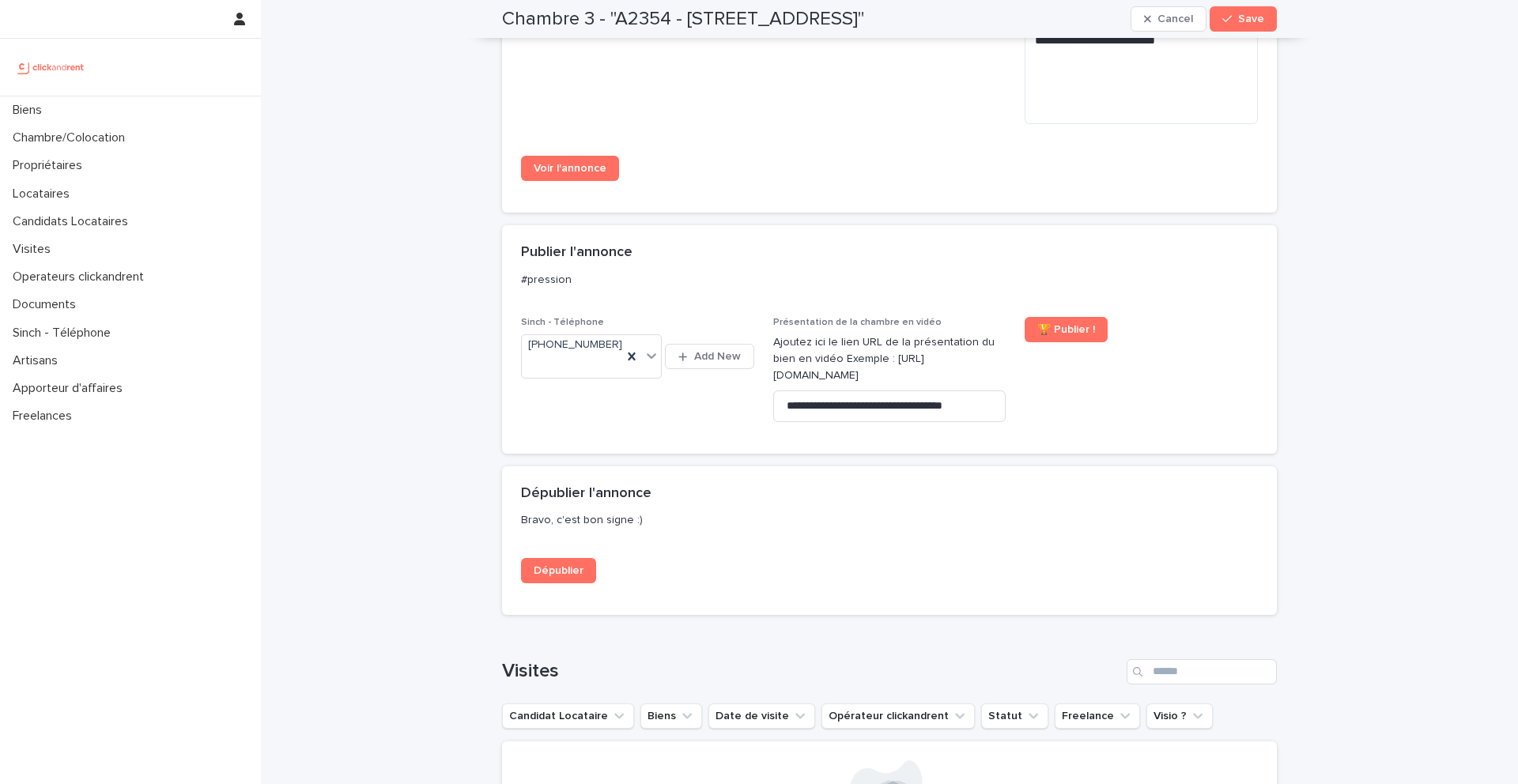
scroll to position [1473, 0]
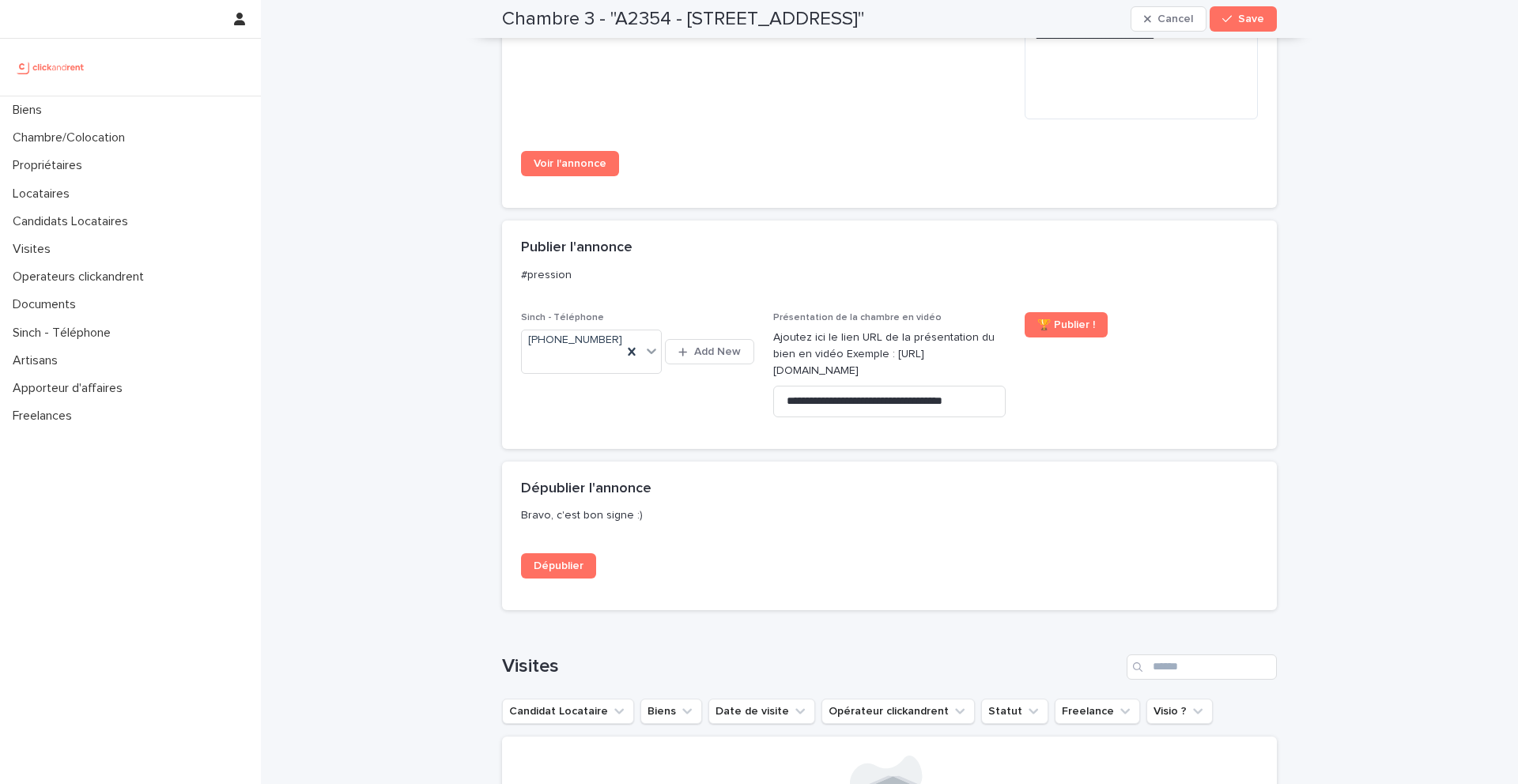
click at [633, 365] on div "Sinch - Téléphone [PHONE_NUMBER] Add New" at bounding box center [638, 351] width 234 height 78
click at [637, 344] on icon at bounding box center [632, 352] width 16 height 16
click at [1237, 27] on button "Save" at bounding box center [1242, 19] width 67 height 25
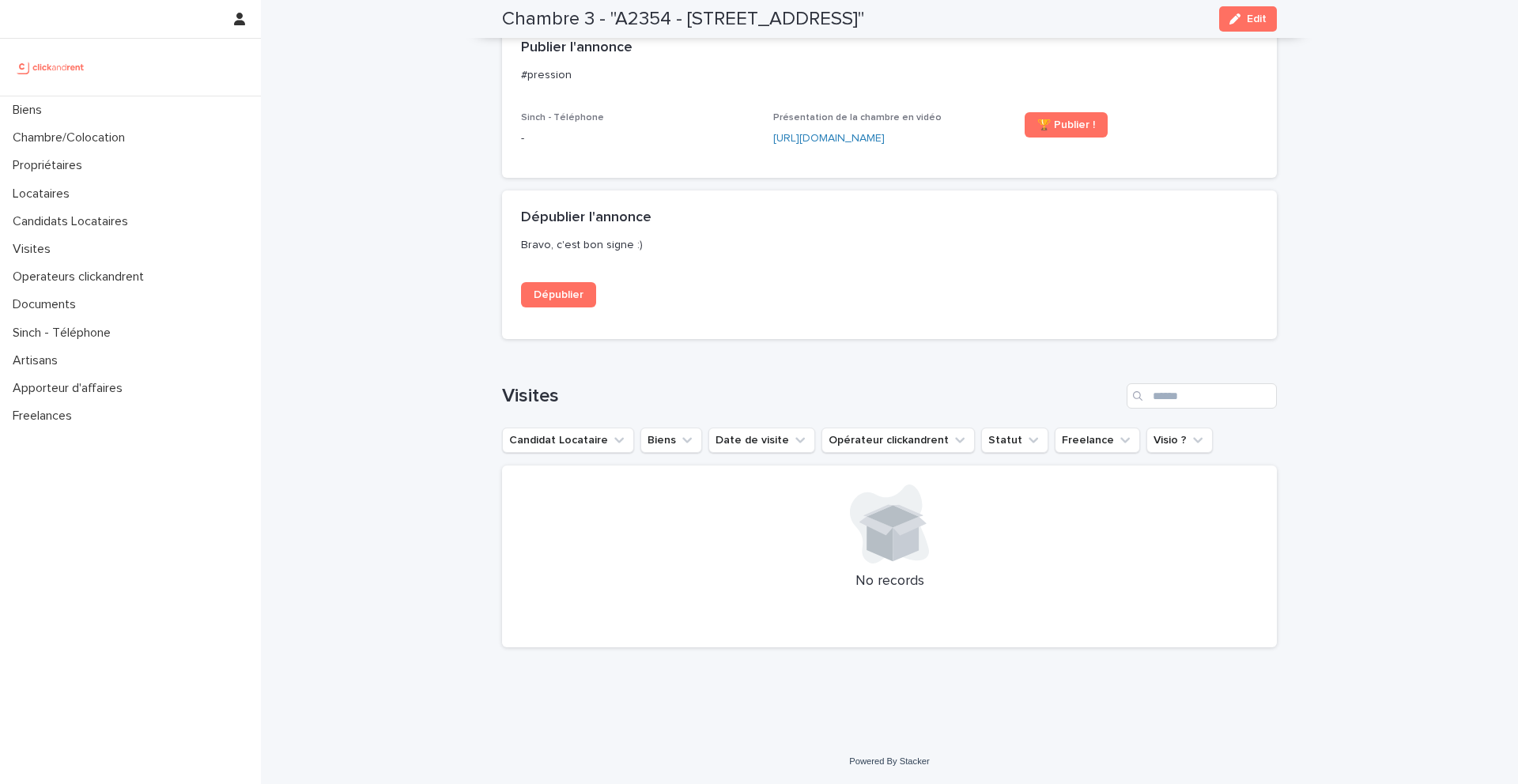
scroll to position [1232, 0]
click at [573, 297] on span "Dépublier" at bounding box center [559, 295] width 50 height 11
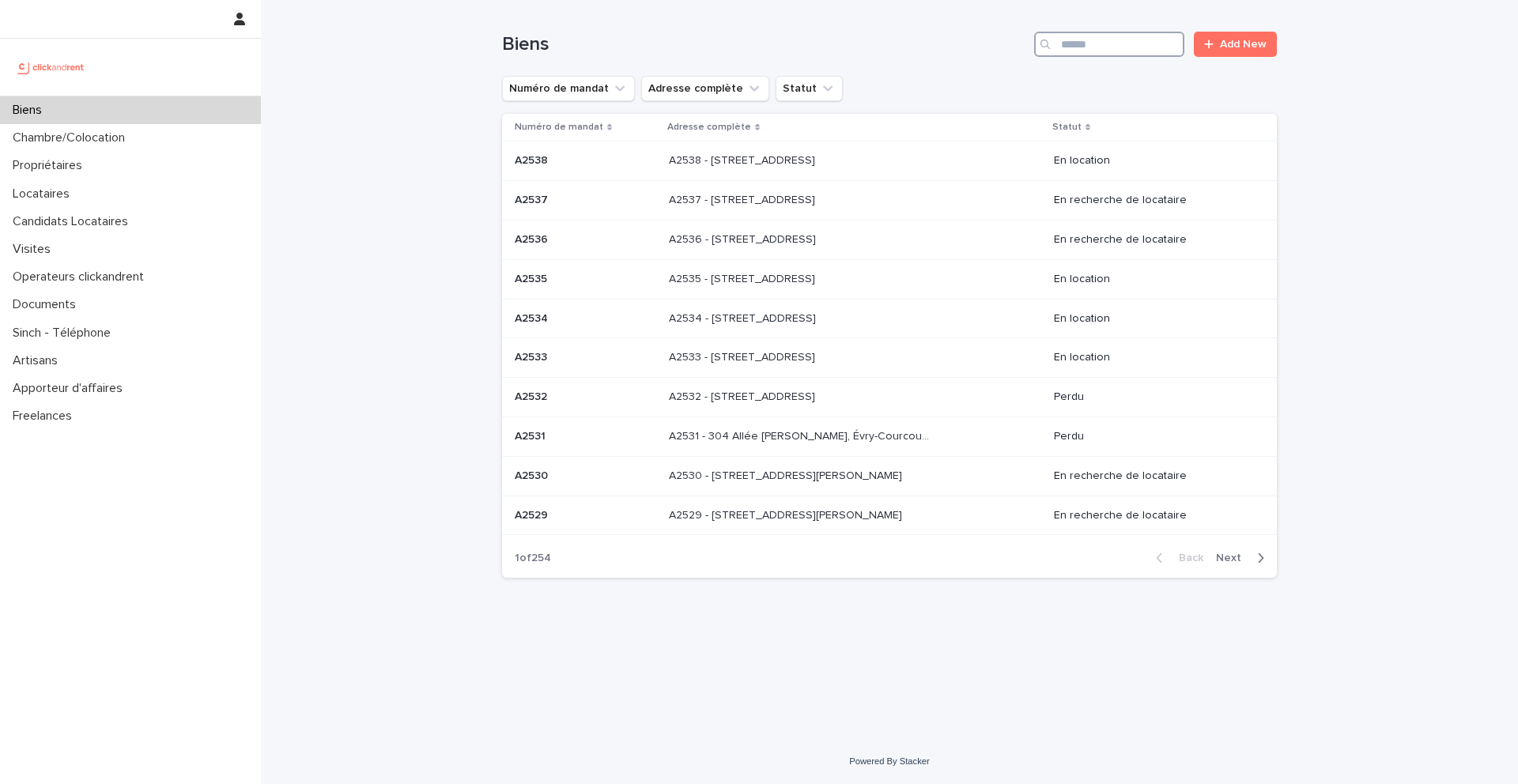
click at [1124, 50] on input "Search" at bounding box center [1109, 44] width 150 height 25
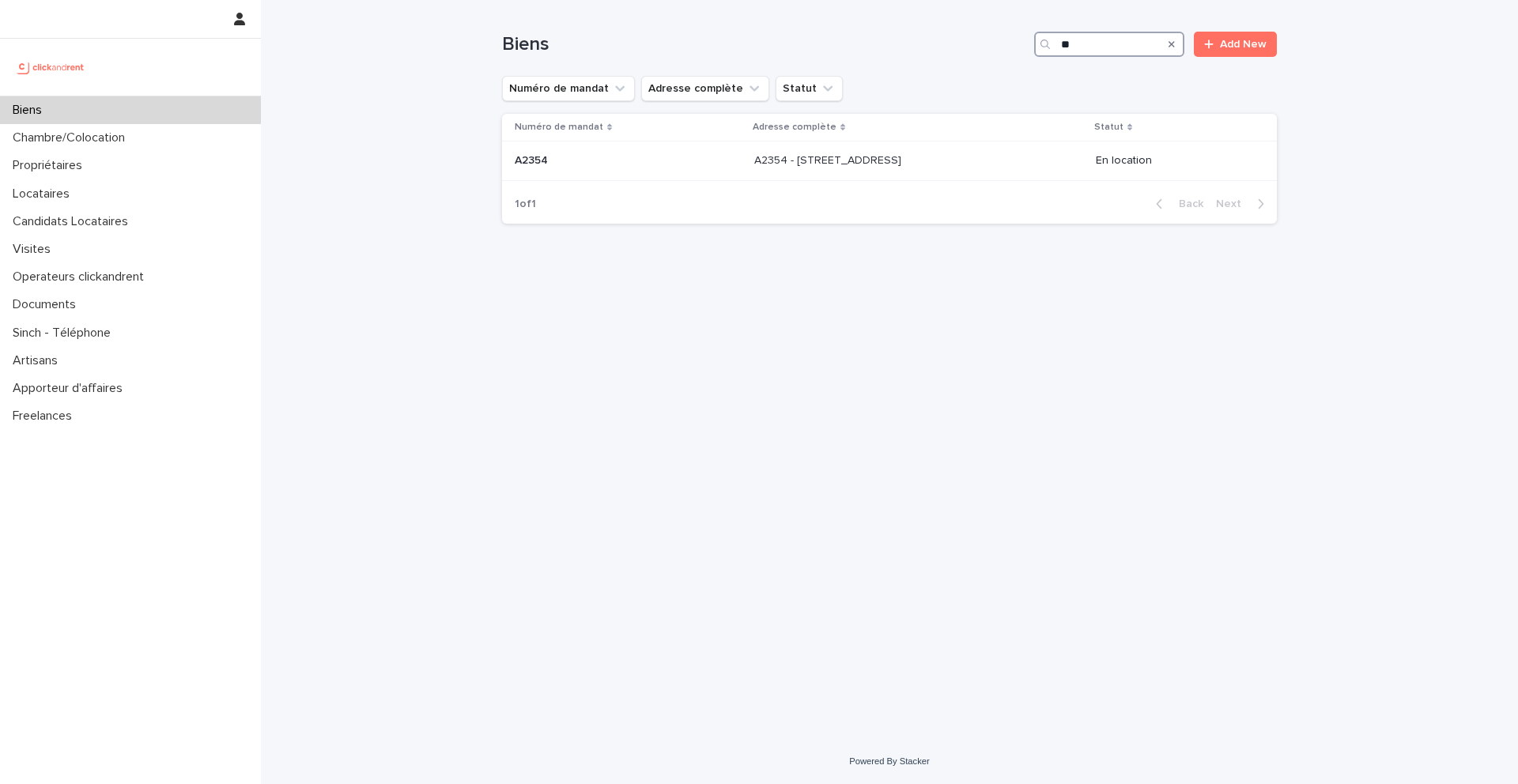
type input "*"
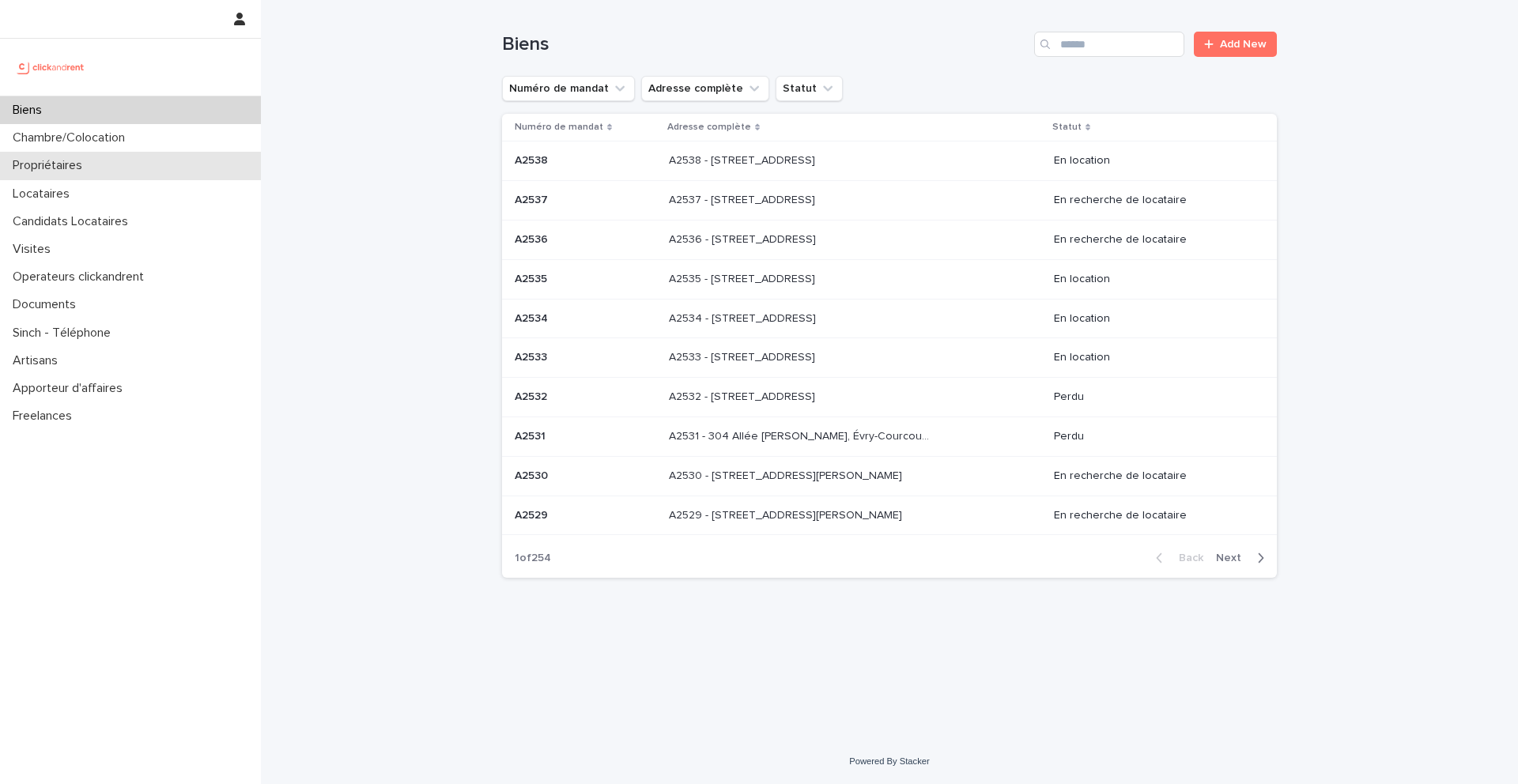
click at [90, 170] on p "Propriétaires" at bounding box center [51, 166] width 89 height 15
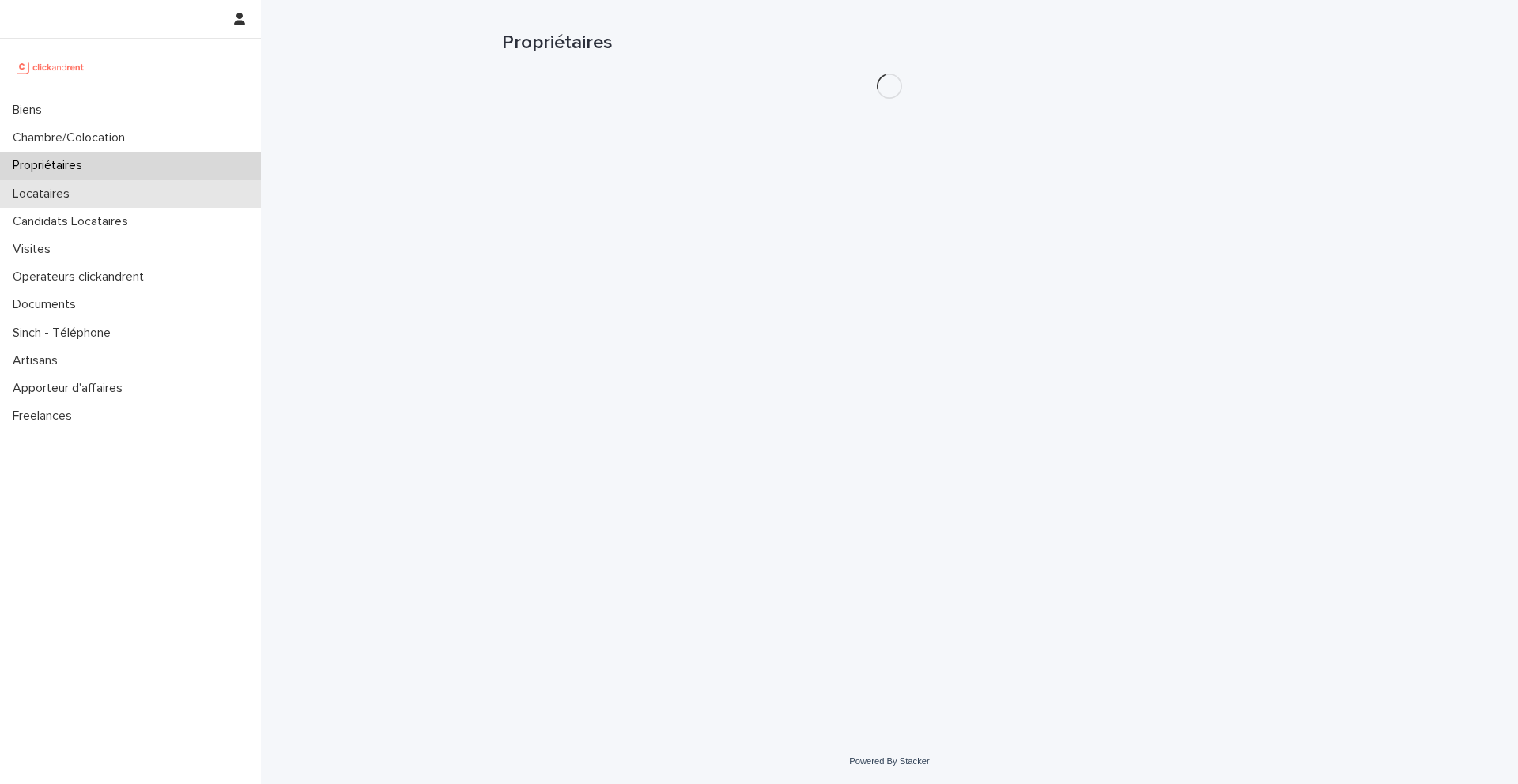
click at [90, 197] on div "Locataires" at bounding box center [130, 194] width 261 height 27
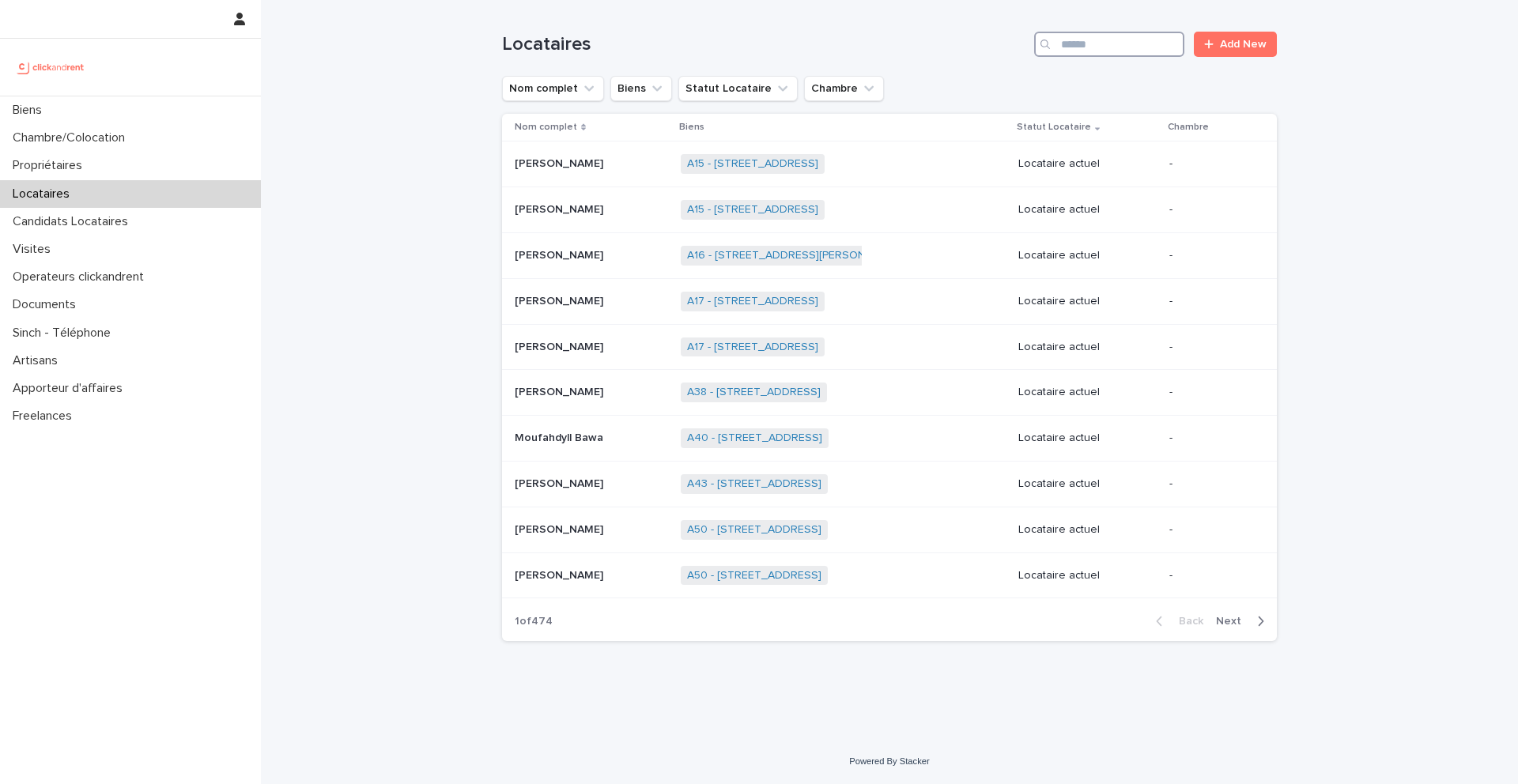
click at [1081, 50] on input "Search" at bounding box center [1109, 44] width 150 height 25
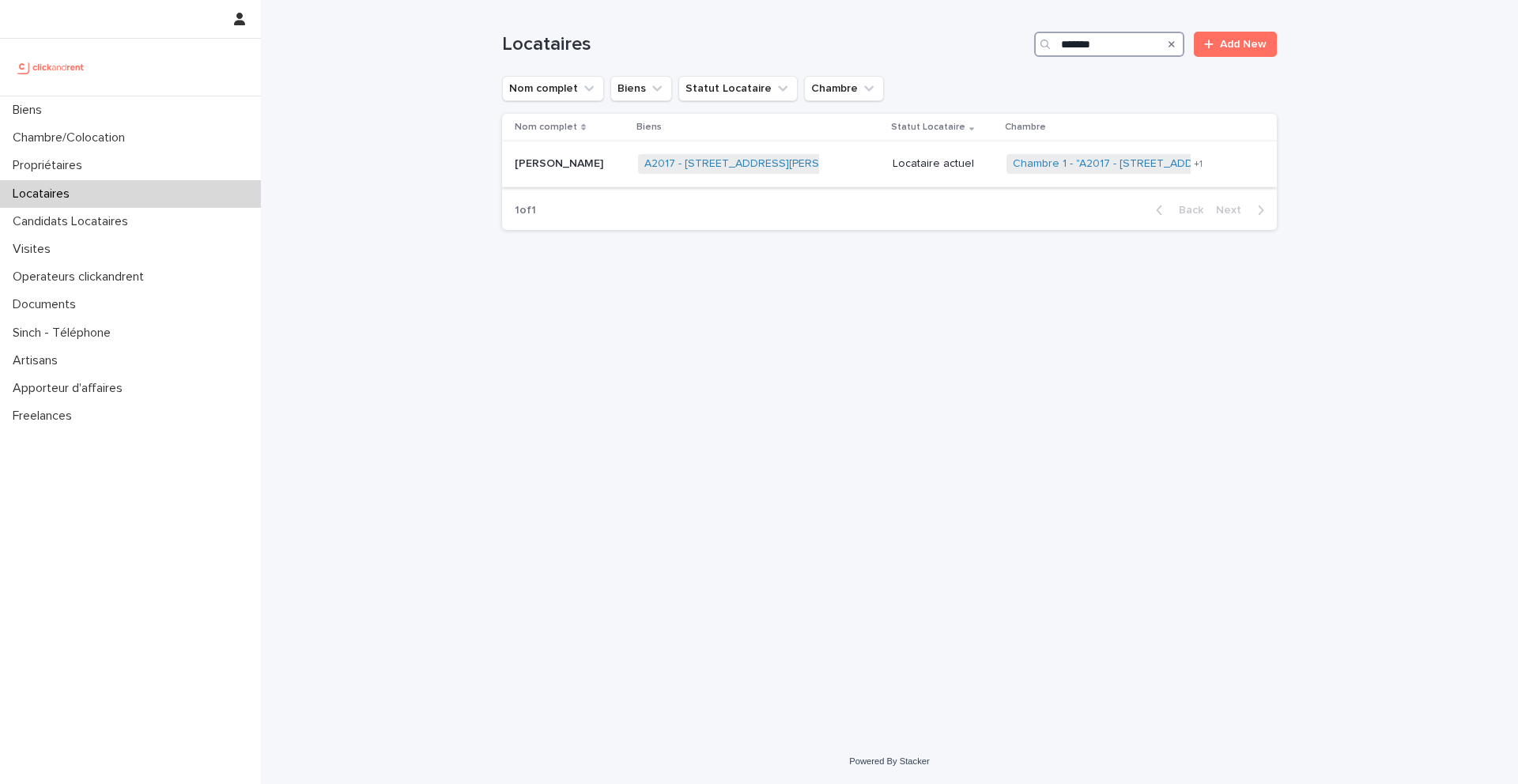
type input "*******"
click at [555, 171] on div "Etty Amuah Etty Amuah" at bounding box center [570, 164] width 111 height 26
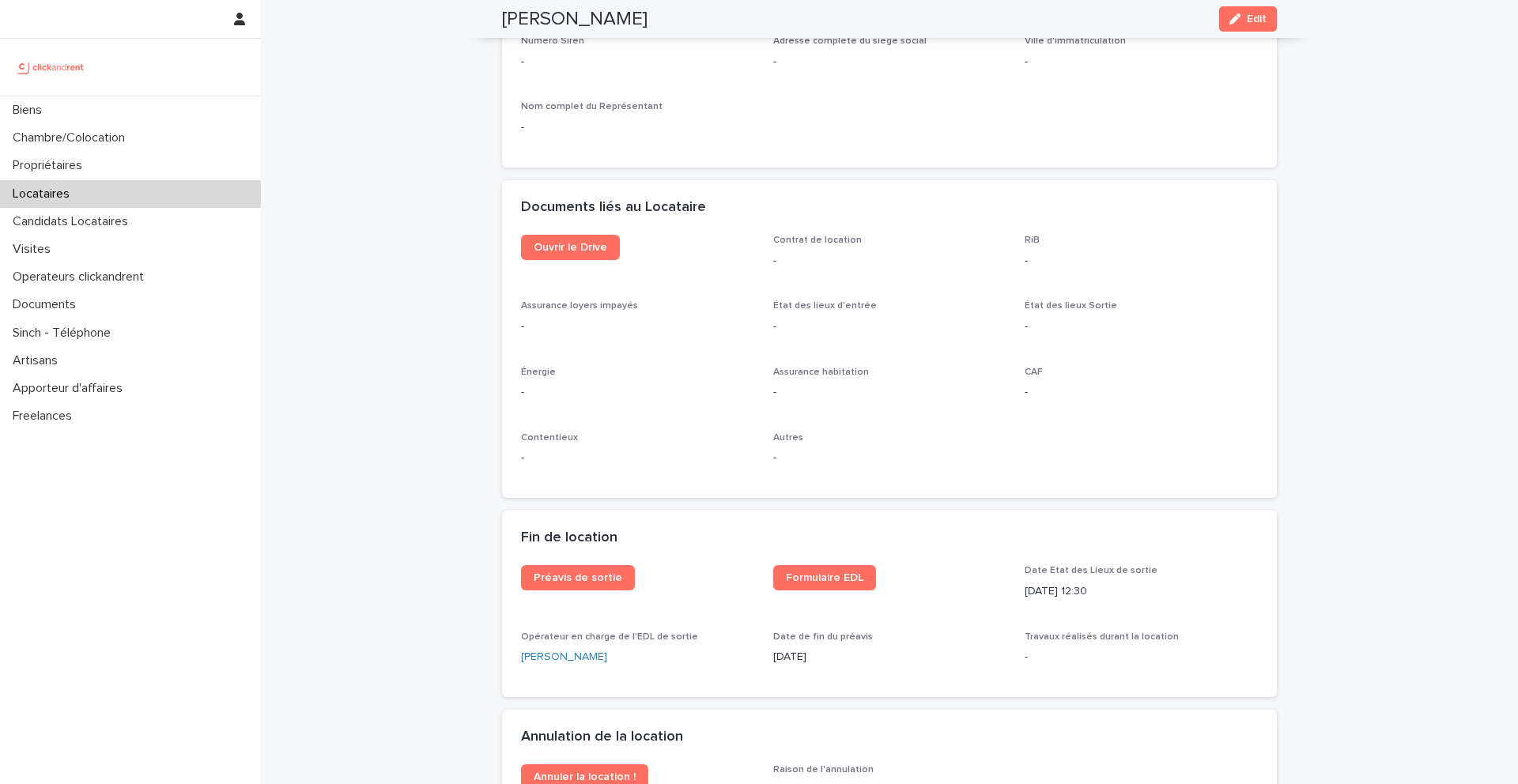
scroll to position [1600, 0]
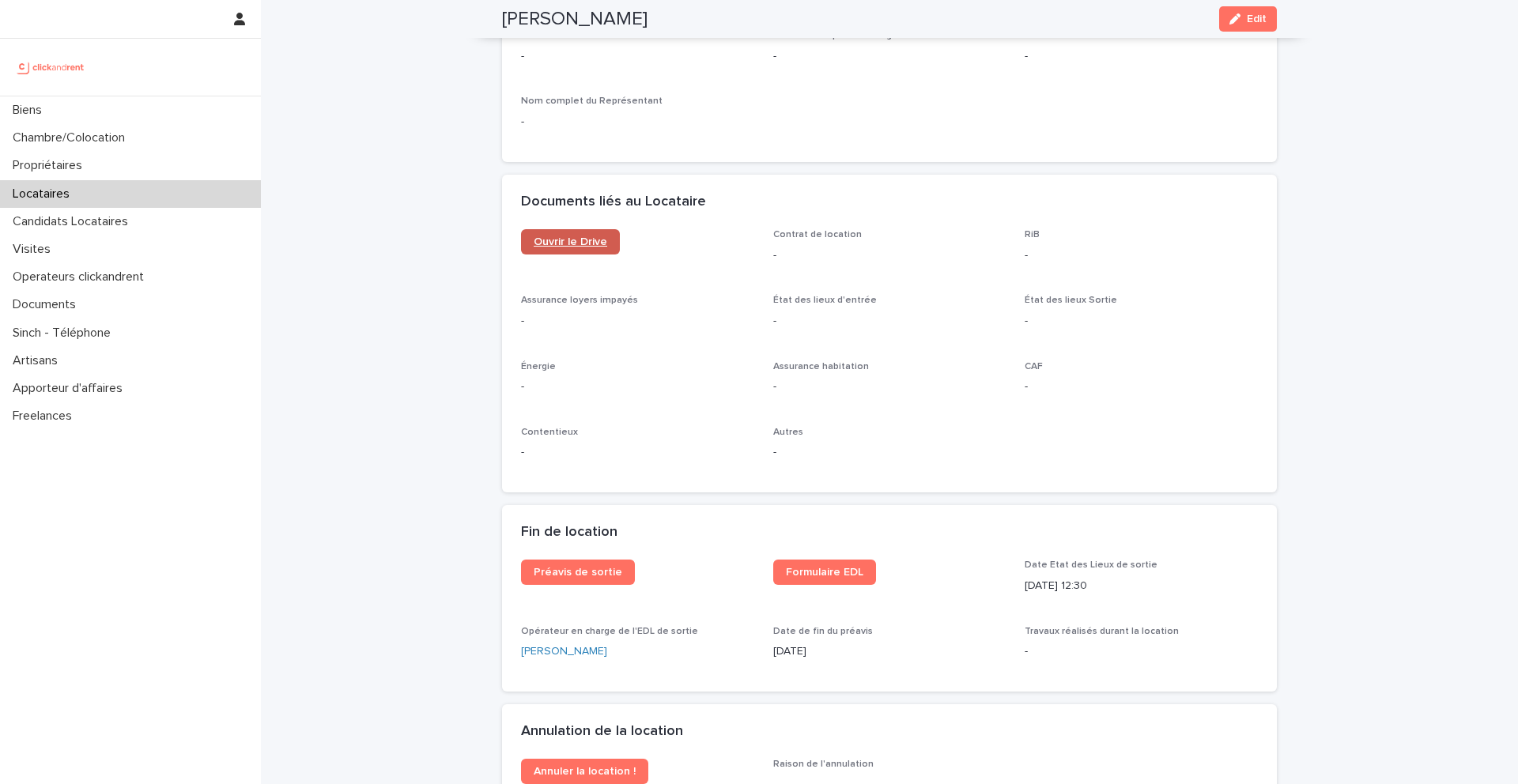
click at [584, 247] on span "Ouvrir le Drive" at bounding box center [570, 242] width 74 height 11
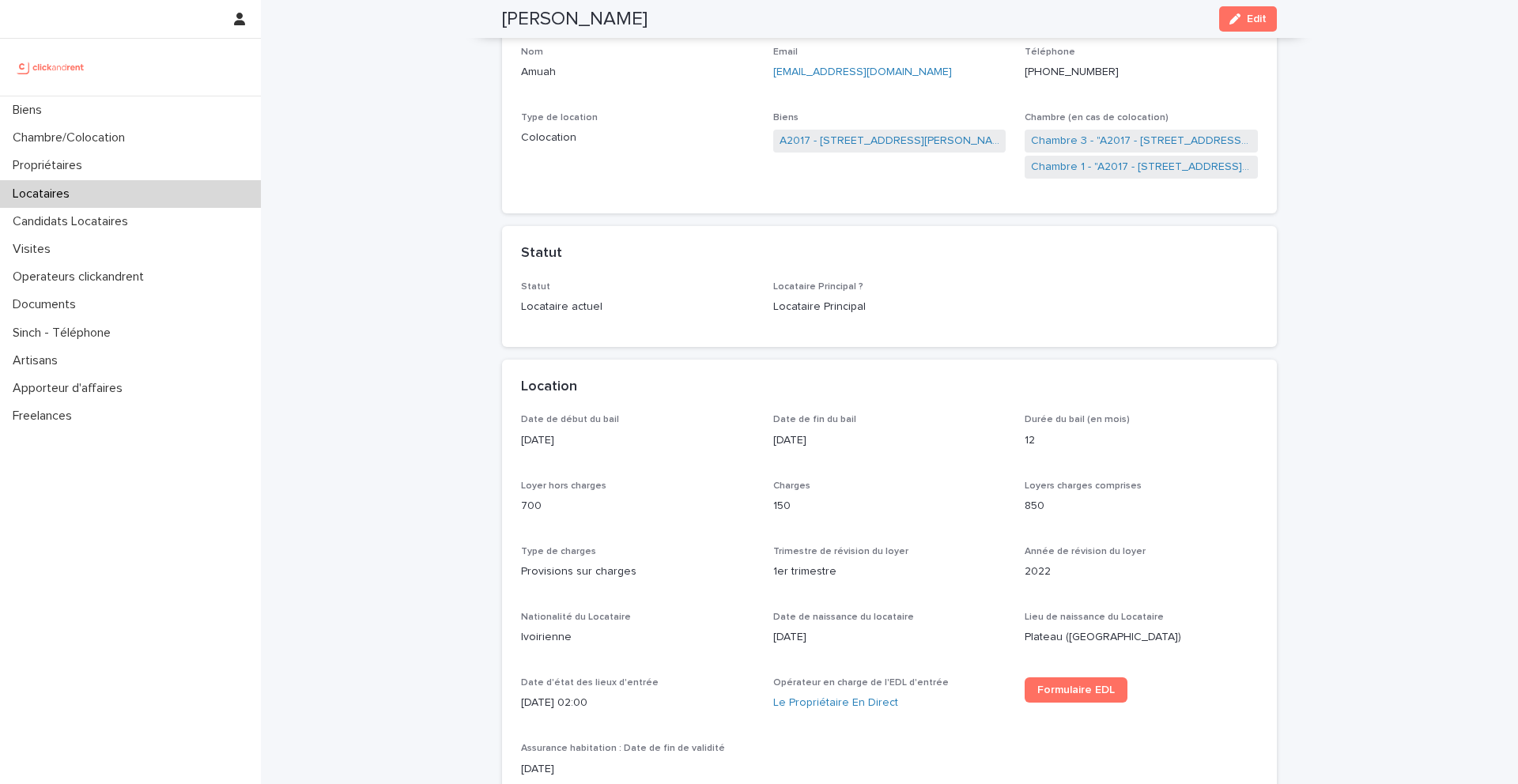
scroll to position [0, 0]
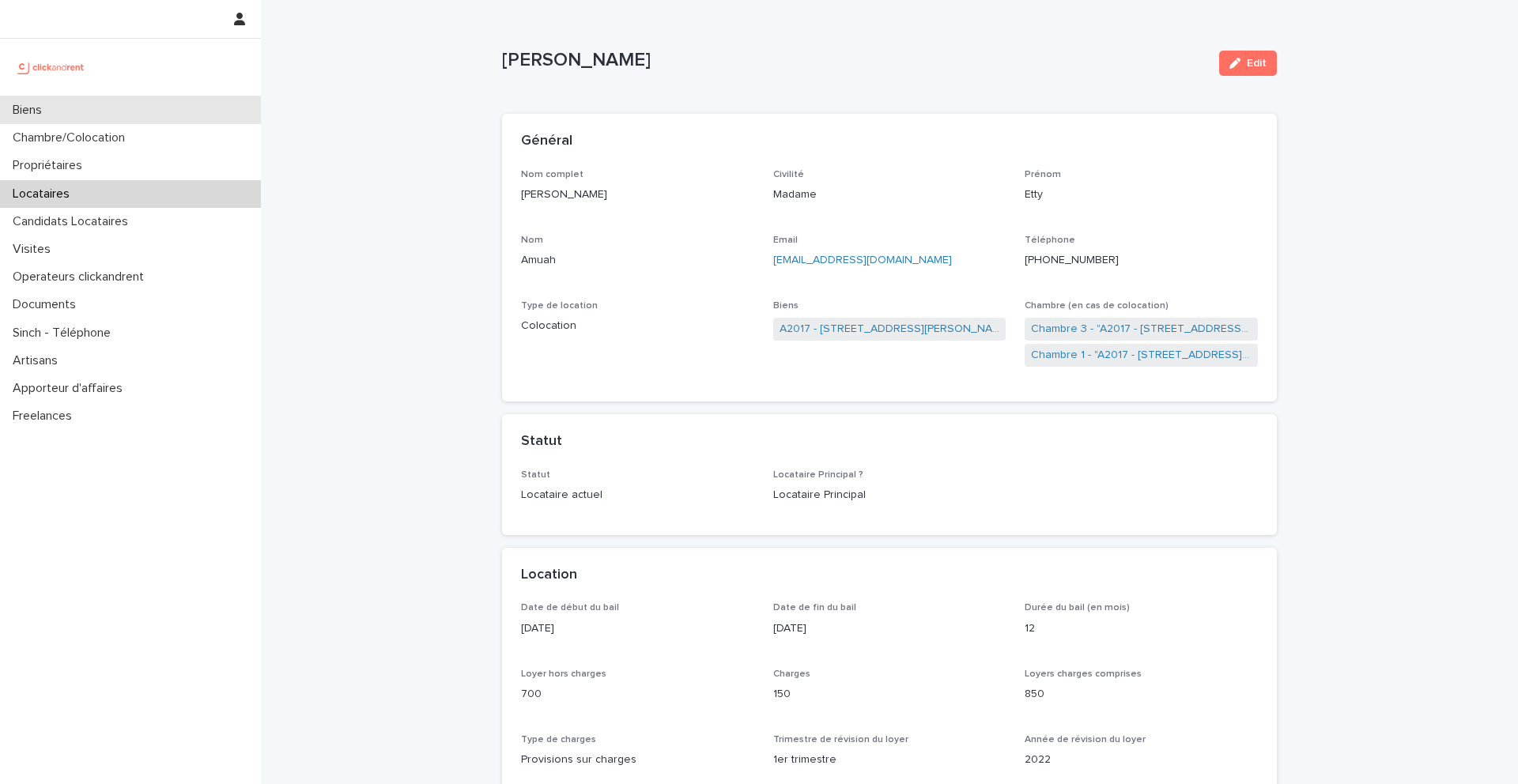
click at [91, 117] on div "Biens" at bounding box center [130, 110] width 261 height 27
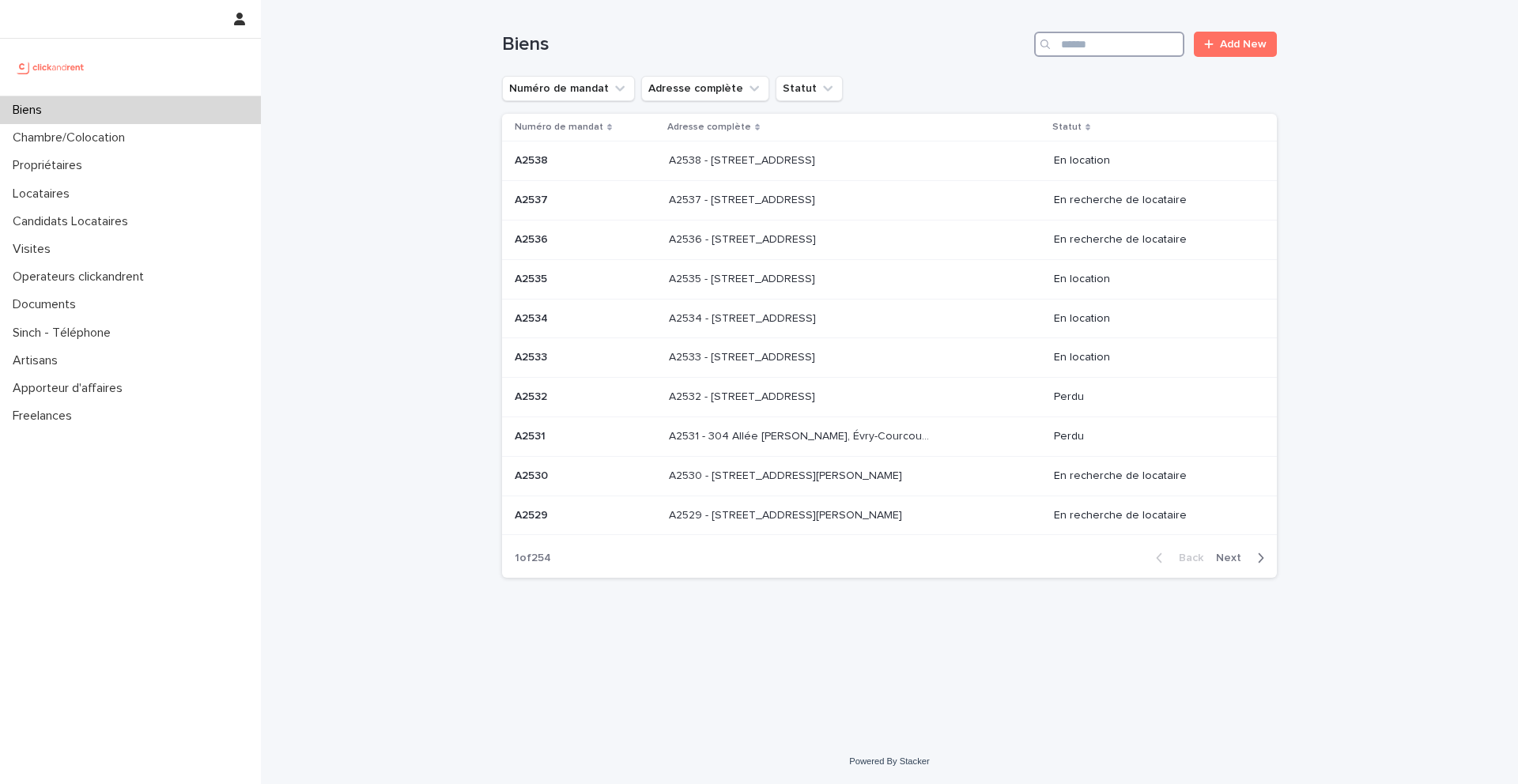
click at [1090, 41] on input "Search" at bounding box center [1109, 44] width 150 height 25
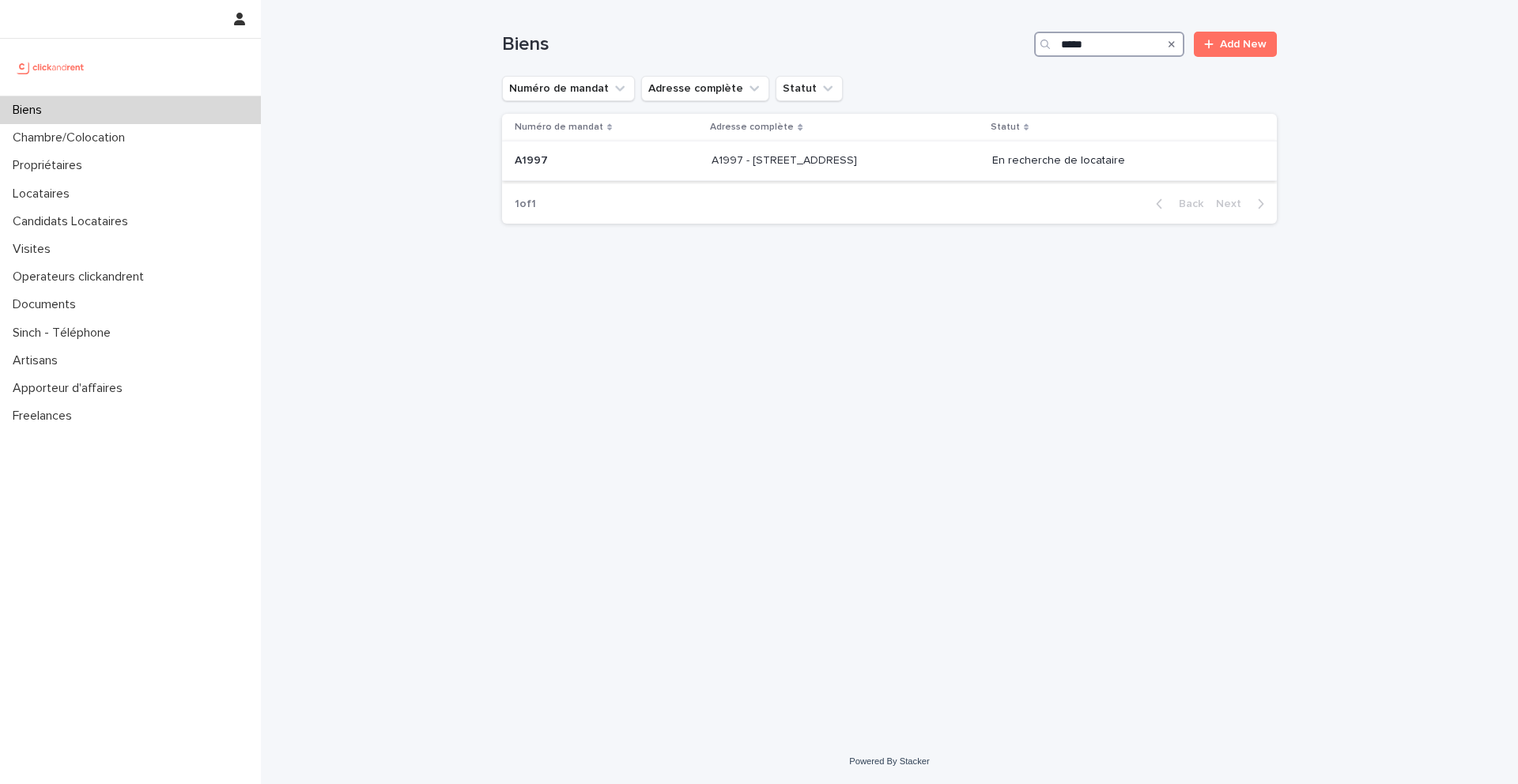
type input "*****"
click at [563, 175] on td "A1997 A1997" at bounding box center [603, 161] width 203 height 40
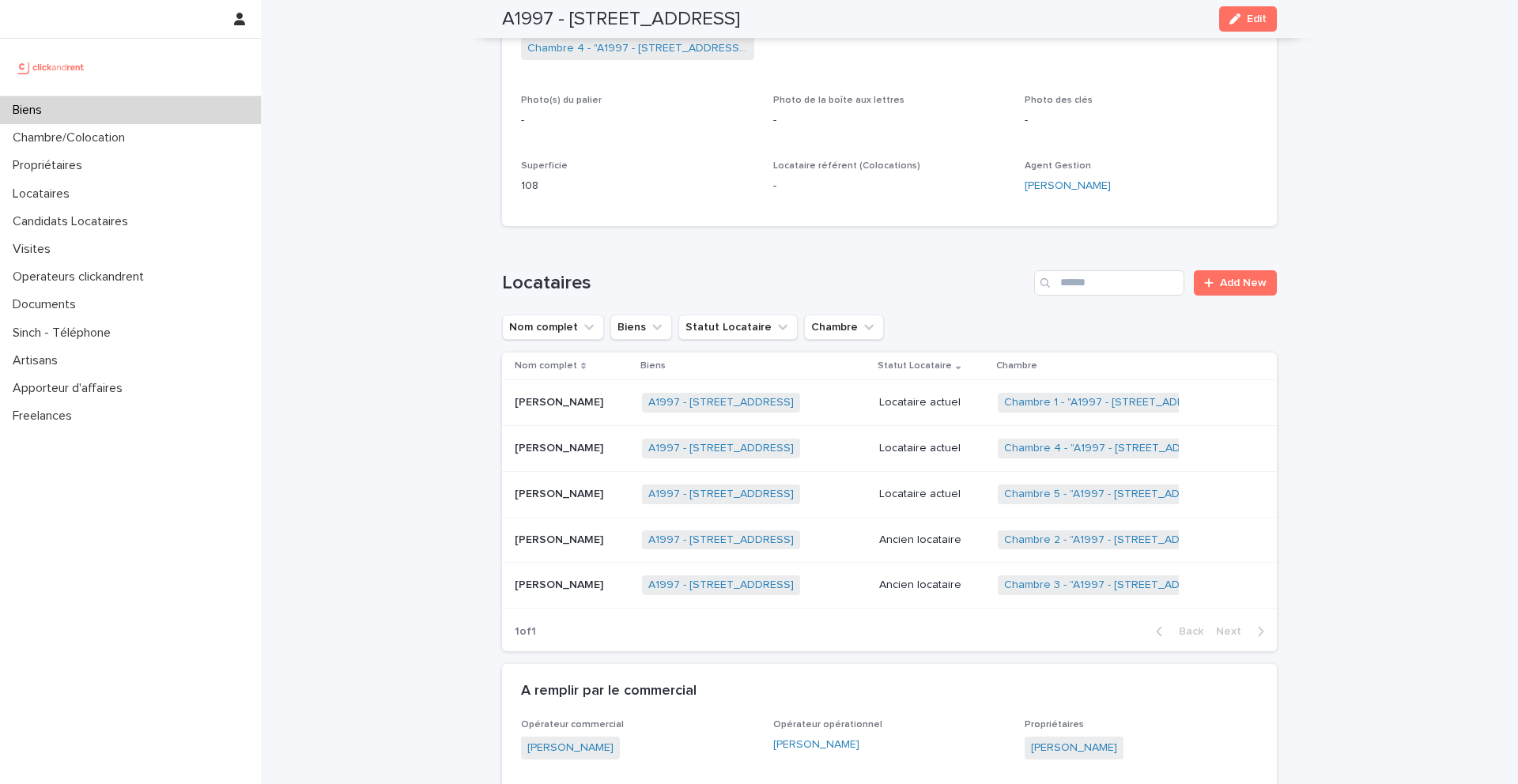
scroll to position [434, 0]
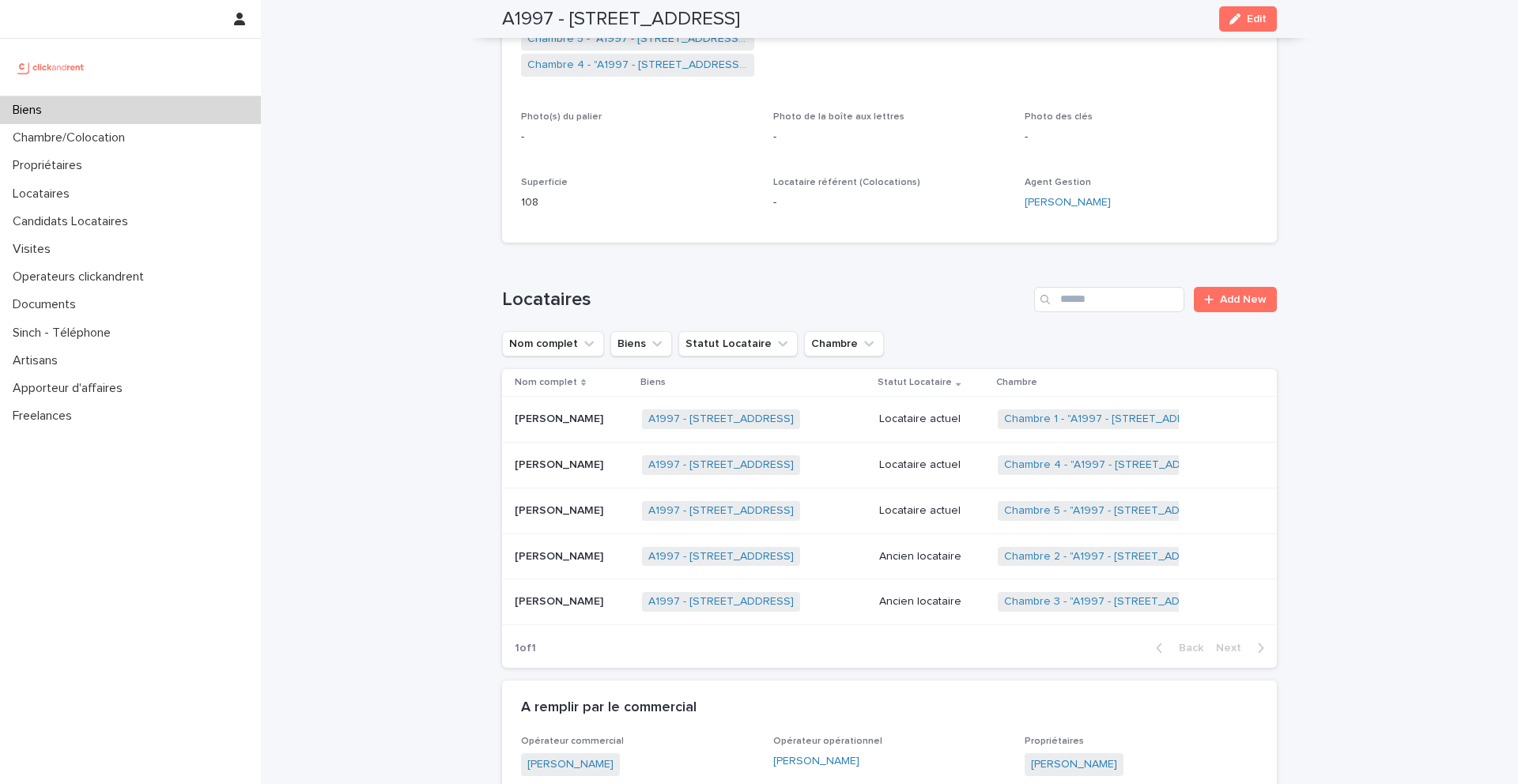
click at [606, 460] on p "Frantzcio Rozin Momperousse" at bounding box center [560, 463] width 91 height 17
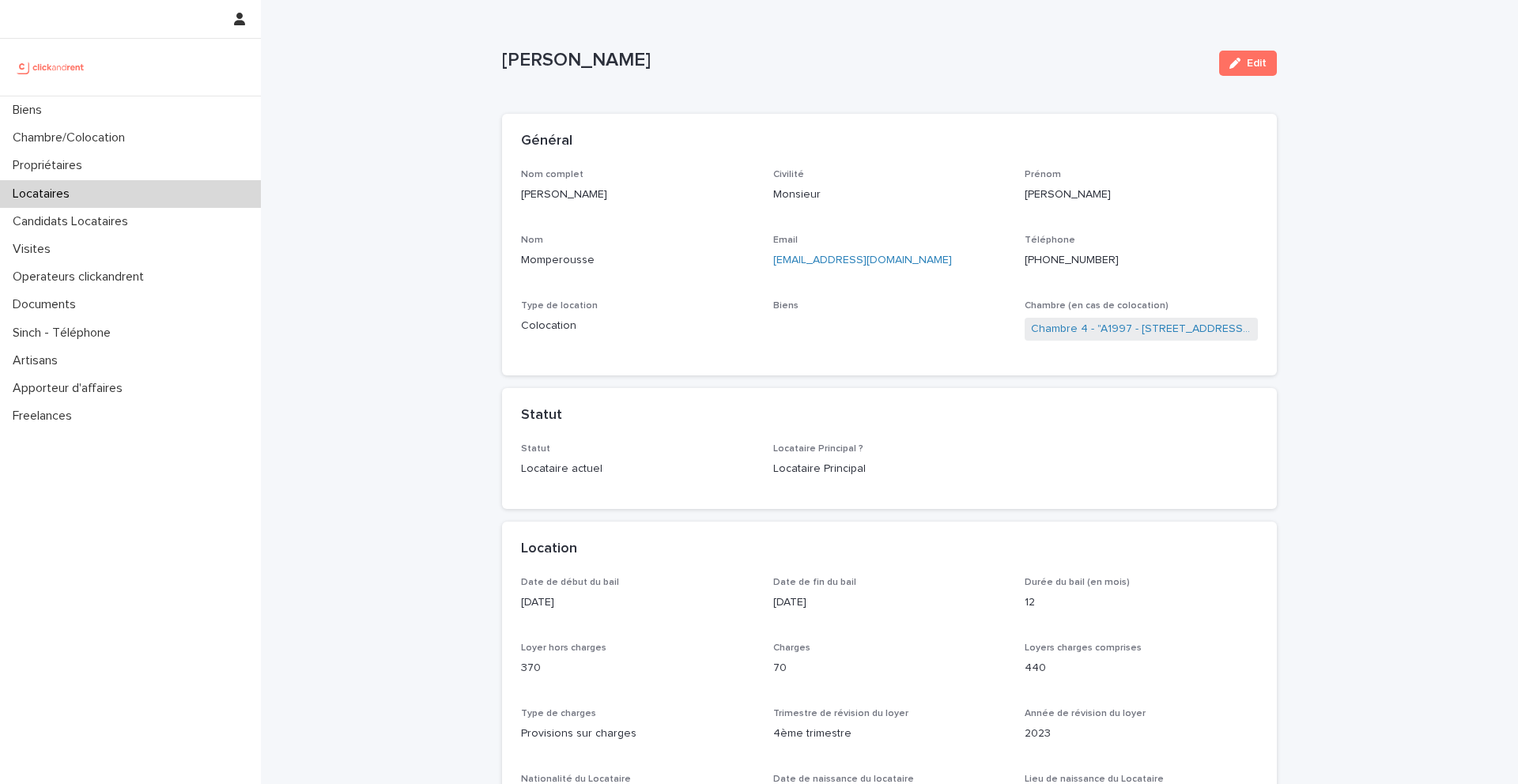
click at [1060, 257] on ringoverc2c-number-84e06f14122c "+33628110087" at bounding box center [1072, 260] width 94 height 11
click at [850, 329] on link "A1997 - 63 Rue Miraumont, Amiens 80000" at bounding box center [852, 329] width 145 height 17
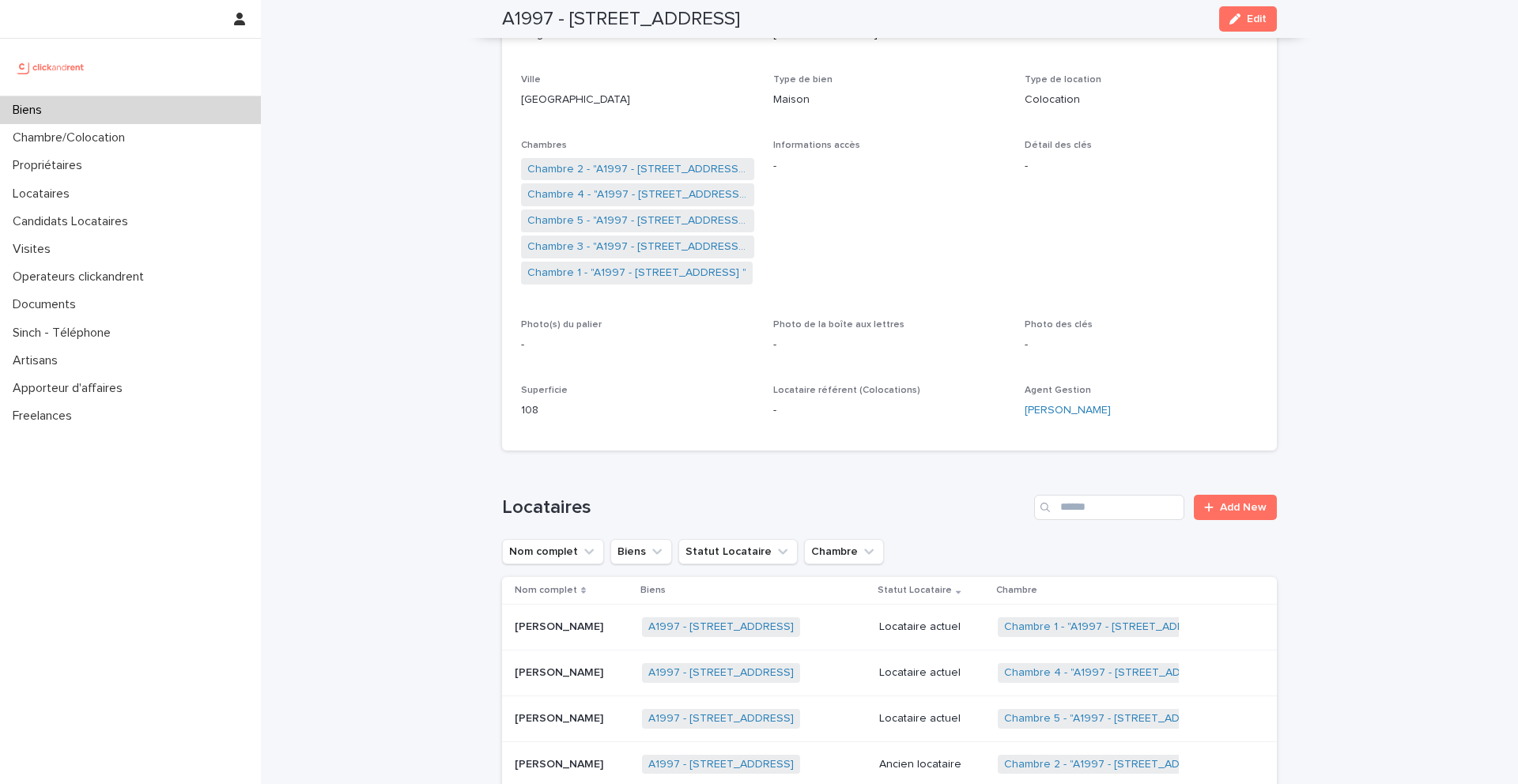
scroll to position [193, 0]
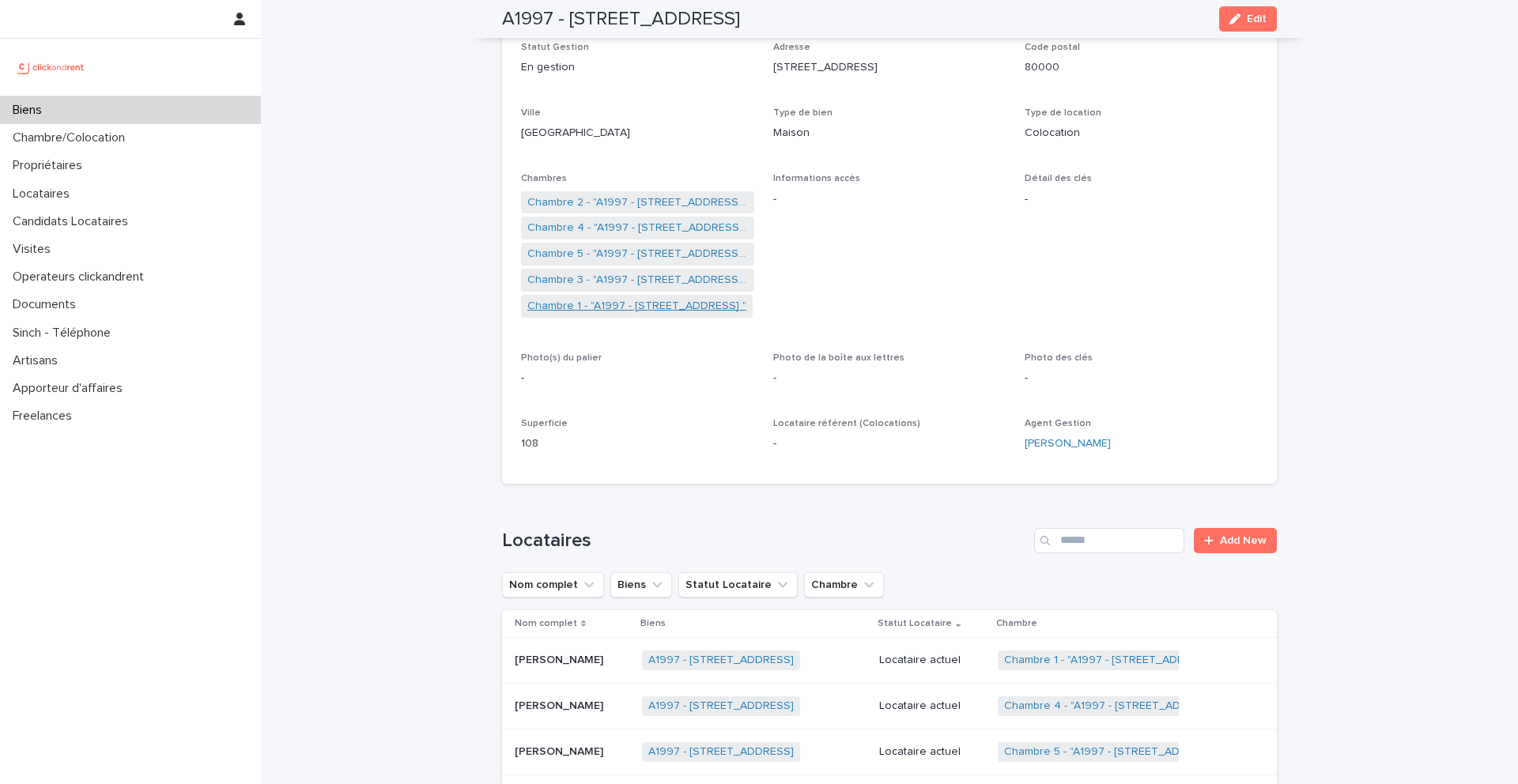
click at [582, 304] on link "Chambre 1 - "A1997 - 63 Rue Miraumont, Amiens 80000 "" at bounding box center [636, 306] width 219 height 17
click at [597, 200] on link "Chambre 2 - "A1997 - 63 Rue Miraumont, Amiens 80000 "" at bounding box center [637, 203] width 221 height 17
click at [595, 278] on link "Chambre 3 - "A1997 - 63 Rue Miraumont, Amiens 80000 "" at bounding box center [637, 280] width 221 height 17
click at [594, 223] on link "Chambre 4 - "A1997 - 63 Rue Miraumont, Amiens 80000 "" at bounding box center [637, 228] width 221 height 17
click at [593, 255] on link "Chambre 5 - "A1997 - 63 Rue Miraumont, Amiens 80000 "" at bounding box center [637, 254] width 221 height 17
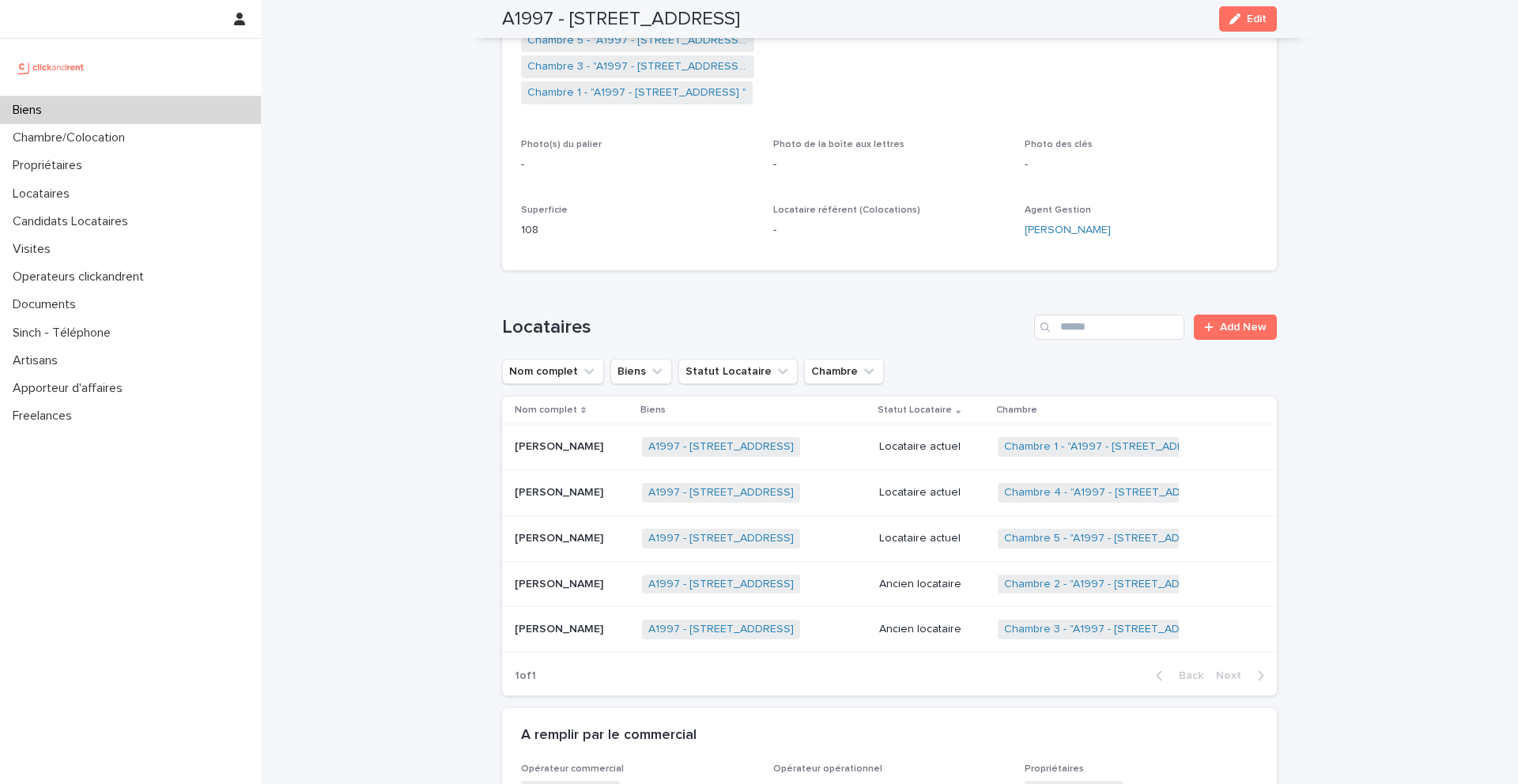
scroll to position [428, 0]
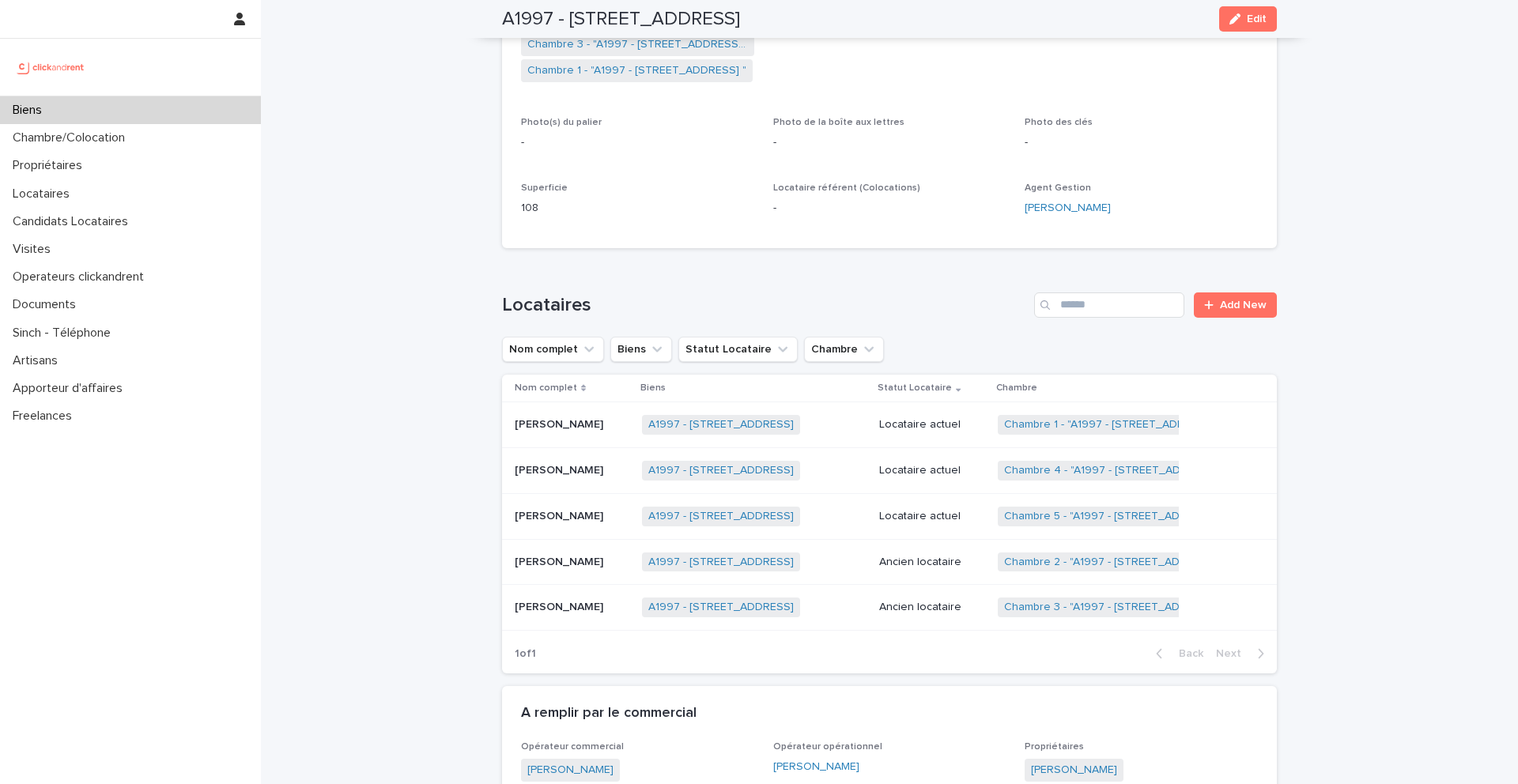
click at [116, 110] on div "Biens" at bounding box center [130, 110] width 261 height 27
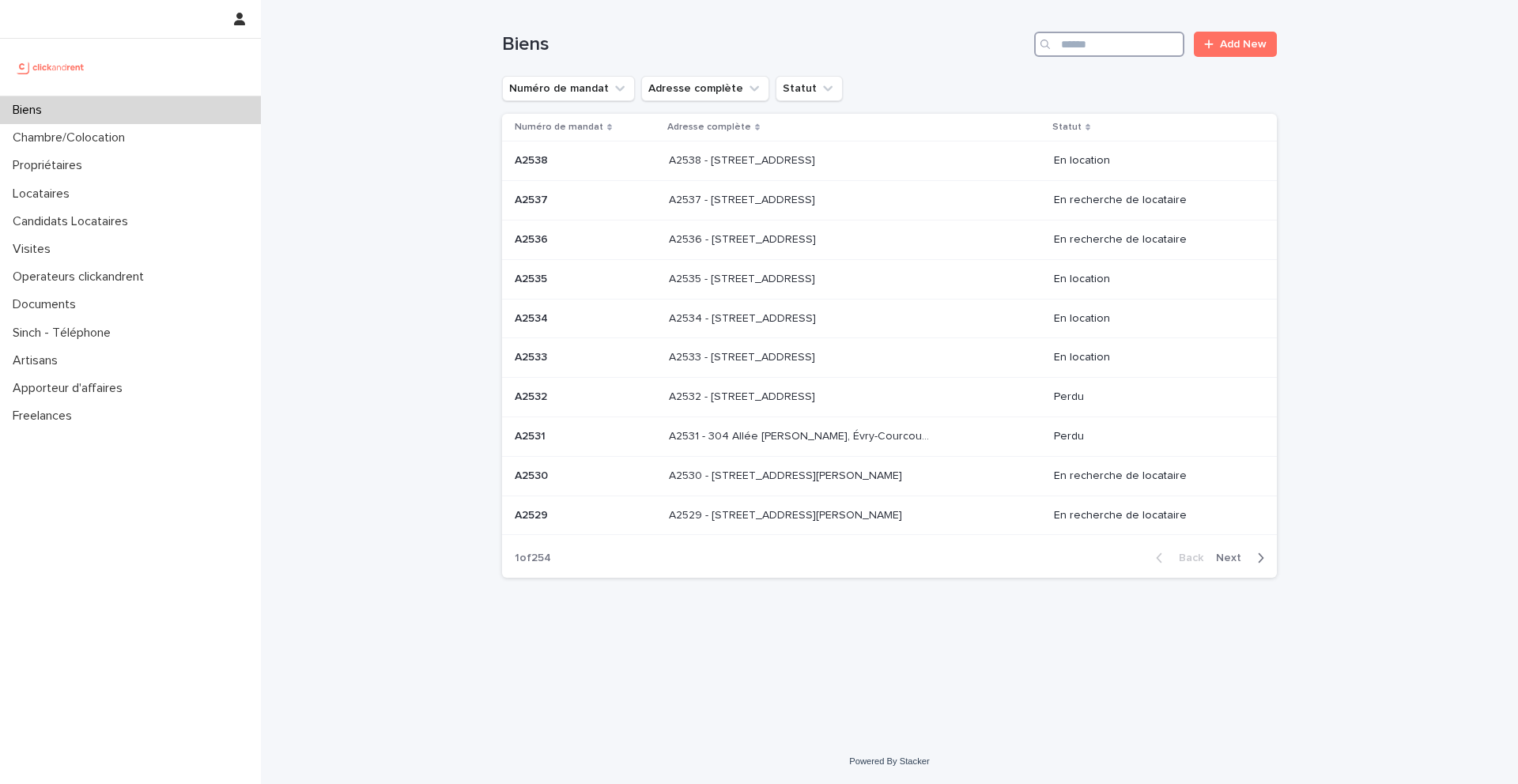
click at [1158, 50] on input "Search" at bounding box center [1109, 44] width 150 height 25
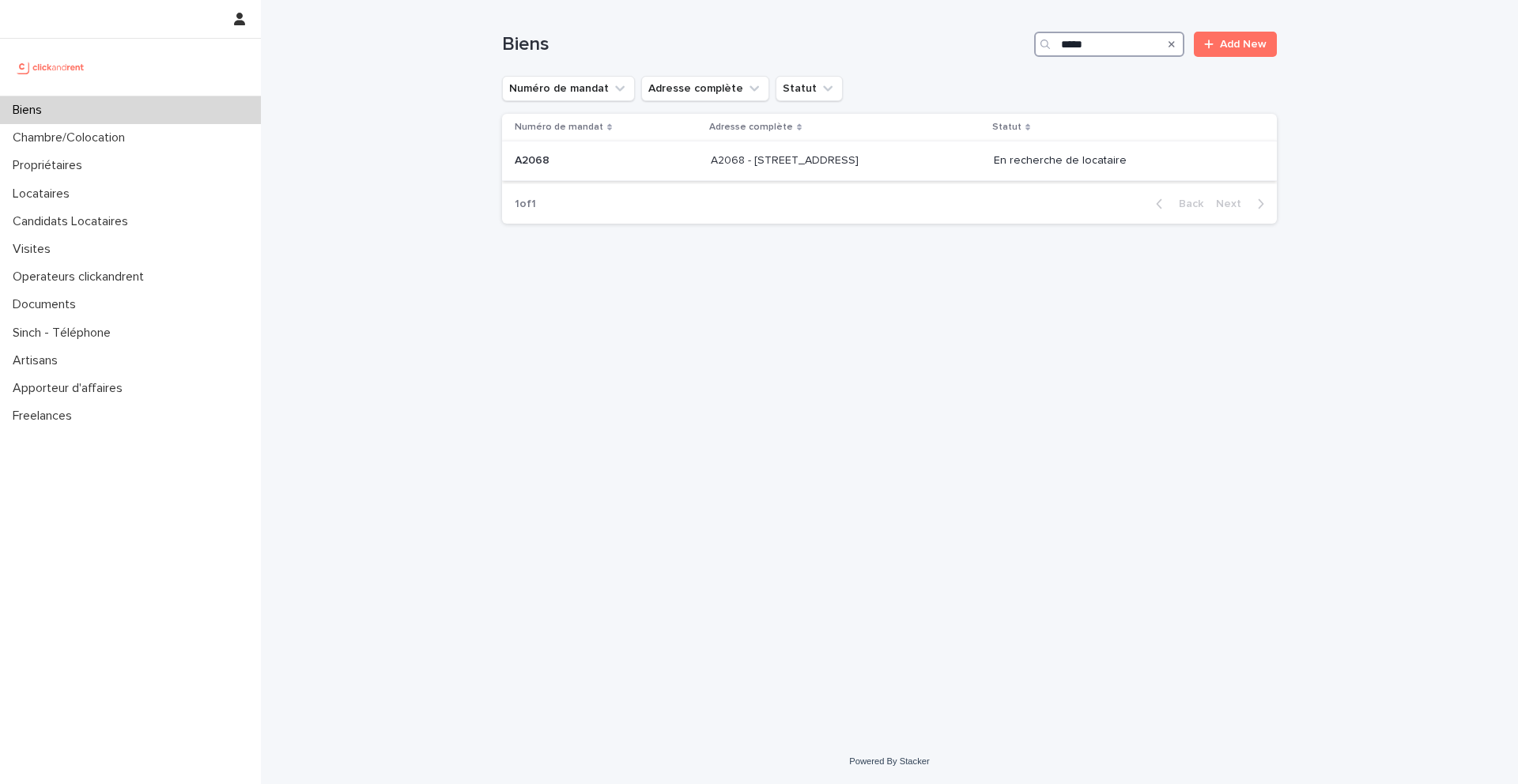
type input "*****"
click at [576, 160] on p at bounding box center [606, 161] width 183 height 14
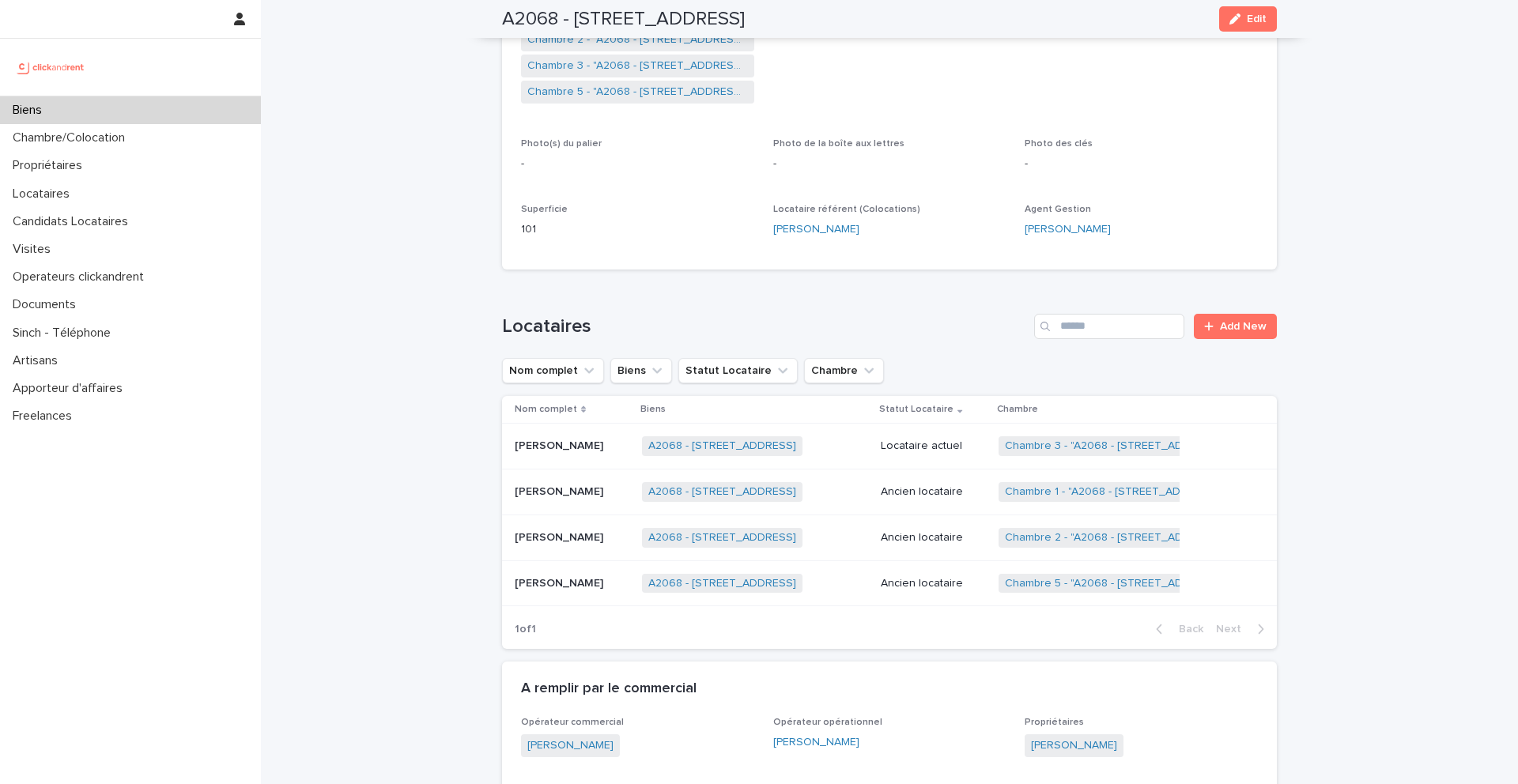
scroll to position [408, 0]
click at [574, 451] on p "Emile Louamba Dieyas" at bounding box center [560, 444] width 91 height 17
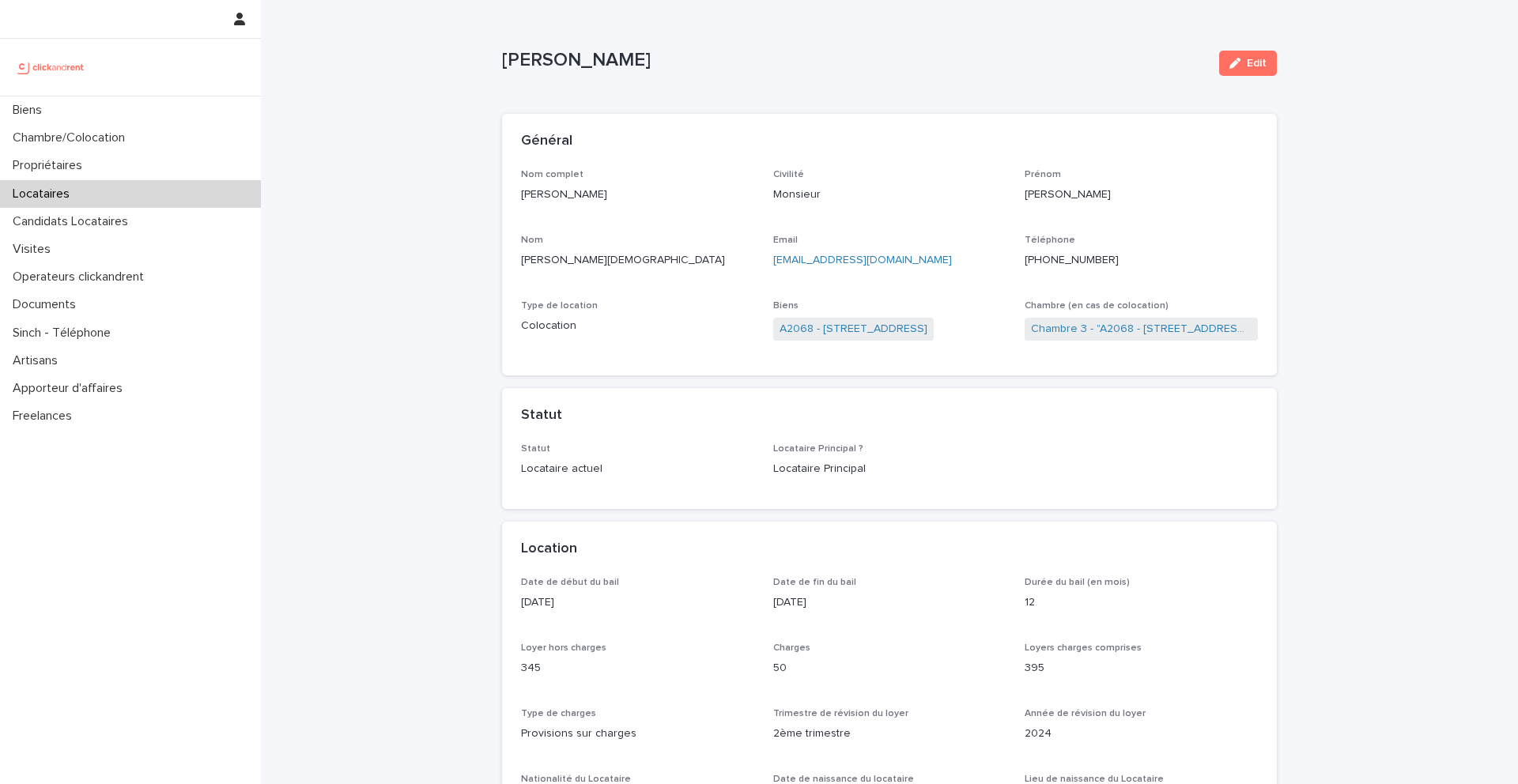
drag, startPoint x: 694, startPoint y: 60, endPoint x: 486, endPoint y: 59, distance: 208.0
copy p "Emile Louamba Dieyas"
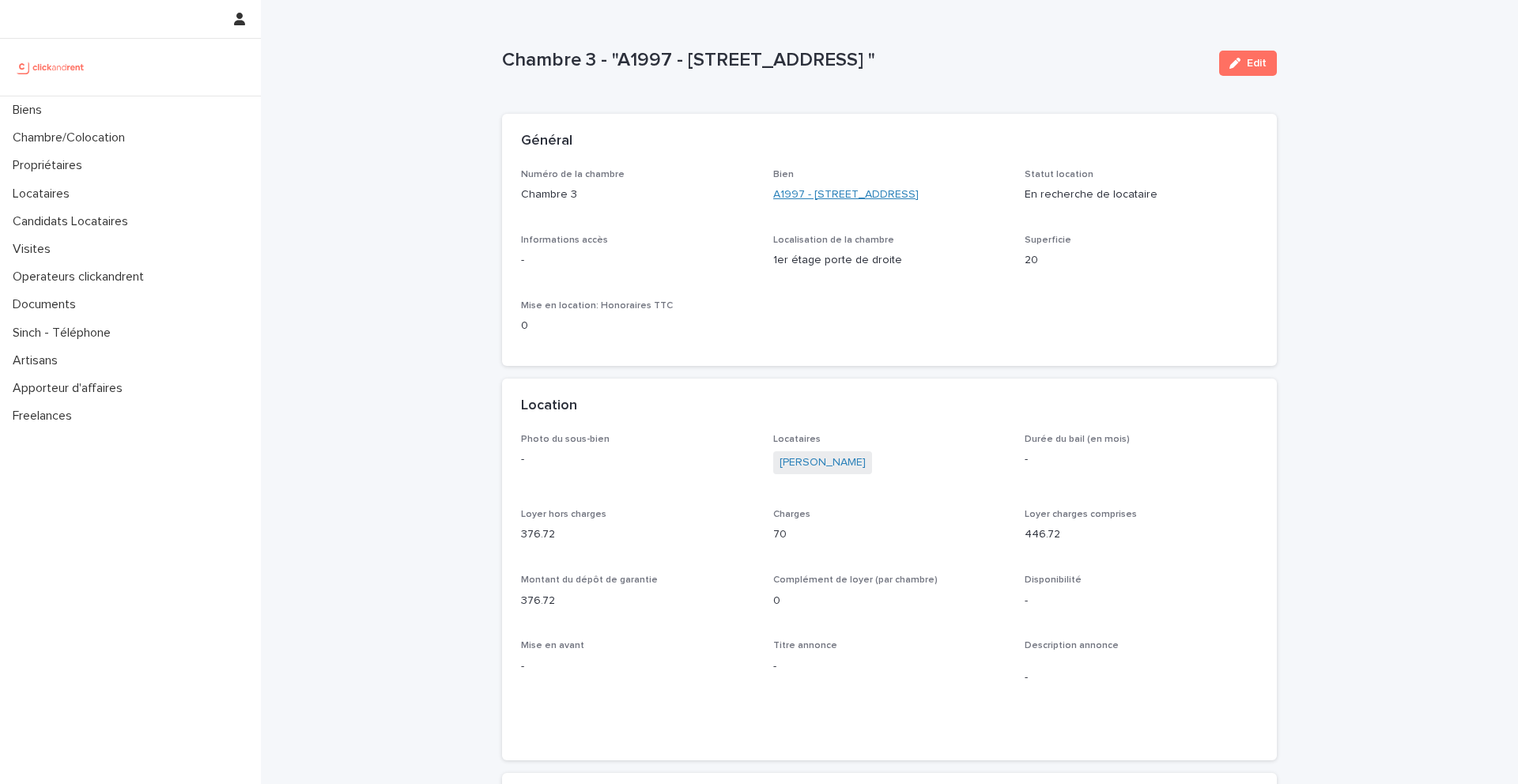
click at [827, 192] on link "A1997 - [STREET_ADDRESS]" at bounding box center [846, 195] width 145 height 17
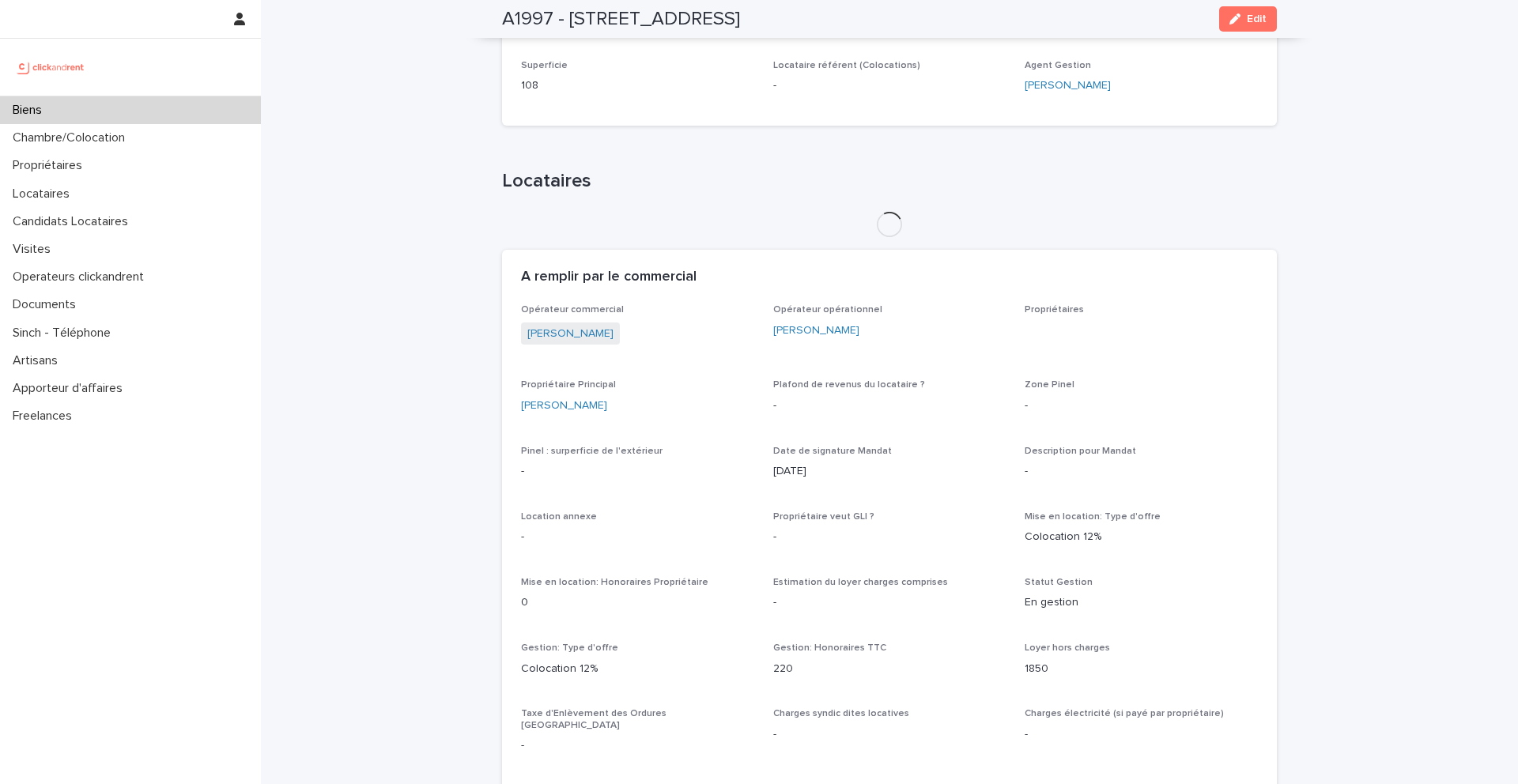
scroll to position [562, 0]
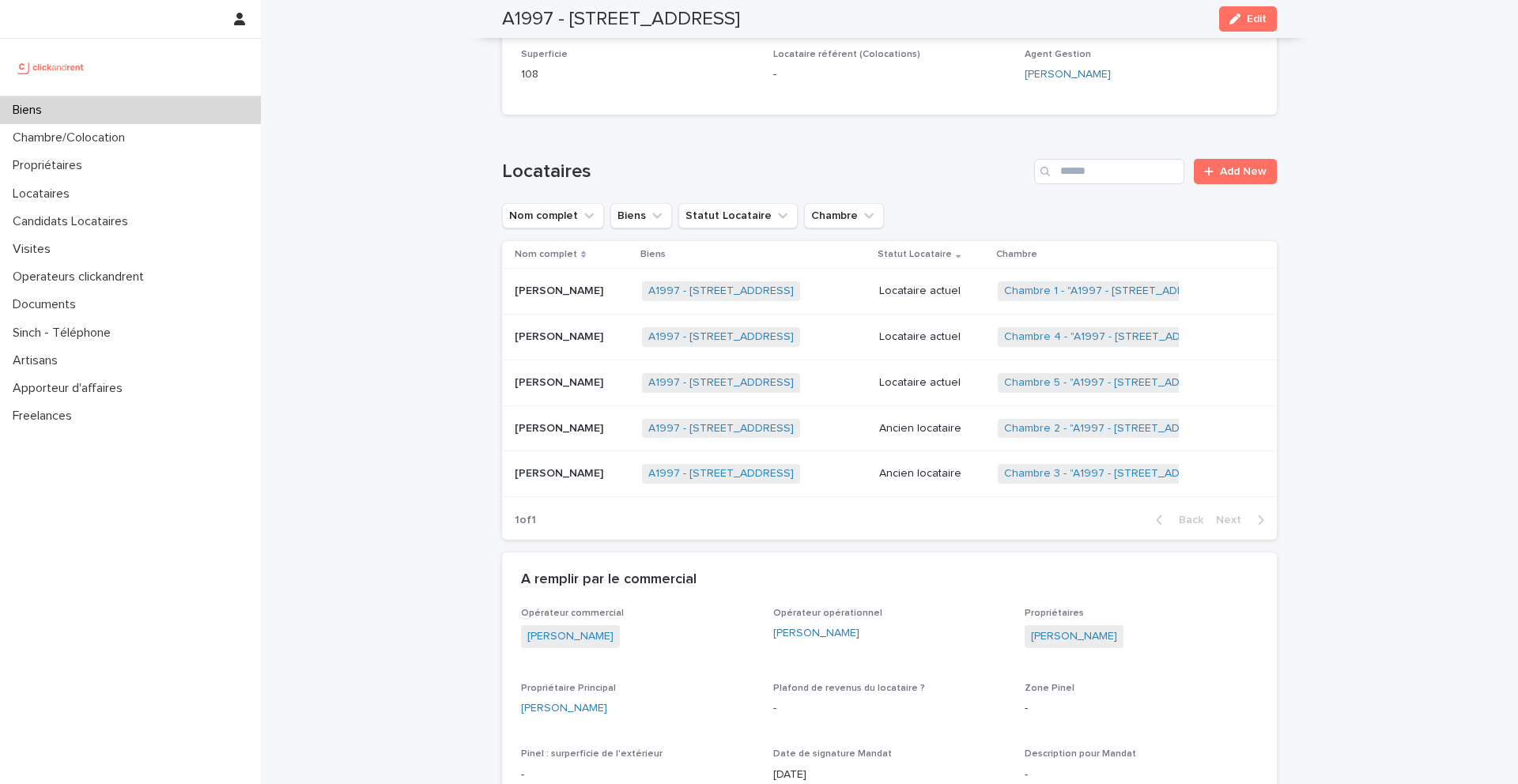
click at [588, 297] on p "[PERSON_NAME]" at bounding box center [560, 289] width 91 height 17
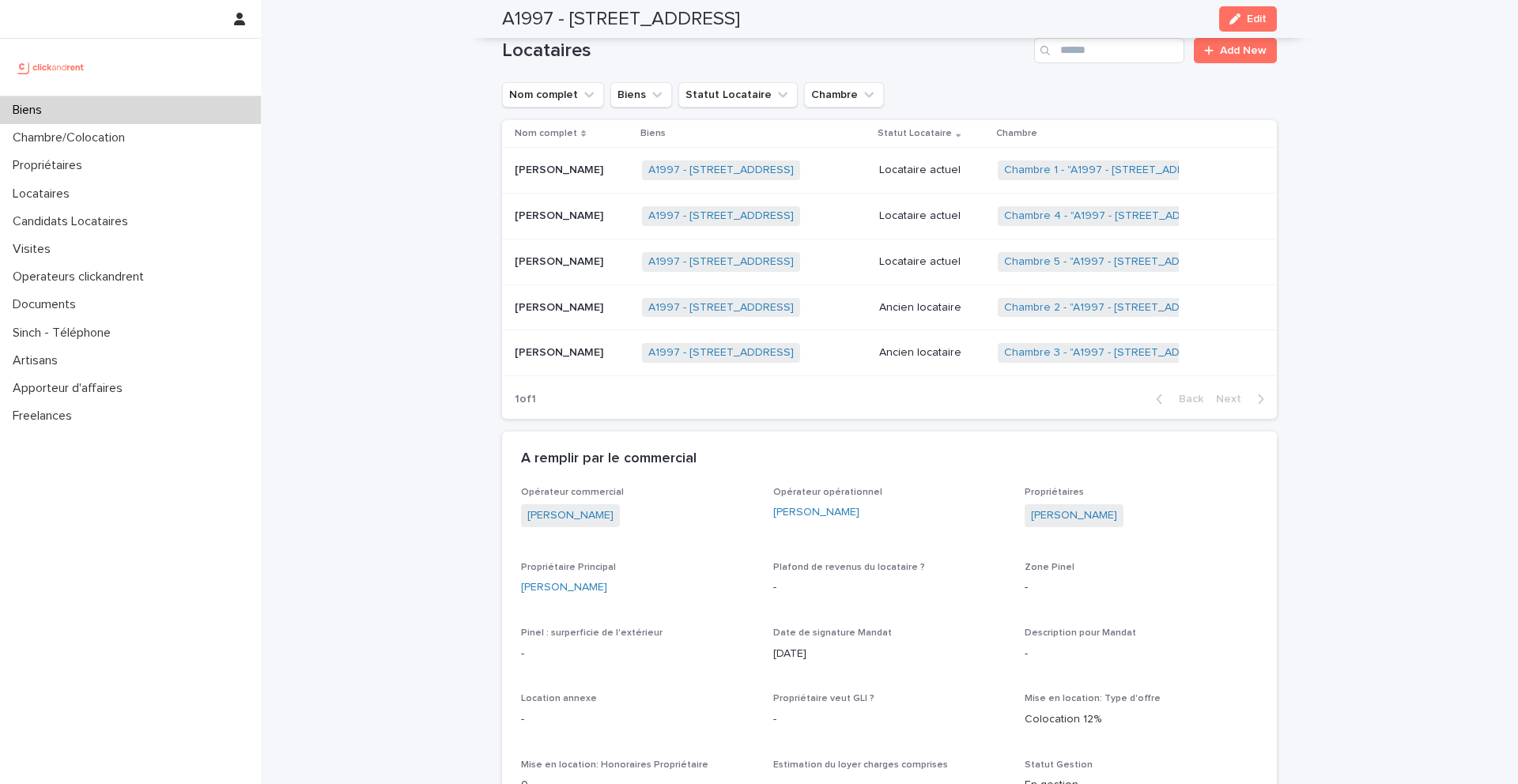
scroll to position [704, 0]
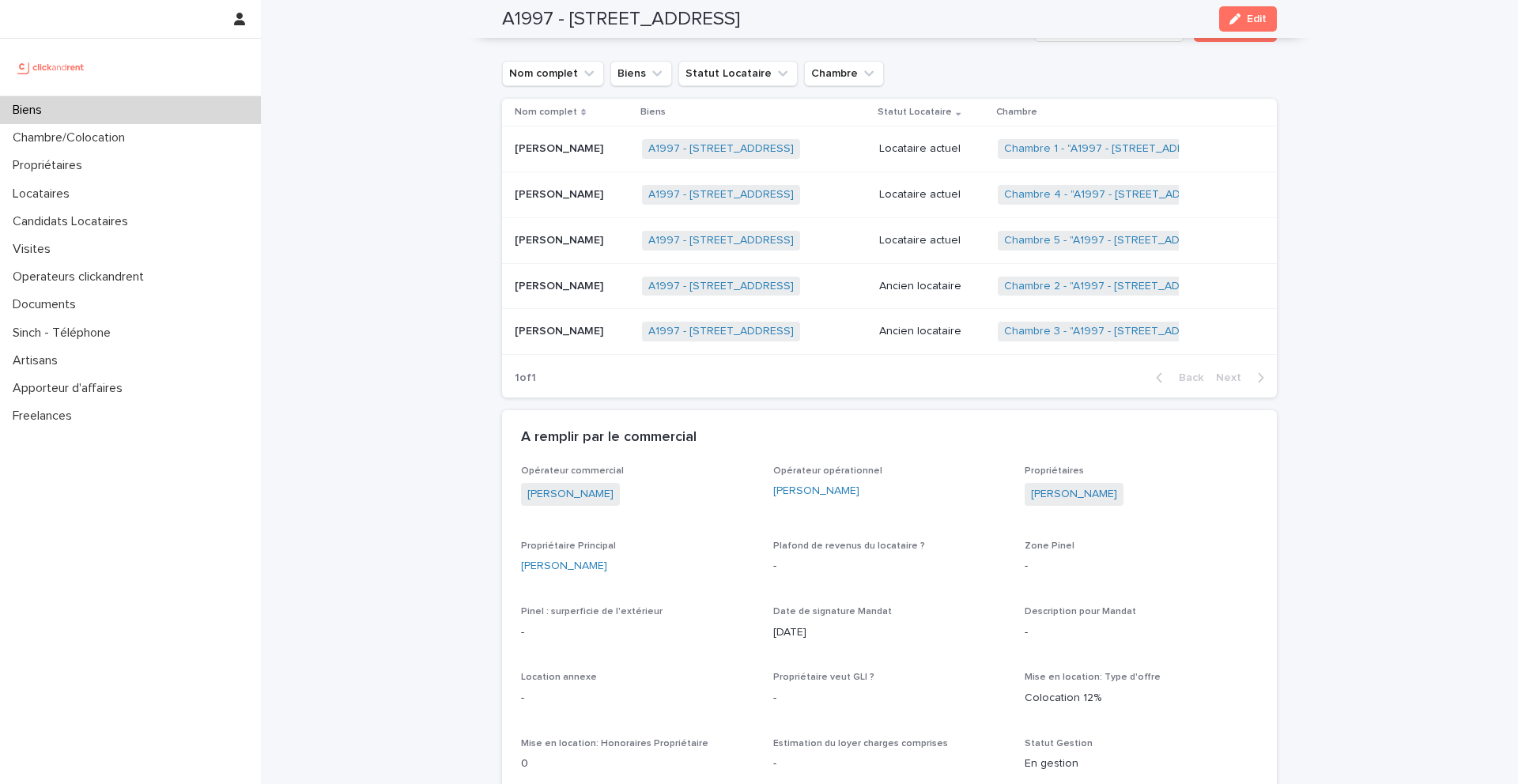
click at [567, 192] on p "Frantzcio Rozin Momperousse" at bounding box center [560, 193] width 91 height 17
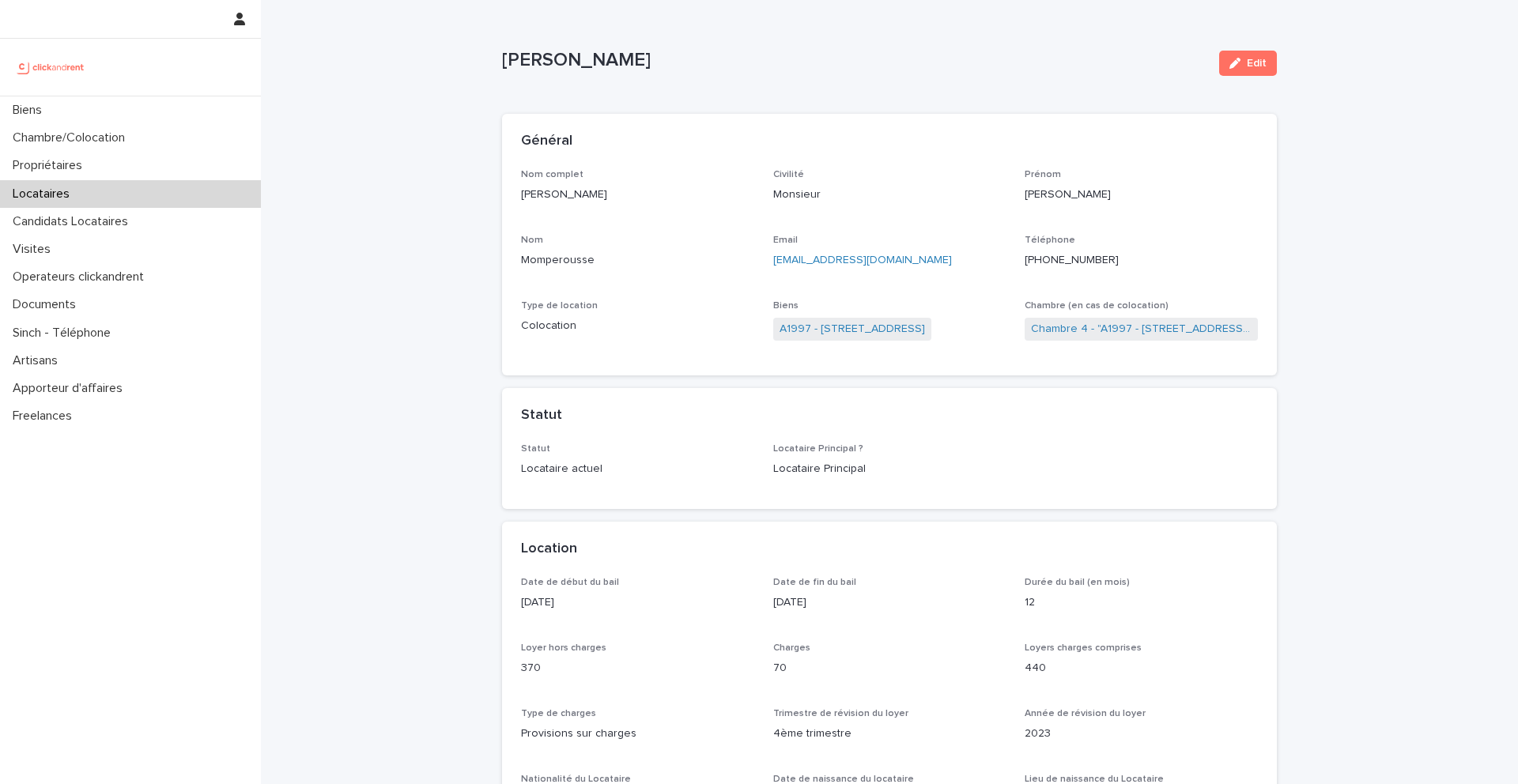
drag, startPoint x: 766, startPoint y: 62, endPoint x: 506, endPoint y: 63, distance: 260.0
click at [506, 63] on p "Frantzcio Rozin Momperousse" at bounding box center [854, 61] width 704 height 23
copy p "Frantzcio Rozin Momperousse"
drag, startPoint x: 1124, startPoint y: 263, endPoint x: 1035, endPoint y: 263, distance: 89.0
click at [1035, 263] on p "+33628110087" at bounding box center [1141, 260] width 234 height 17
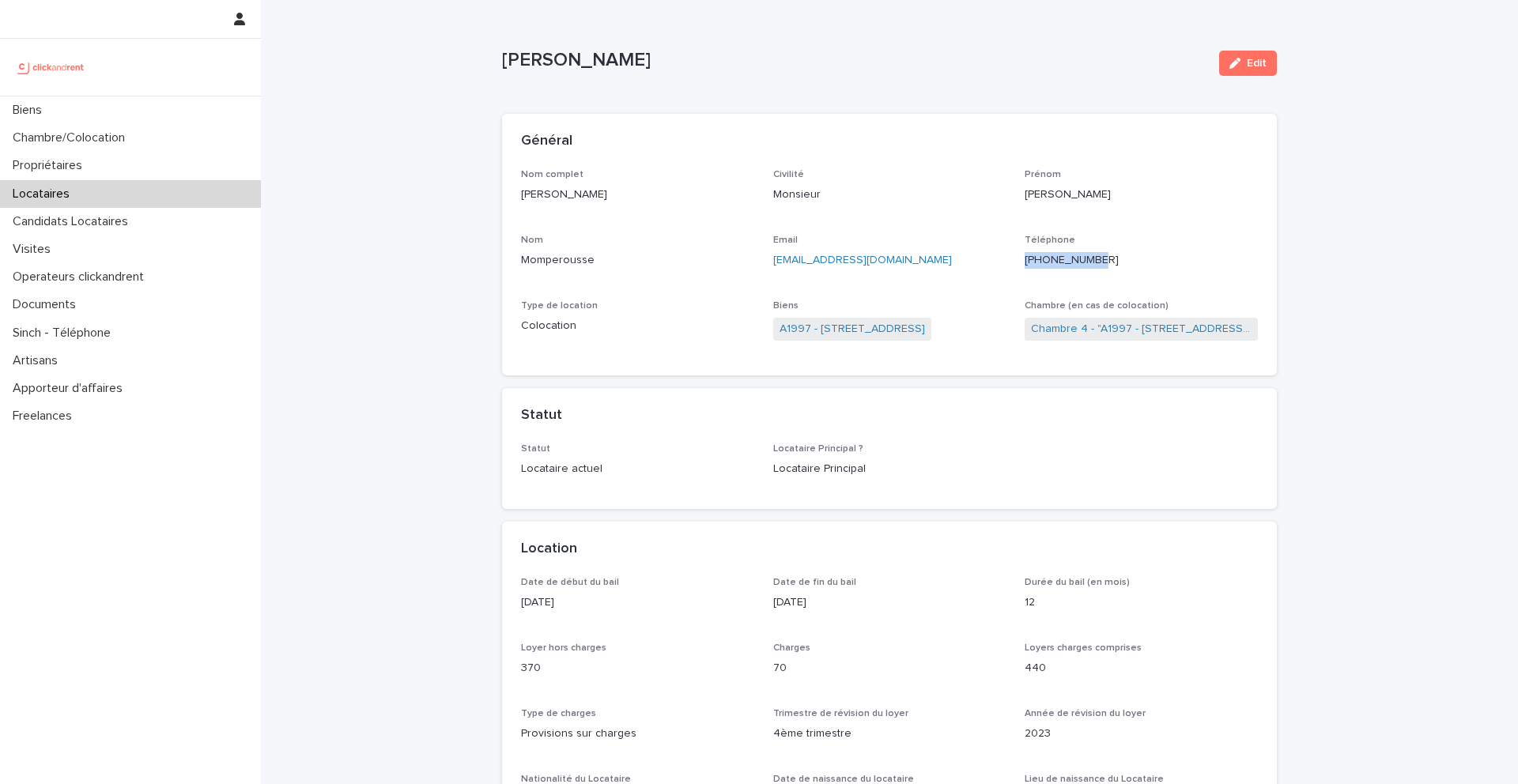
copy ringoverc2c-84e06f14122c "+33628110087"
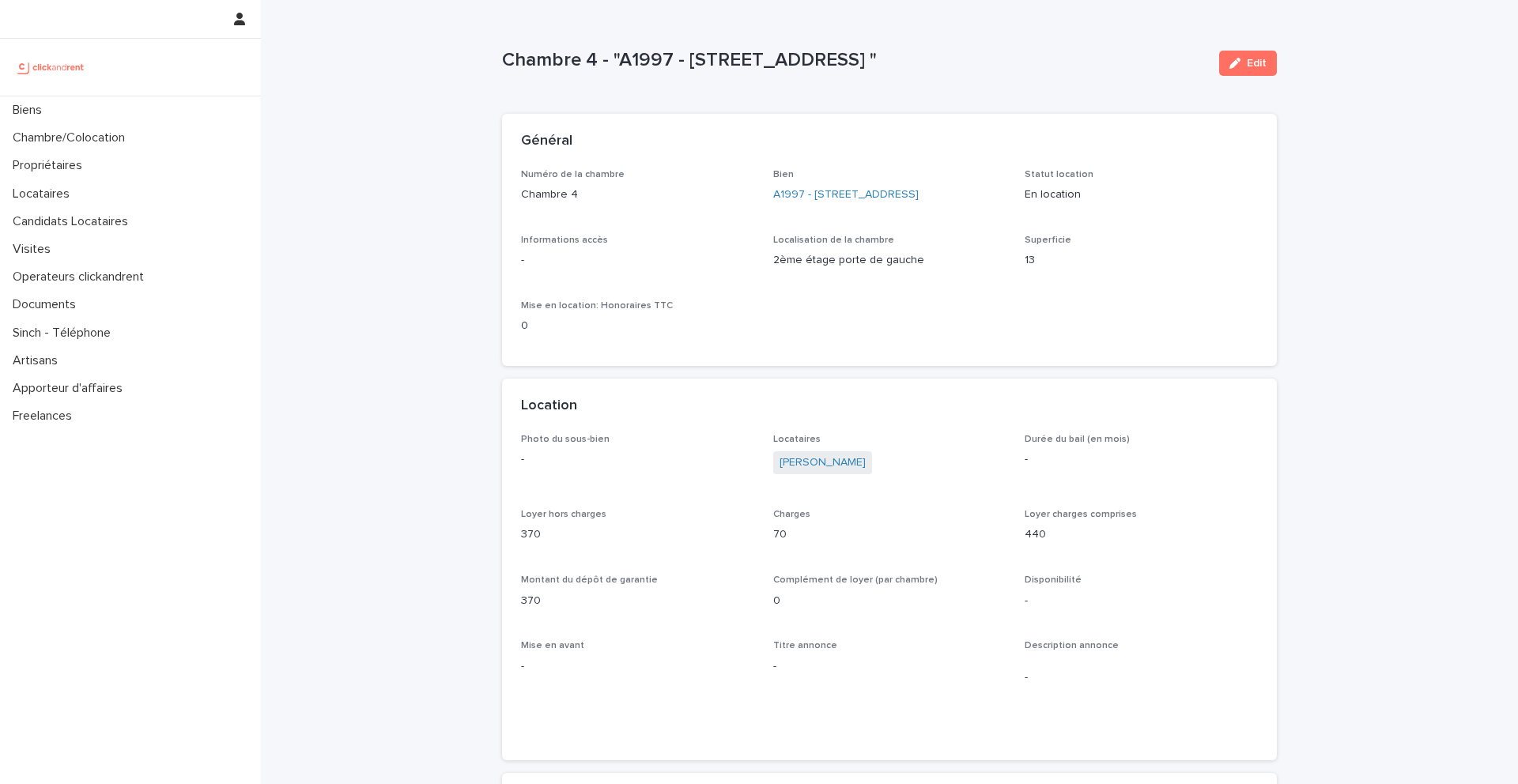
click at [814, 450] on div "Locataires [PERSON_NAME]" at bounding box center [890, 462] width 234 height 56
click at [818, 207] on div "Bien A1997 - [STREET_ADDRESS]" at bounding box center [890, 192] width 234 height 47
click at [818, 201] on link "A1997 - [STREET_ADDRESS]" at bounding box center [846, 195] width 145 height 17
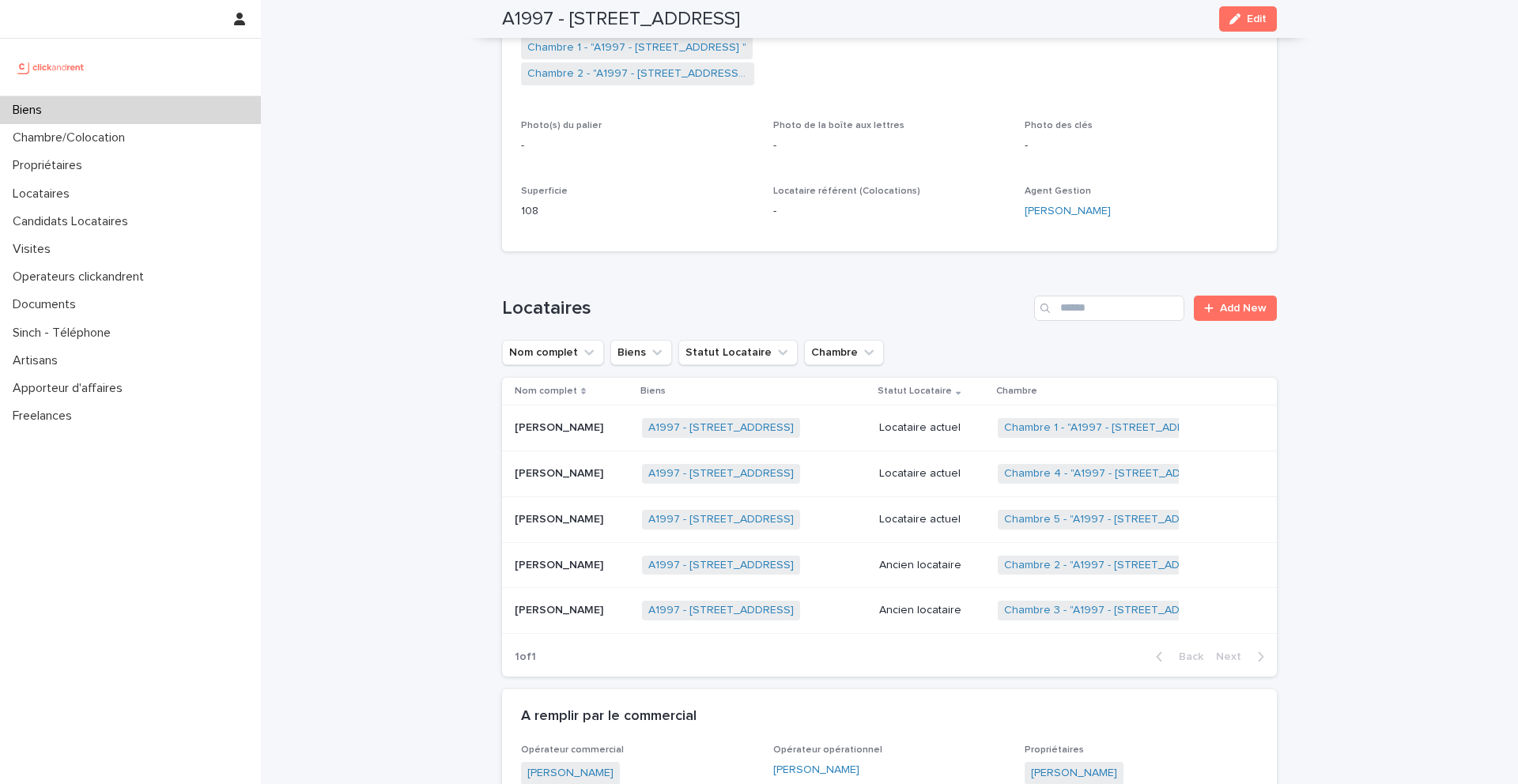
scroll to position [458, 0]
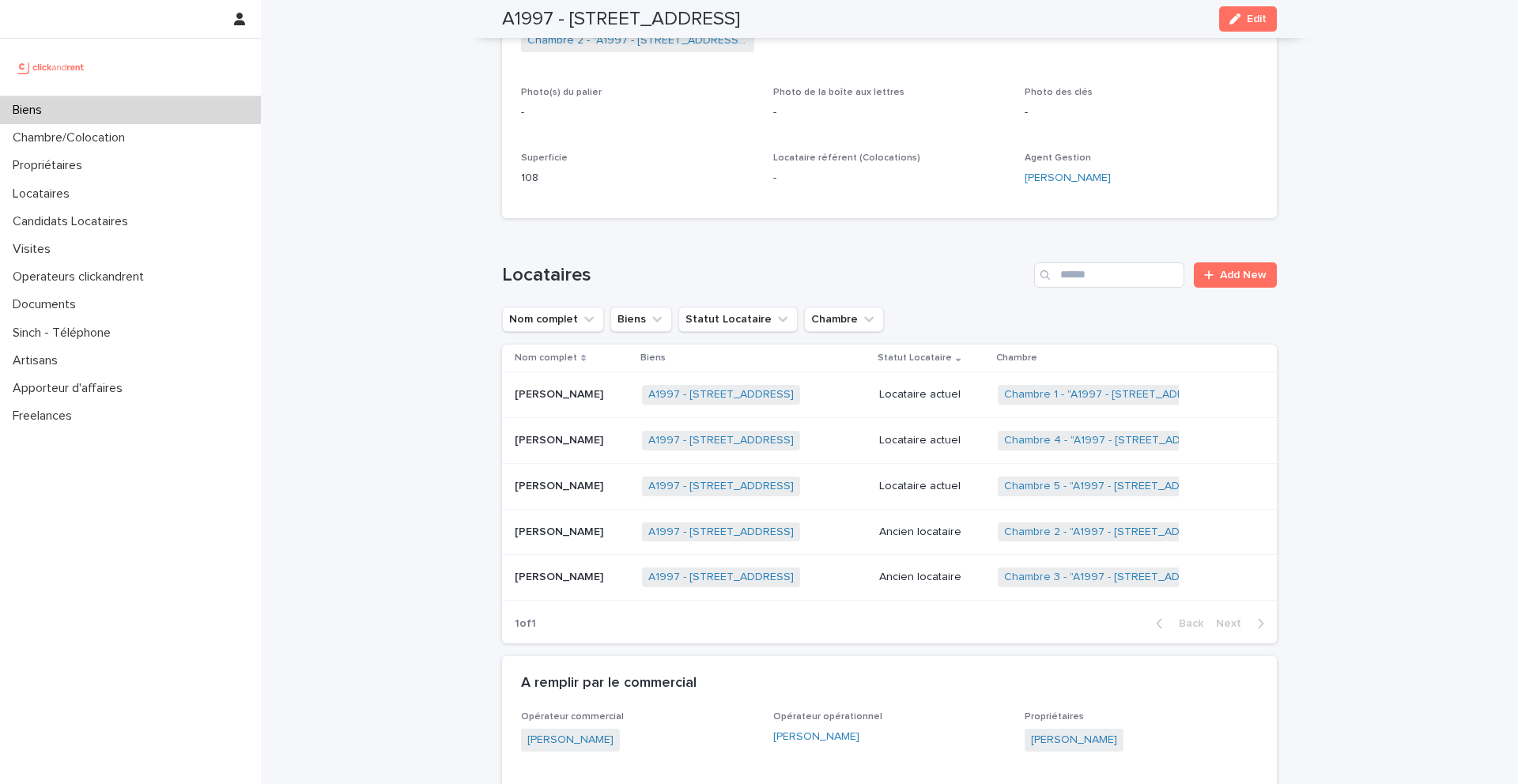
drag, startPoint x: 1132, startPoint y: 739, endPoint x: 1023, endPoint y: 748, distance: 109.4
copy link "[PERSON_NAME]"
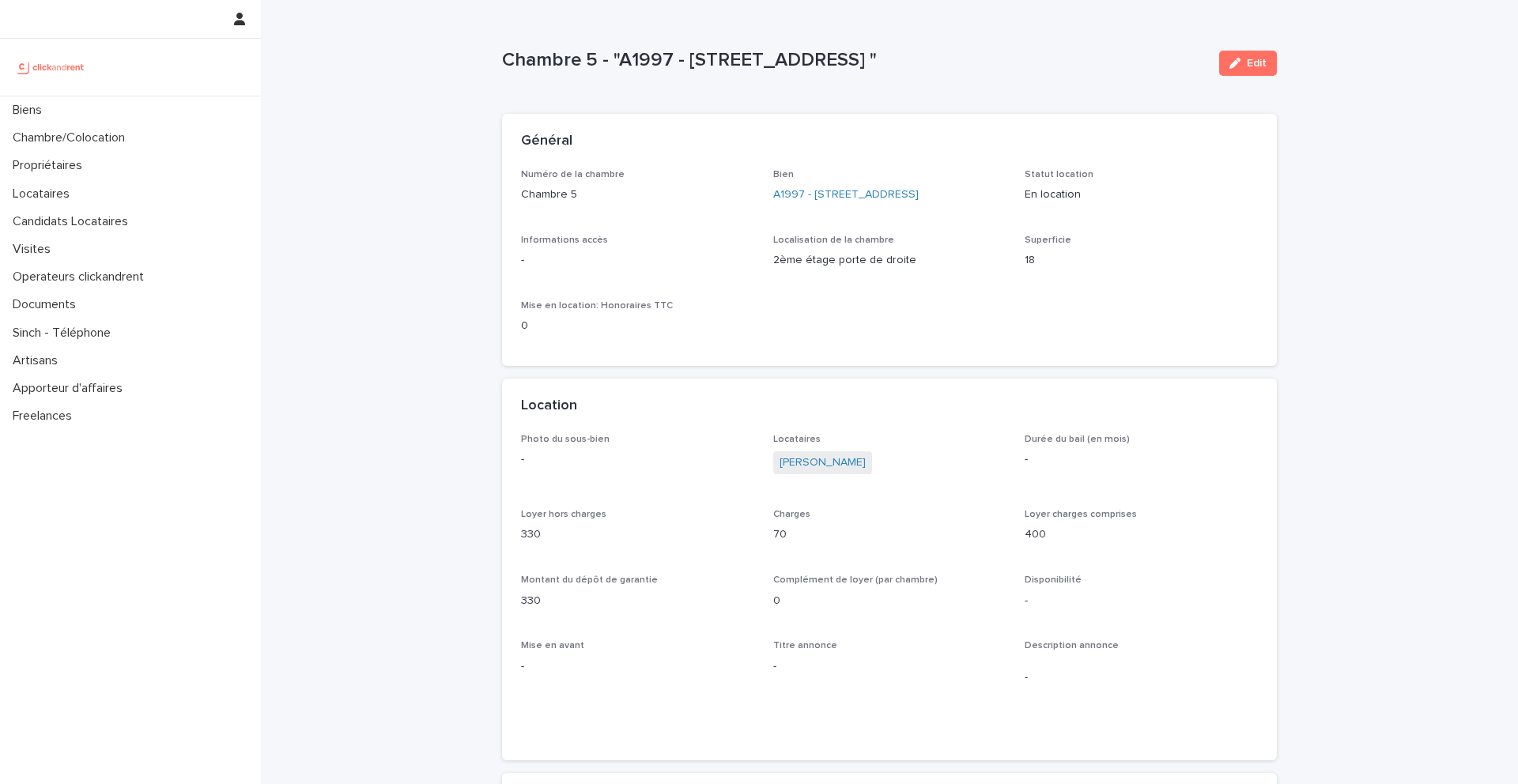
drag, startPoint x: 984, startPoint y: 58, endPoint x: 685, endPoint y: 50, distance: 299.1
click at [685, 50] on p "Chambre 5 - "A1997 - [STREET_ADDRESS] "" at bounding box center [854, 61] width 704 height 23
copy p "[STREET_ADDRESS]"
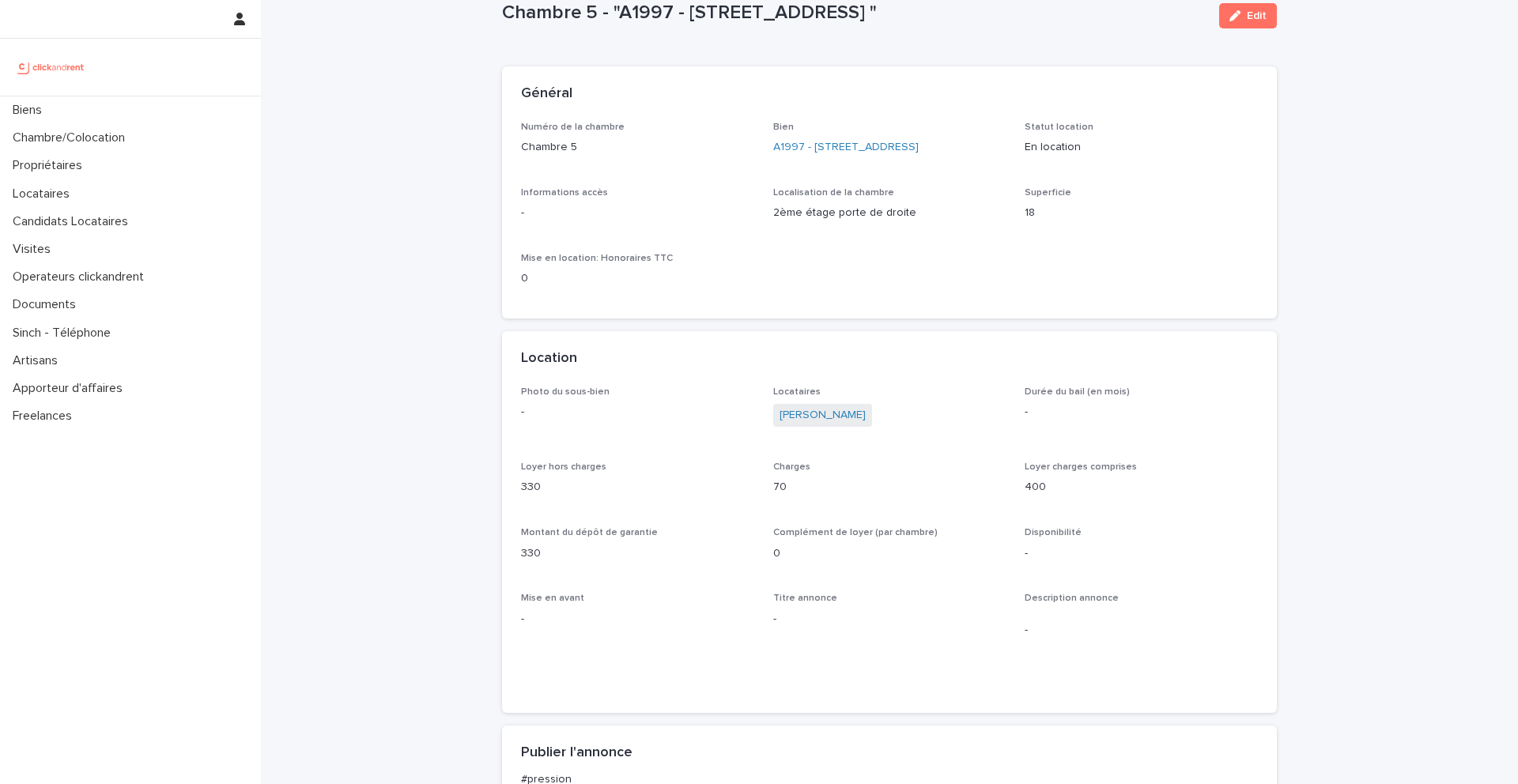
click at [809, 424] on span "[PERSON_NAME]" at bounding box center [823, 415] width 99 height 23
click at [809, 419] on link "[PERSON_NAME]" at bounding box center [822, 415] width 86 height 17
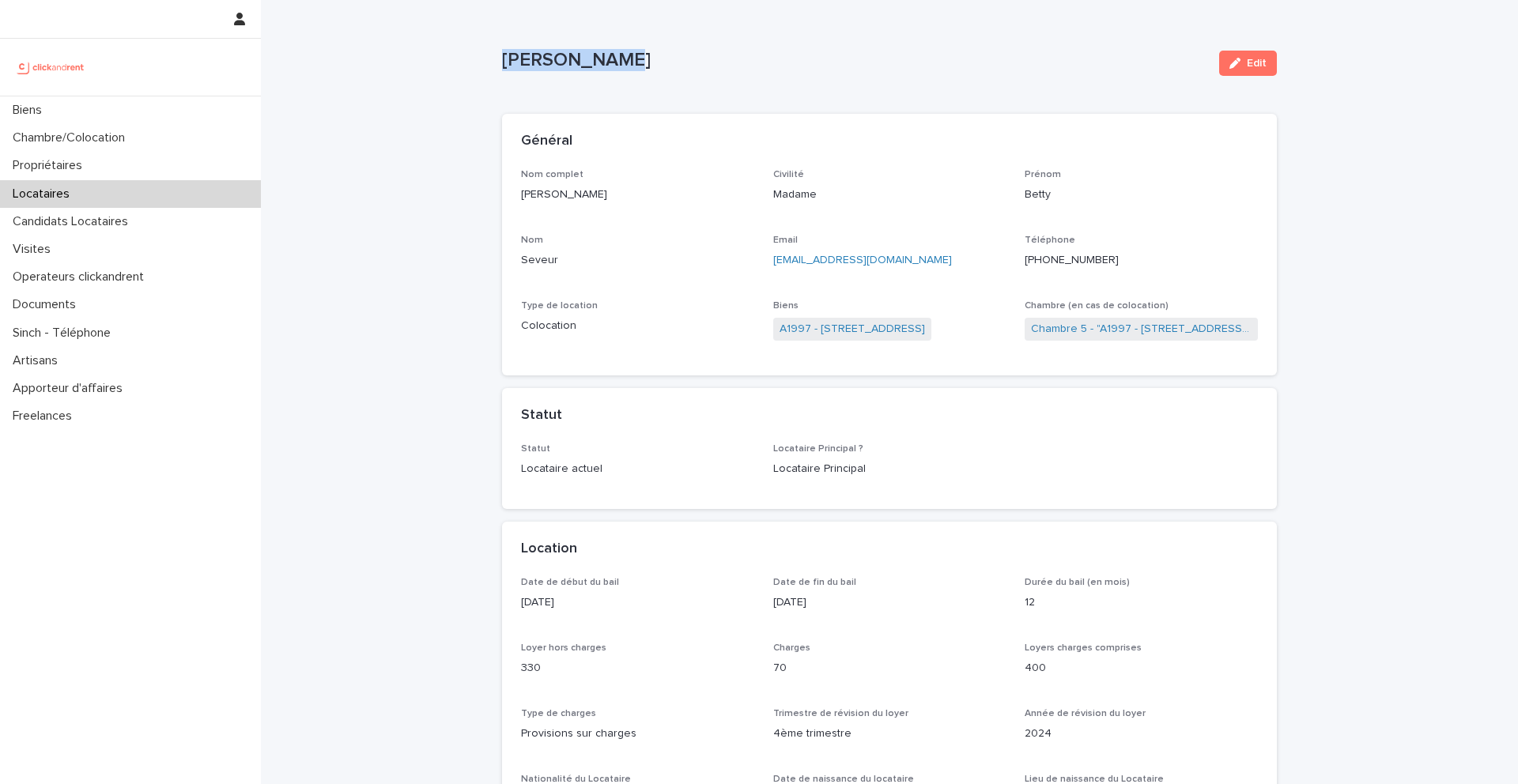
drag, startPoint x: 620, startPoint y: 62, endPoint x: 503, endPoint y: 61, distance: 117.0
click at [503, 61] on p "[PERSON_NAME]" at bounding box center [854, 61] width 704 height 23
copy p "[PERSON_NAME]"
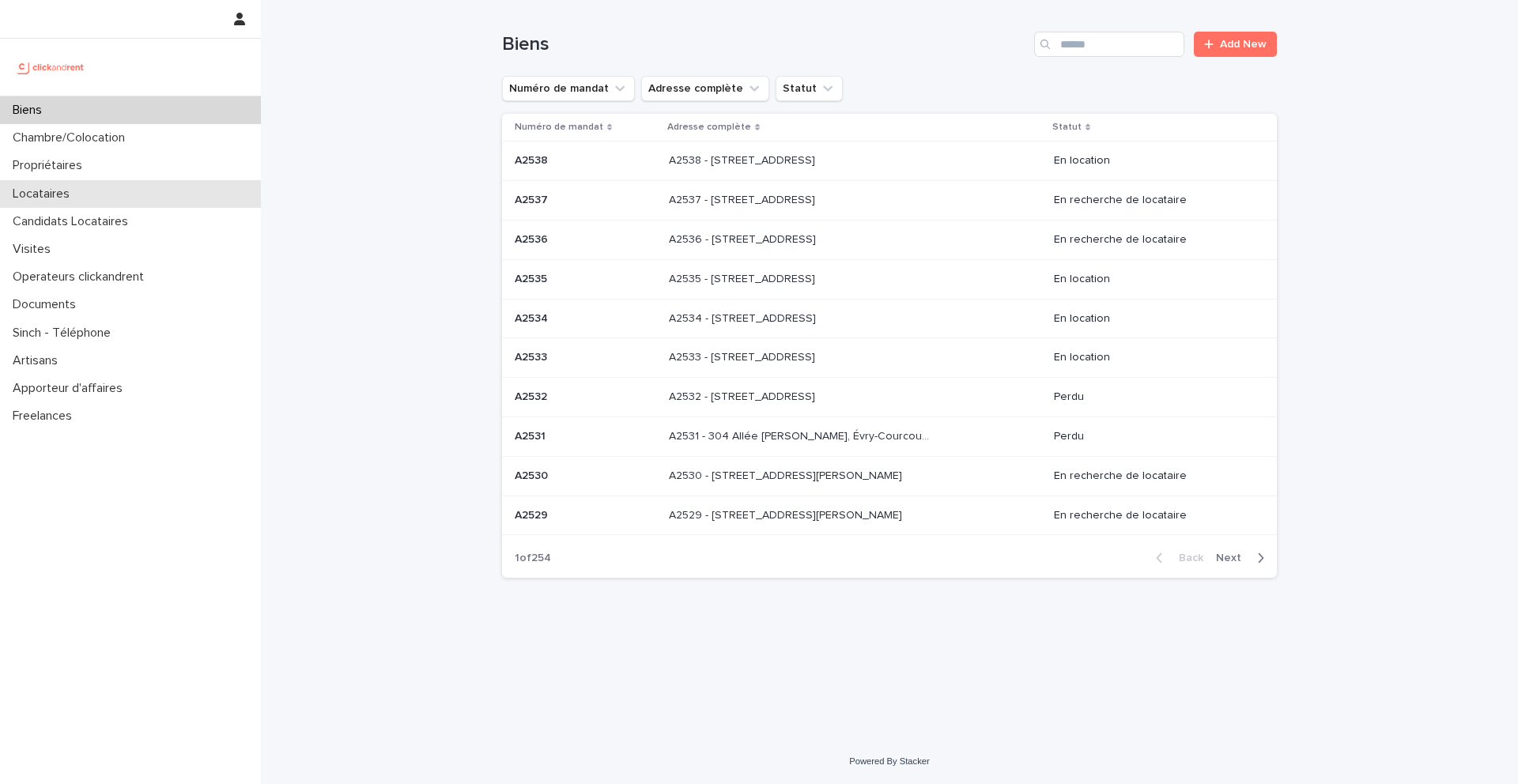
click at [90, 185] on div "Locataires" at bounding box center [130, 194] width 261 height 27
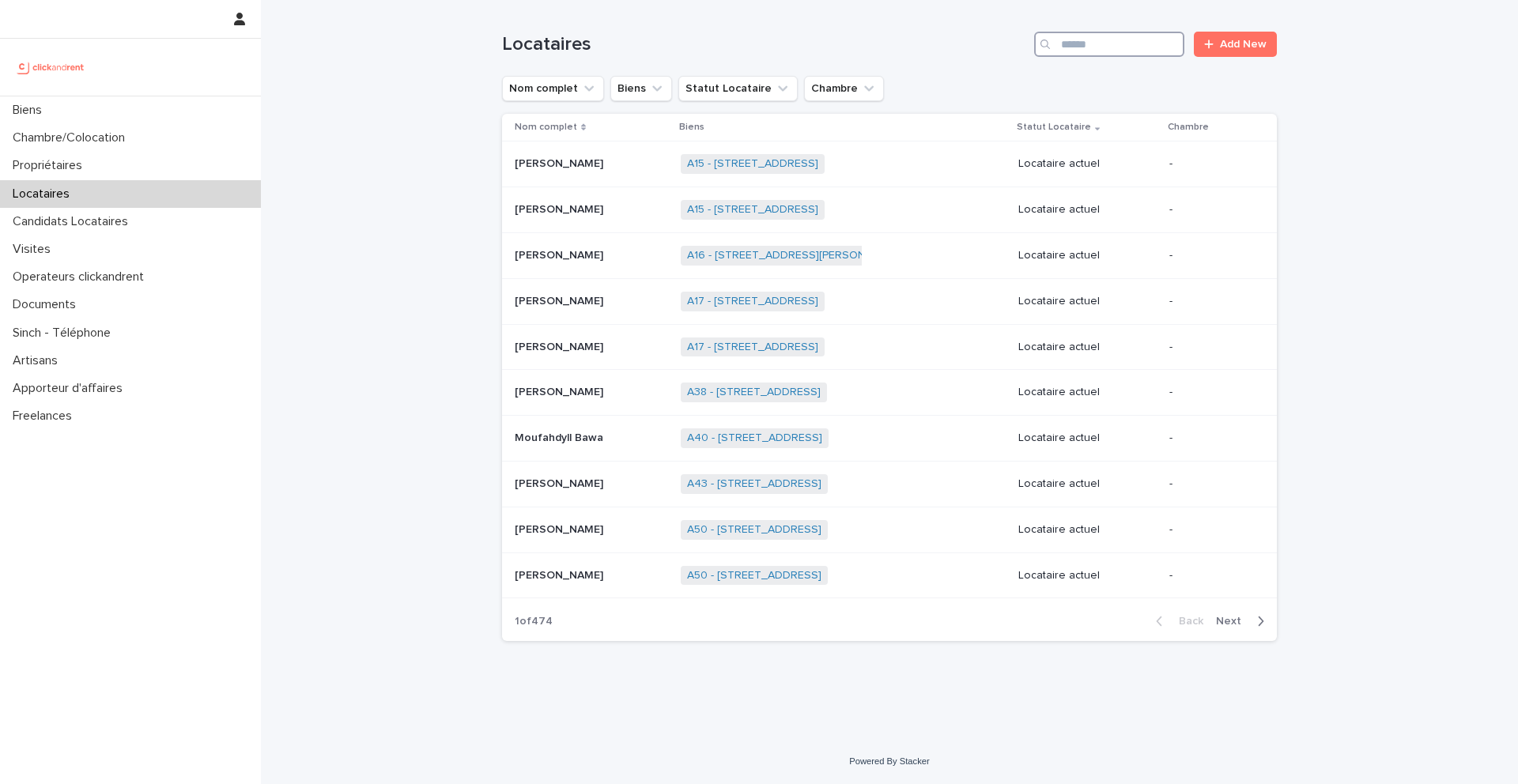
click at [1069, 44] on input "Search" at bounding box center [1109, 44] width 150 height 25
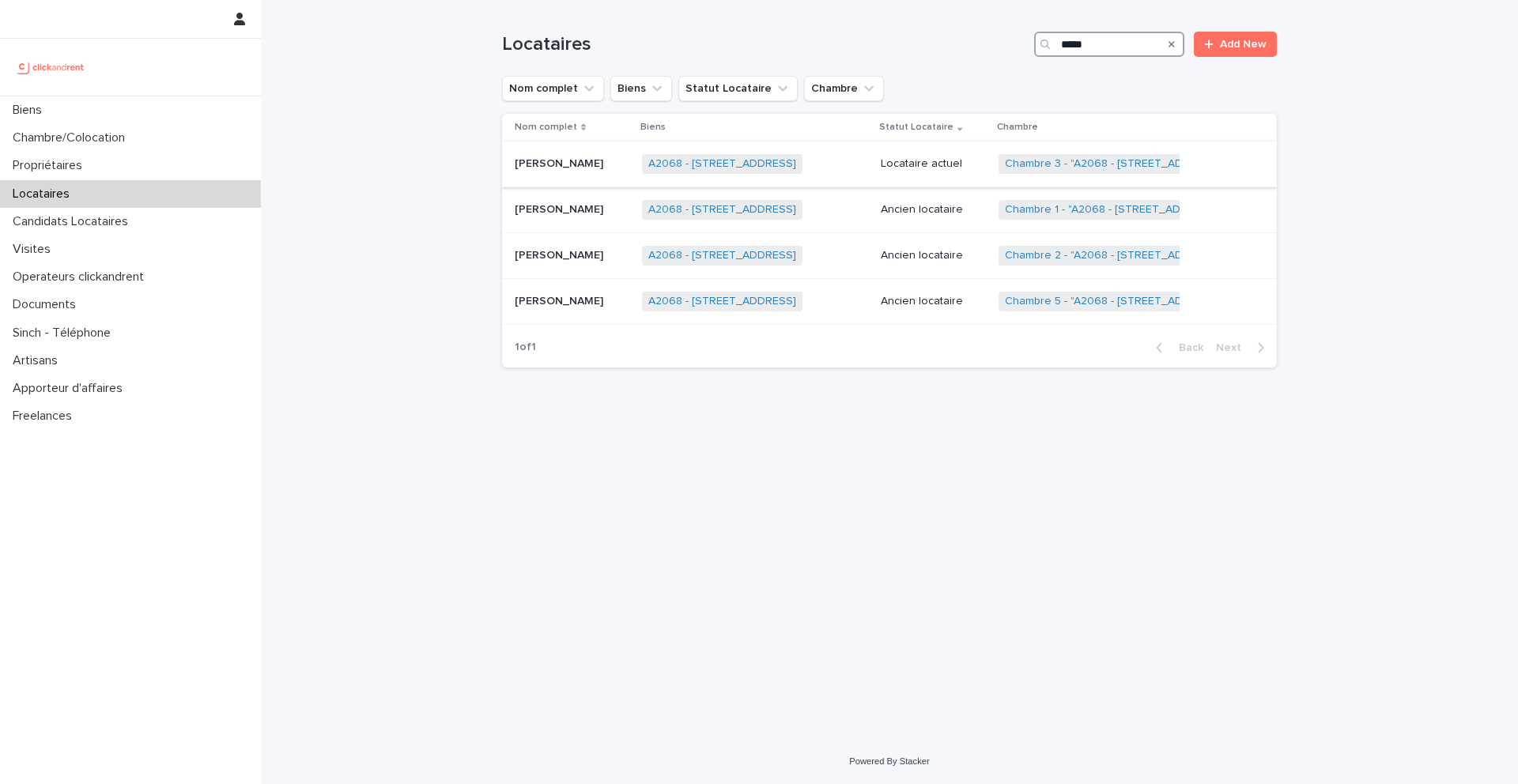
type input "*****"
click at [573, 171] on div "Emile Louamba Dieyas Emile Louamba Dieyas" at bounding box center [572, 164] width 115 height 26
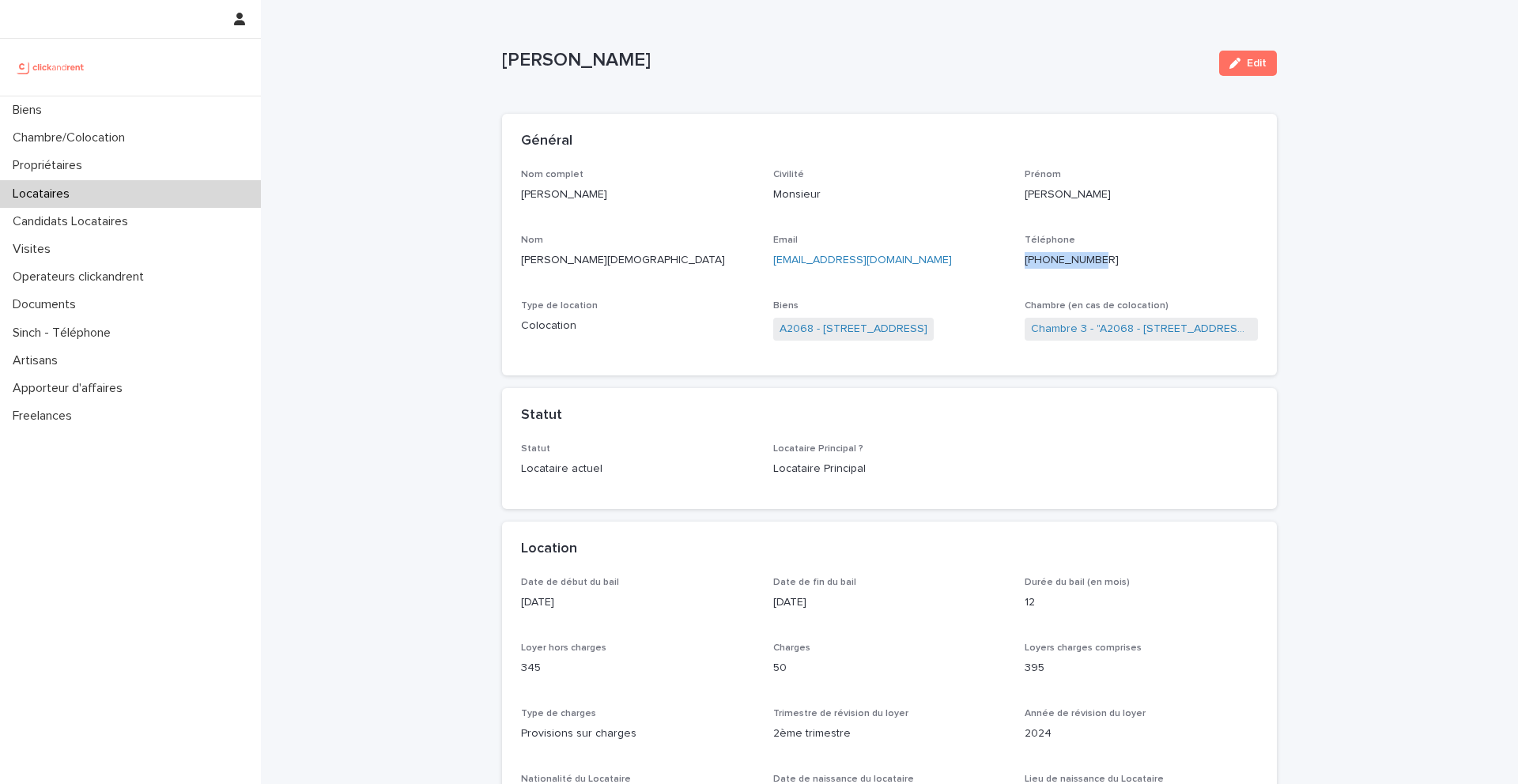
drag, startPoint x: 1136, startPoint y: 256, endPoint x: 1034, endPoint y: 259, distance: 102.0
click at [1034, 259] on p "+33745138056" at bounding box center [1141, 260] width 234 height 17
copy ringoverc2c-84e06f14122c "+33745138056"
click at [166, 105] on div "Biens" at bounding box center [130, 110] width 261 height 27
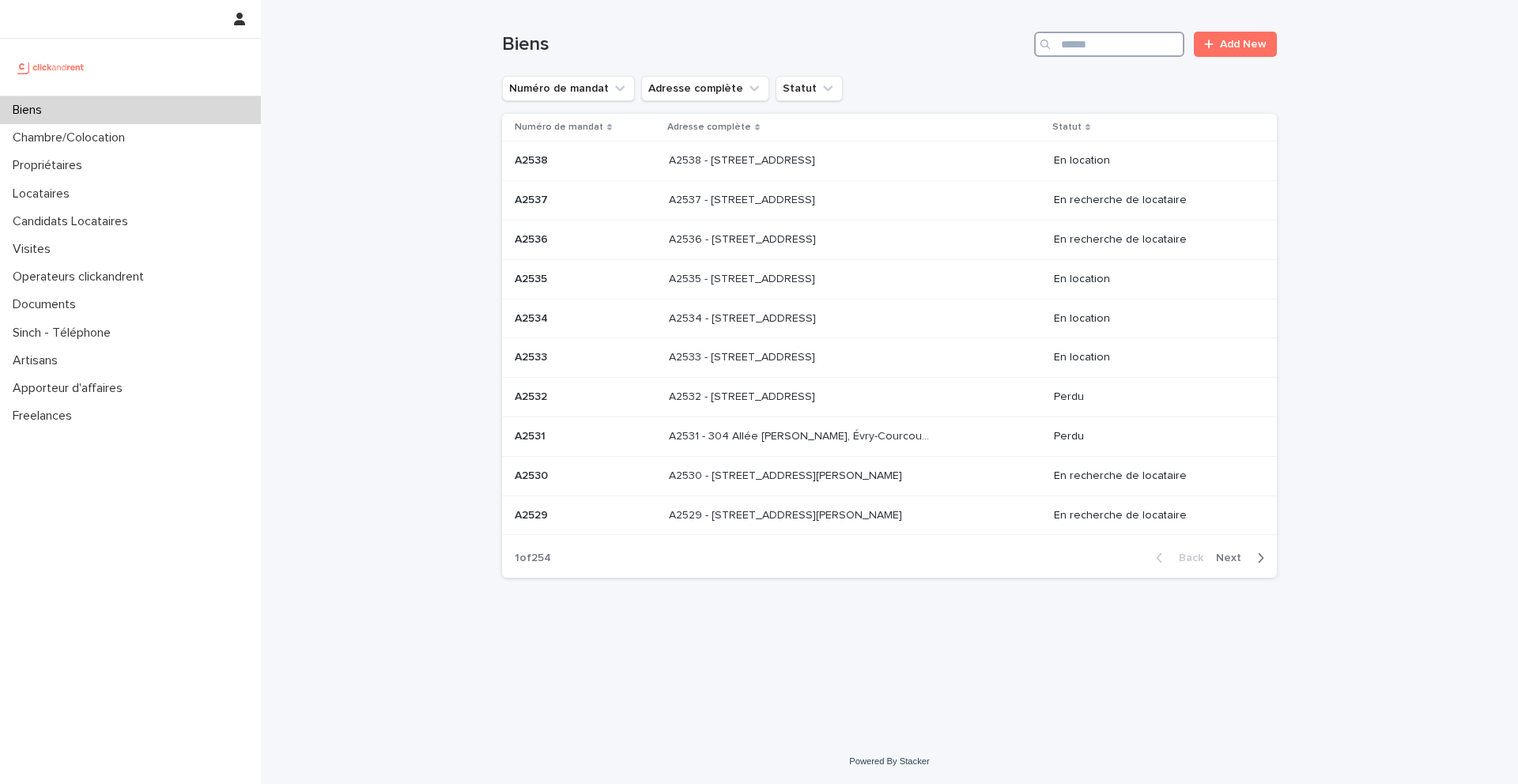
click at [1115, 50] on input "Search" at bounding box center [1109, 44] width 150 height 25
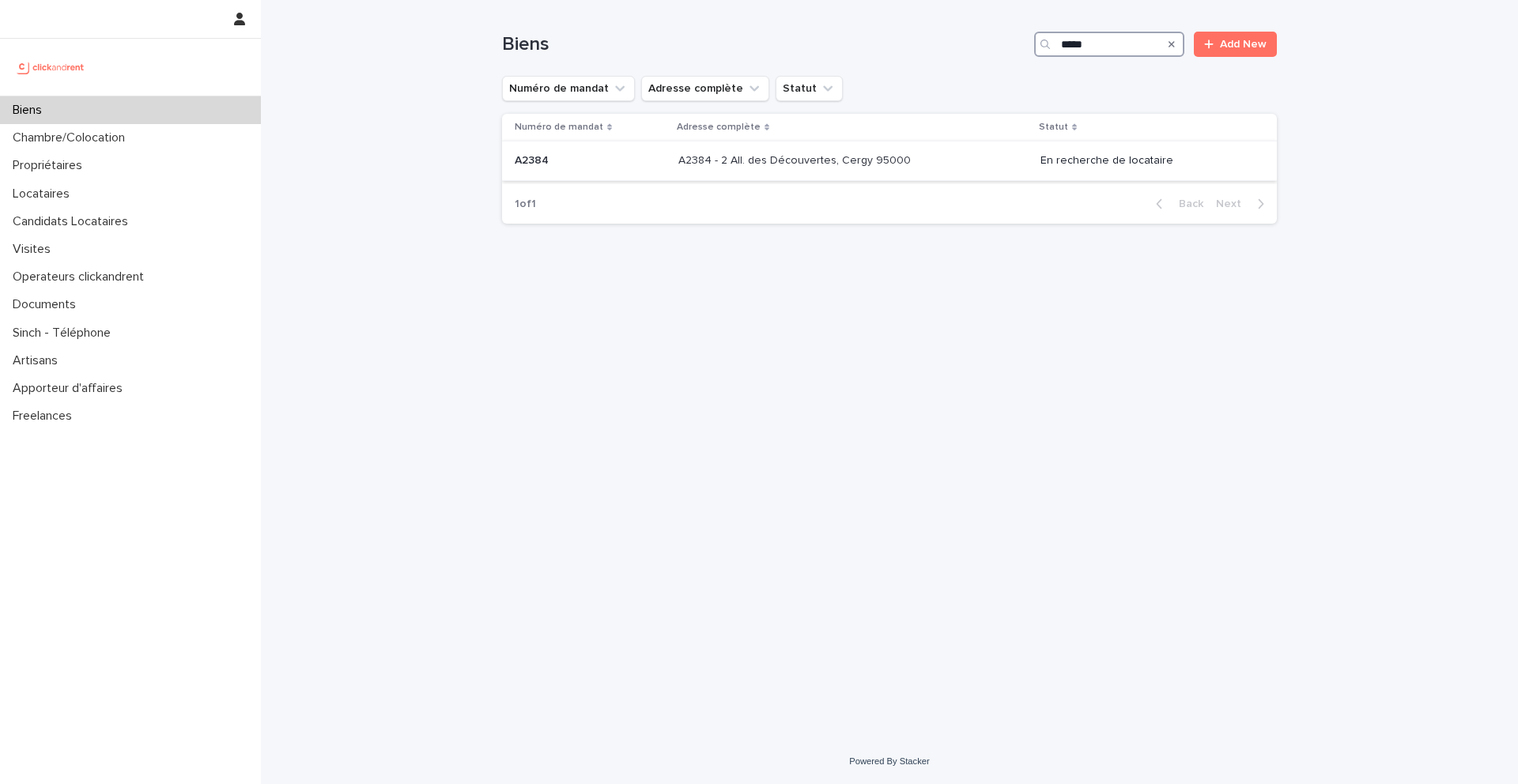
type input "*****"
click at [559, 164] on p at bounding box center [590, 161] width 151 height 14
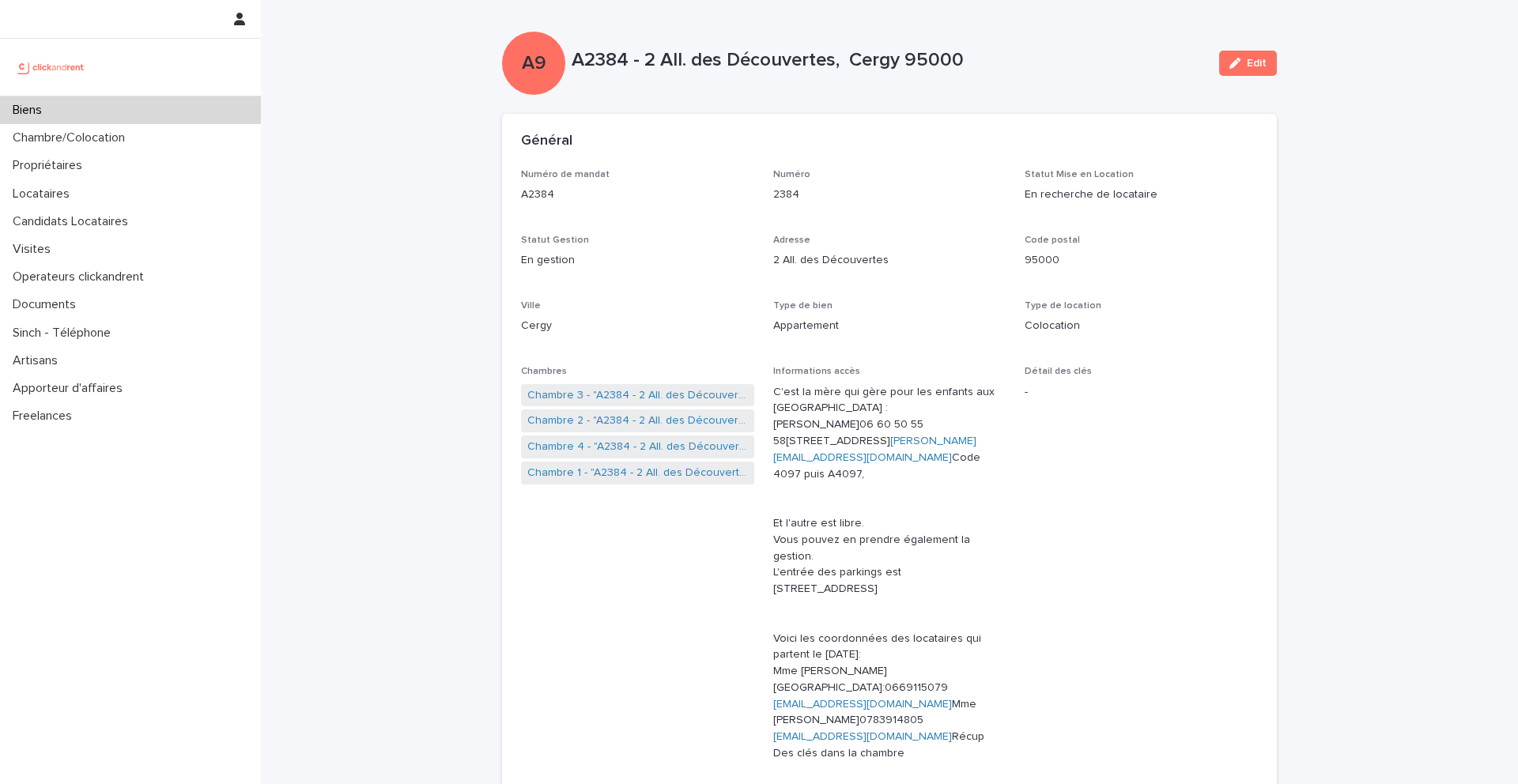
click at [112, 111] on div "Biens" at bounding box center [130, 110] width 261 height 27
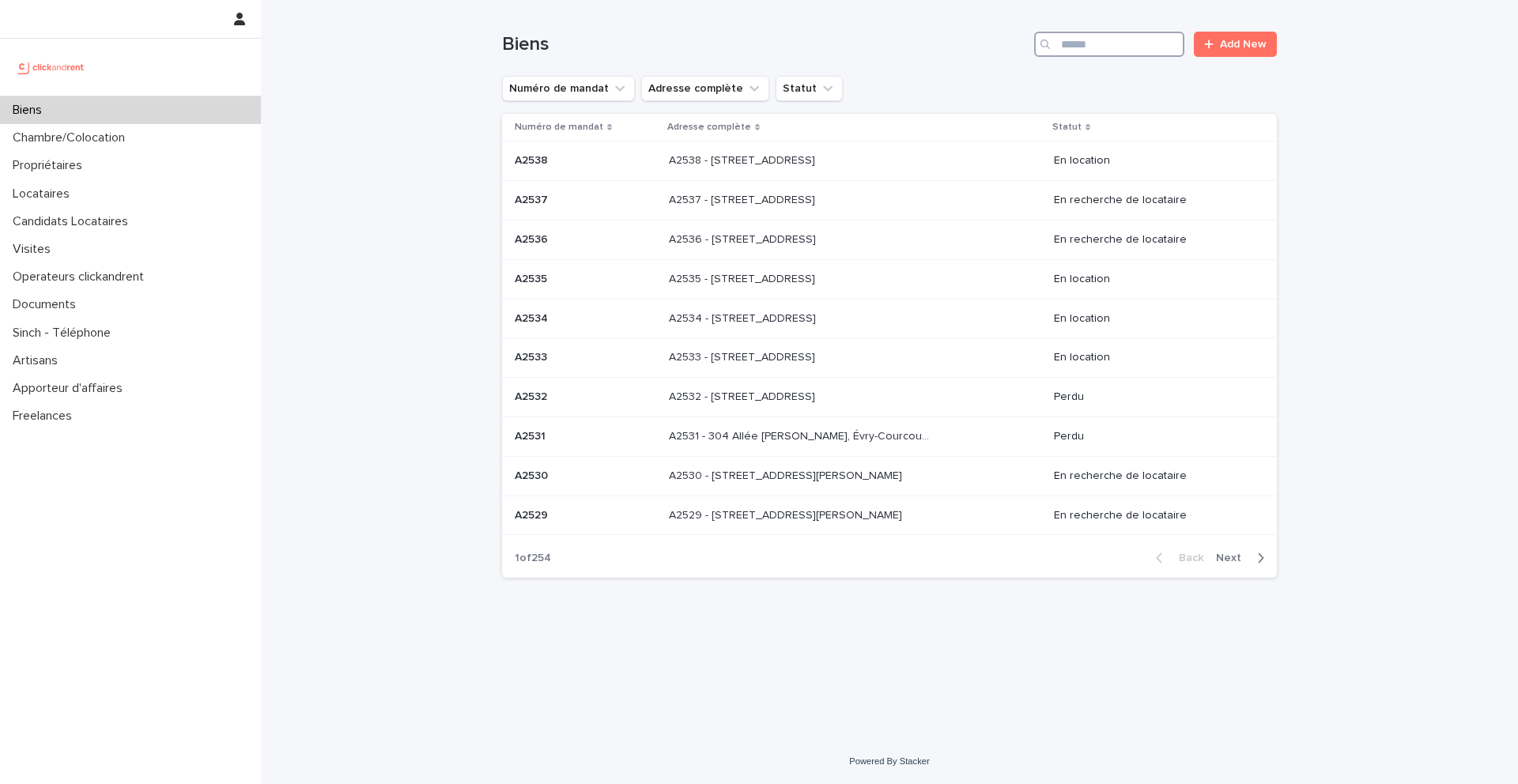
click at [1078, 45] on input "Search" at bounding box center [1109, 44] width 150 height 25
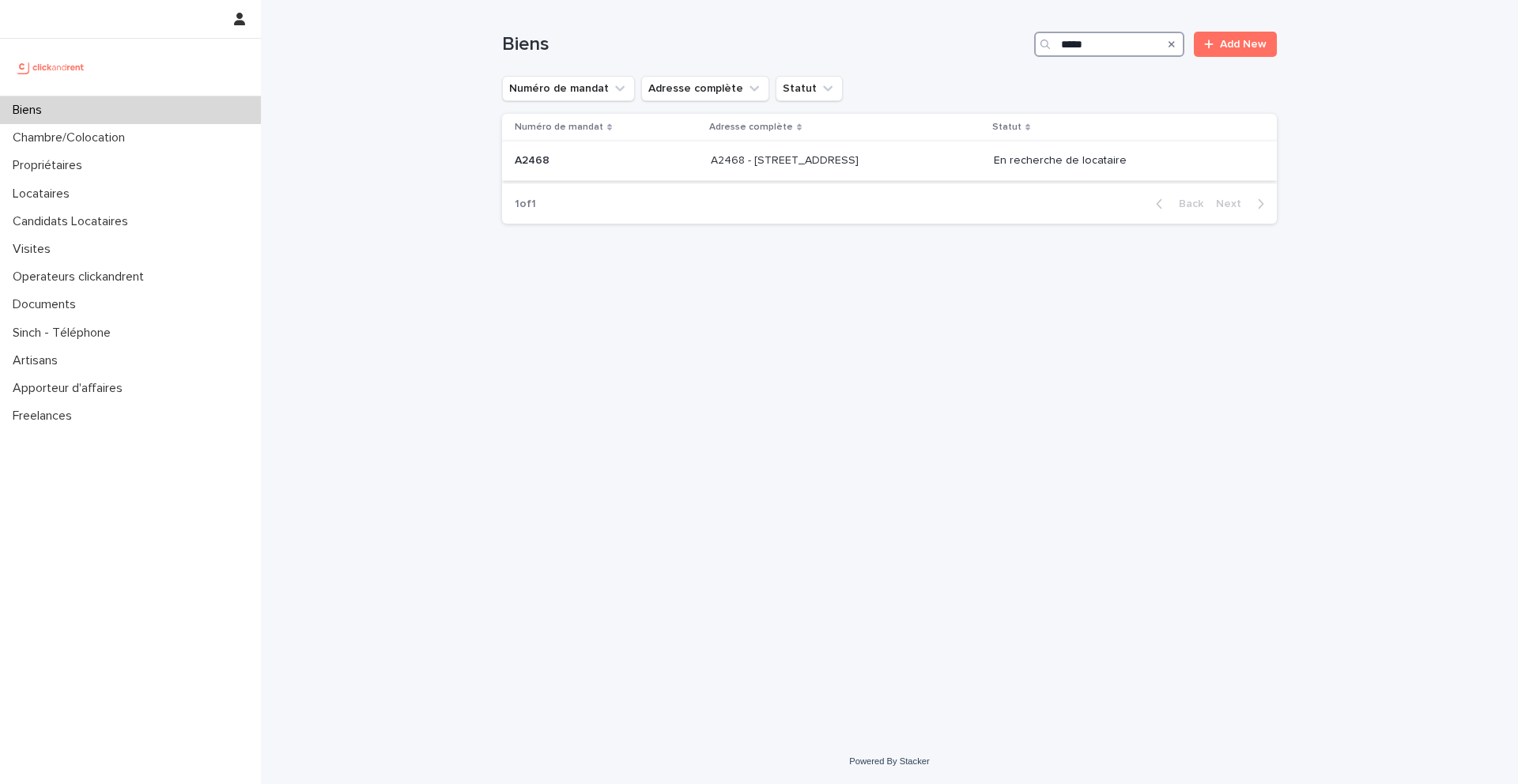
type input "*****"
click at [658, 162] on p at bounding box center [606, 161] width 183 height 14
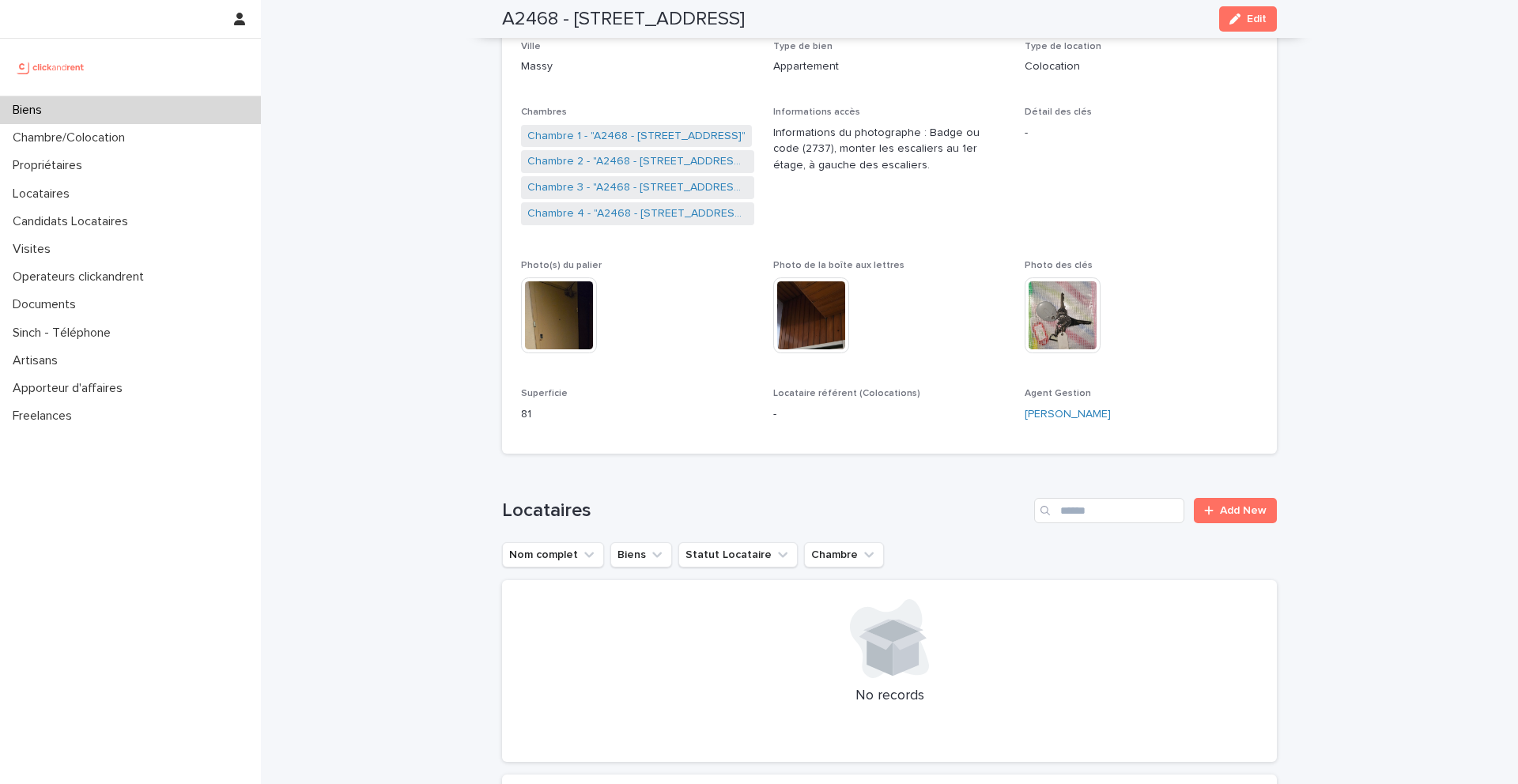
scroll to position [259, 0]
click at [597, 131] on link "Chambre 1 - "A2468 - 19 Avenue Nationale, Massy 91300"" at bounding box center [636, 136] width 218 height 17
click at [599, 156] on link "Chambre 2 - "A2468 - 19 Avenue Nationale, Massy 91300"" at bounding box center [637, 162] width 221 height 17
click at [599, 184] on link "Chambre 3 - "A2468 - 19 Avenue Nationale, Massy 91300"" at bounding box center [637, 188] width 221 height 17
click at [601, 213] on link "Chambre 4 - "A2468 - 19 Avenue Nationale, Massy 91300"" at bounding box center [637, 213] width 221 height 17
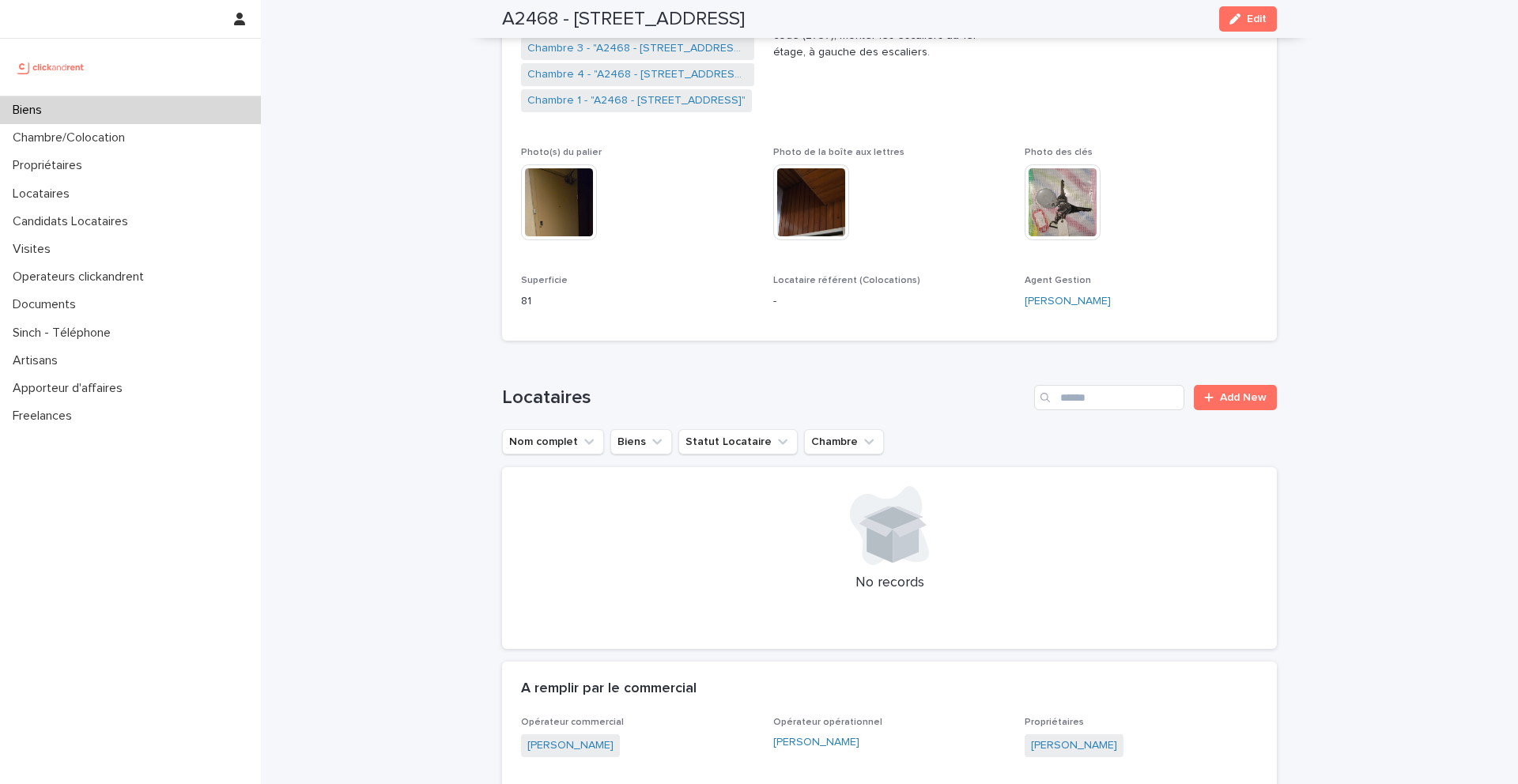
scroll to position [0, 0]
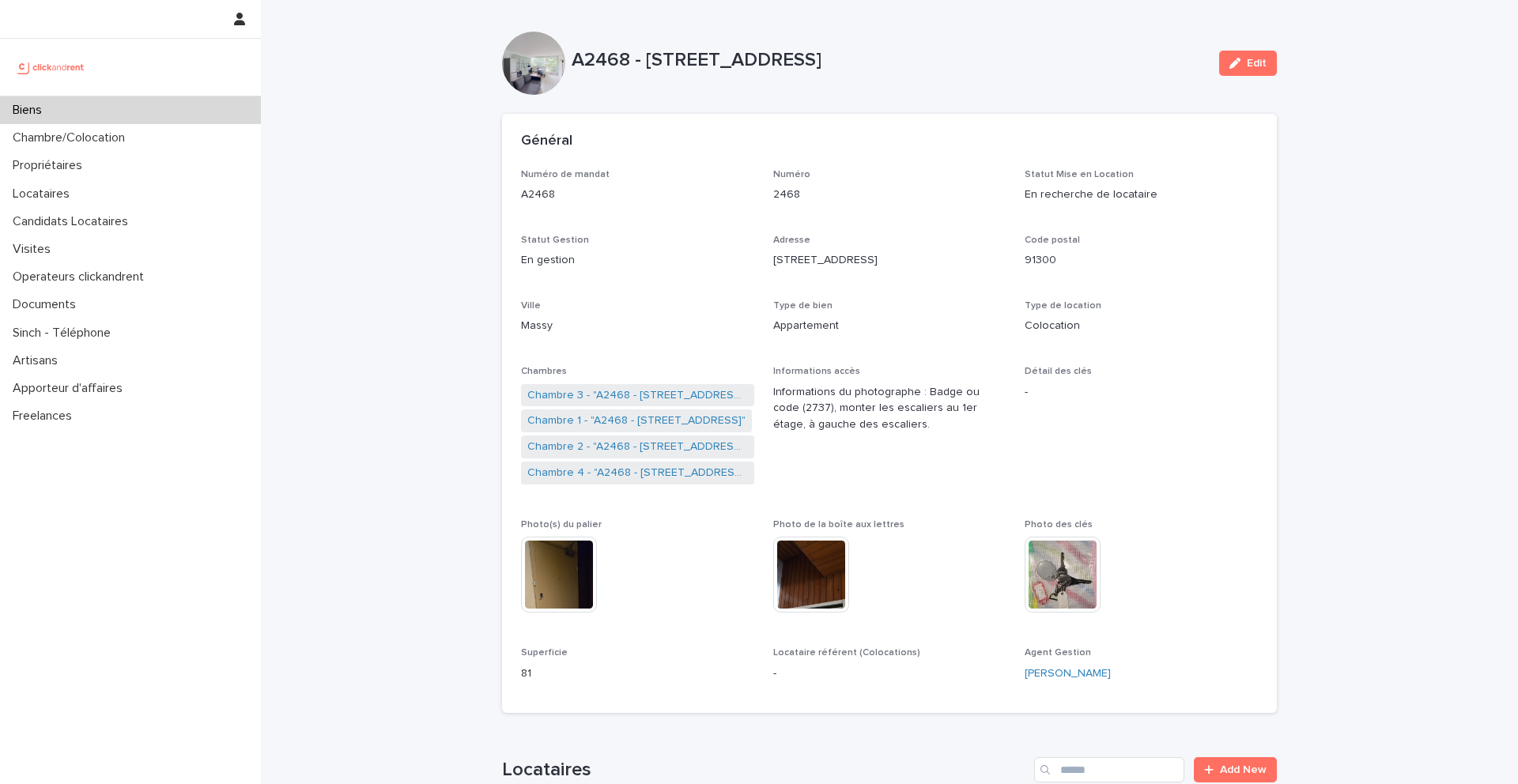
click at [147, 116] on div "Biens" at bounding box center [130, 110] width 261 height 27
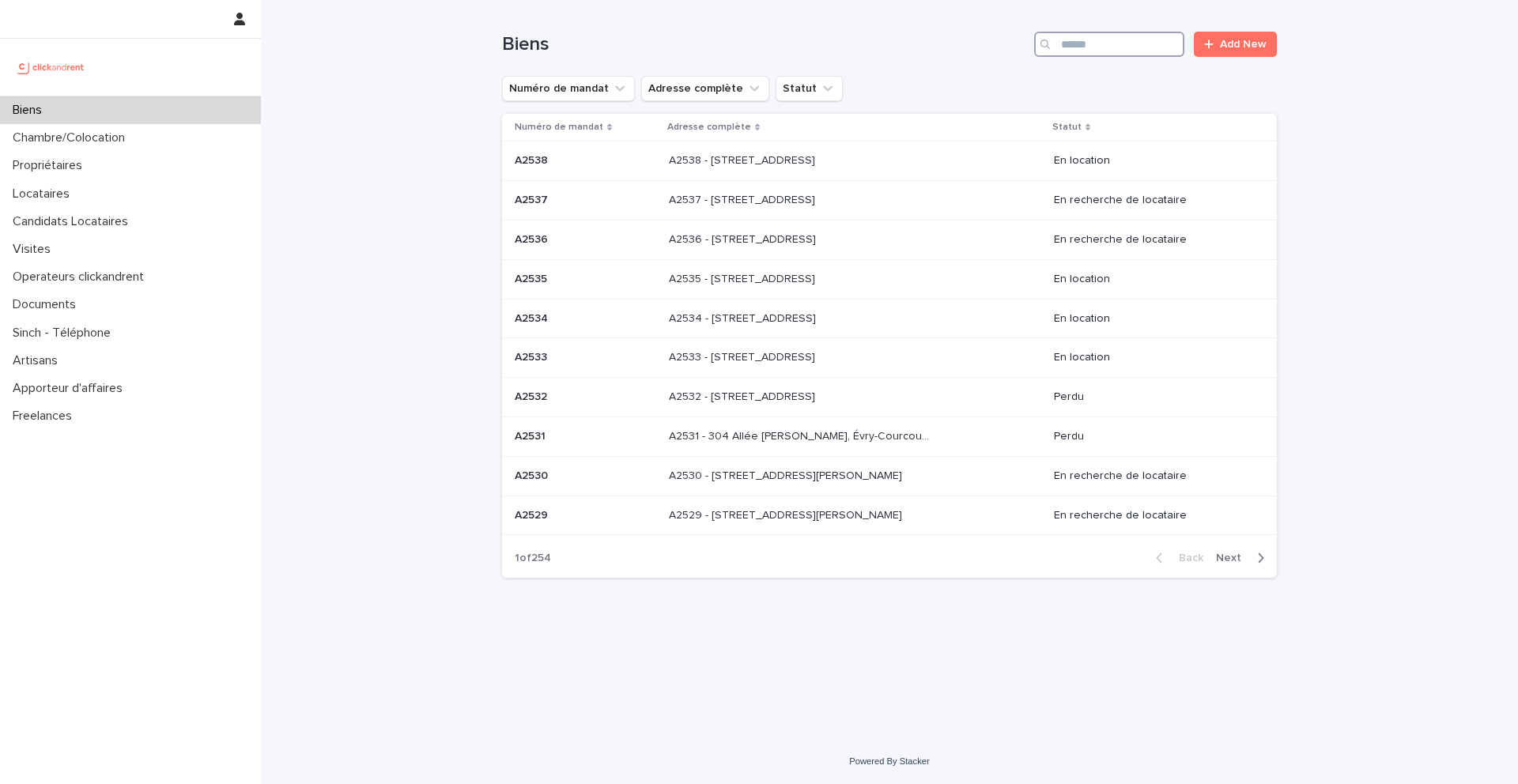
click at [1077, 46] on input "Search" at bounding box center [1109, 44] width 150 height 25
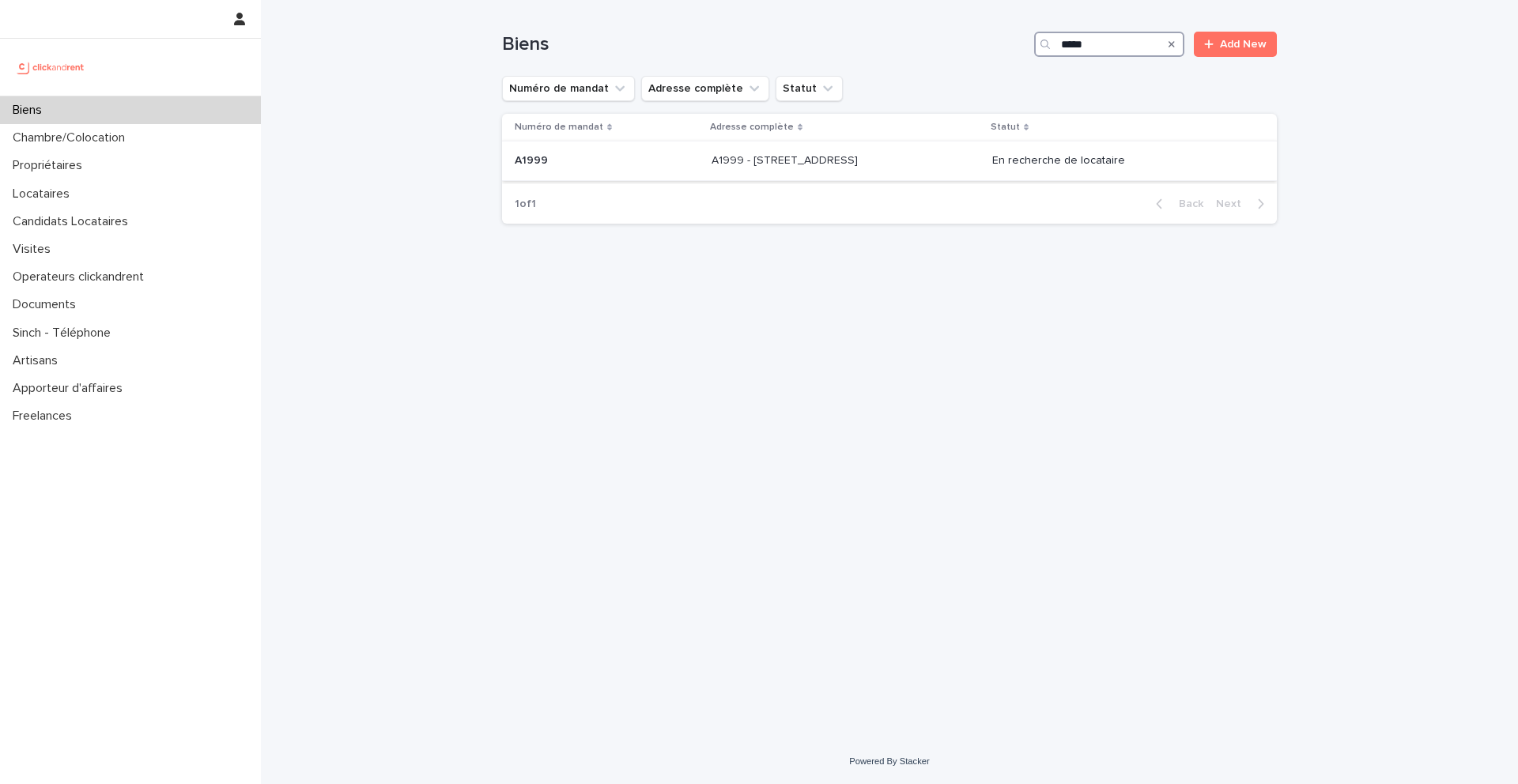
type input "*****"
click at [554, 162] on p at bounding box center [607, 161] width 184 height 14
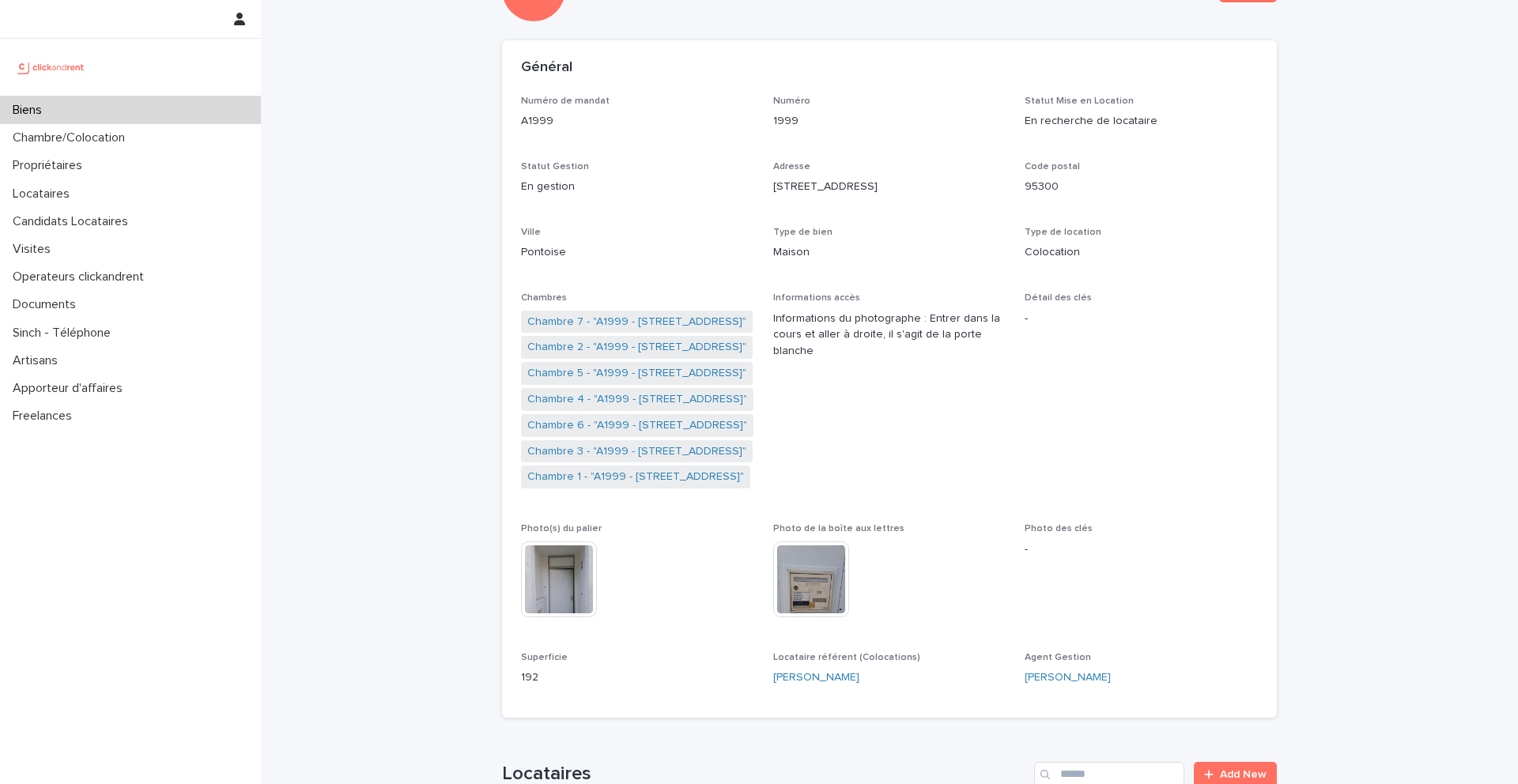
scroll to position [115, 0]
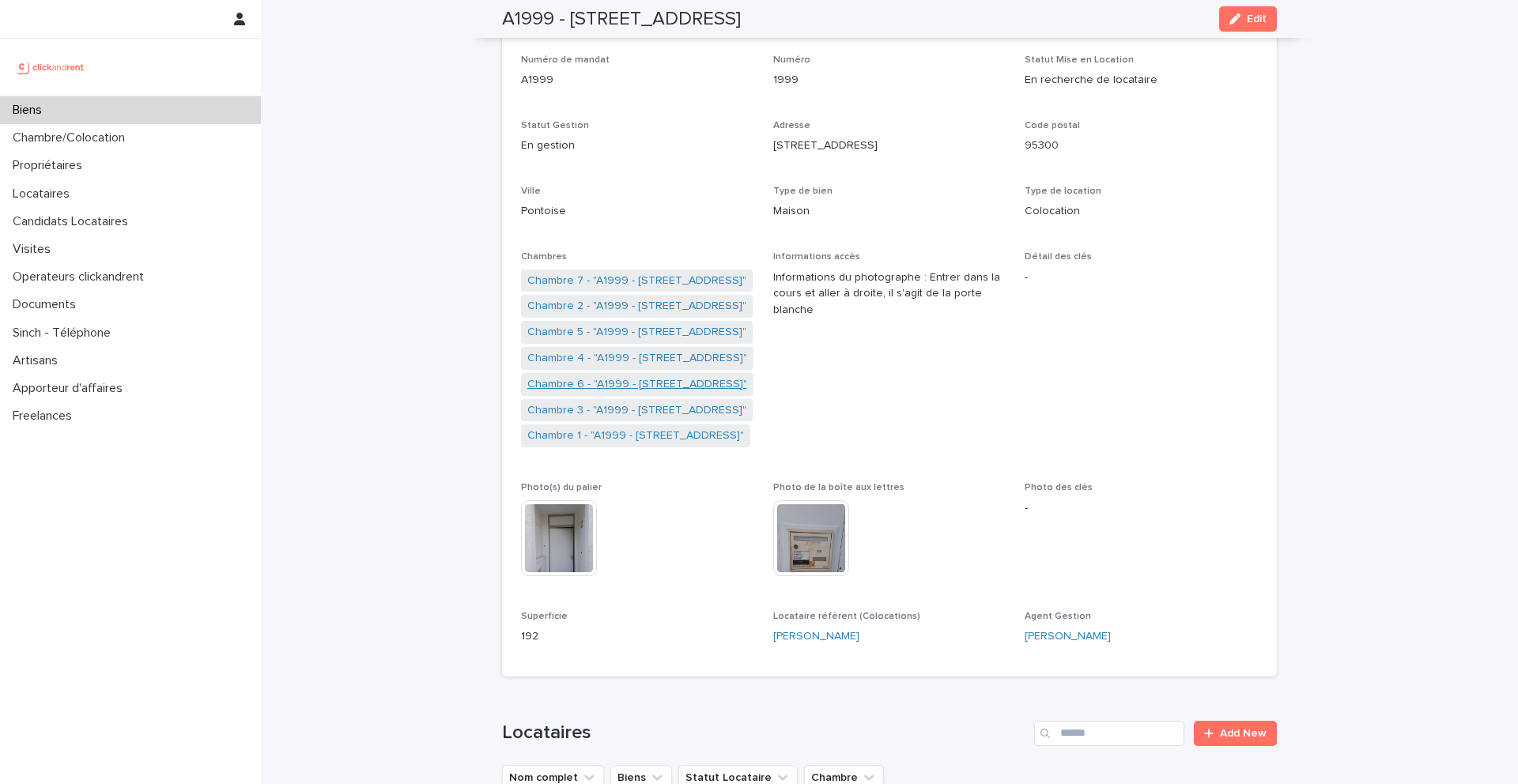
click at [616, 381] on link "Chambre 6 - "A1999 - [STREET_ADDRESS]"" at bounding box center [637, 385] width 220 height 17
click at [601, 280] on link "Chambre 7 - "A1999 - [STREET_ADDRESS]"" at bounding box center [636, 280] width 219 height 17
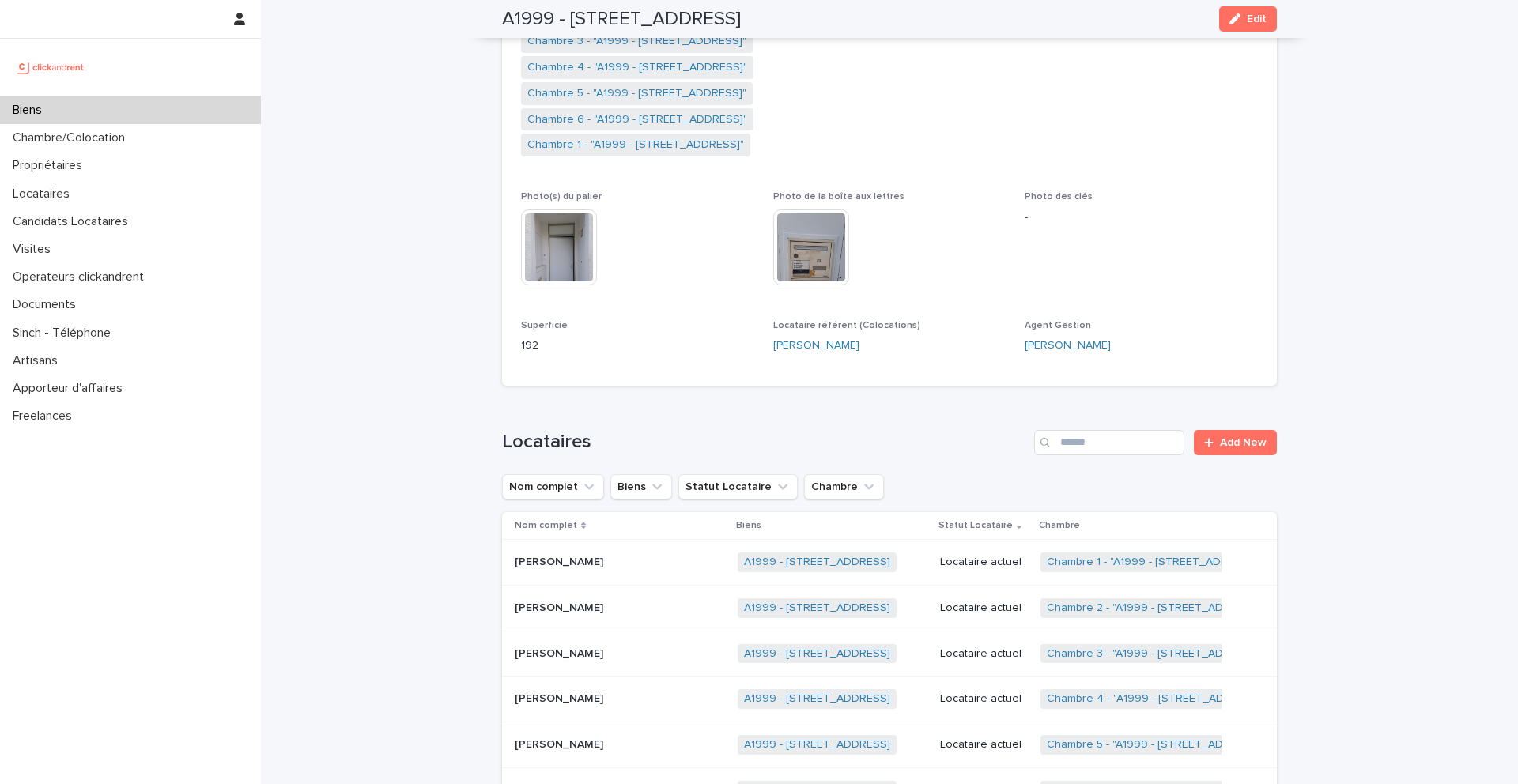
scroll to position [169, 0]
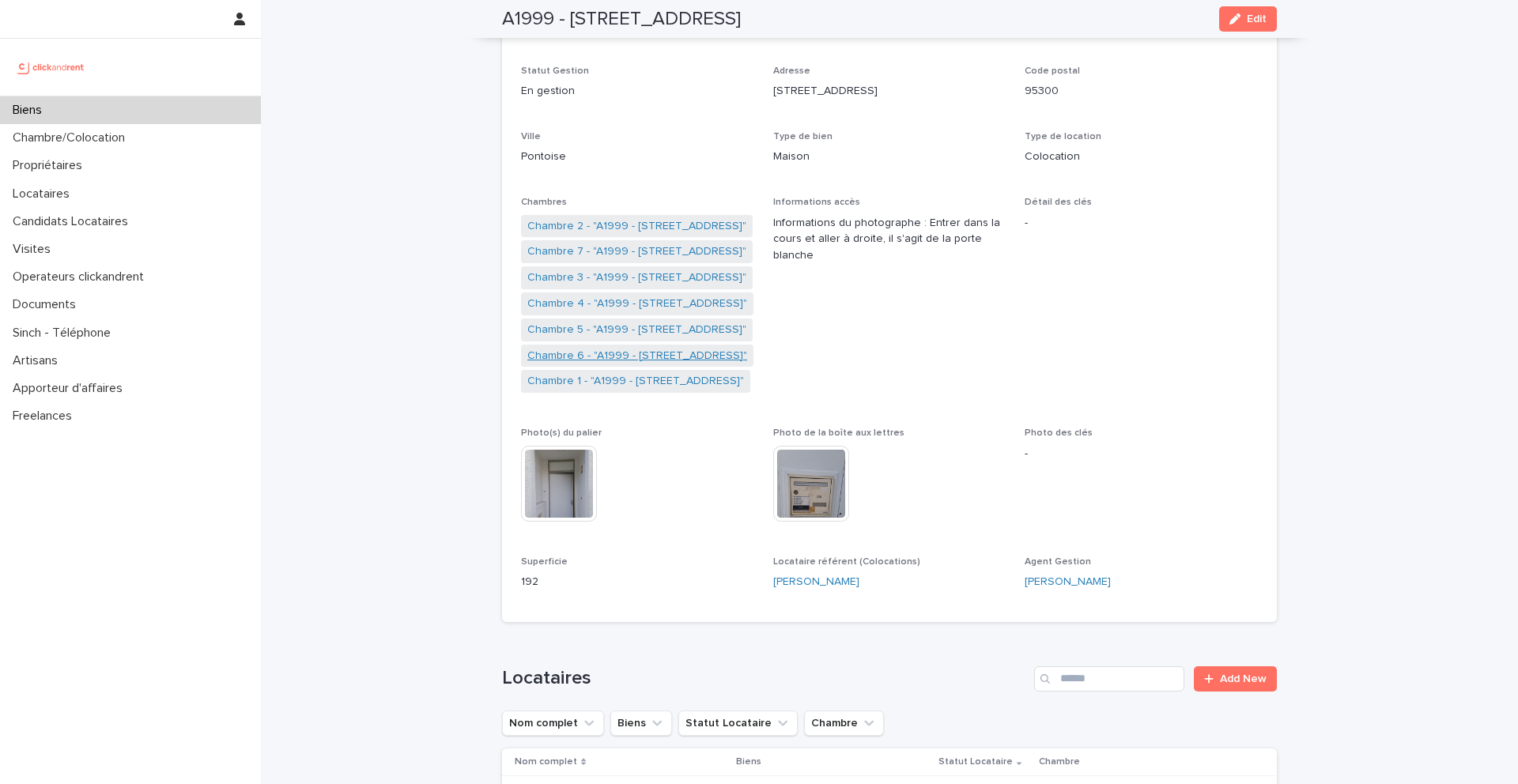
click at [594, 352] on link "Chambre 6 - "A1999 - [STREET_ADDRESS]"" at bounding box center [637, 356] width 220 height 17
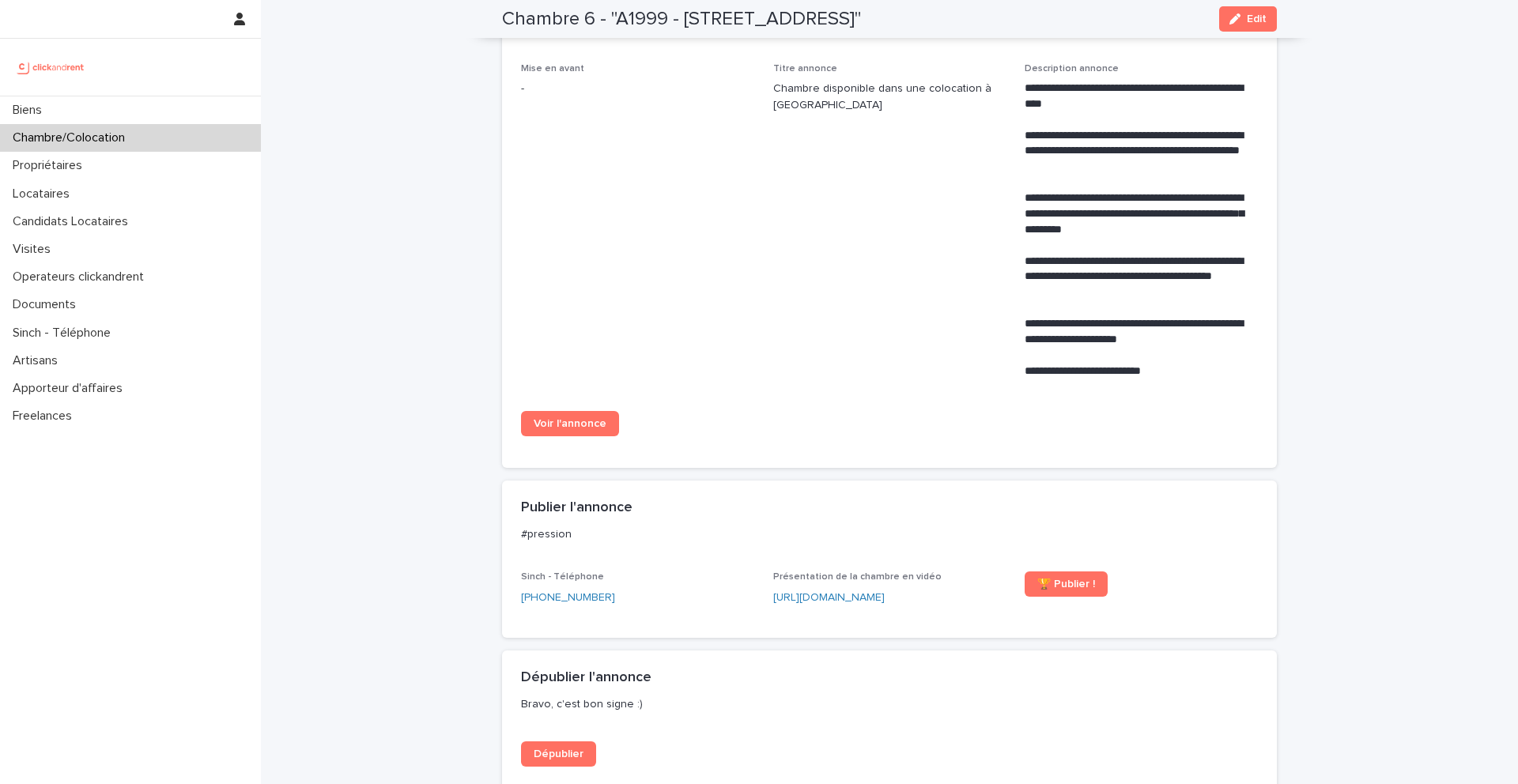
scroll to position [611, 0]
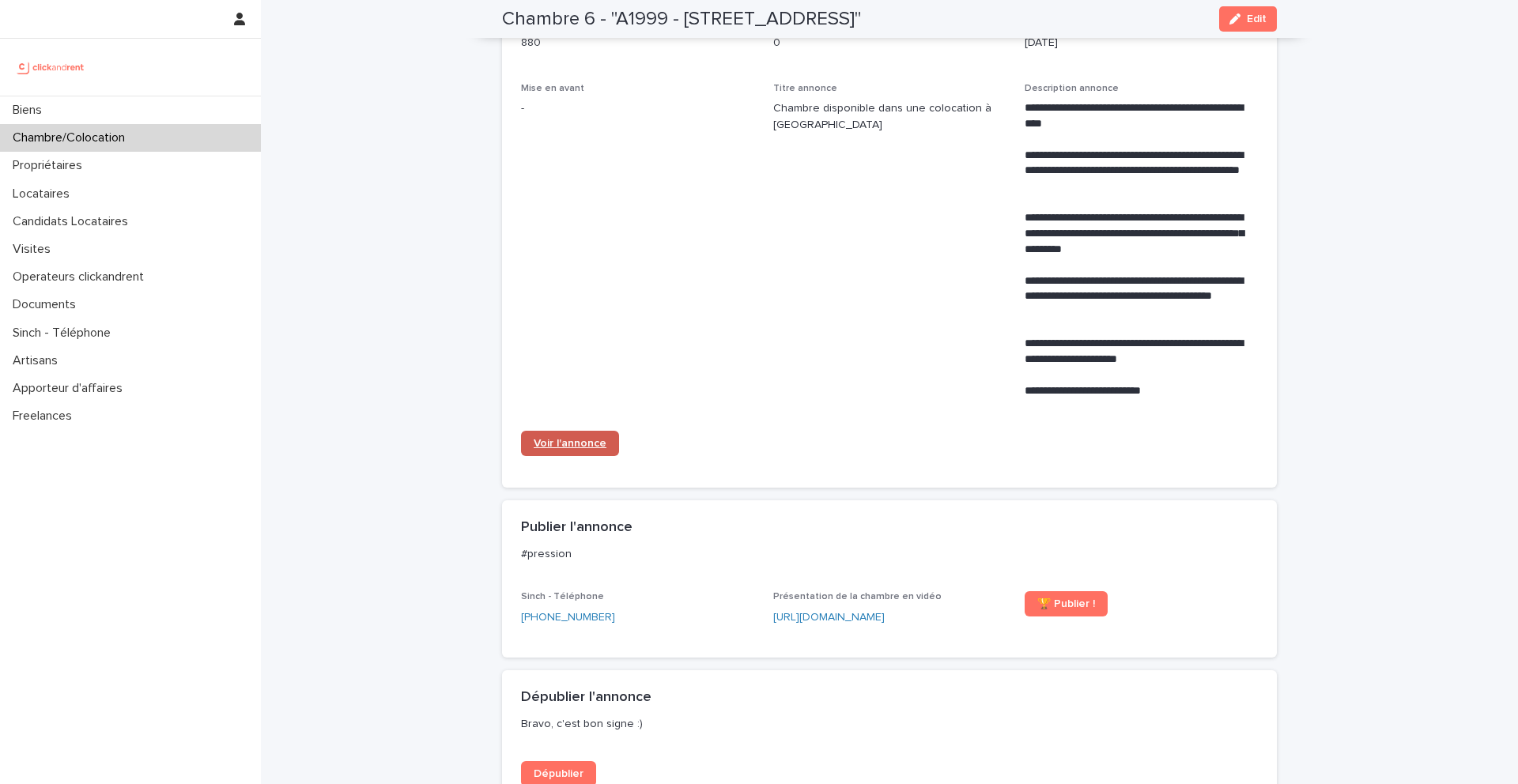
click at [574, 449] on span "Voir l'annonce" at bounding box center [570, 444] width 73 height 11
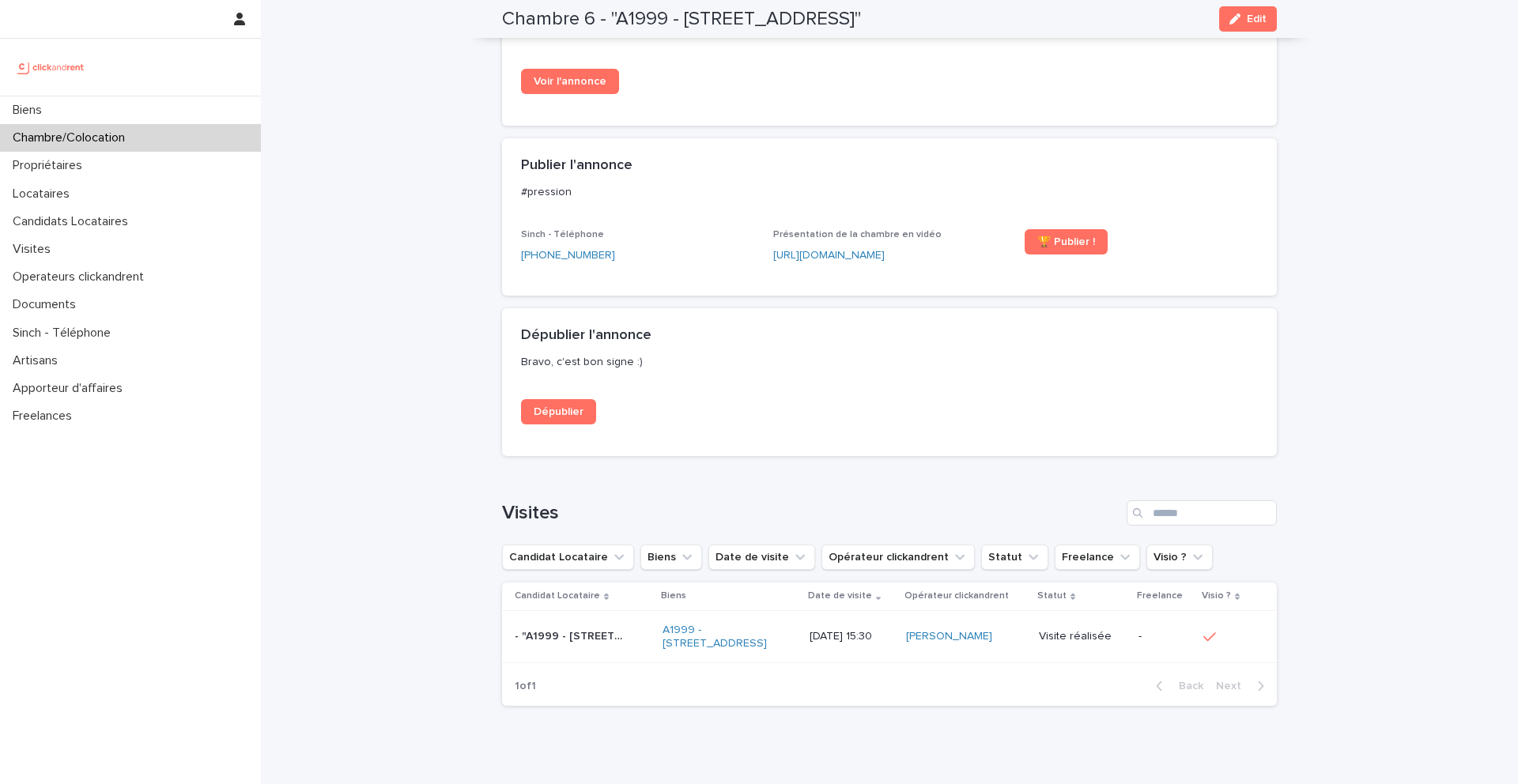
scroll to position [976, 0]
click at [570, 85] on span "Voir l'annonce" at bounding box center [570, 79] width 73 height 11
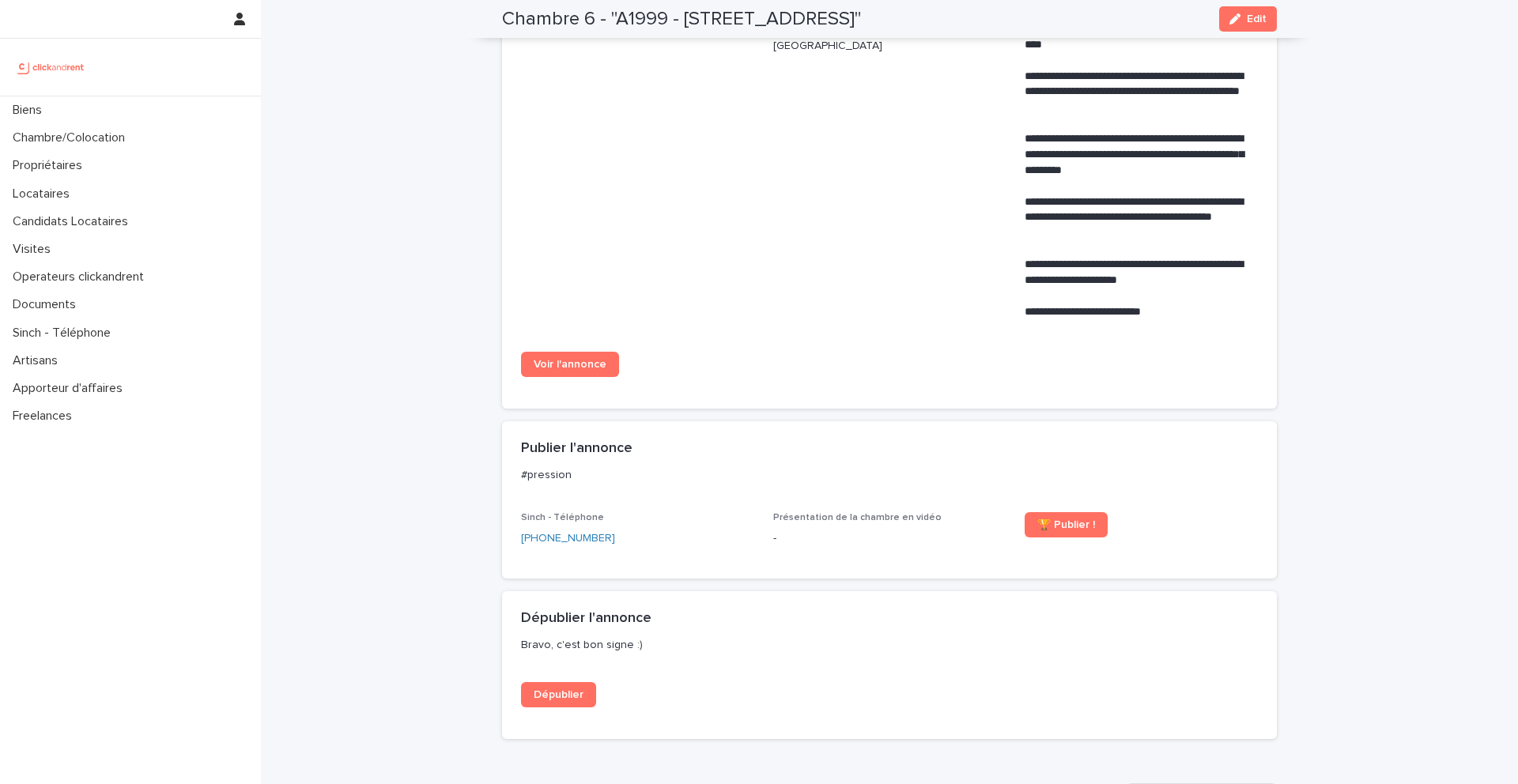
scroll to position [722, 0]
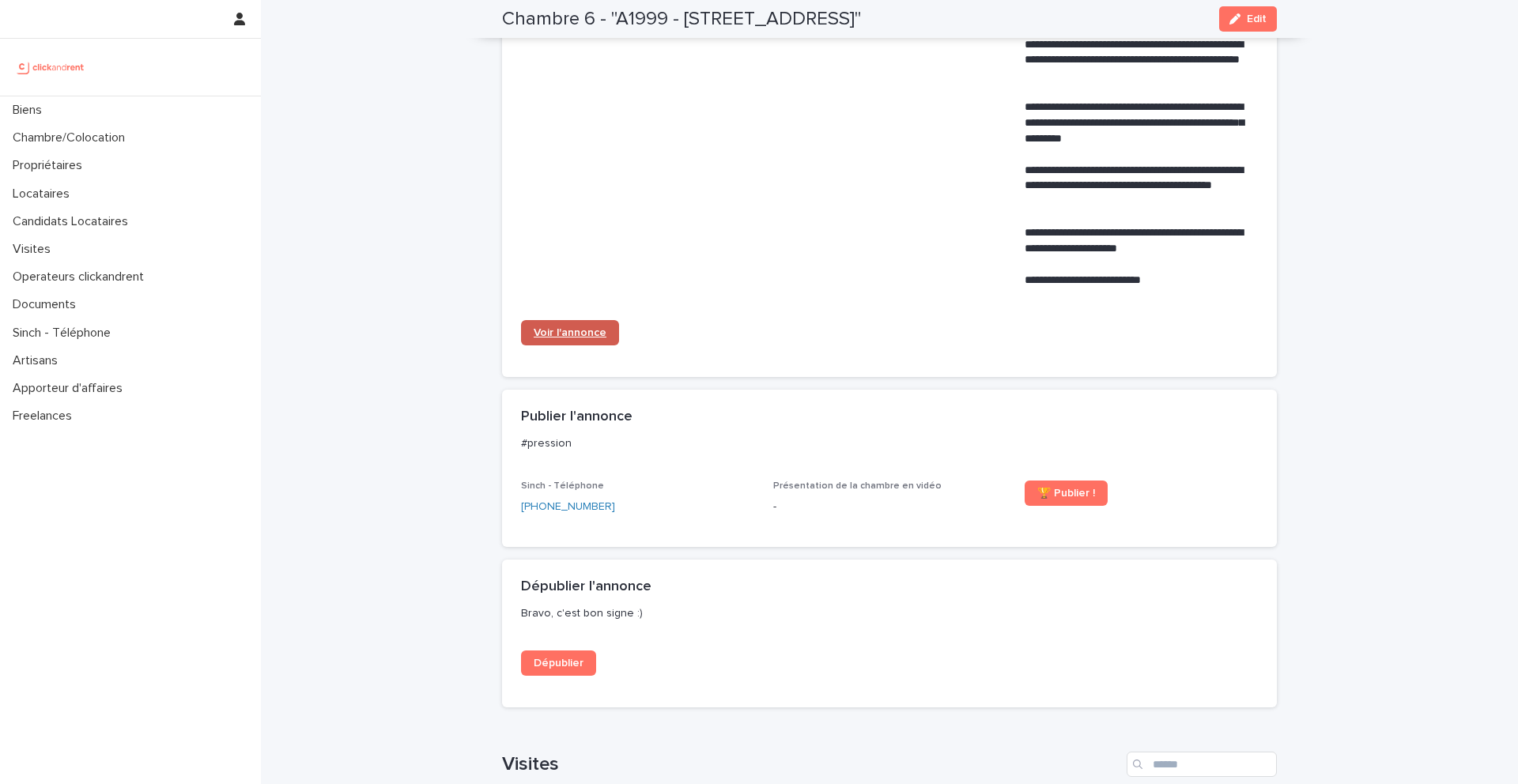
click at [575, 339] on span "Voir l'annonce" at bounding box center [570, 333] width 73 height 11
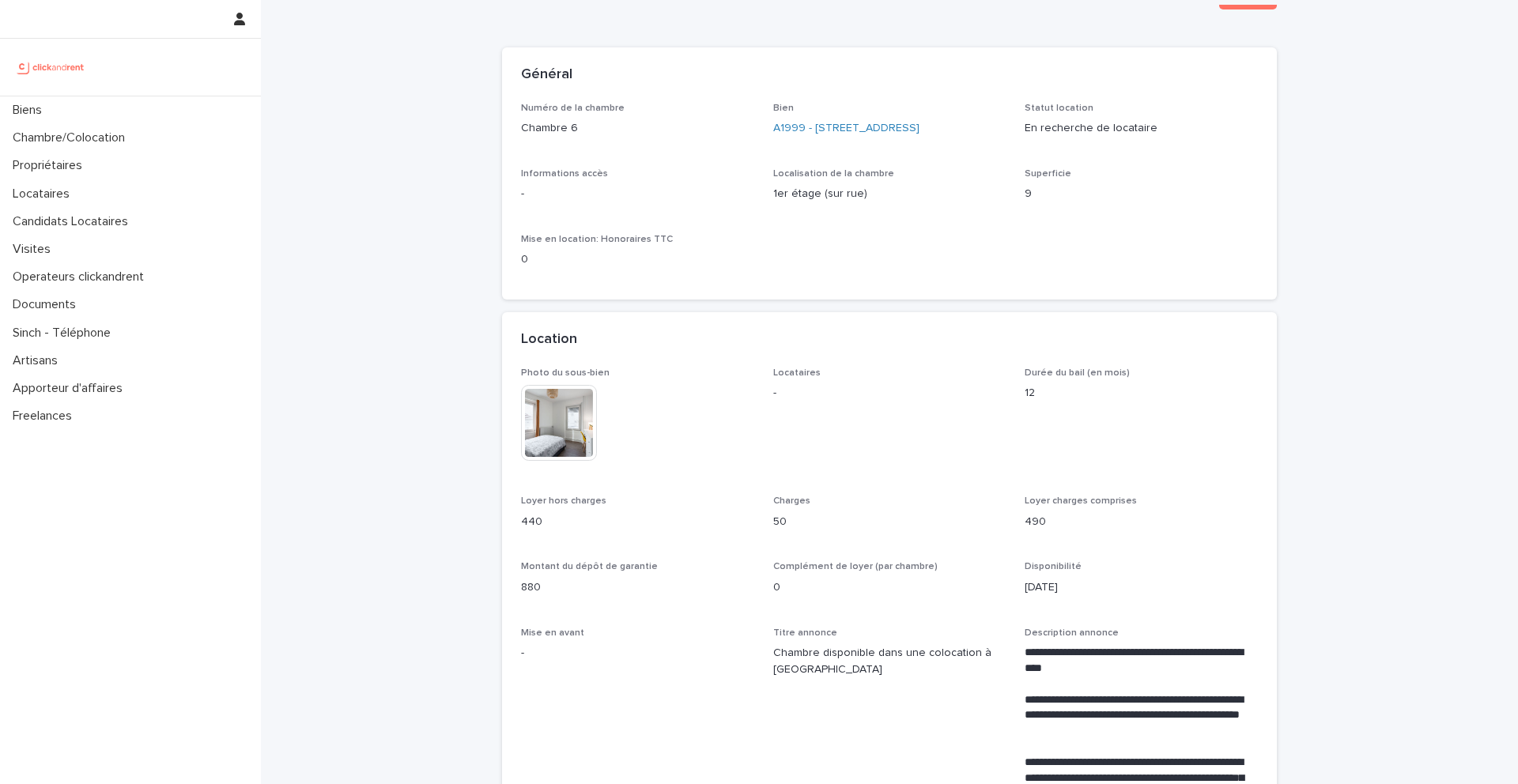
scroll to position [0, 0]
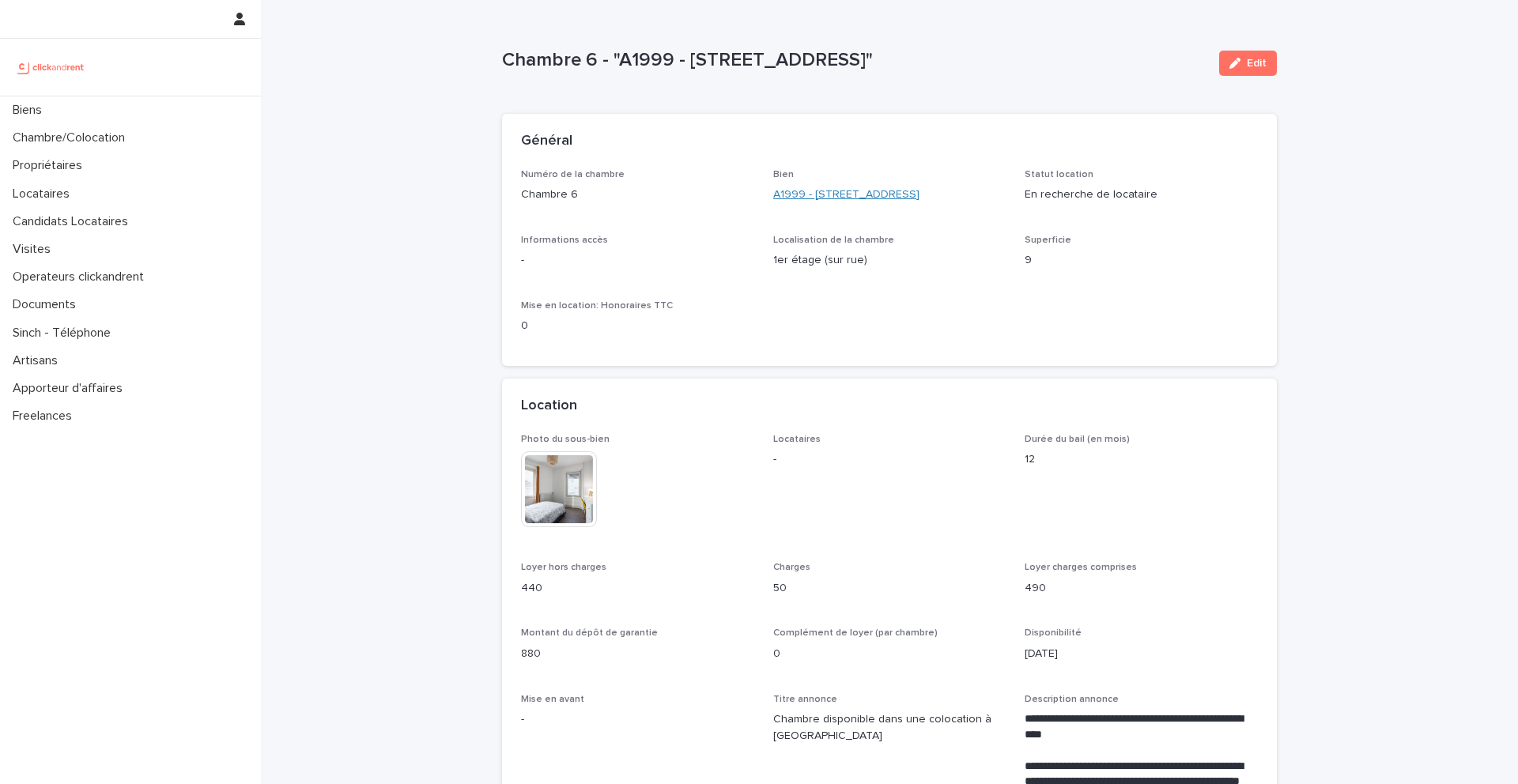
click at [816, 203] on link "A1999 - [STREET_ADDRESS]" at bounding box center [846, 195] width 146 height 17
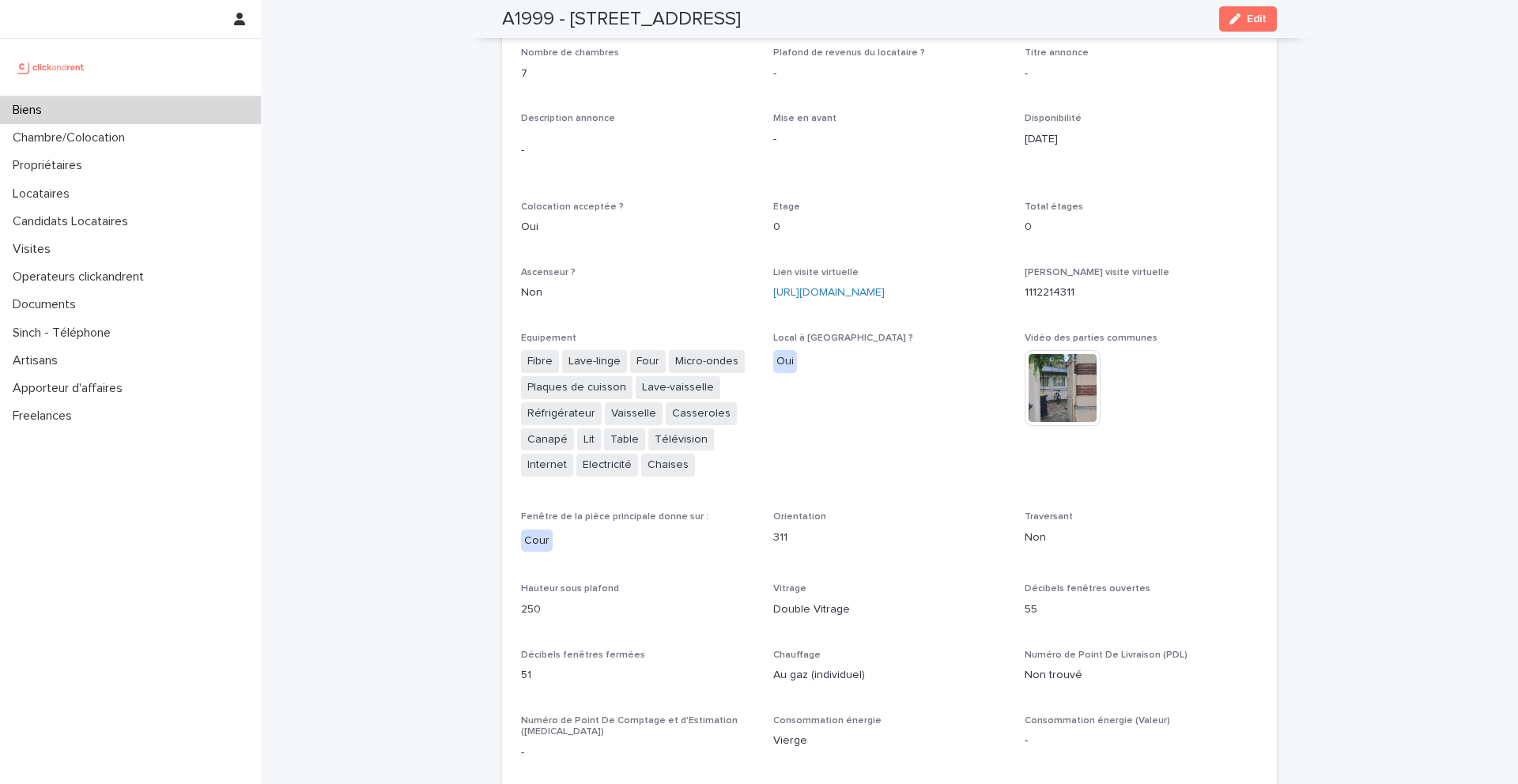
scroll to position [3088, 0]
click at [862, 285] on link "[URL][DOMAIN_NAME]" at bounding box center [829, 290] width 112 height 11
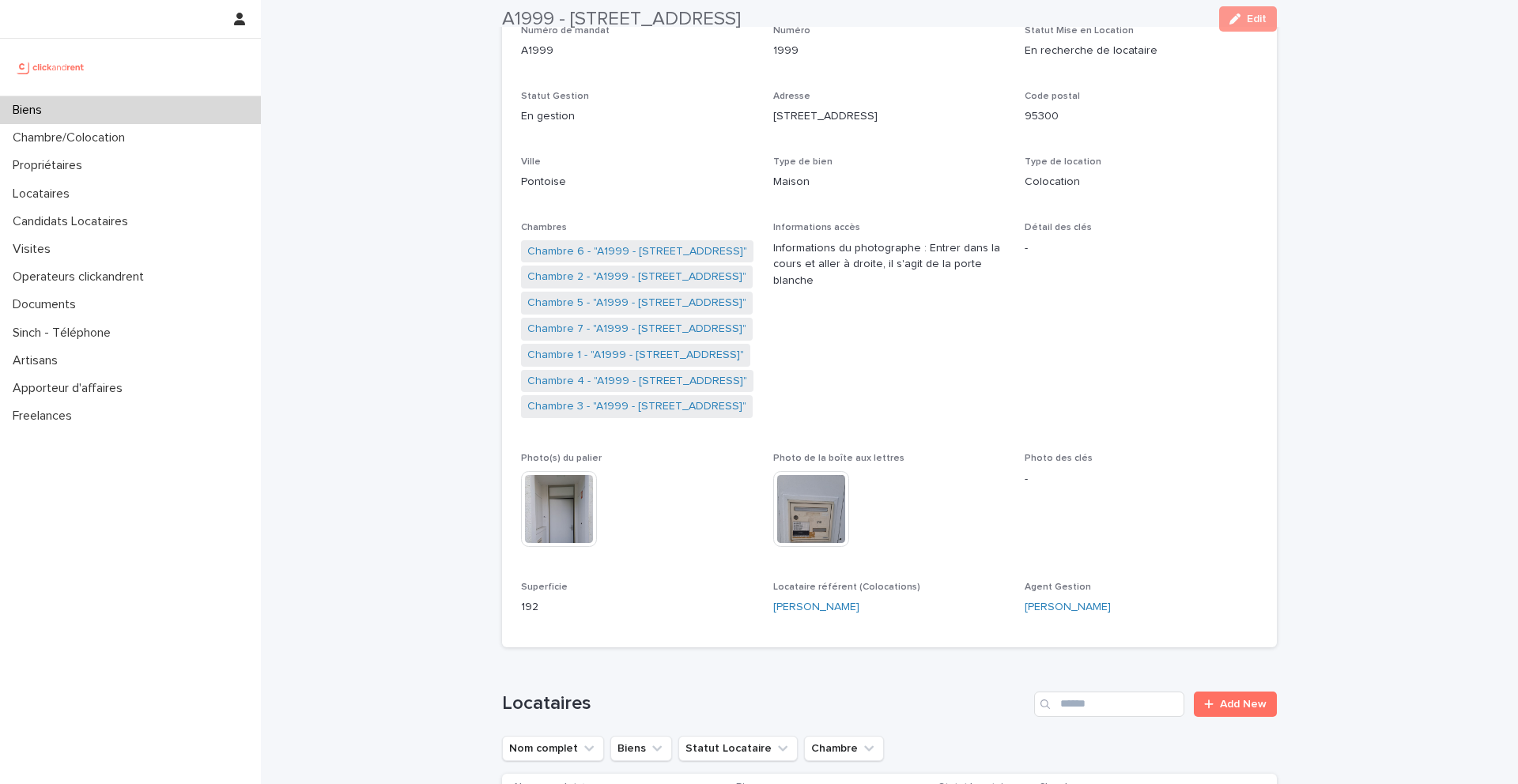
scroll to position [157, 0]
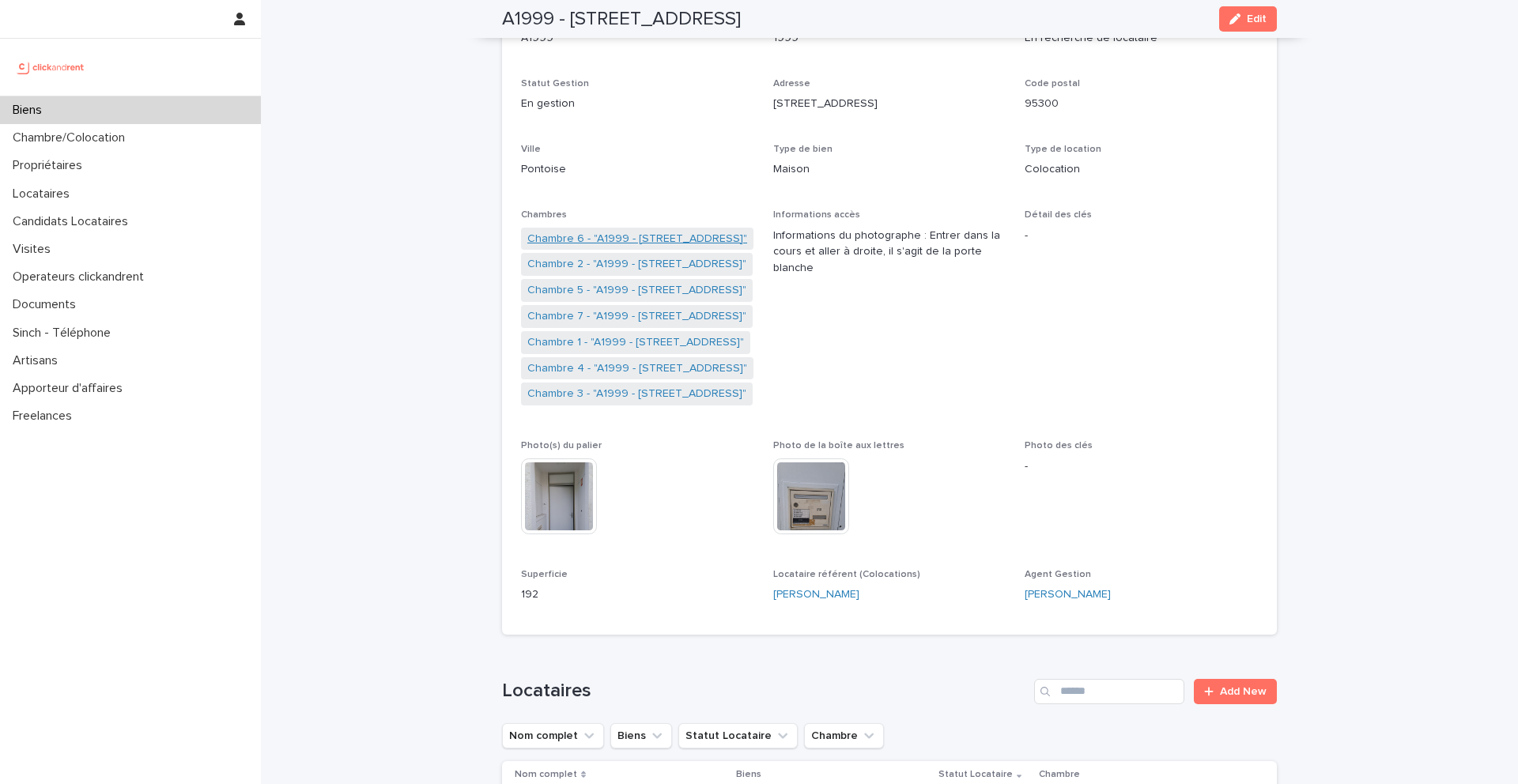
click at [601, 235] on link "Chambre 6 - "A1999 - [STREET_ADDRESS]"" at bounding box center [637, 239] width 220 height 17
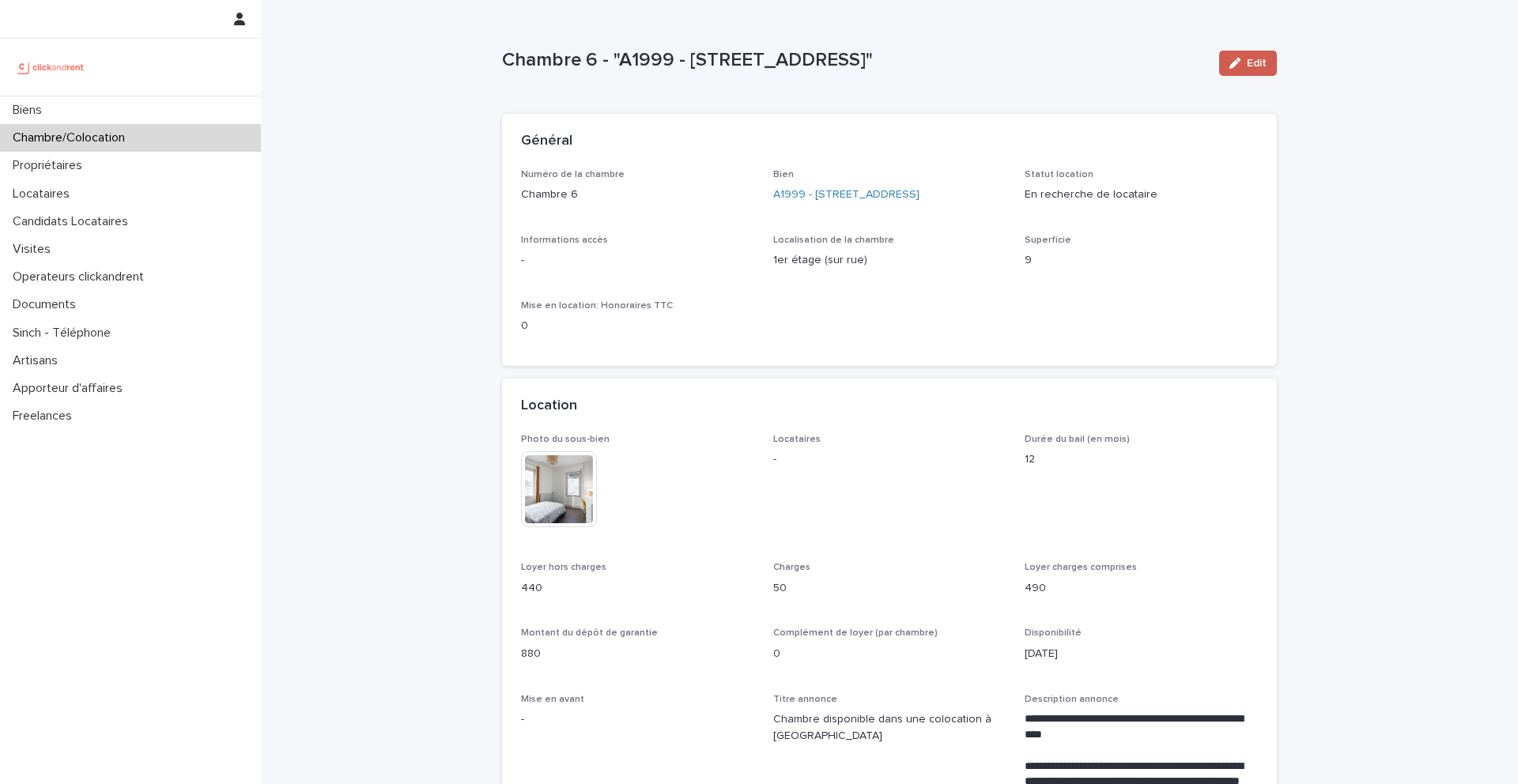
click at [1250, 61] on span "Edit" at bounding box center [1256, 63] width 19 height 11
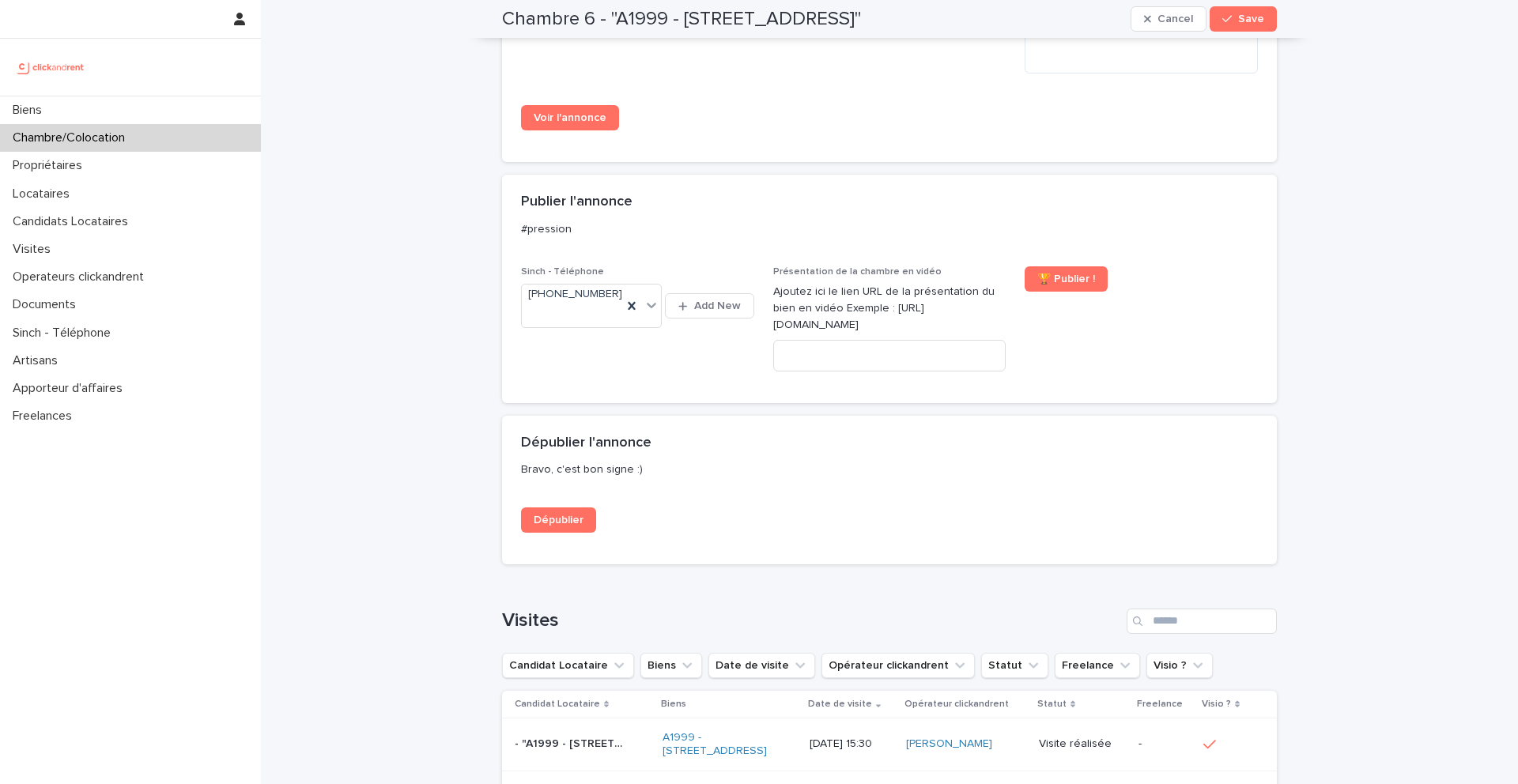
scroll to position [1424, 0]
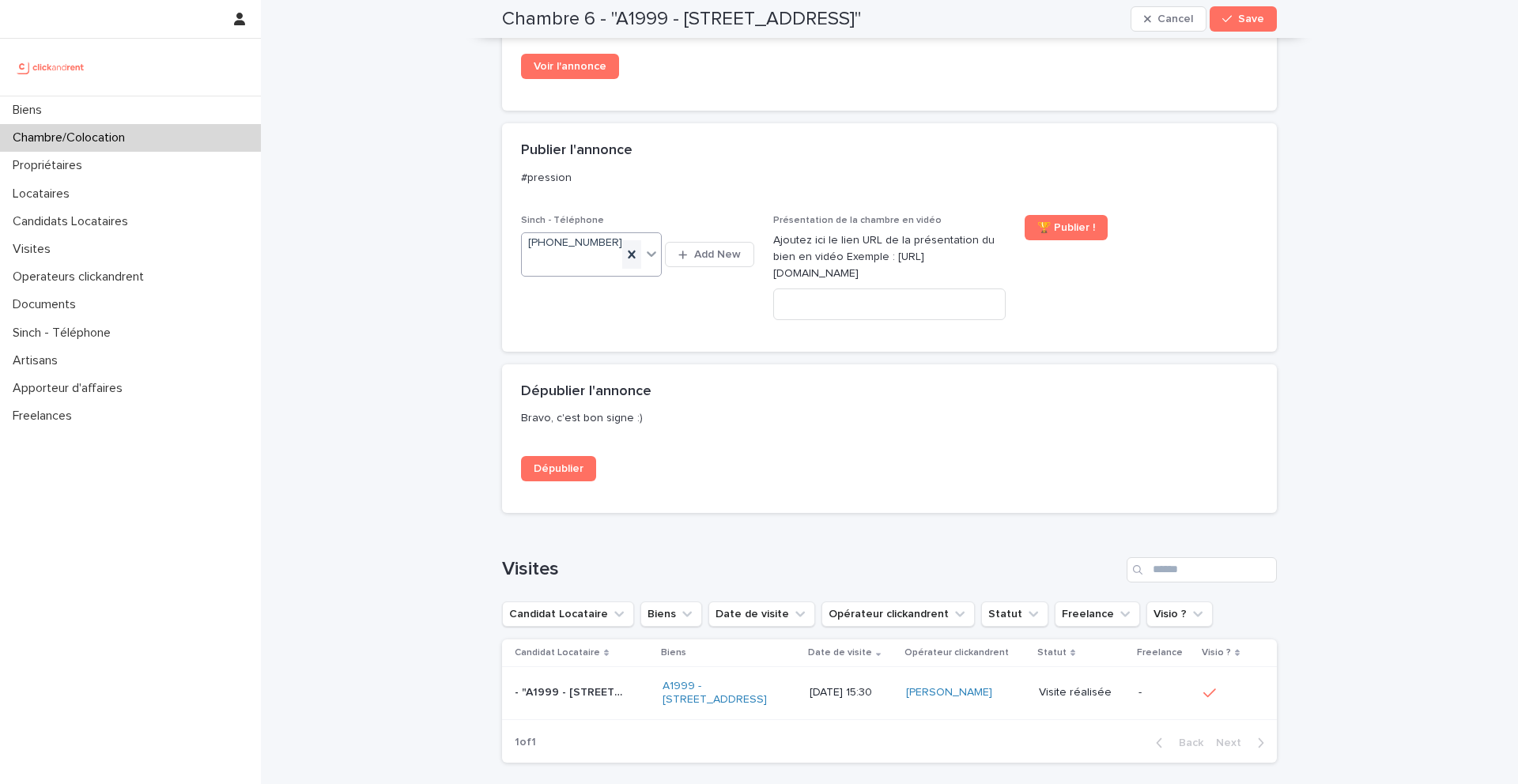
click at [637, 263] on icon at bounding box center [632, 255] width 16 height 16
click at [1247, 28] on button "Save" at bounding box center [1242, 19] width 67 height 25
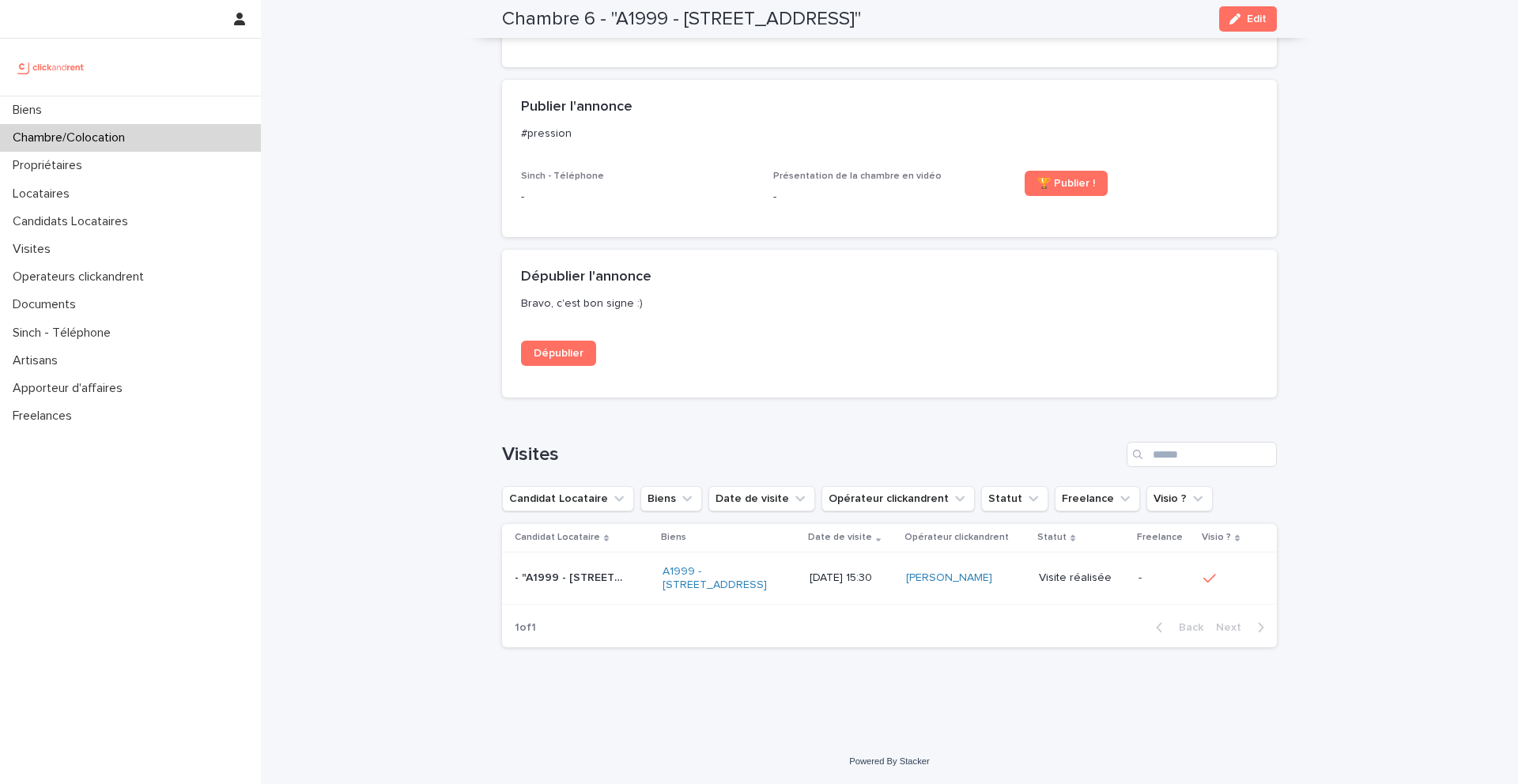
scroll to position [1062, 0]
click at [551, 346] on link "Dépublier" at bounding box center [559, 353] width 75 height 25
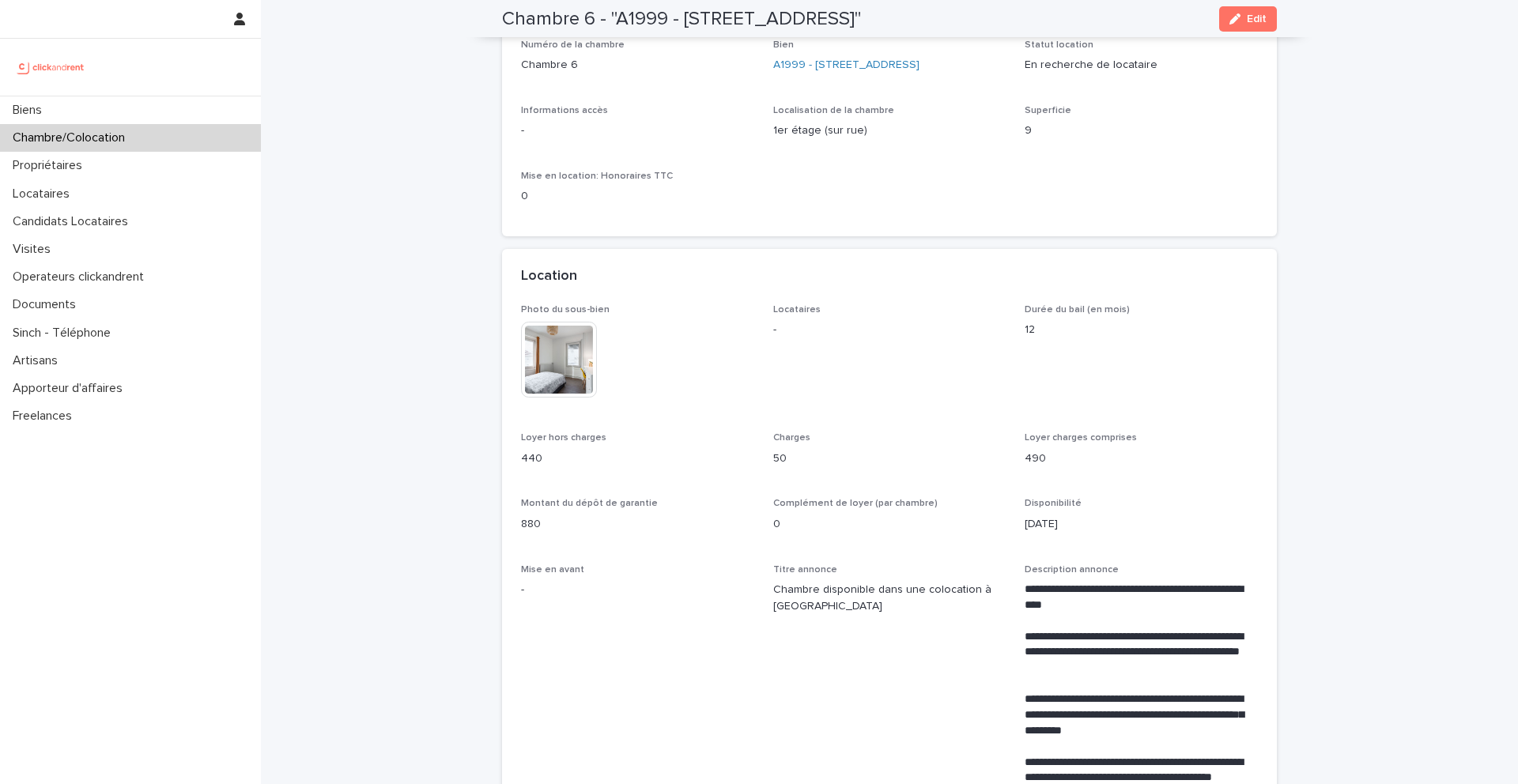
scroll to position [0, 0]
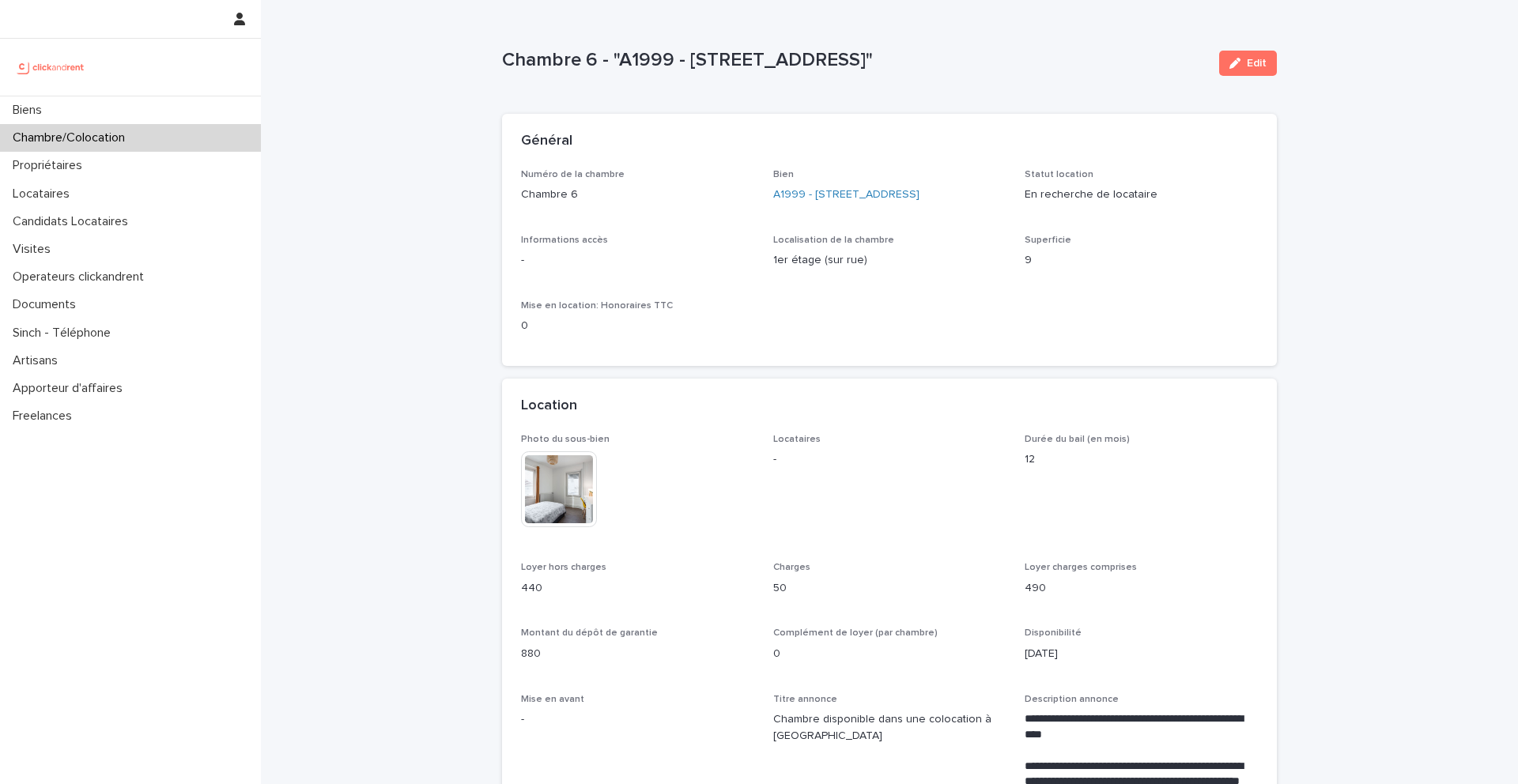
drag, startPoint x: 1136, startPoint y: 59, endPoint x: 506, endPoint y: 57, distance: 630.0
click at [505, 57] on p "Chambre 6 - "A1999 - [STREET_ADDRESS]"" at bounding box center [854, 61] width 704 height 23
copy p "Chambre 6 - "A1999 - [STREET_ADDRESS]""
click at [993, 131] on div "Général" at bounding box center [889, 141] width 775 height 55
click at [1230, 57] on icon "button" at bounding box center [1235, 63] width 11 height 11
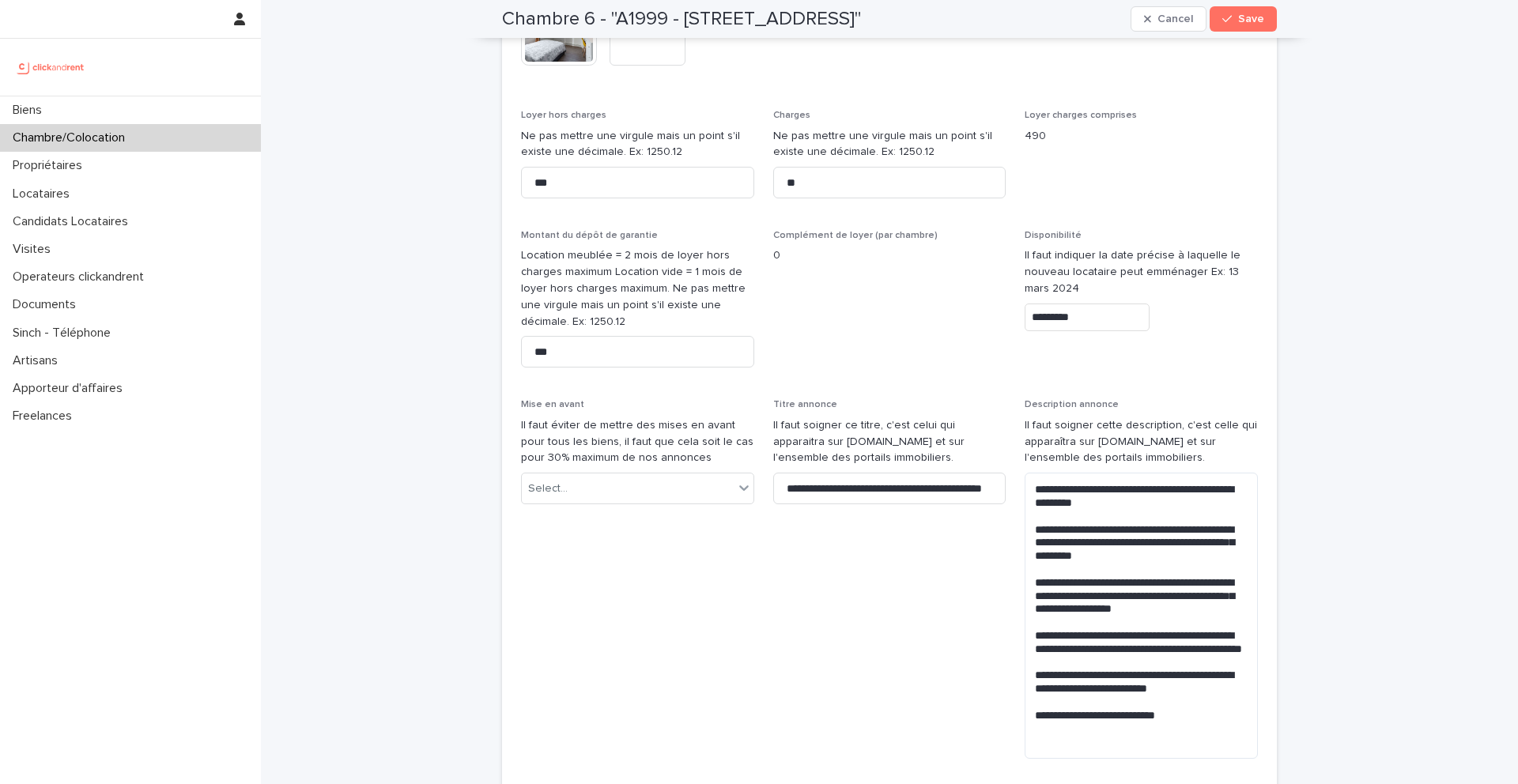
scroll to position [732, 0]
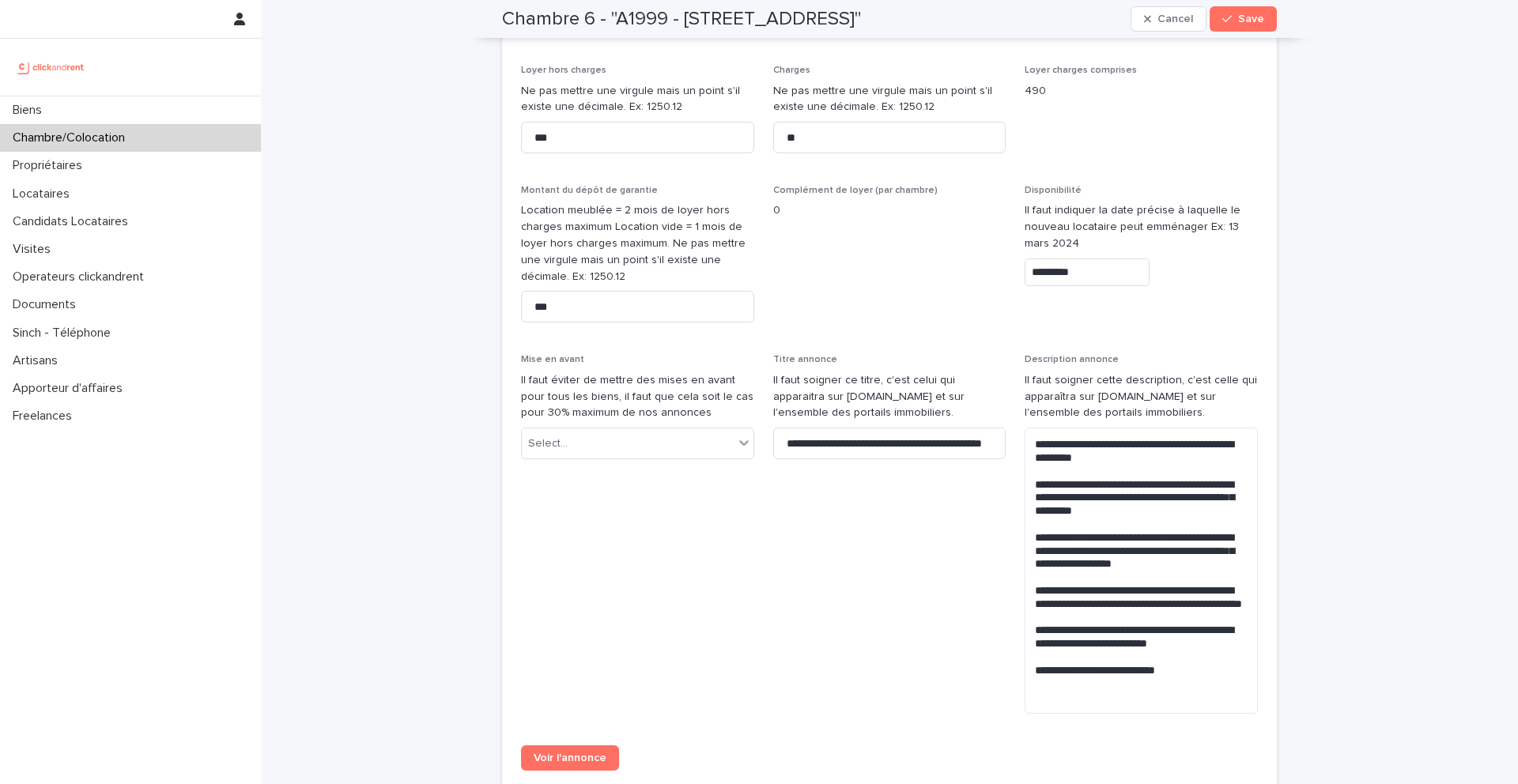
click at [1060, 286] on input "*********" at bounding box center [1087, 272] width 125 height 27
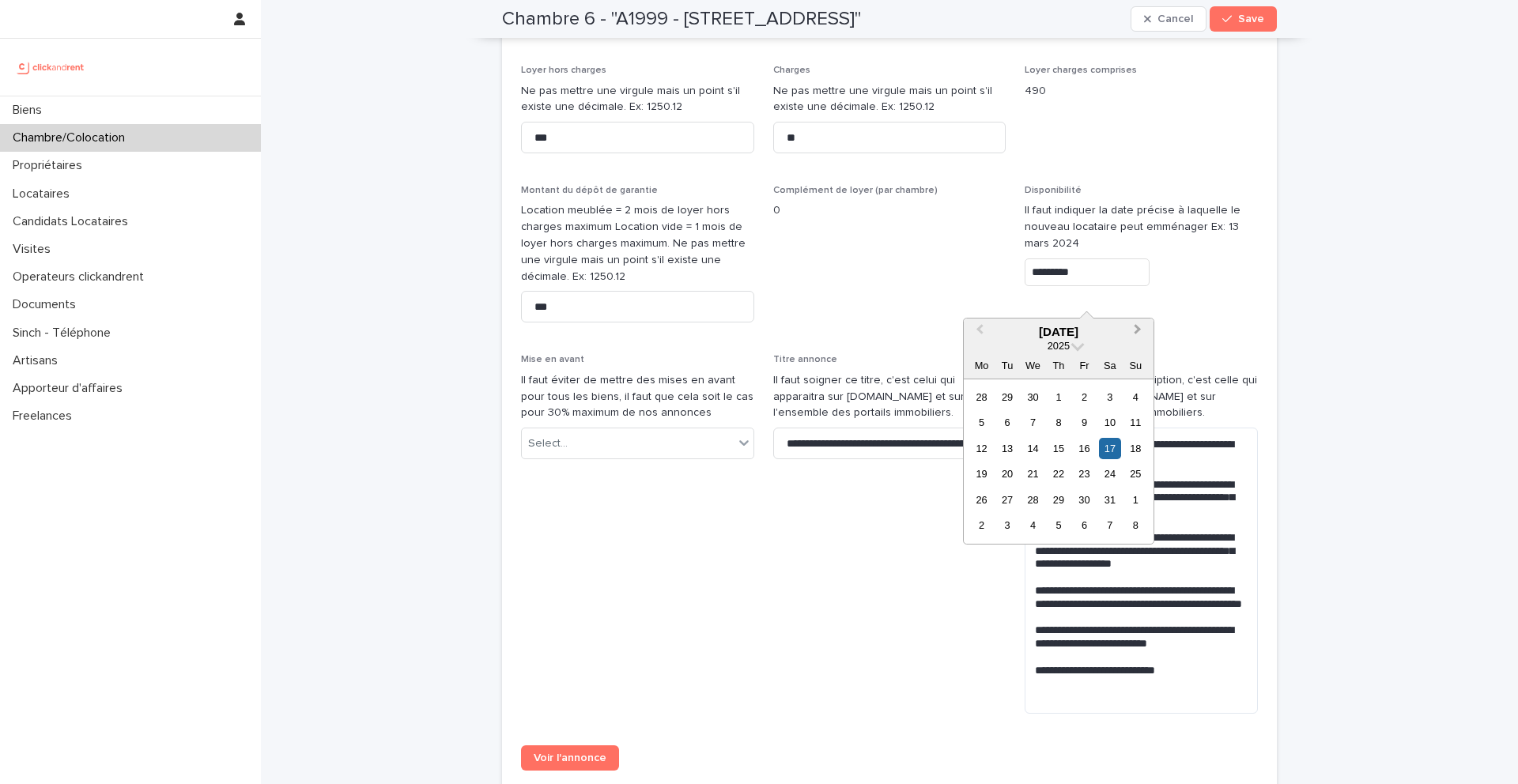
click at [1137, 331] on span "Next Month" at bounding box center [1137, 331] width 0 height 21
click at [1132, 334] on button "Next Month" at bounding box center [1139, 332] width 25 height 25
click at [1107, 476] on div "23" at bounding box center [1110, 474] width 21 height 21
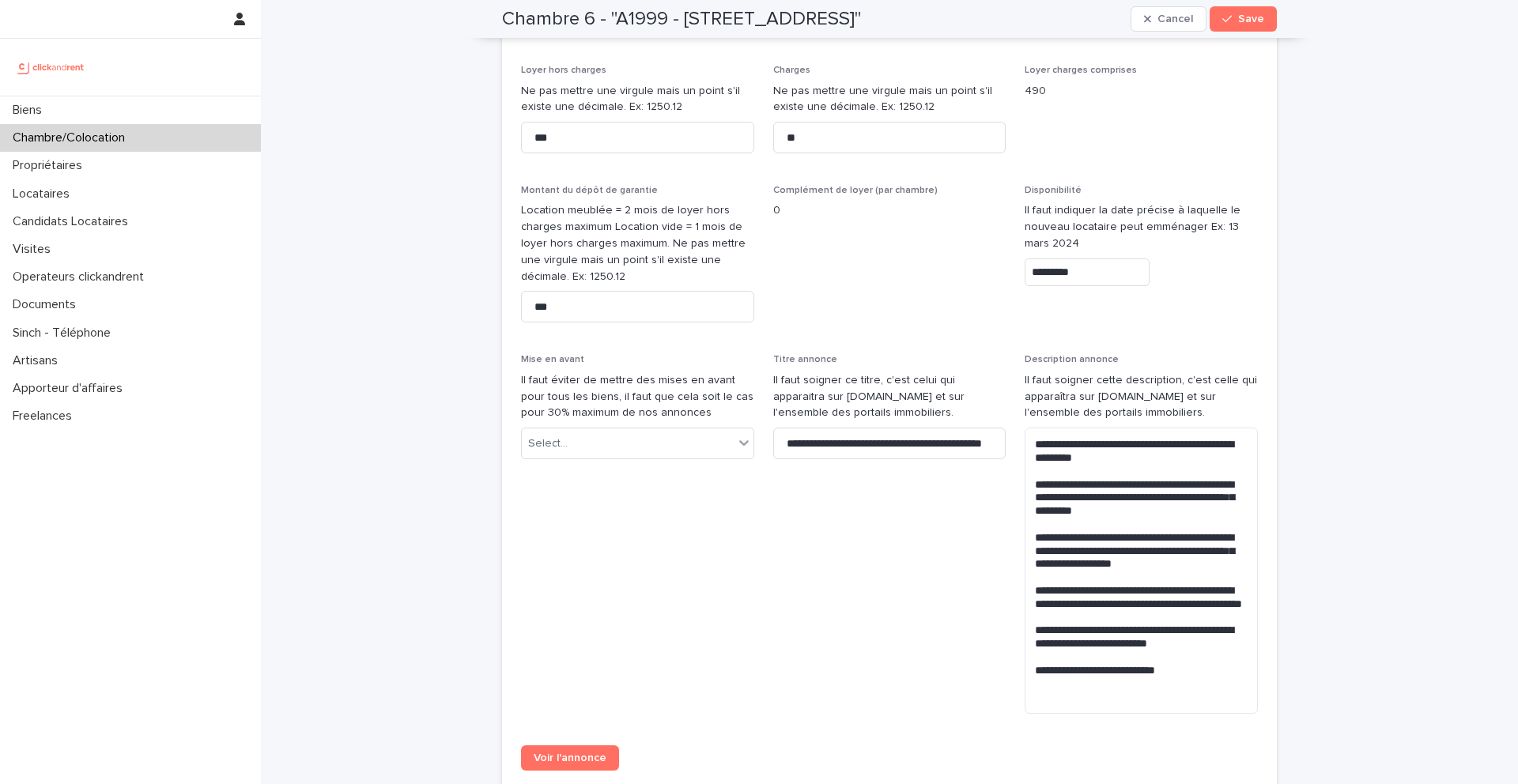
type input "*********"
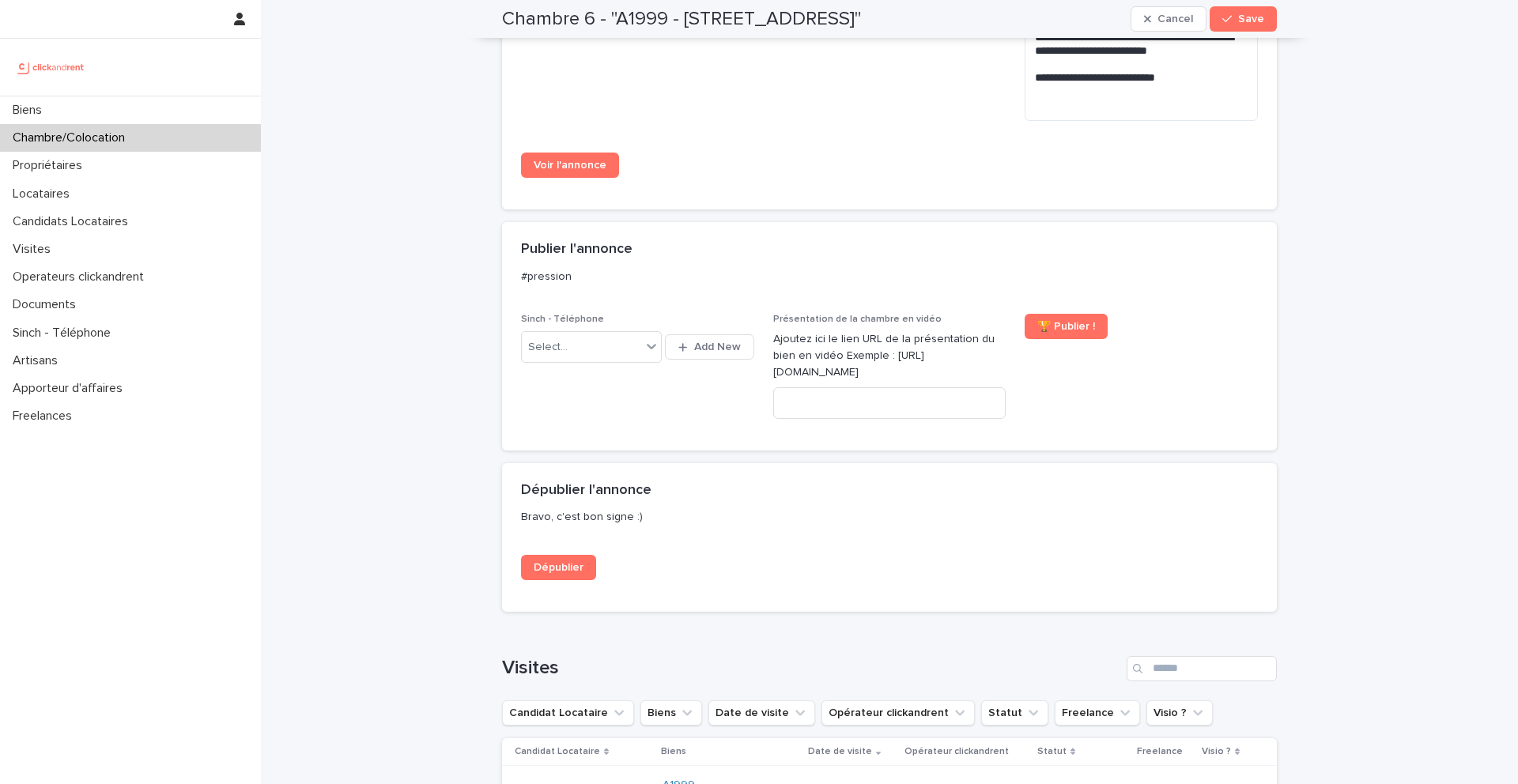
scroll to position [1336, 0]
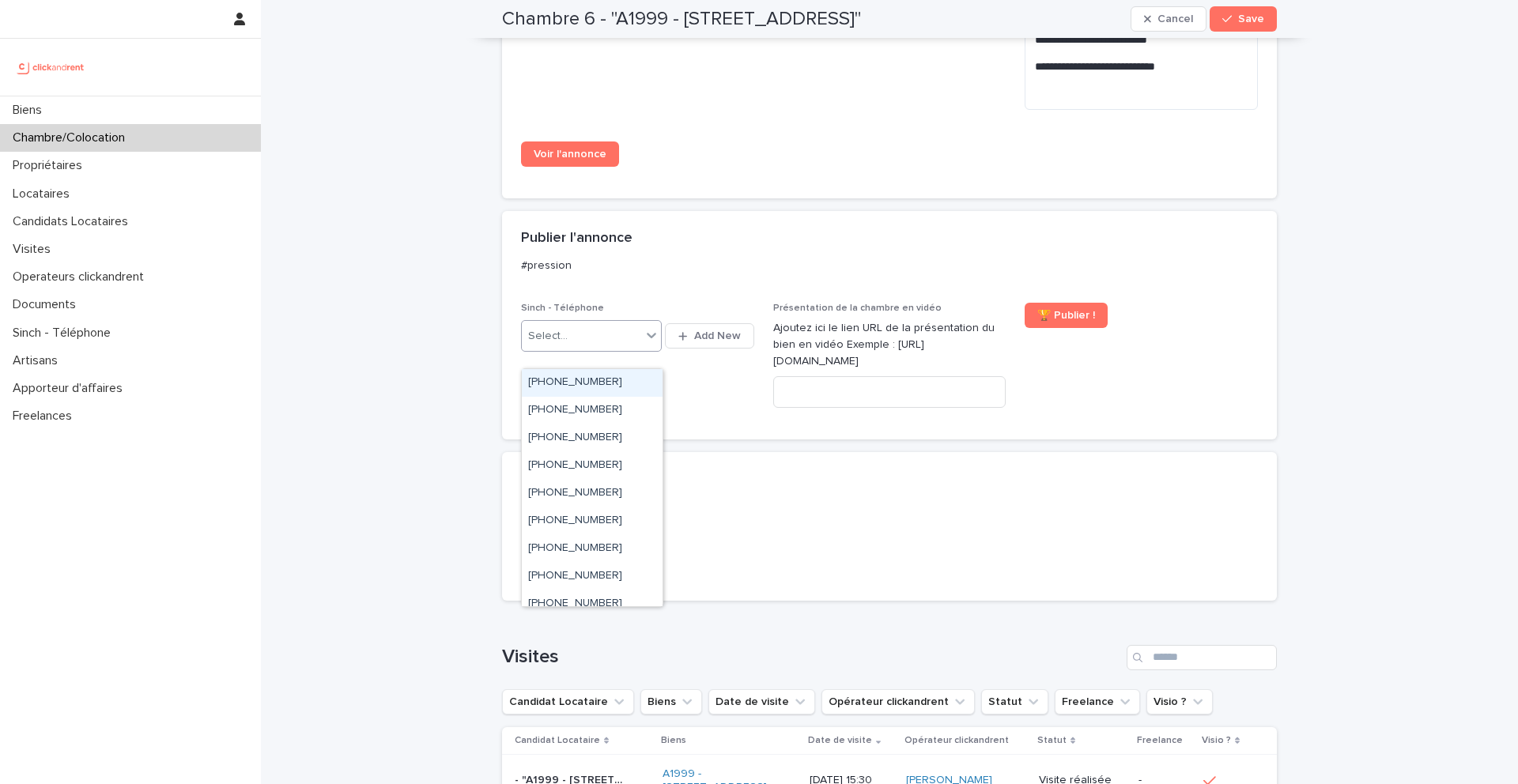
click at [651, 343] on icon at bounding box center [651, 335] width 16 height 16
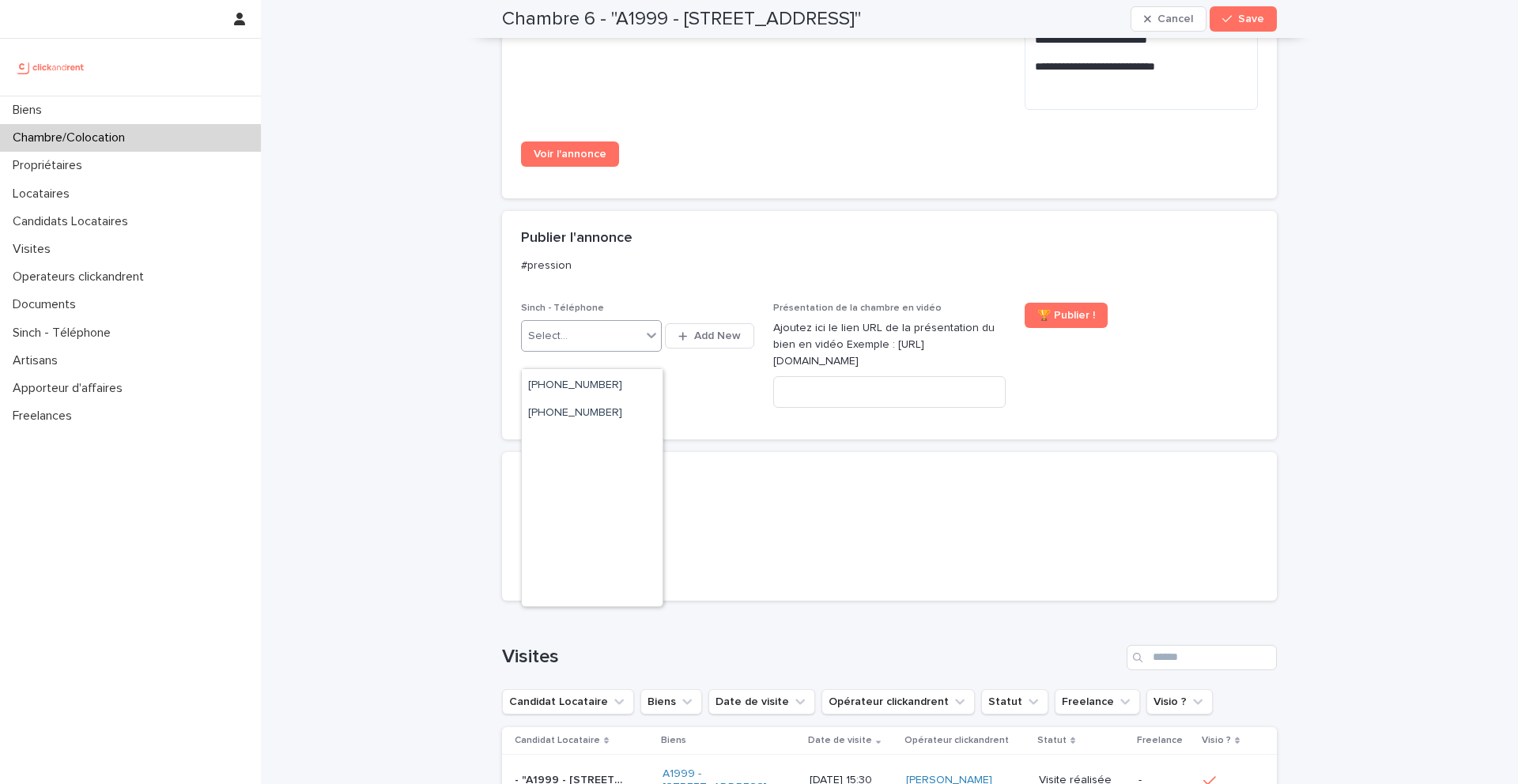
scroll to position [1700, 0]
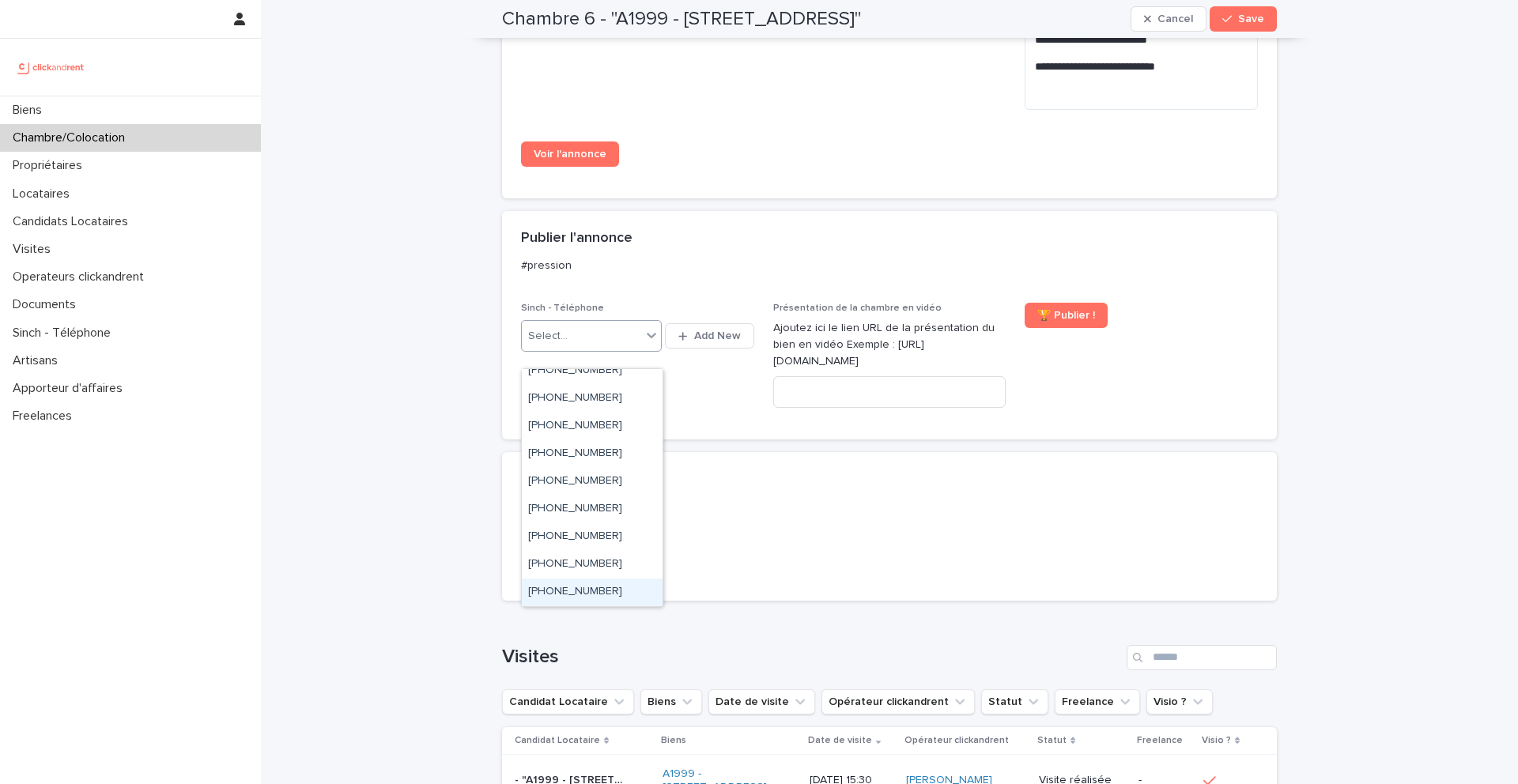
click at [630, 596] on div "[PHONE_NUMBER]" at bounding box center [592, 592] width 141 height 27
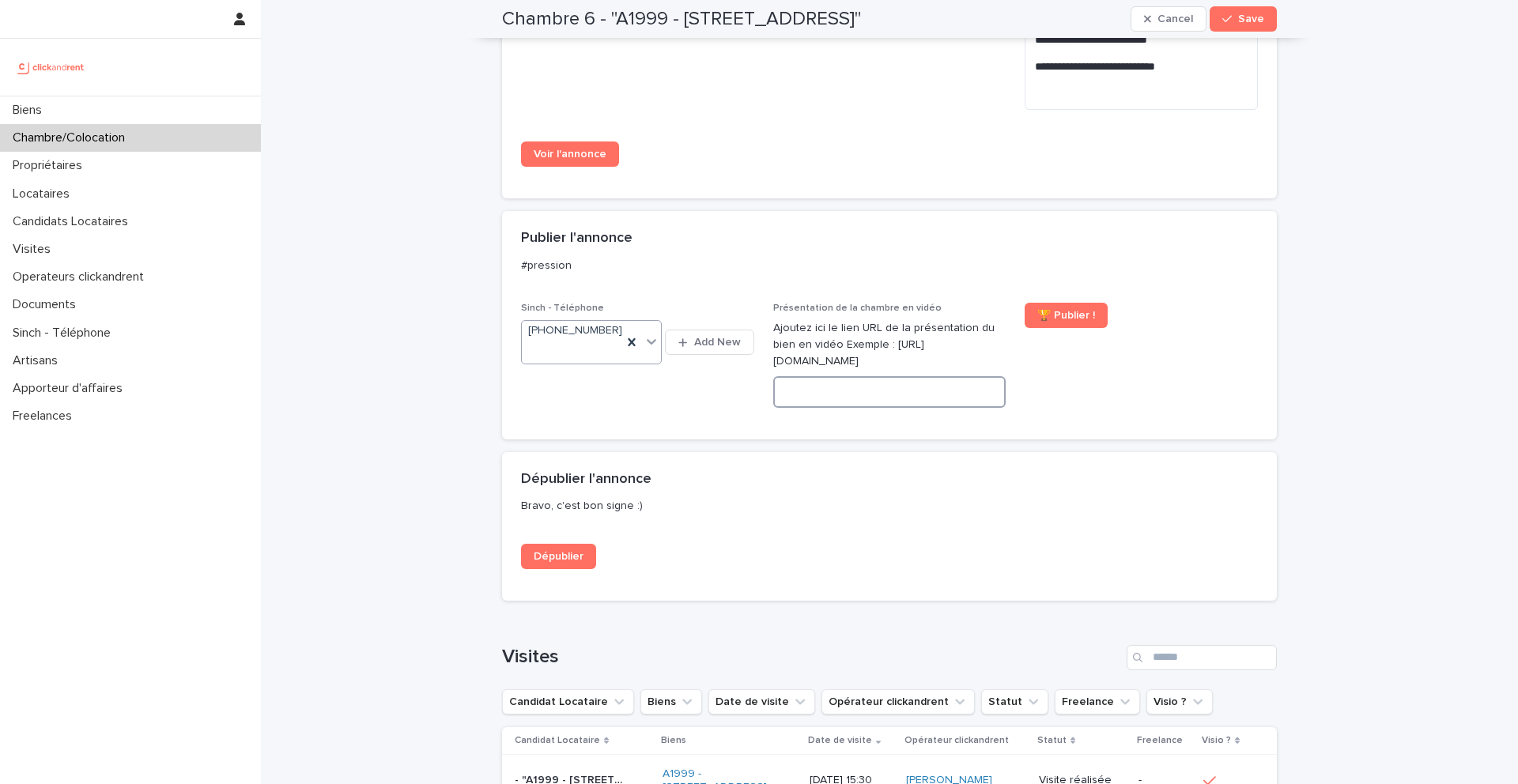
click at [848, 392] on input at bounding box center [890, 392] width 234 height 32
paste input "**********"
type input "**********"
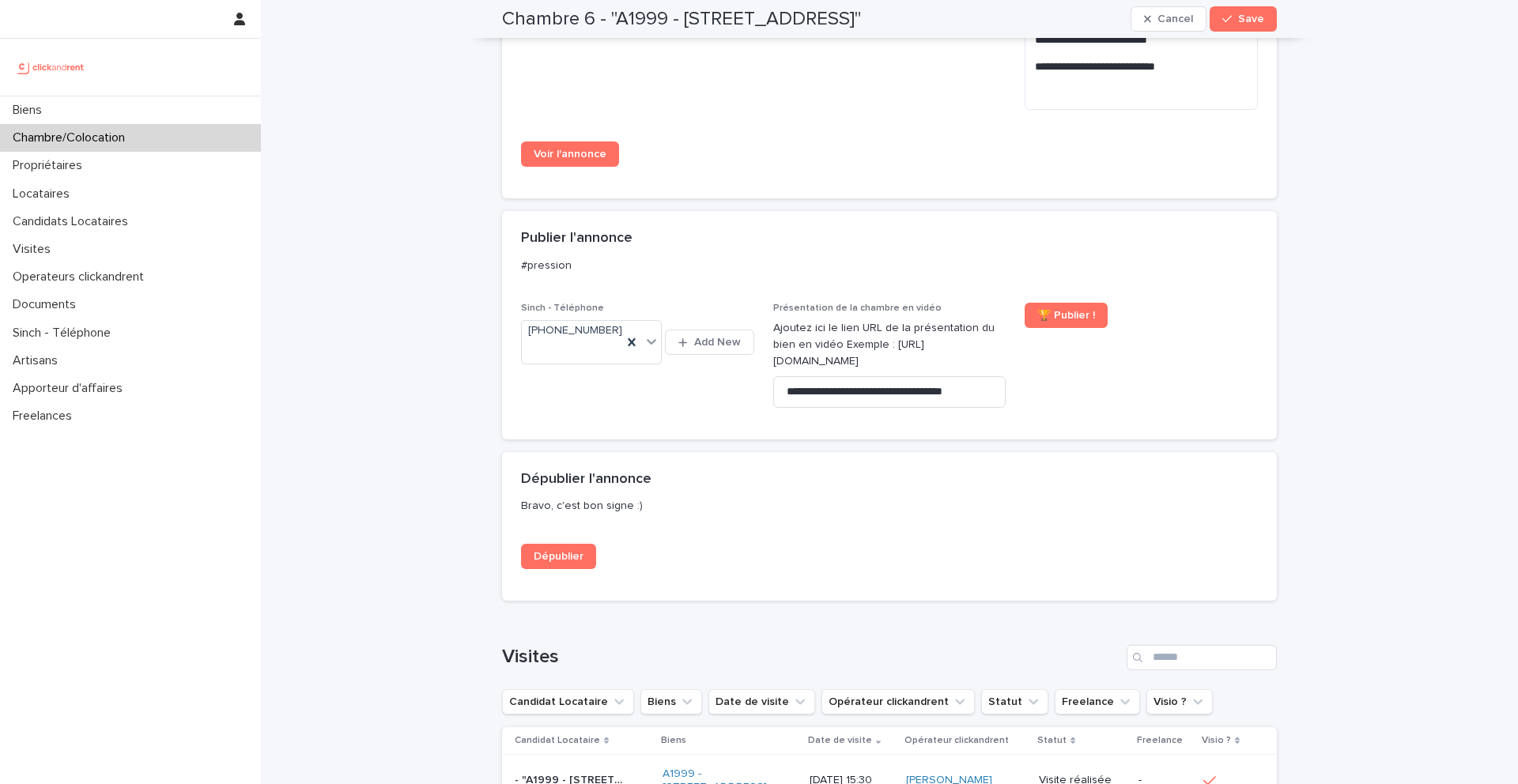
click at [1250, 32] on div "Chambre 6 - "A1999 - [STREET_ADDRESS]" Cancel Save" at bounding box center [889, 19] width 775 height 38
click at [1248, 22] on span "Save" at bounding box center [1251, 19] width 26 height 11
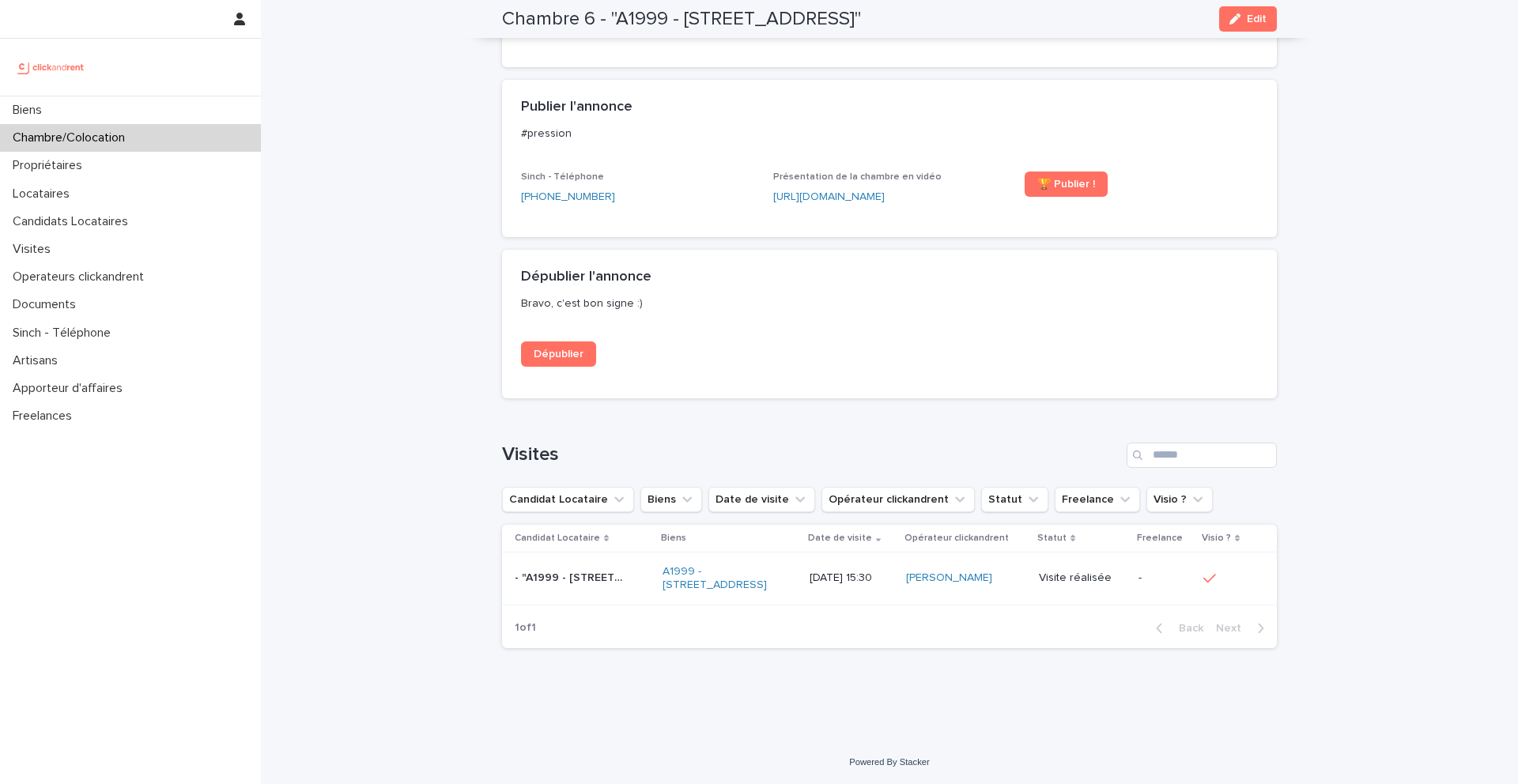
scroll to position [1062, 0]
click at [1076, 178] on span "🏆 Publier !" at bounding box center [1065, 183] width 57 height 11
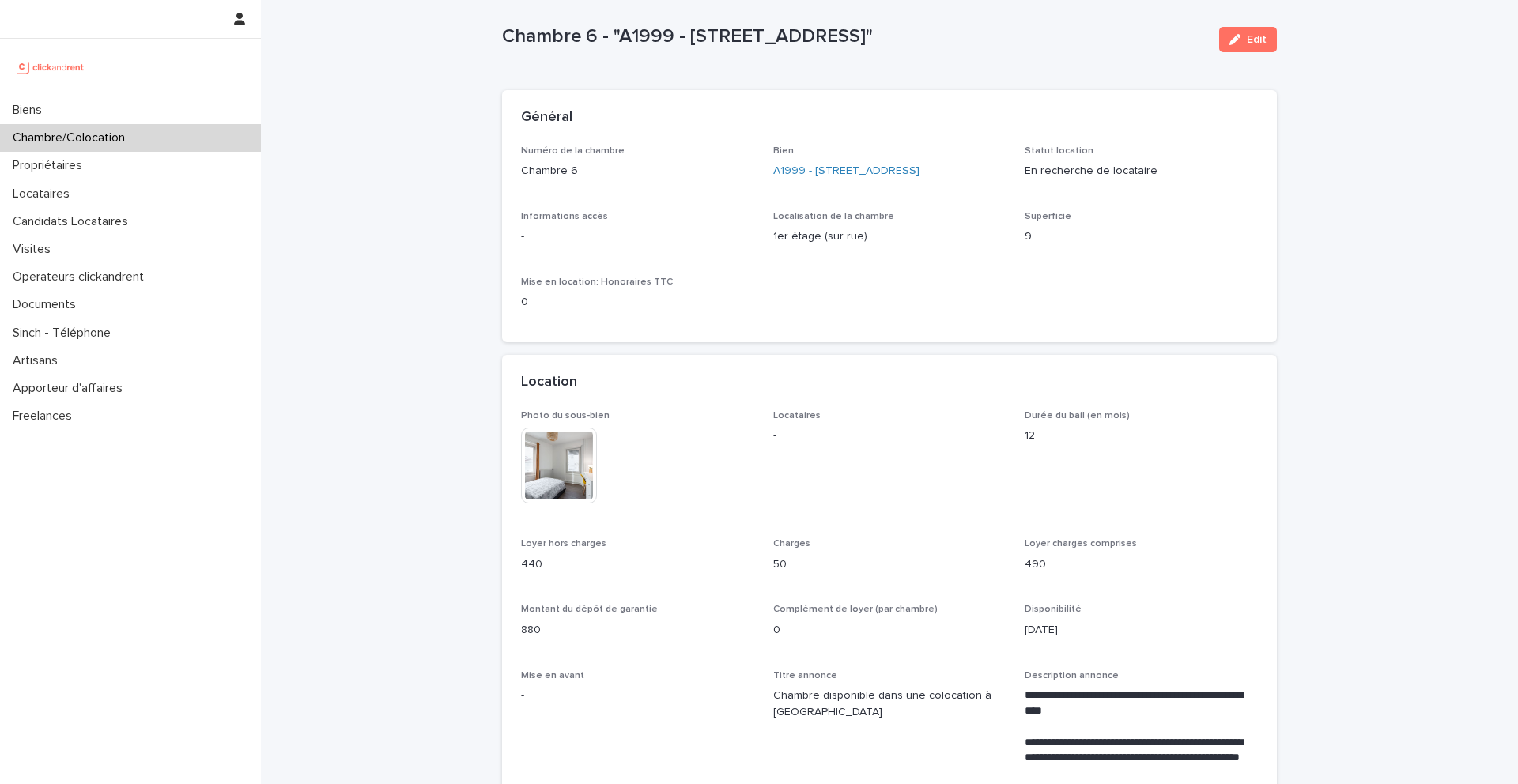
scroll to position [24, 0]
